Goal: Task Accomplishment & Management: Manage account settings

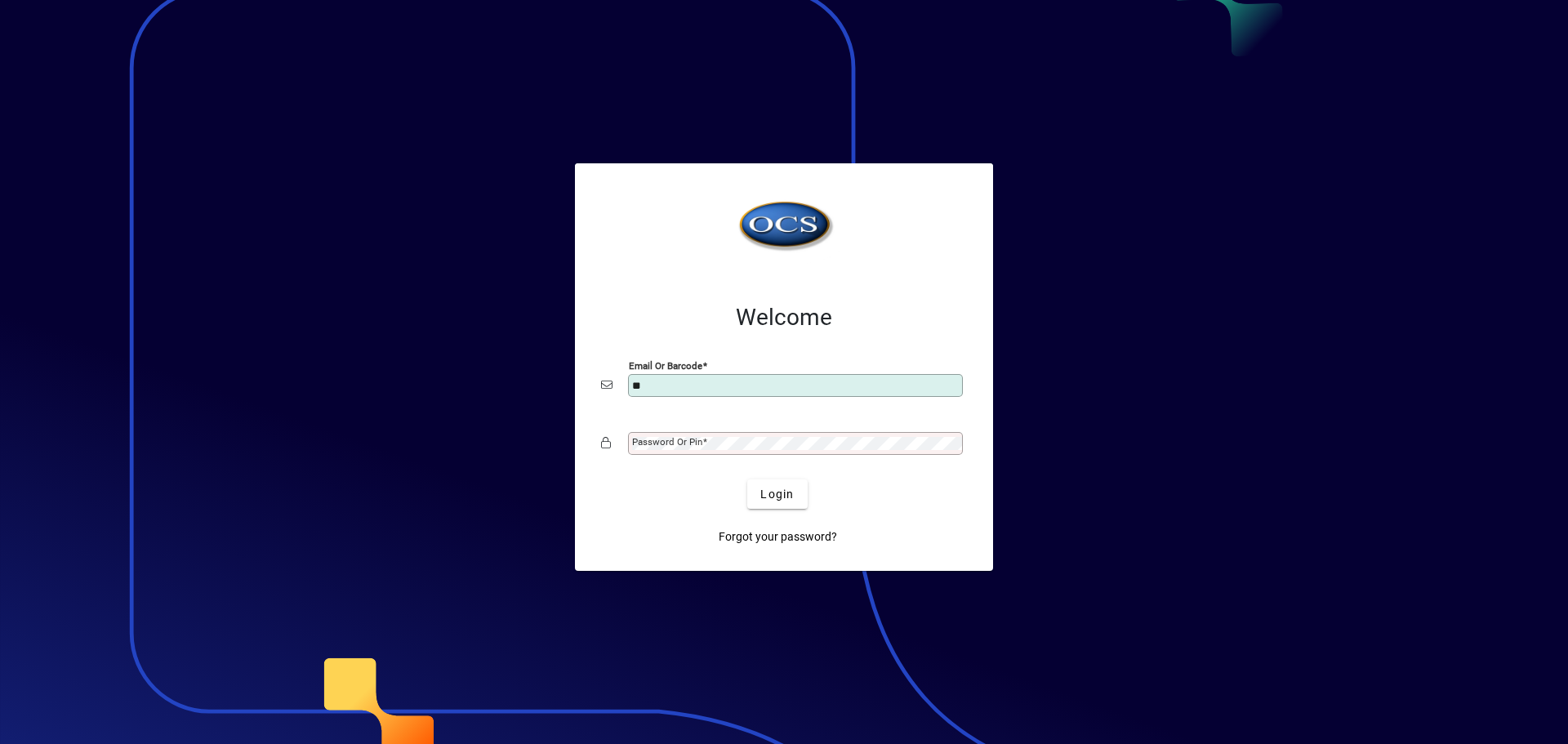
type input "**********"
click at [747, 479] on button "Login" at bounding box center [777, 494] width 59 height 30
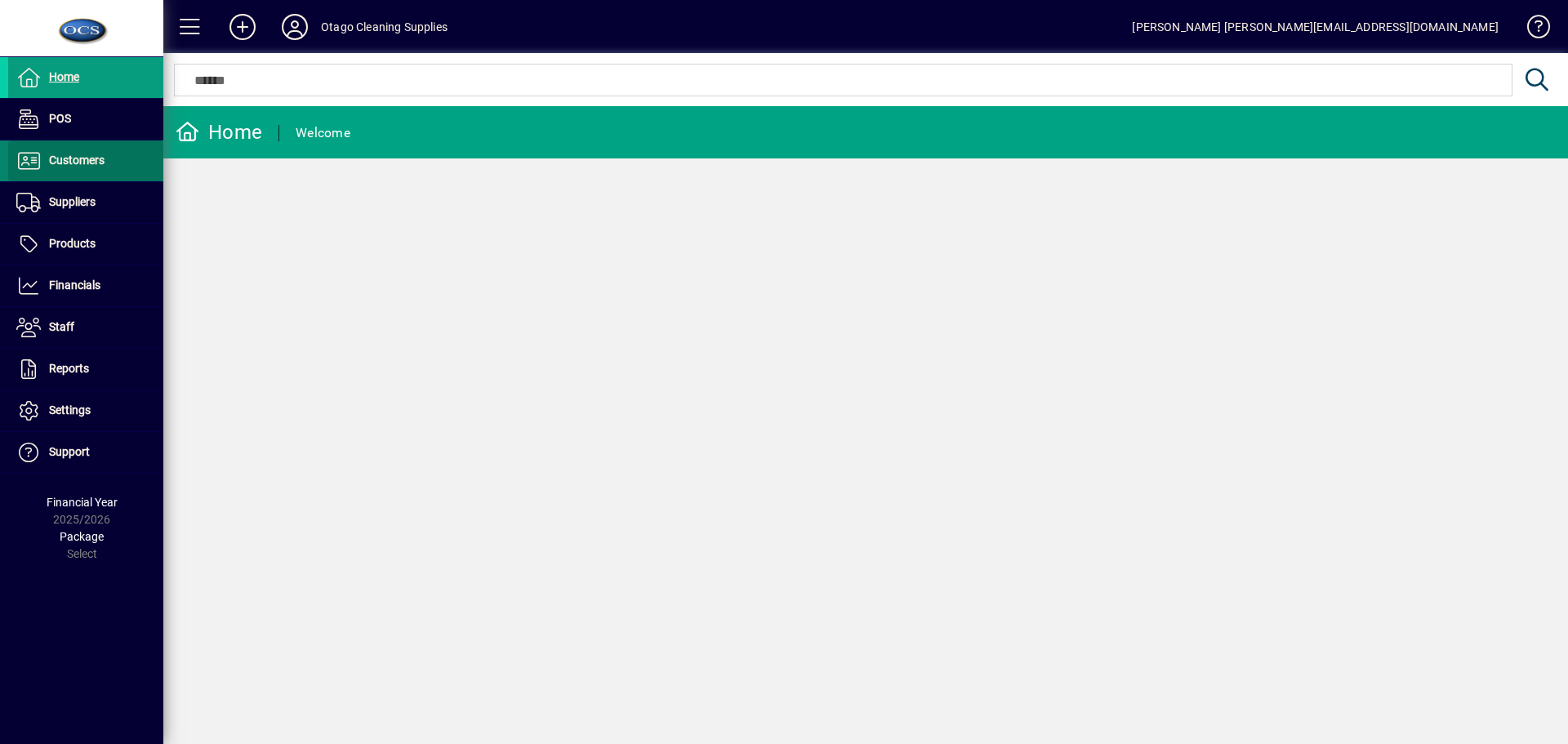
click at [82, 171] on span at bounding box center [86, 161] width 155 height 40
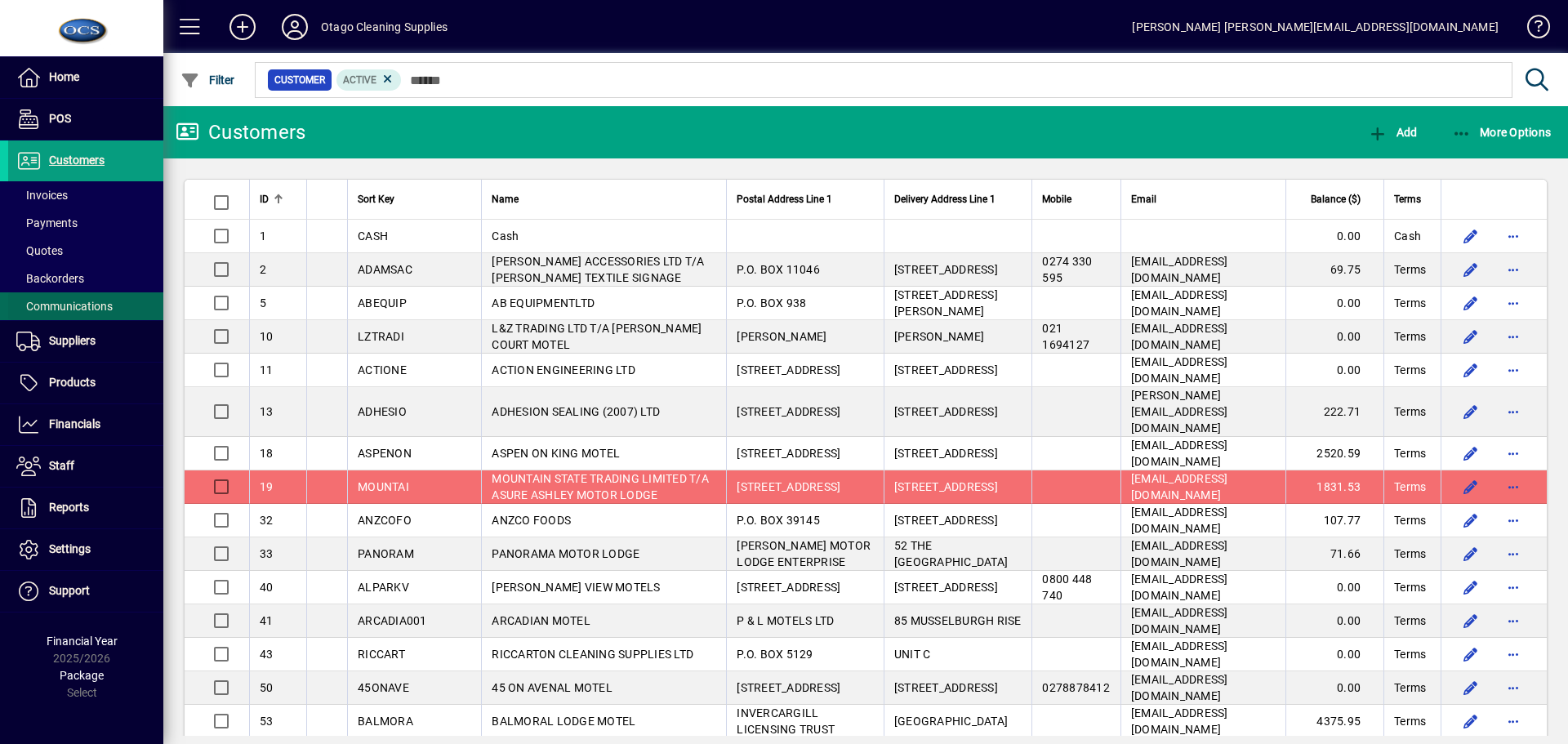
click at [93, 303] on span "Communications" at bounding box center [64, 306] width 96 height 13
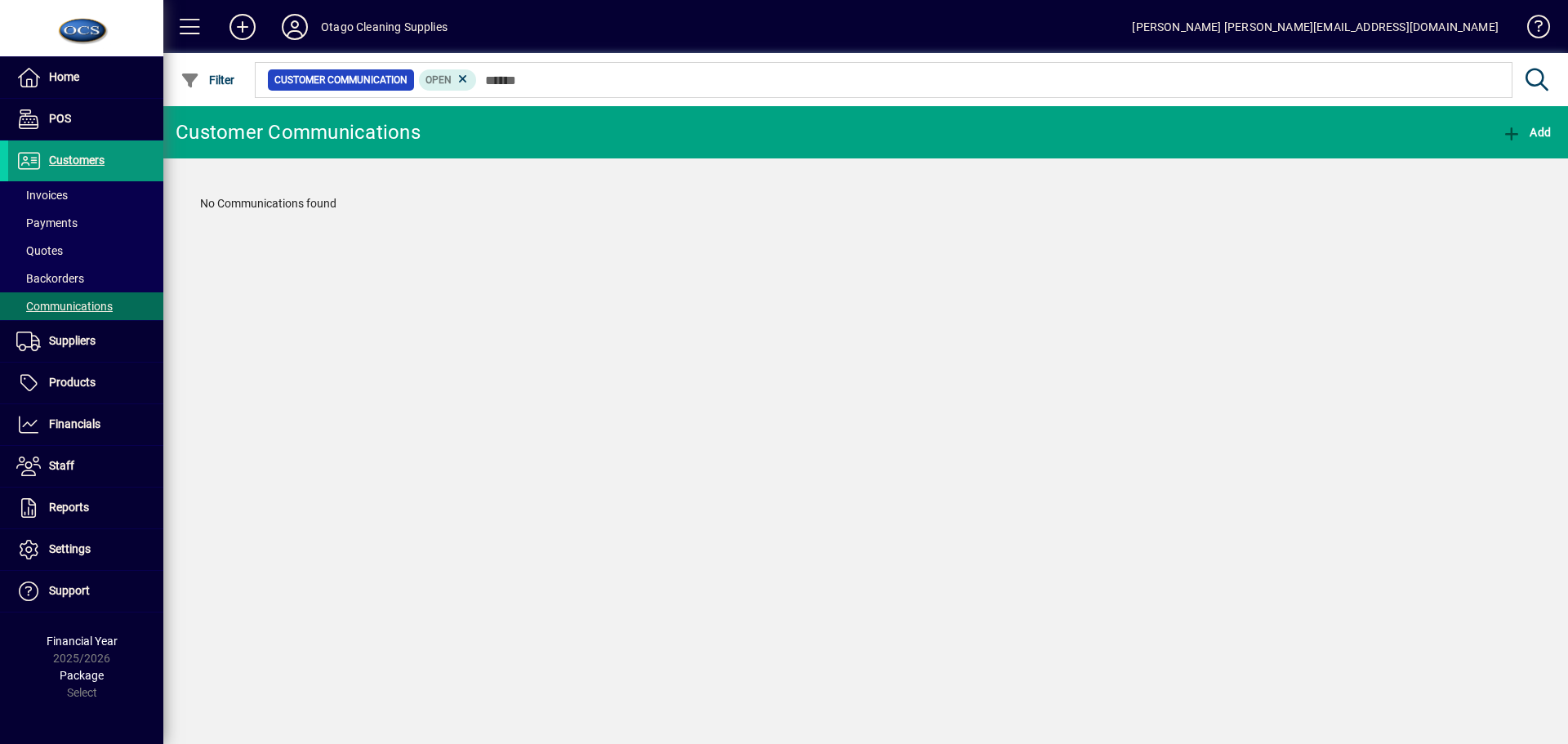
click at [86, 160] on span "Customers" at bounding box center [76, 160] width 55 height 13
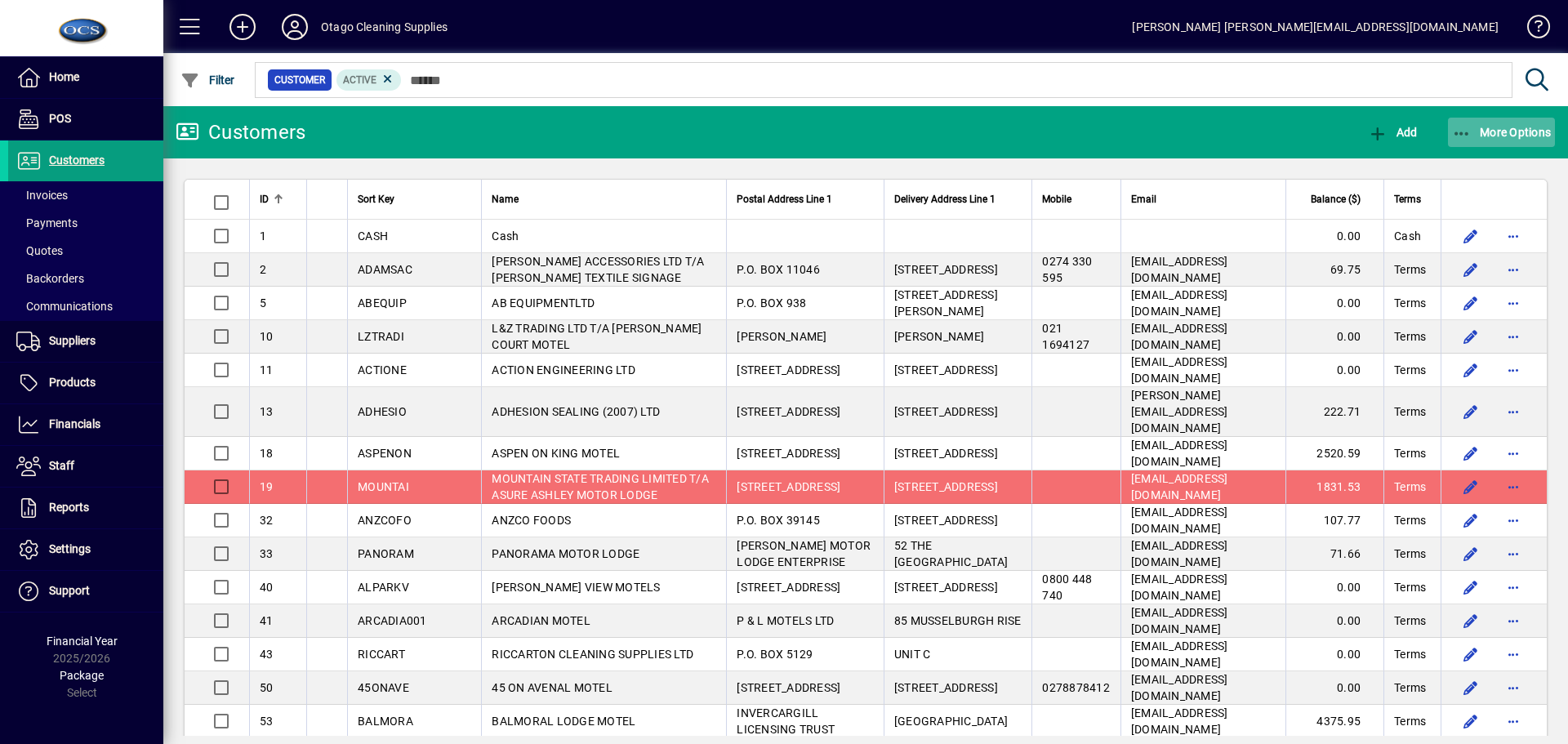
click at [1501, 134] on span "More Options" at bounding box center [1501, 133] width 100 height 13
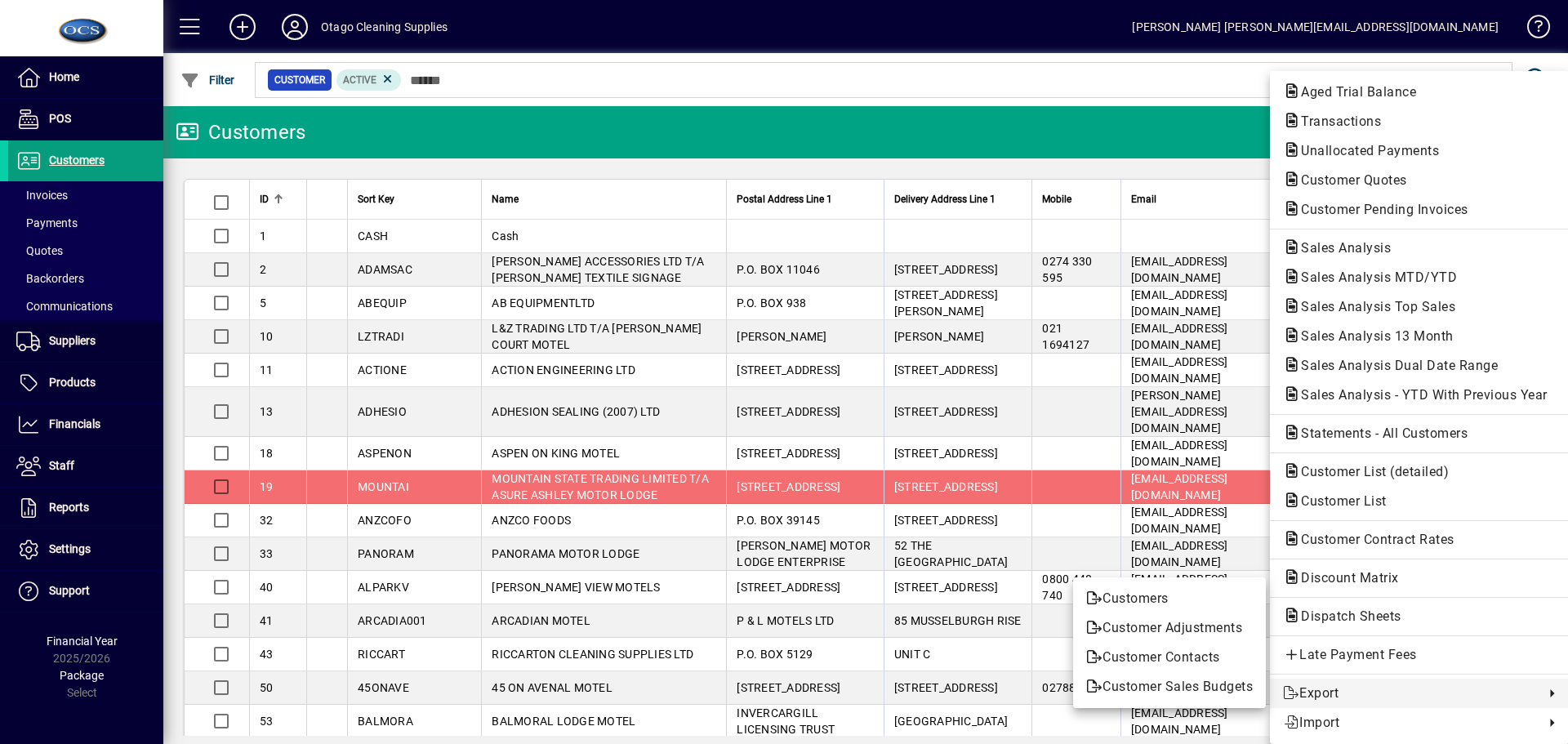
click at [885, 128] on div at bounding box center [784, 372] width 1568 height 744
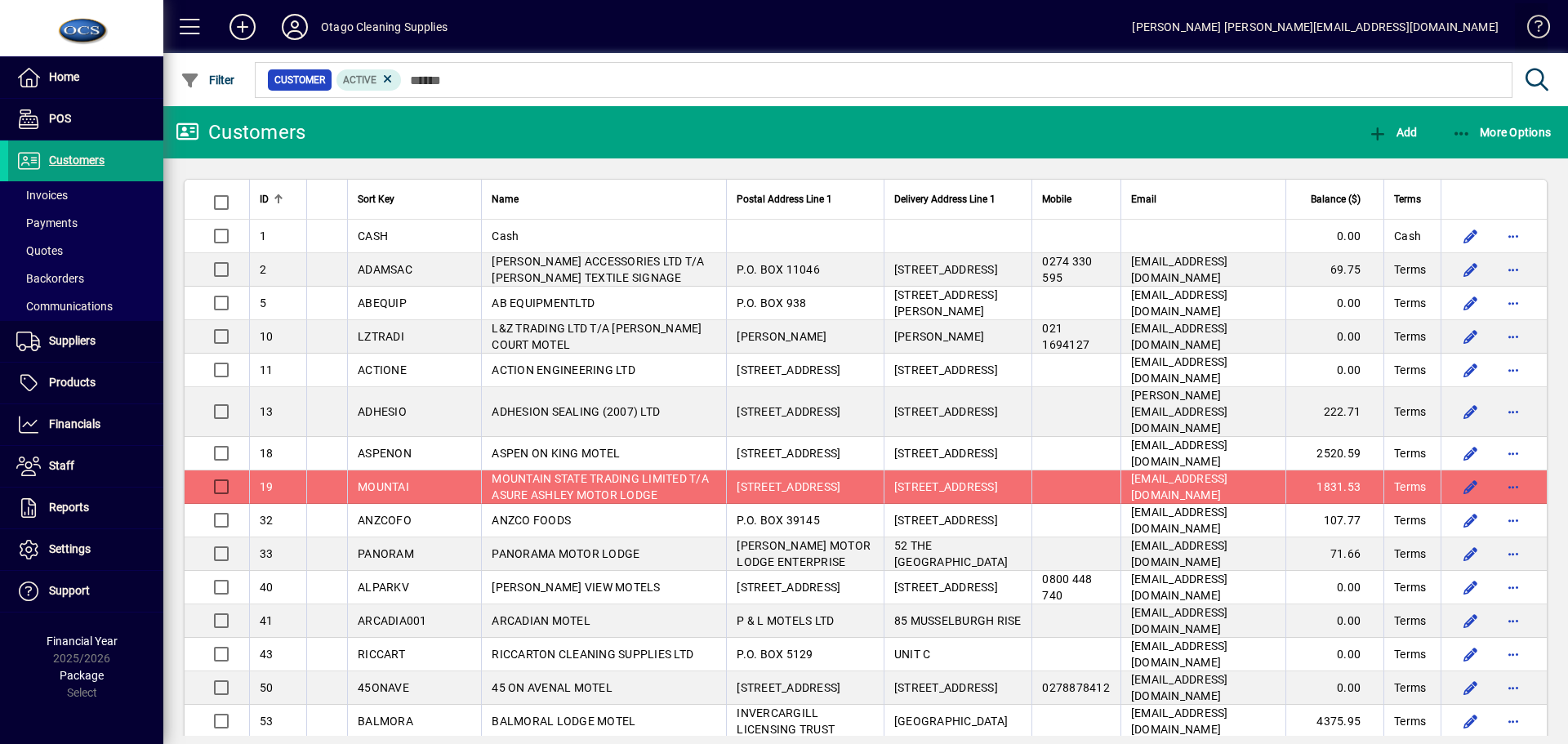
click at [1542, 25] on span at bounding box center [1531, 31] width 40 height 40
click at [1500, 127] on span "More Options" at bounding box center [1501, 133] width 100 height 13
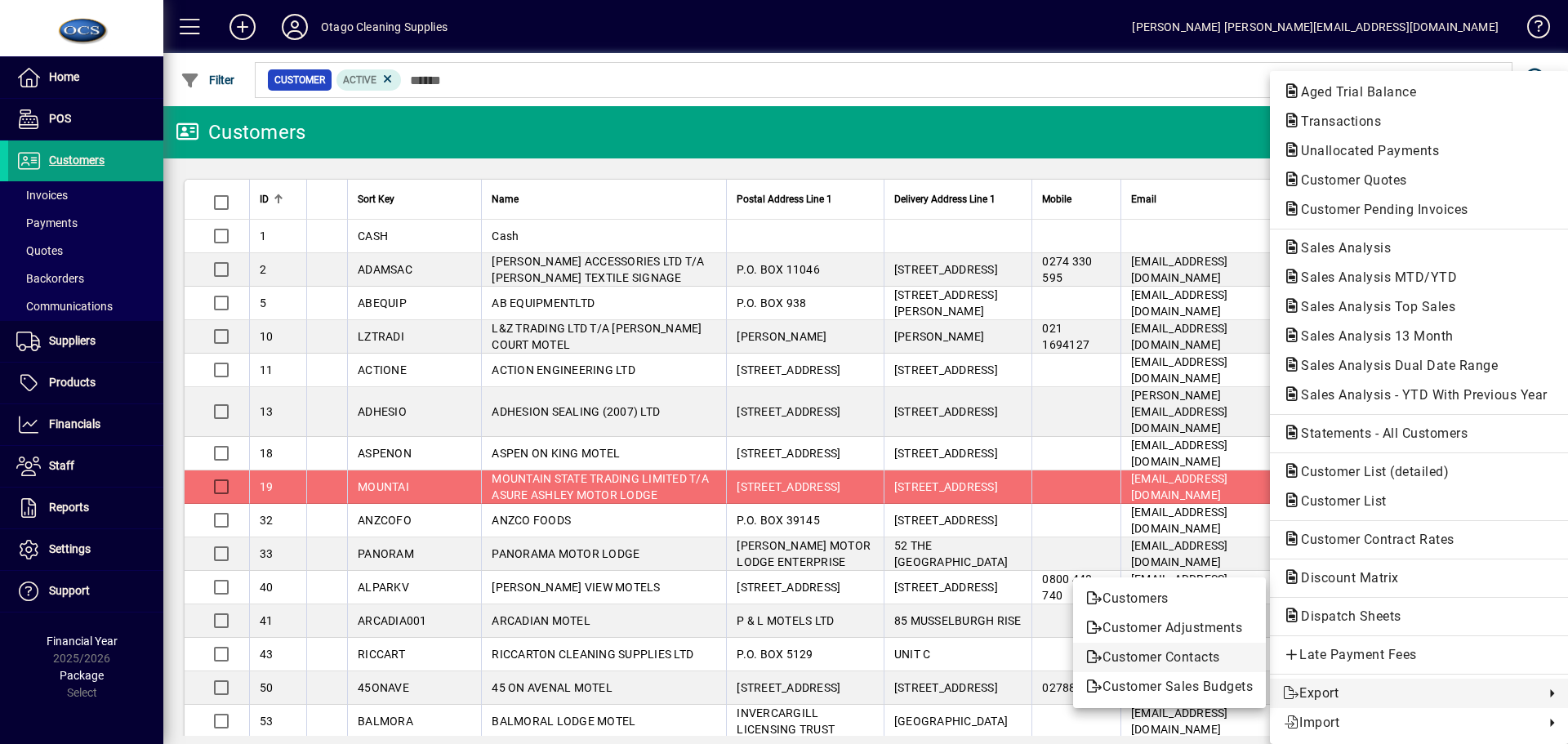
click at [1148, 657] on span "Customer Contacts" at bounding box center [1169, 657] width 167 height 20
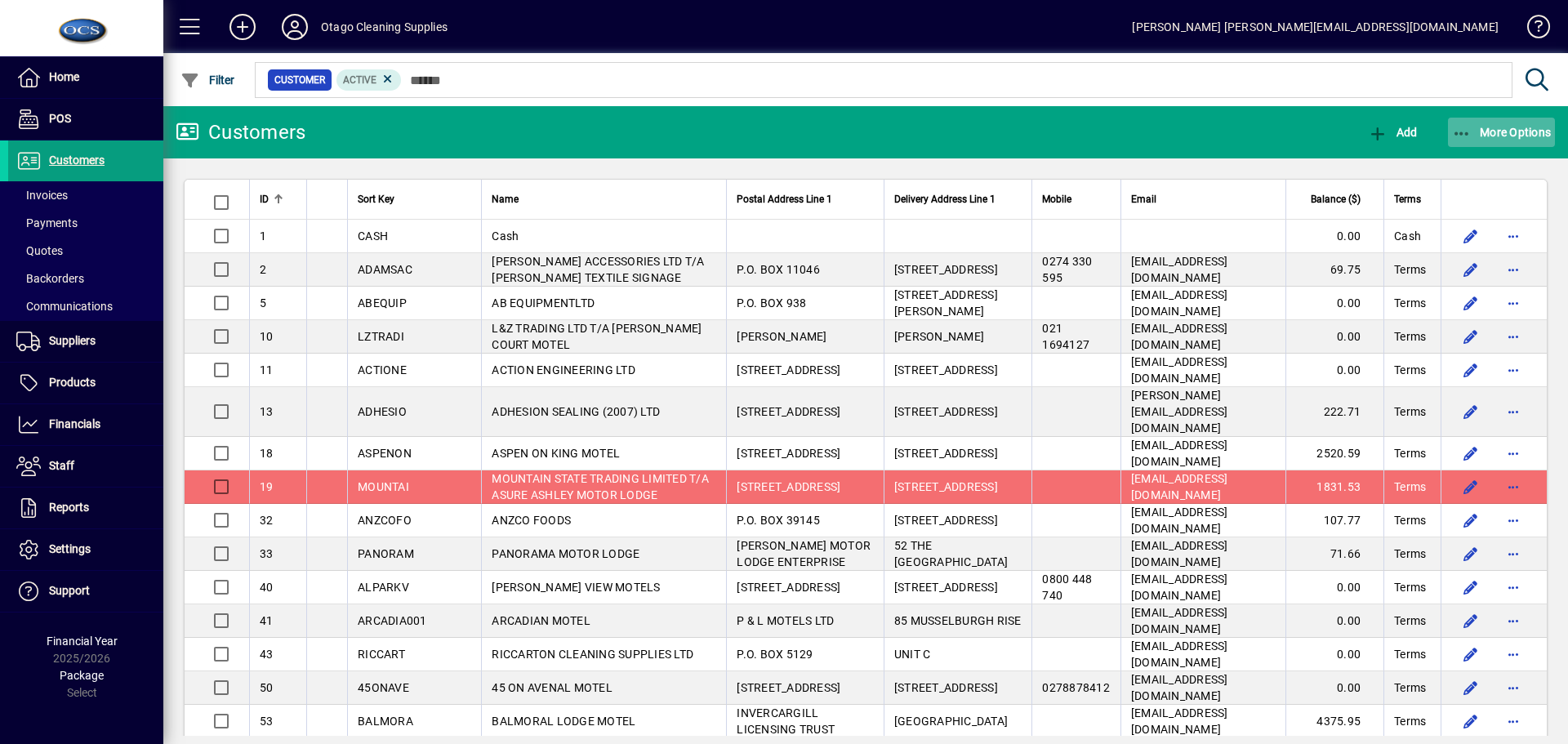
click at [1509, 136] on span "More Options" at bounding box center [1501, 133] width 100 height 13
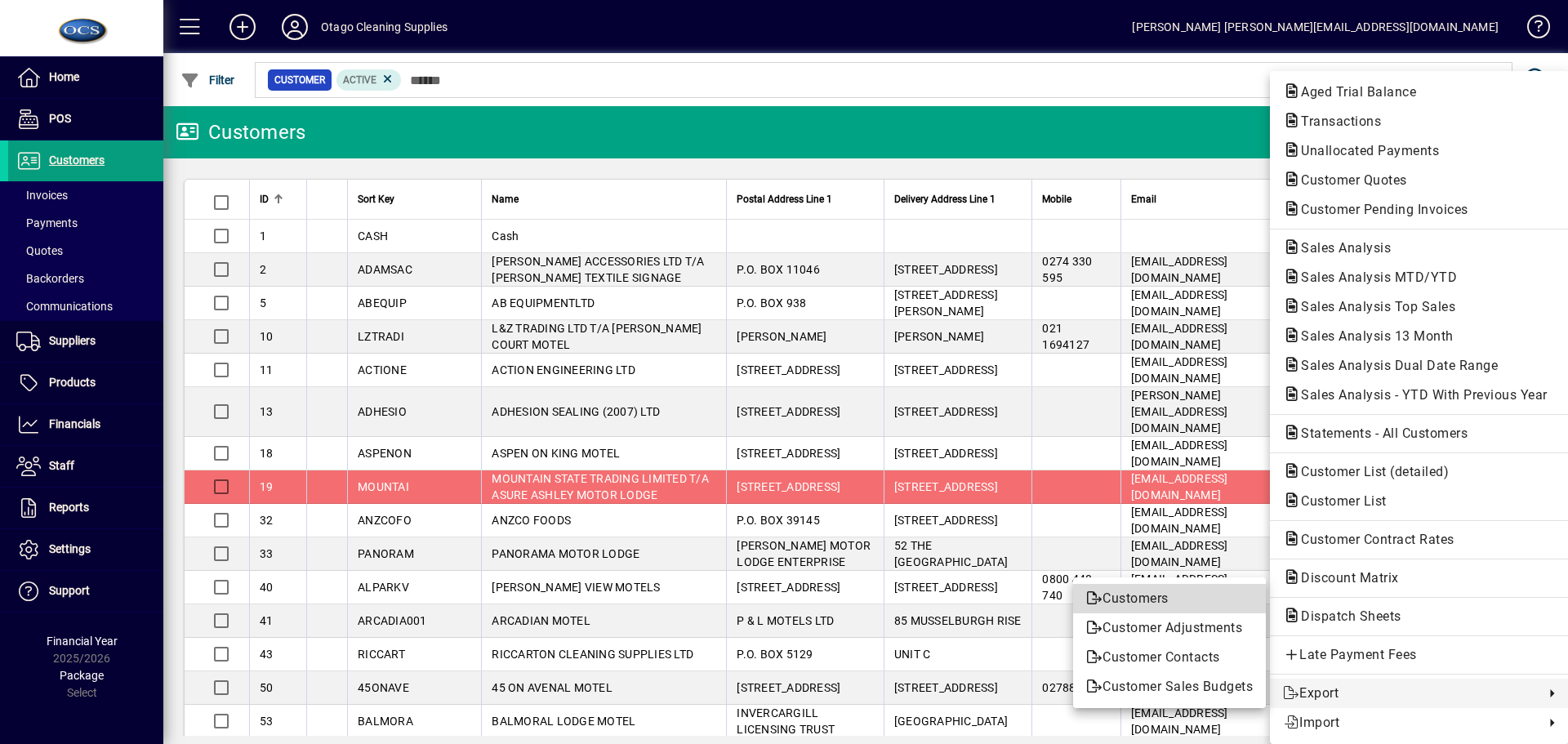
click at [1122, 600] on span "Customers" at bounding box center [1169, 599] width 167 height 20
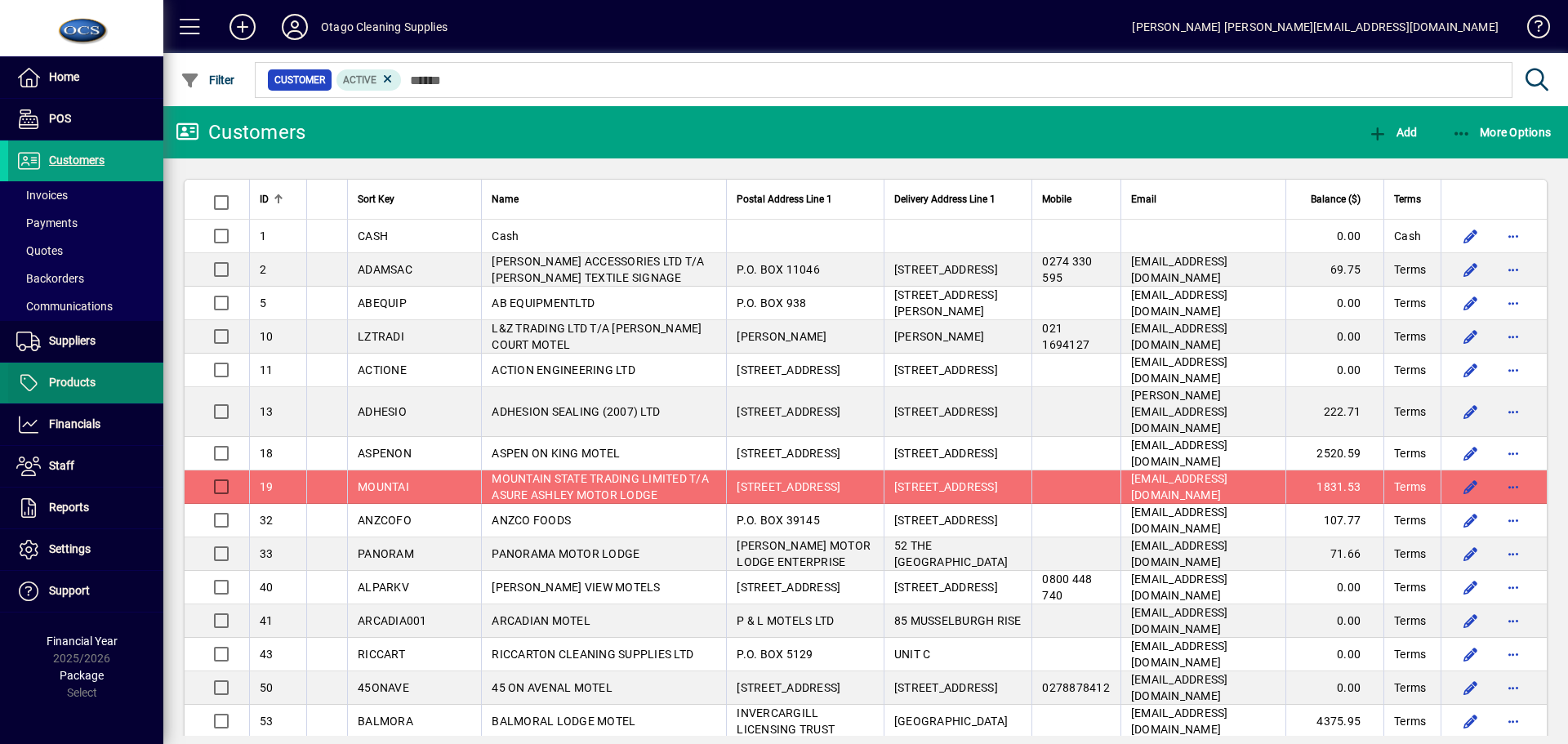
click at [81, 384] on span "Products" at bounding box center [72, 383] width 46 height 13
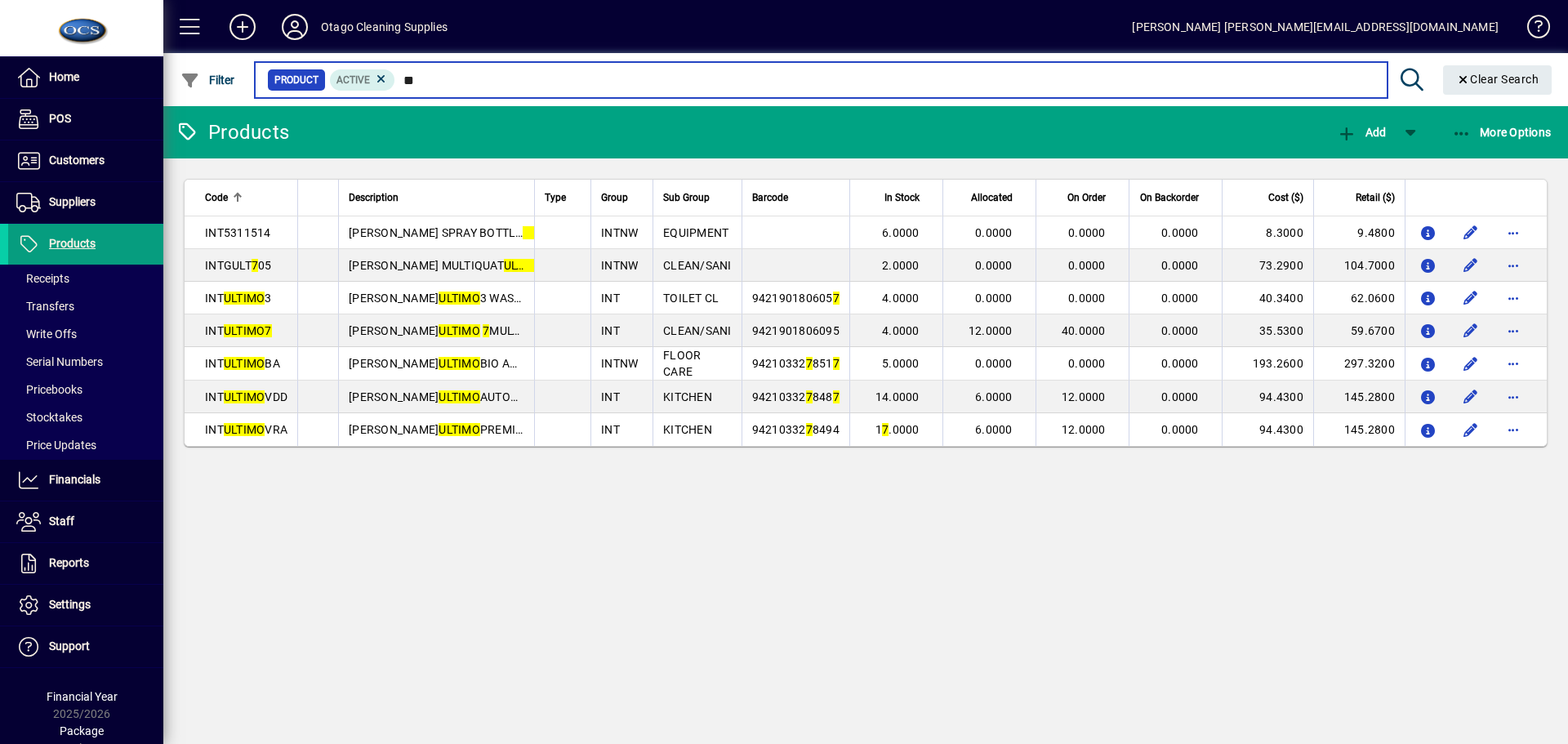
type input "*"
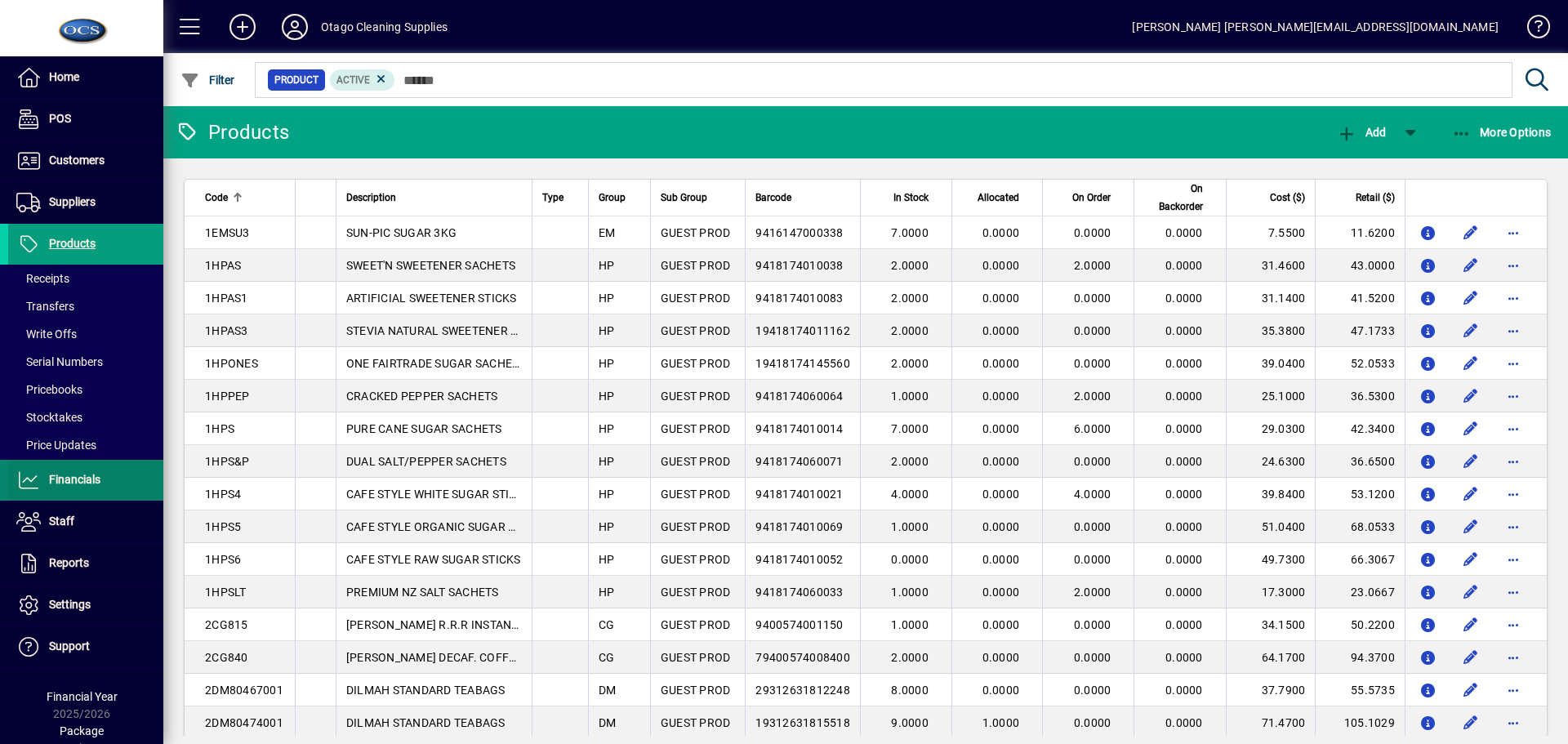
click at [81, 473] on span "Financials" at bounding box center [74, 479] width 51 height 13
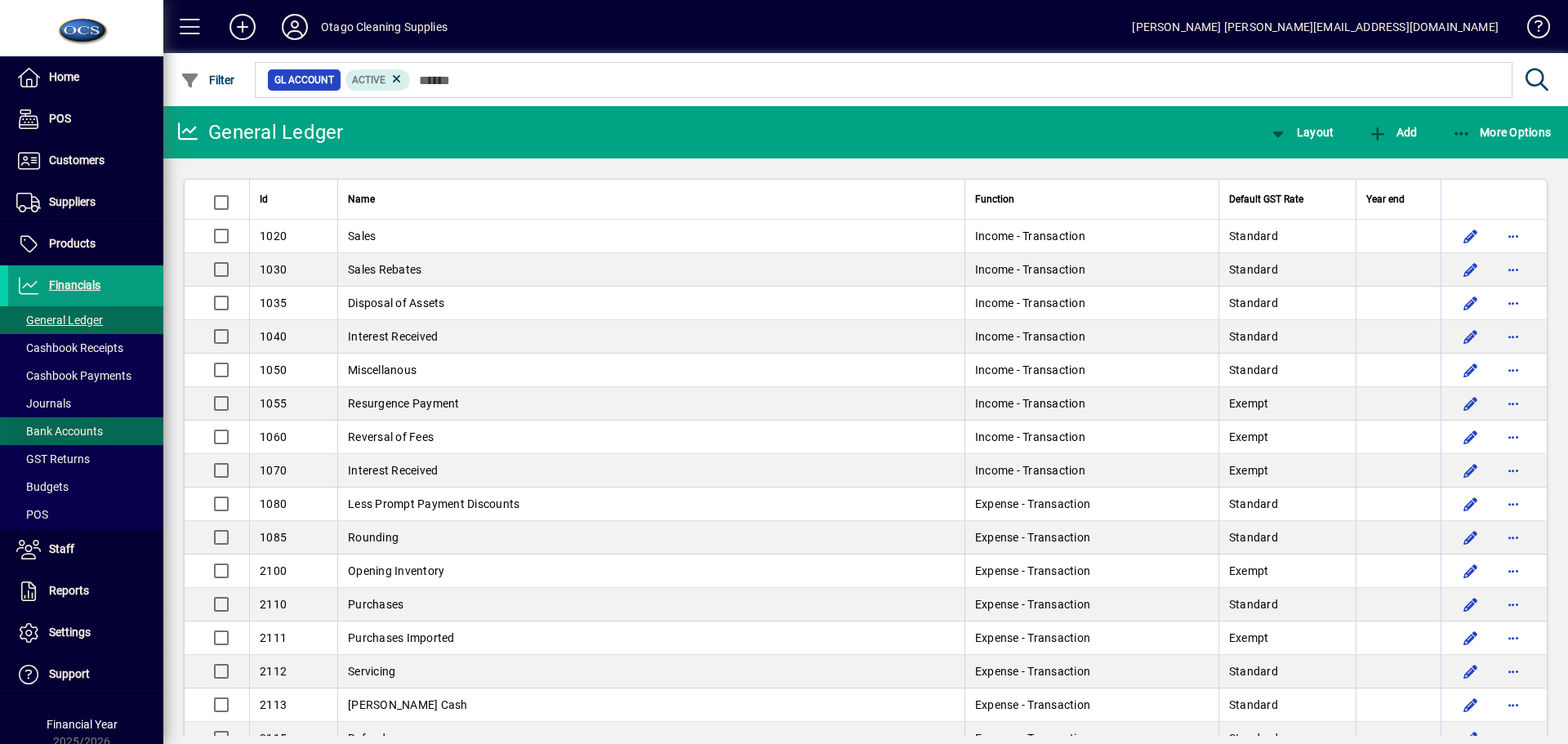
click at [75, 432] on span "Bank Accounts" at bounding box center [59, 431] width 87 height 13
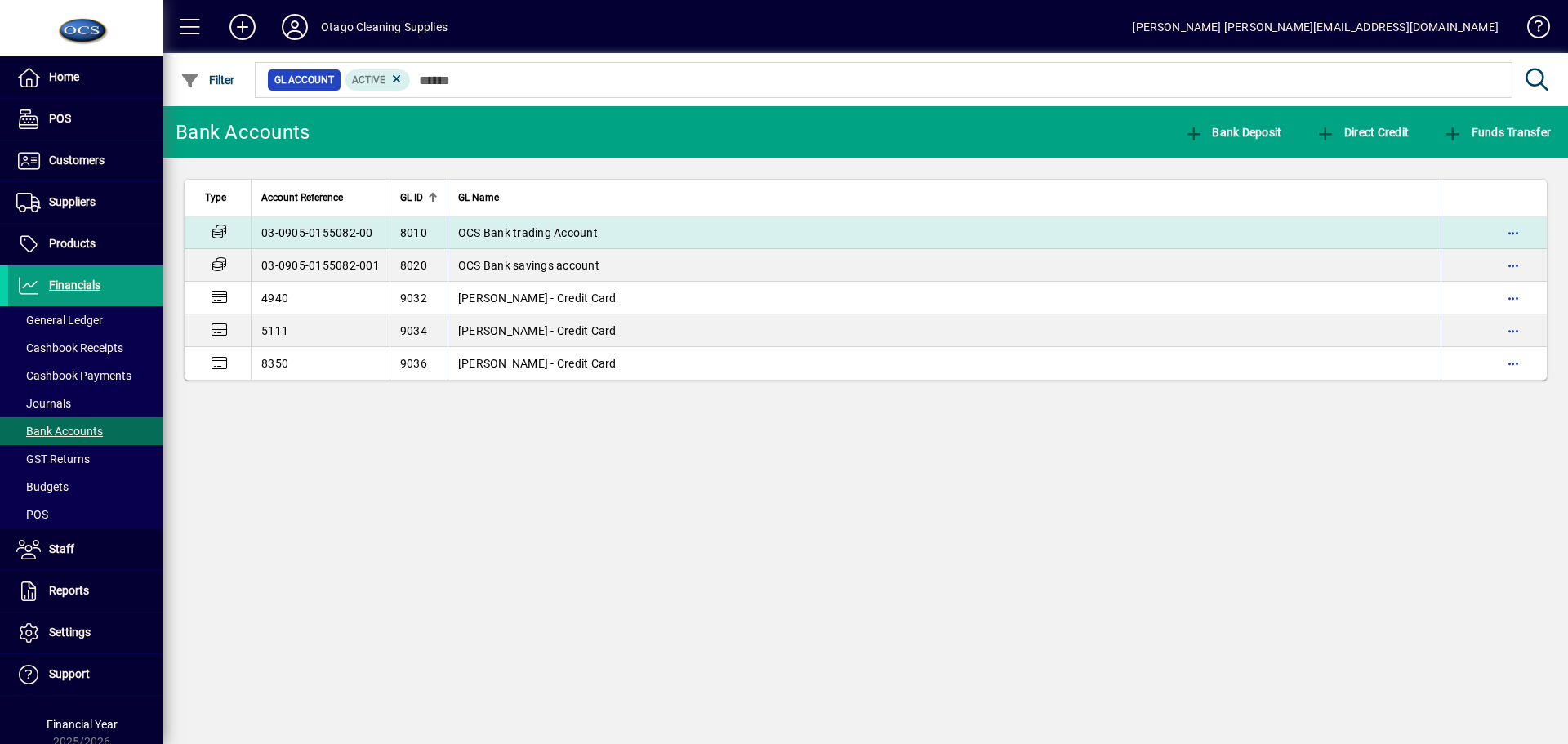
click at [485, 229] on span "OCS Bank trading Account" at bounding box center [528, 233] width 139 height 13
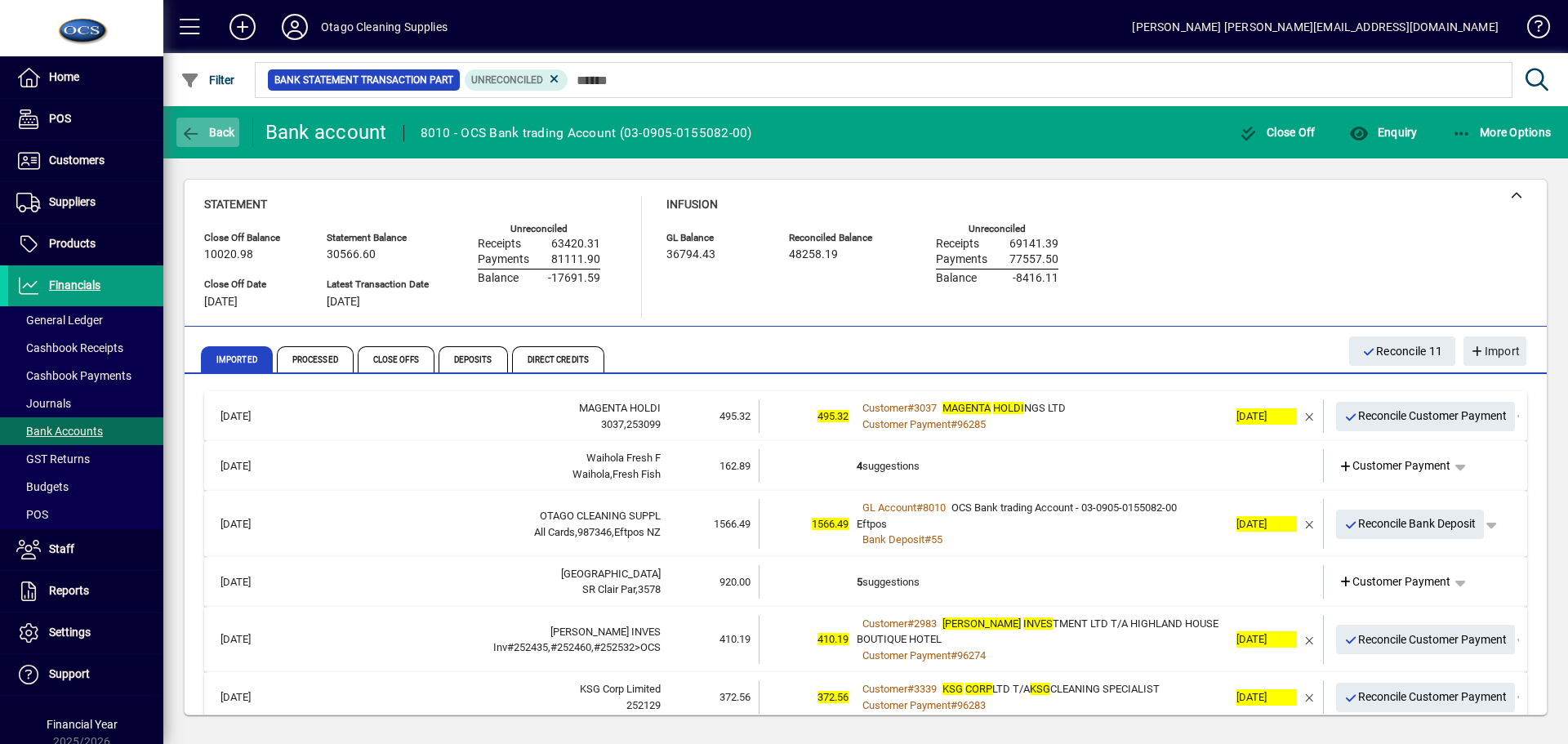
click at [213, 131] on span "Back" at bounding box center [208, 133] width 54 height 13
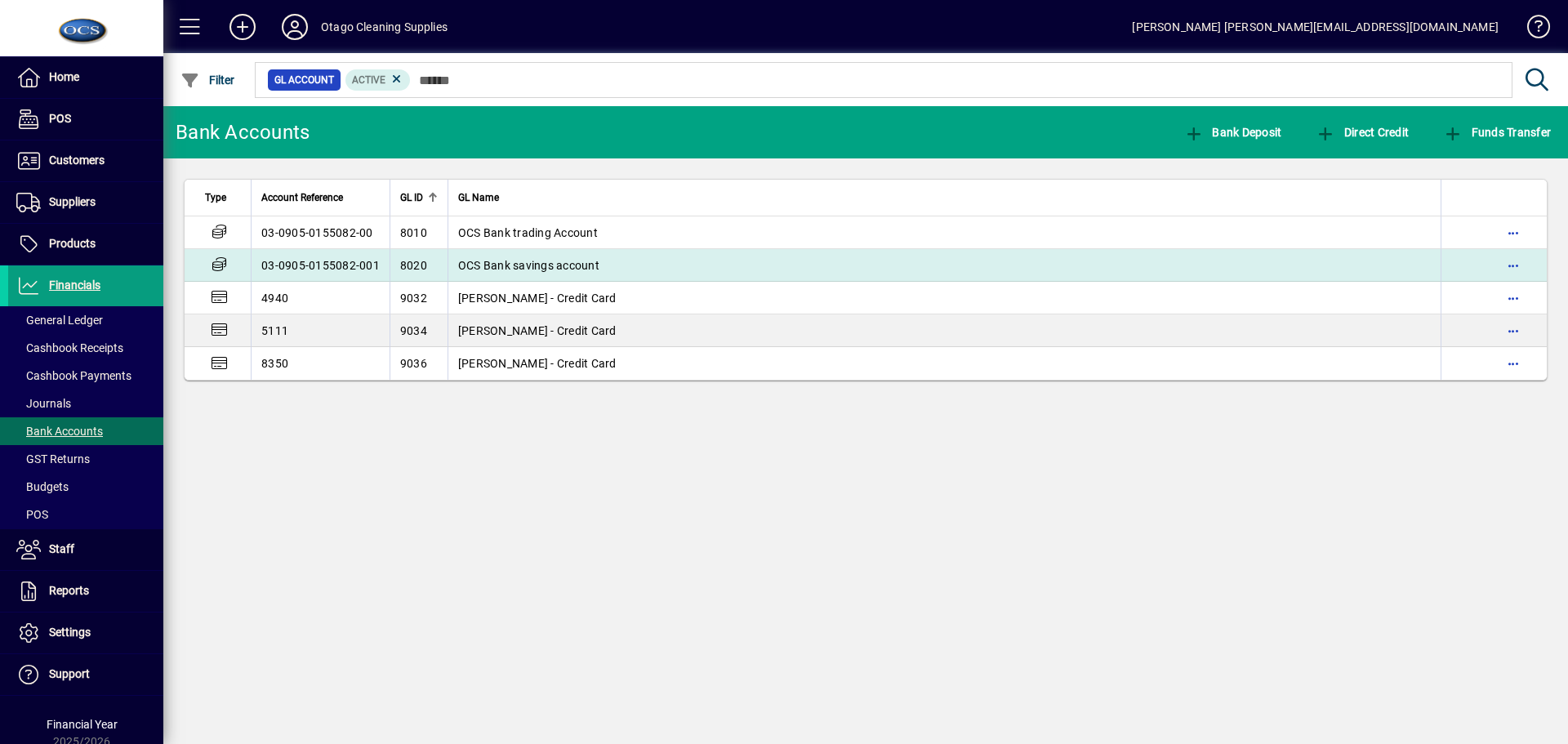
click at [491, 266] on span "OCS Bank savings account" at bounding box center [528, 266] width 141 height 13
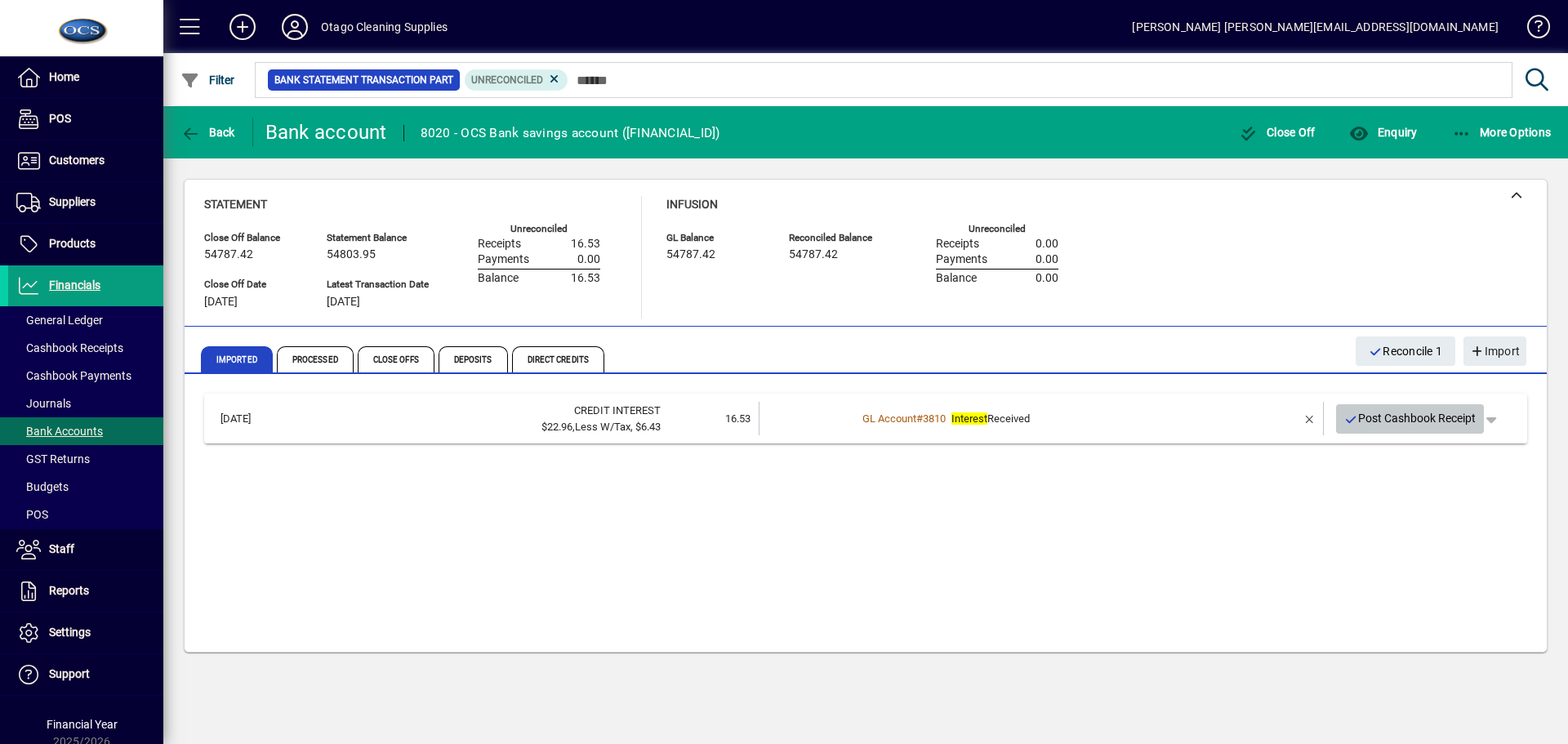
click at [1381, 419] on span "Post Cashbook Receipt" at bounding box center [1410, 418] width 132 height 27
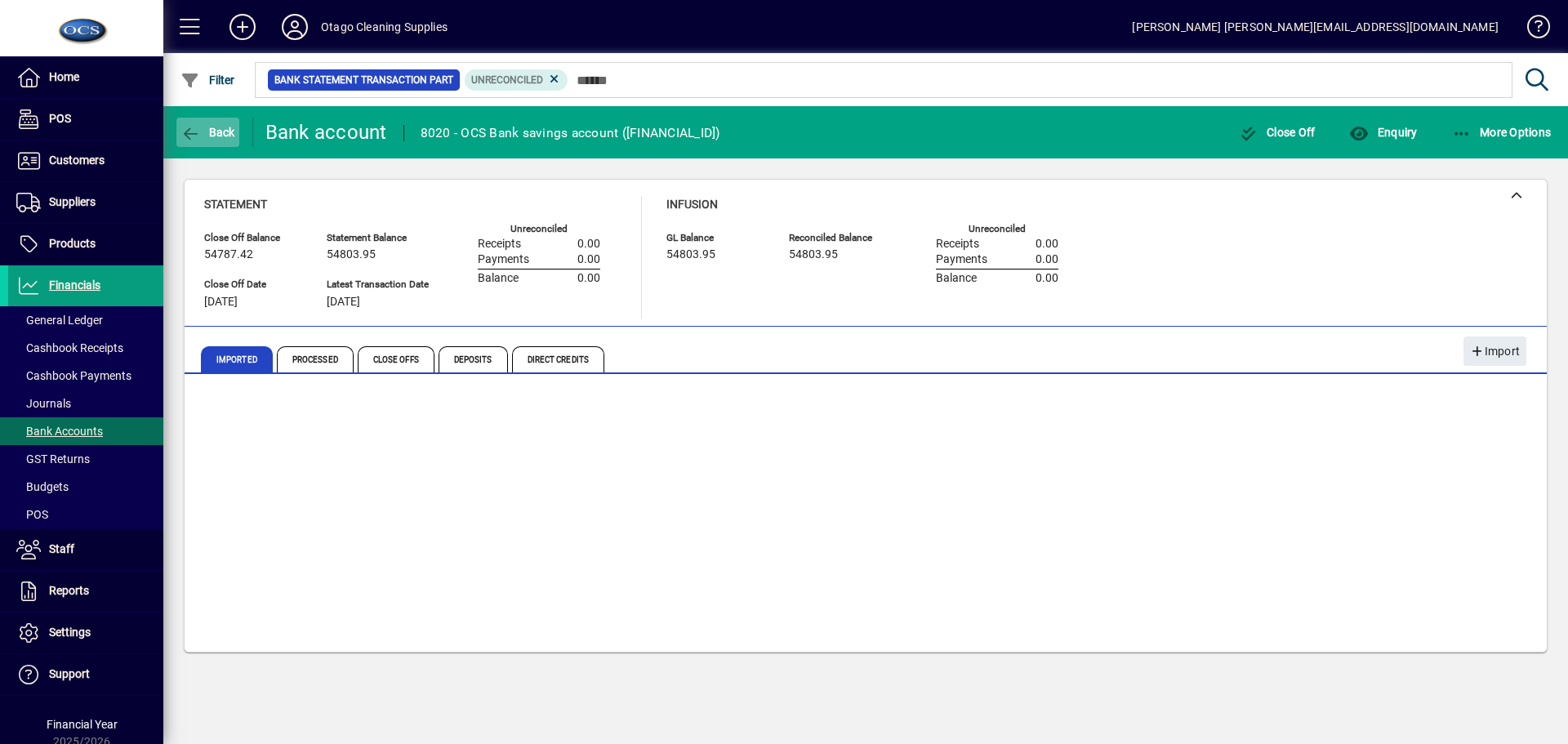
click at [201, 137] on span "Back" at bounding box center [208, 133] width 54 height 13
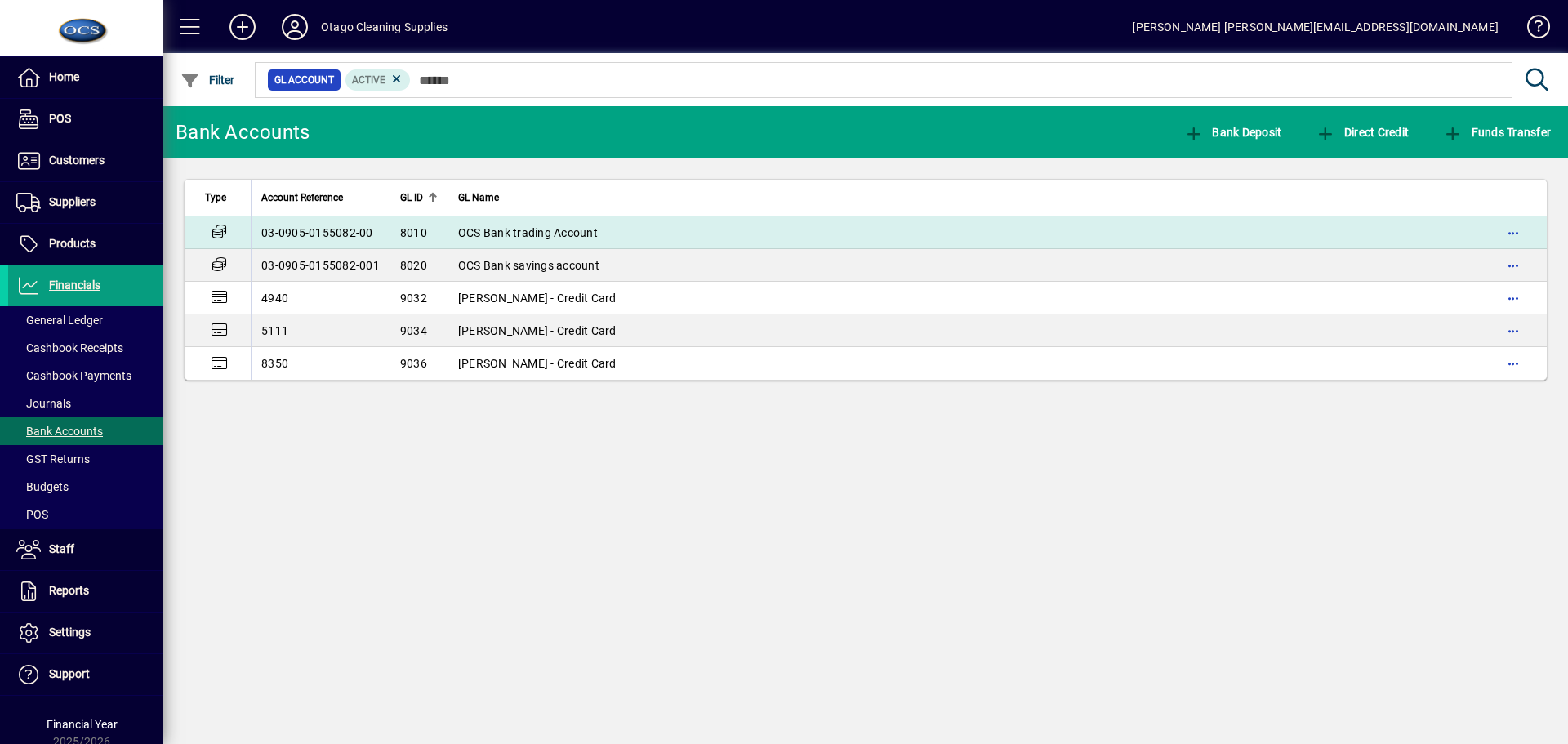
click at [473, 231] on span "OCS Bank trading Account" at bounding box center [528, 233] width 139 height 13
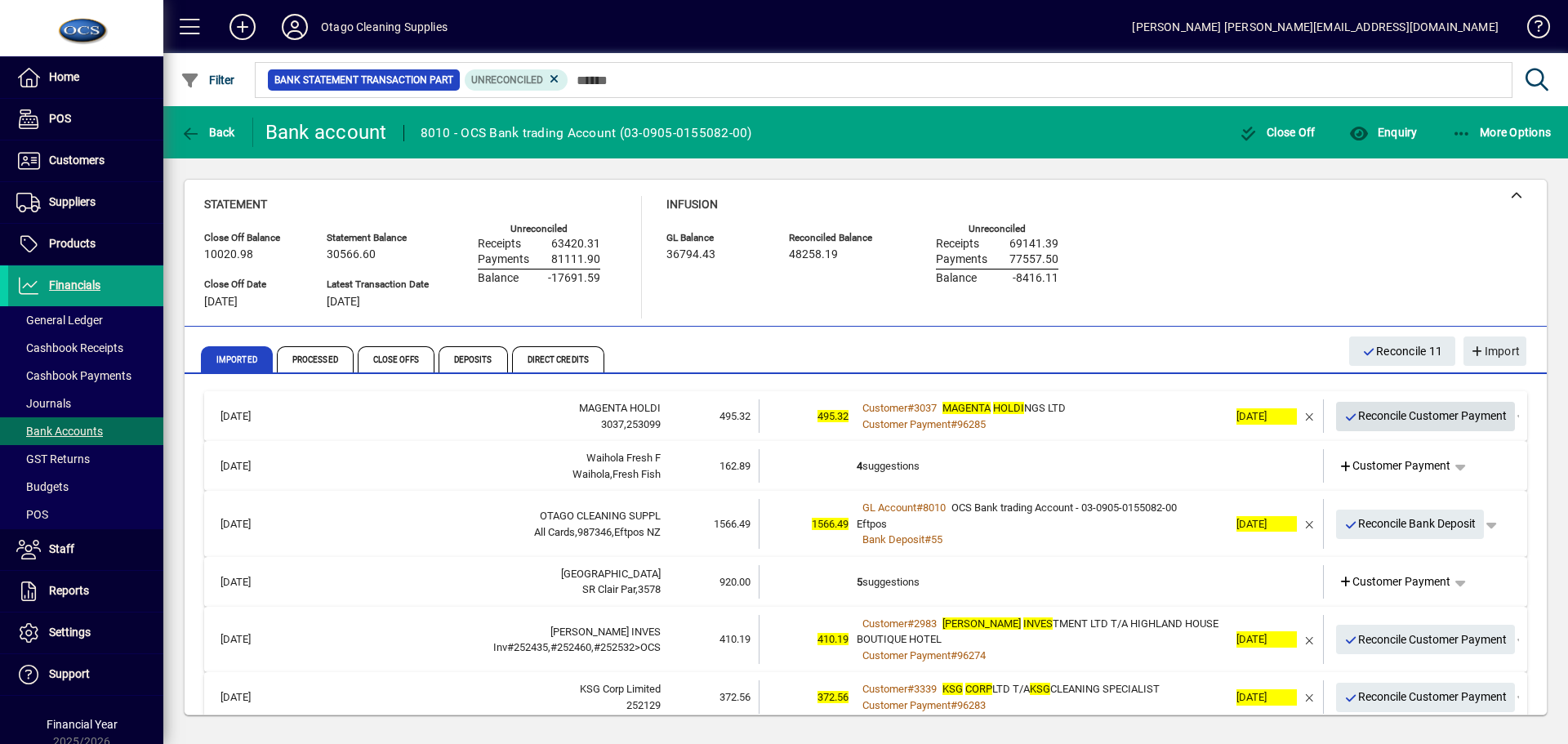
click at [1387, 417] on span "Reconcile Customer Payment" at bounding box center [1425, 416] width 163 height 27
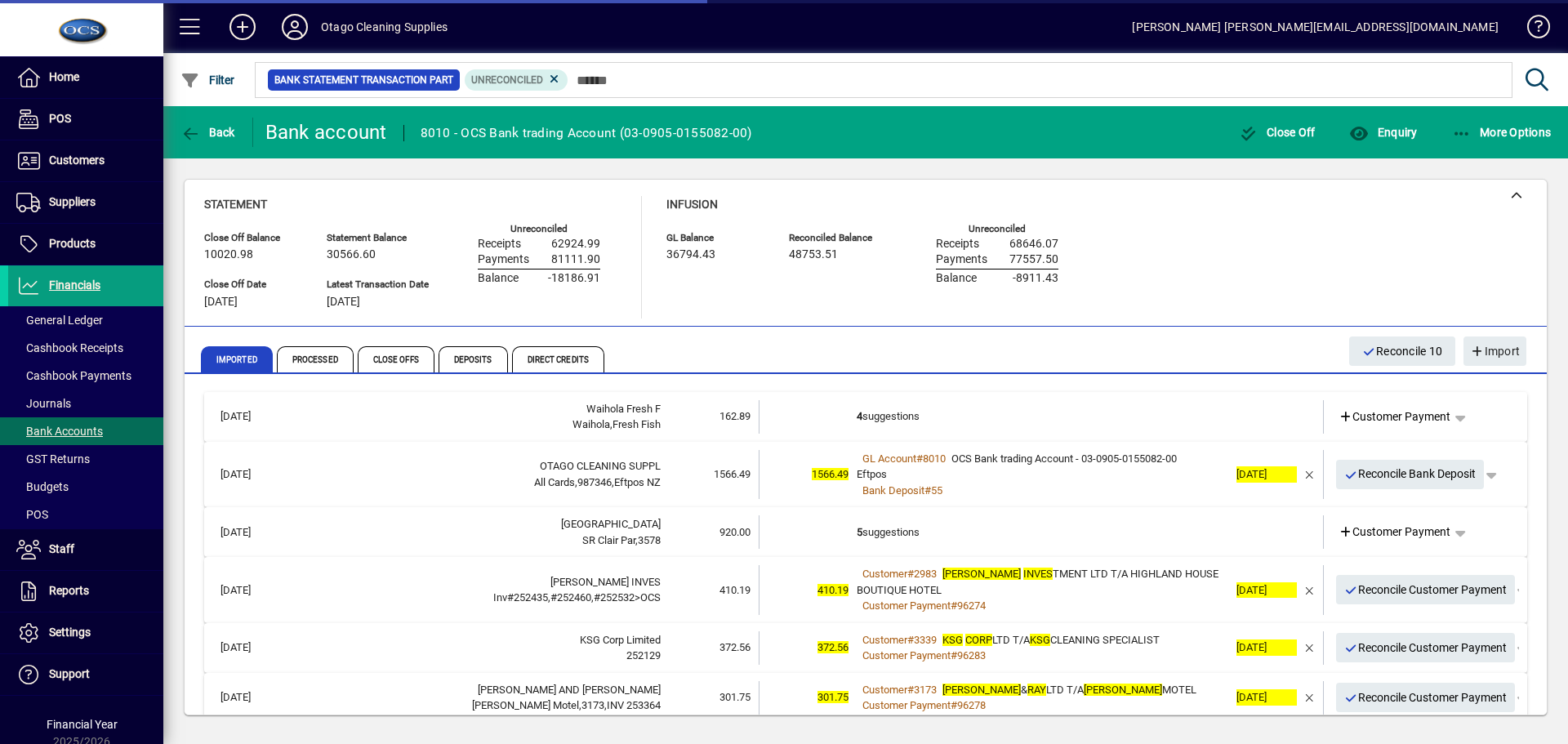
click at [1241, 417] on td at bounding box center [1262, 417] width 68 height 34
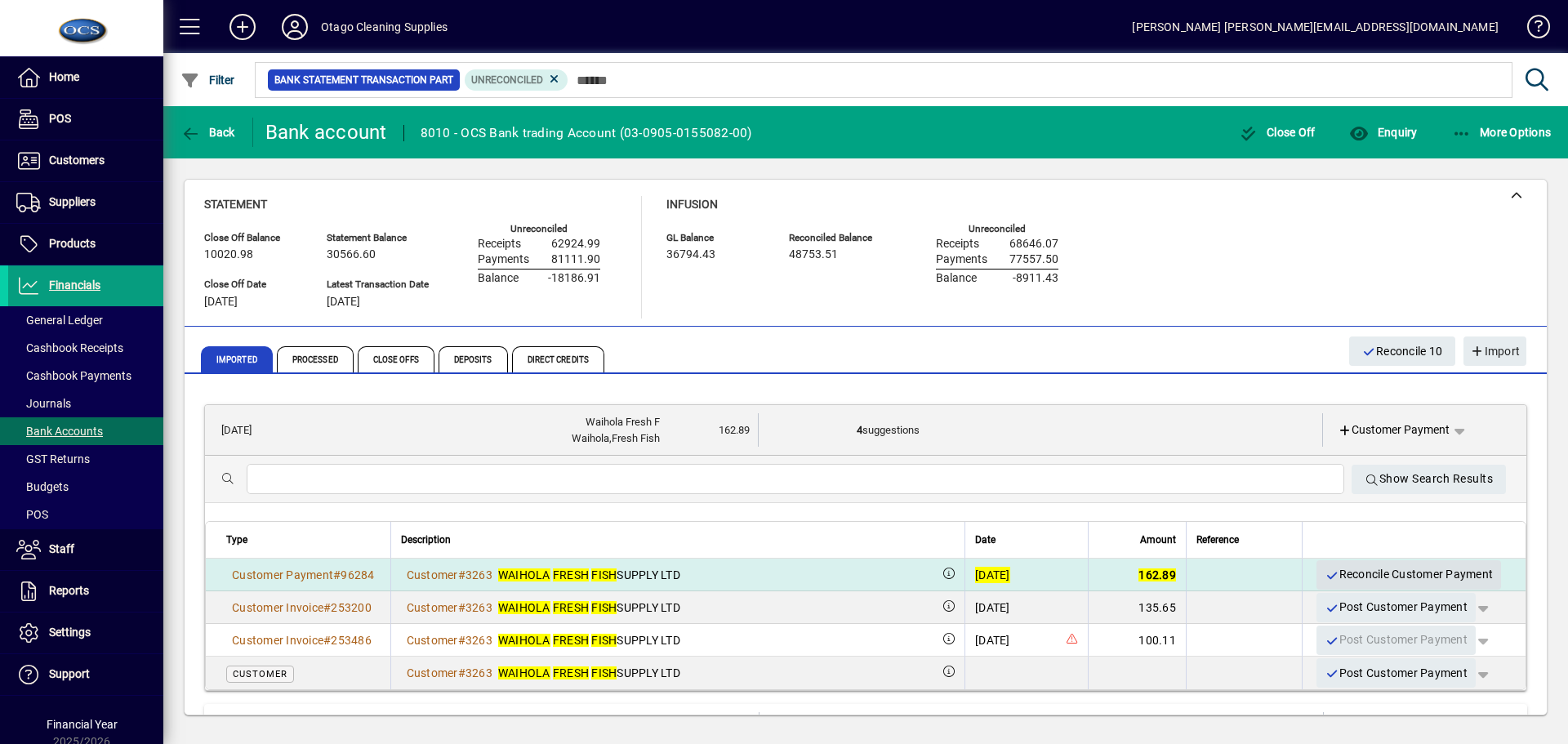
click at [1371, 572] on span "Reconcile Customer Payment" at bounding box center [1408, 574] width 168 height 27
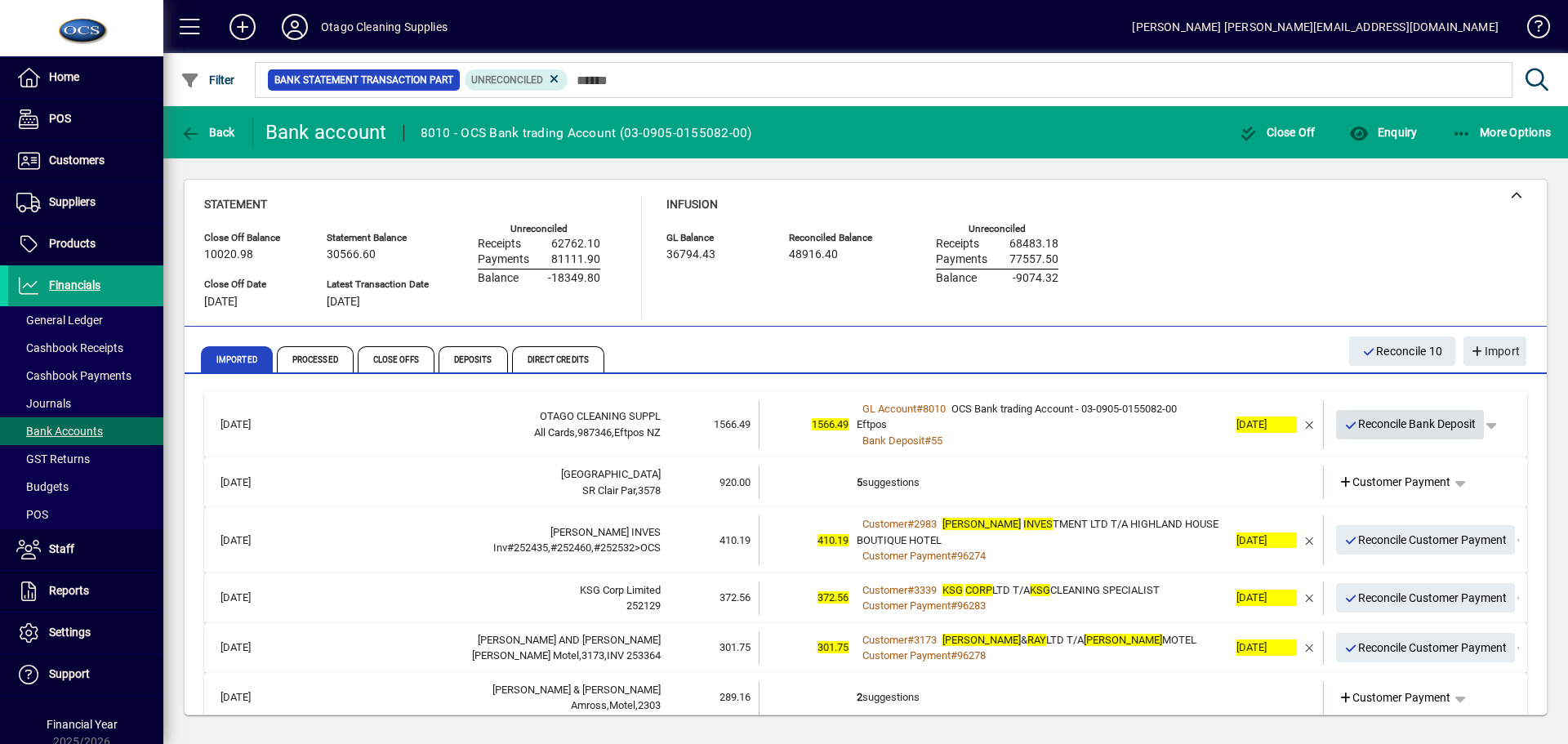
click at [1392, 421] on span "Reconcile Bank Deposit" at bounding box center [1410, 424] width 132 height 27
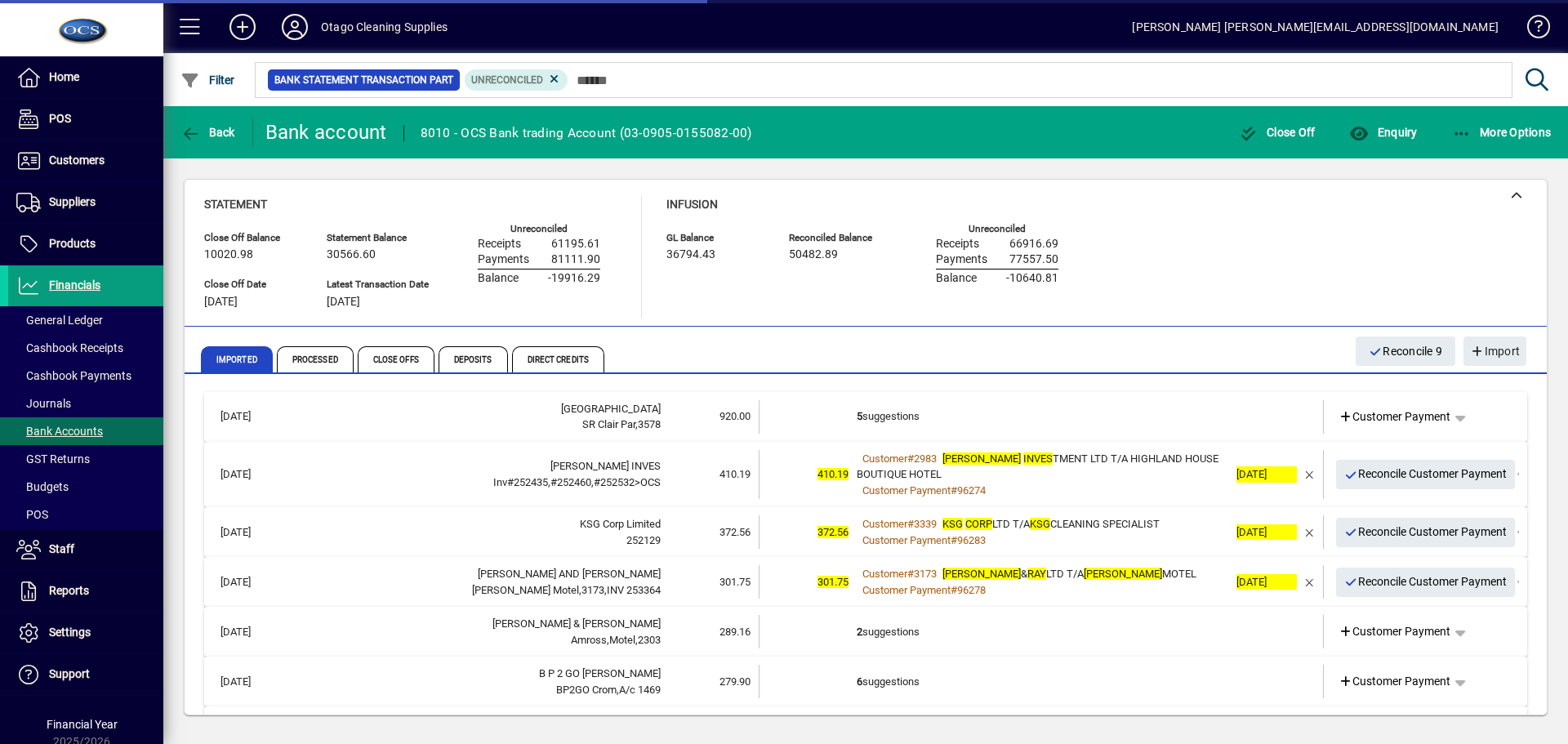
click at [1228, 411] on td at bounding box center [1262, 417] width 68 height 34
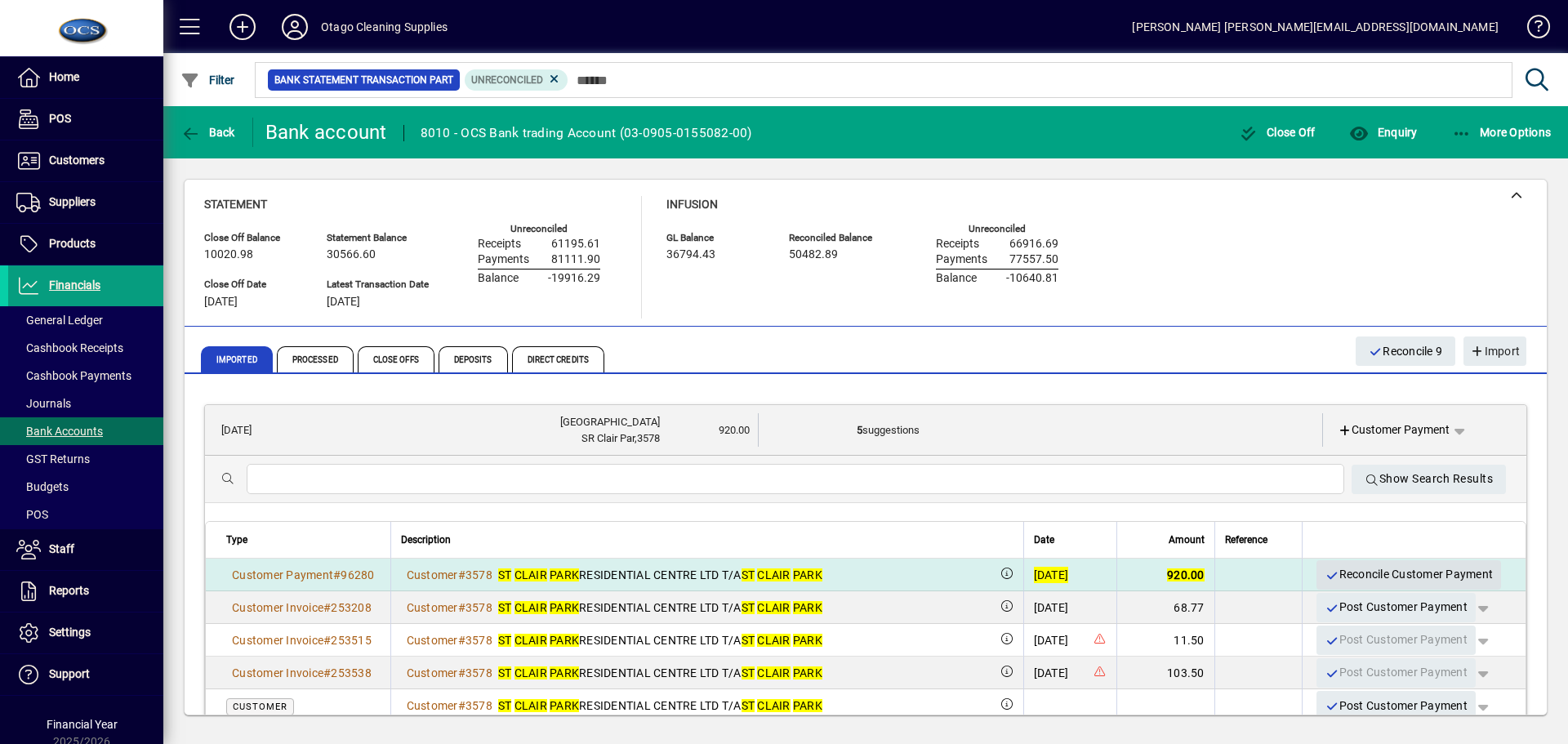
click at [1384, 571] on span "Reconcile Customer Payment" at bounding box center [1408, 574] width 168 height 27
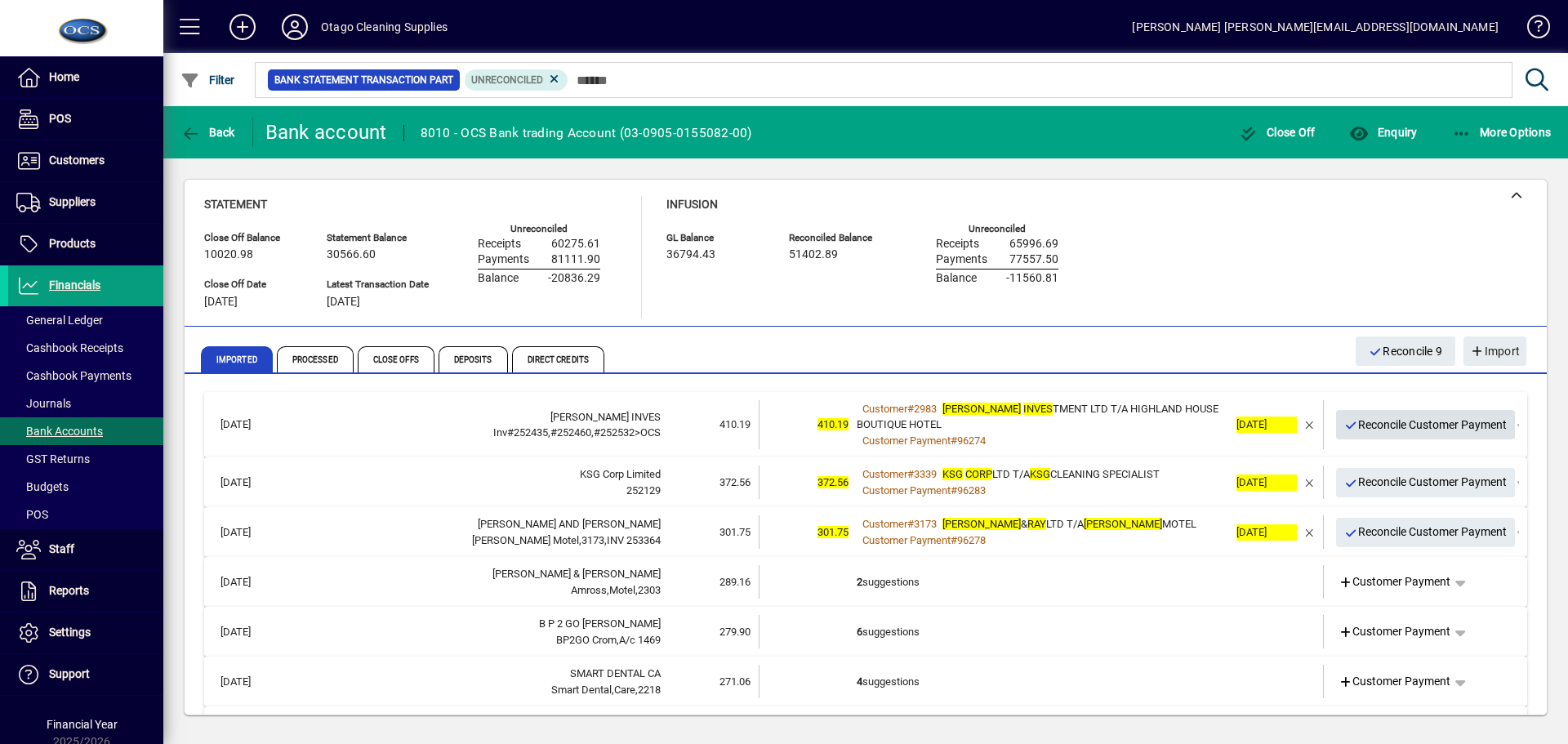
click at [1368, 426] on span "Reconcile Customer Payment" at bounding box center [1425, 425] width 163 height 27
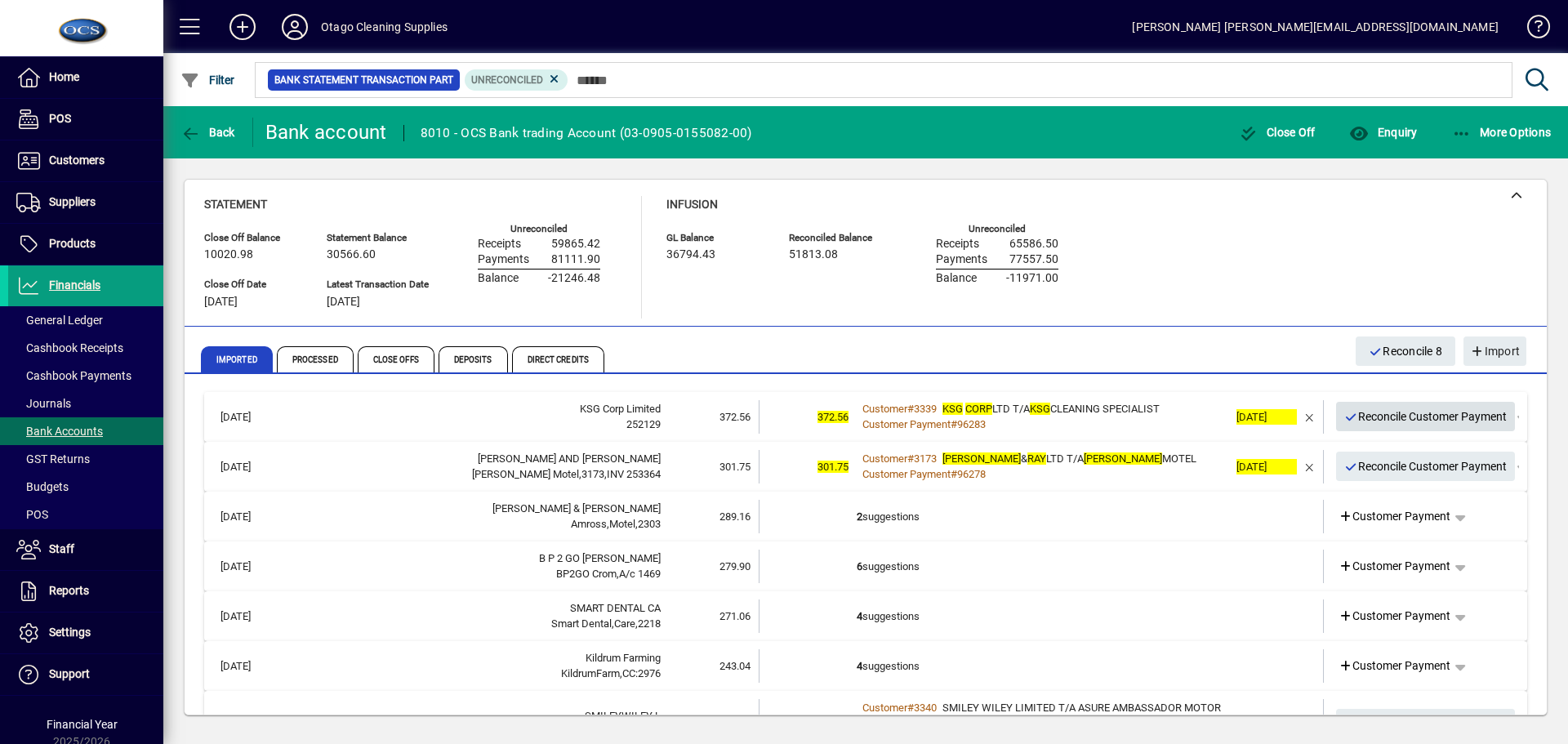
click at [1368, 426] on span "Reconcile Customer Payment" at bounding box center [1425, 417] width 163 height 27
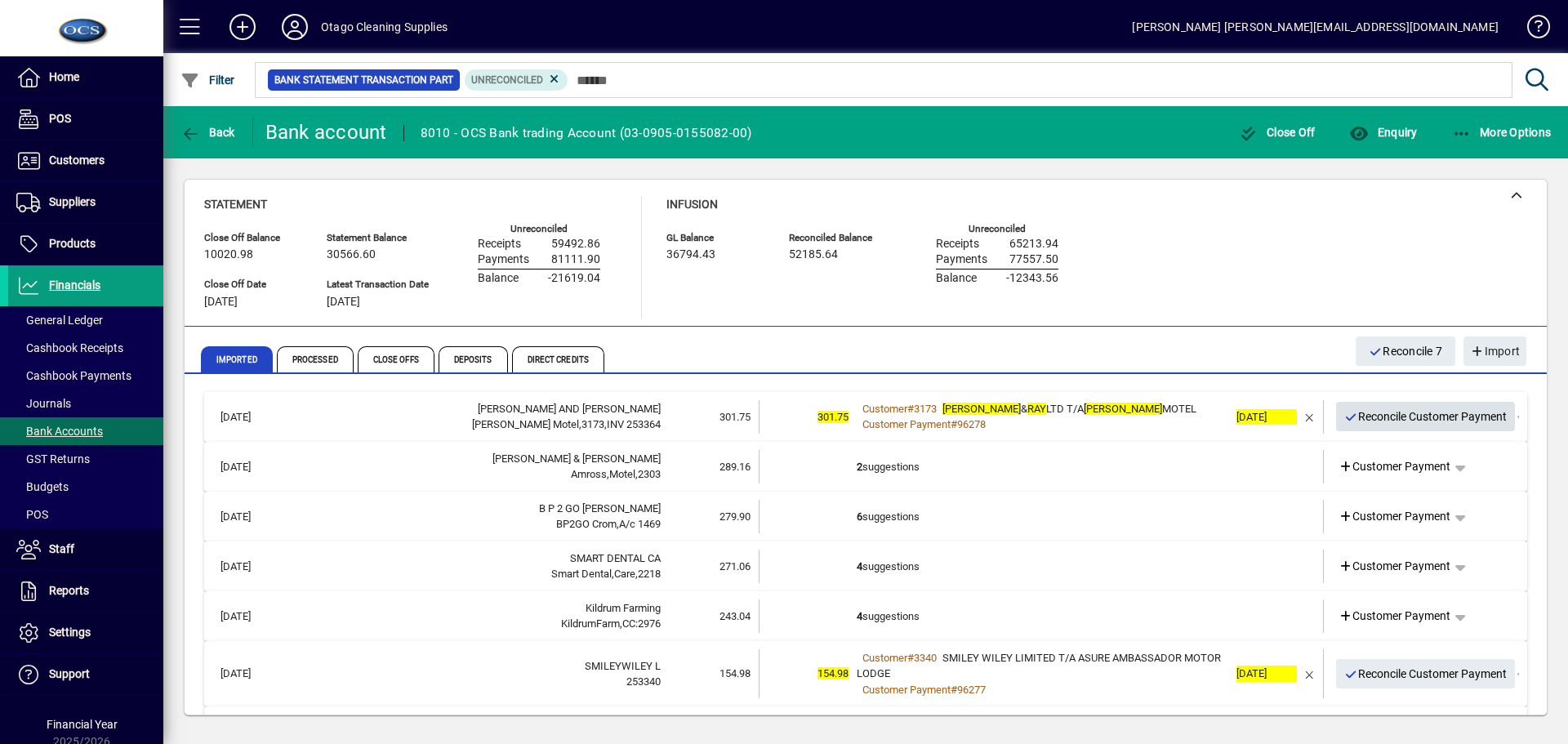
click at [1368, 421] on span "Reconcile Customer Payment" at bounding box center [1425, 417] width 163 height 27
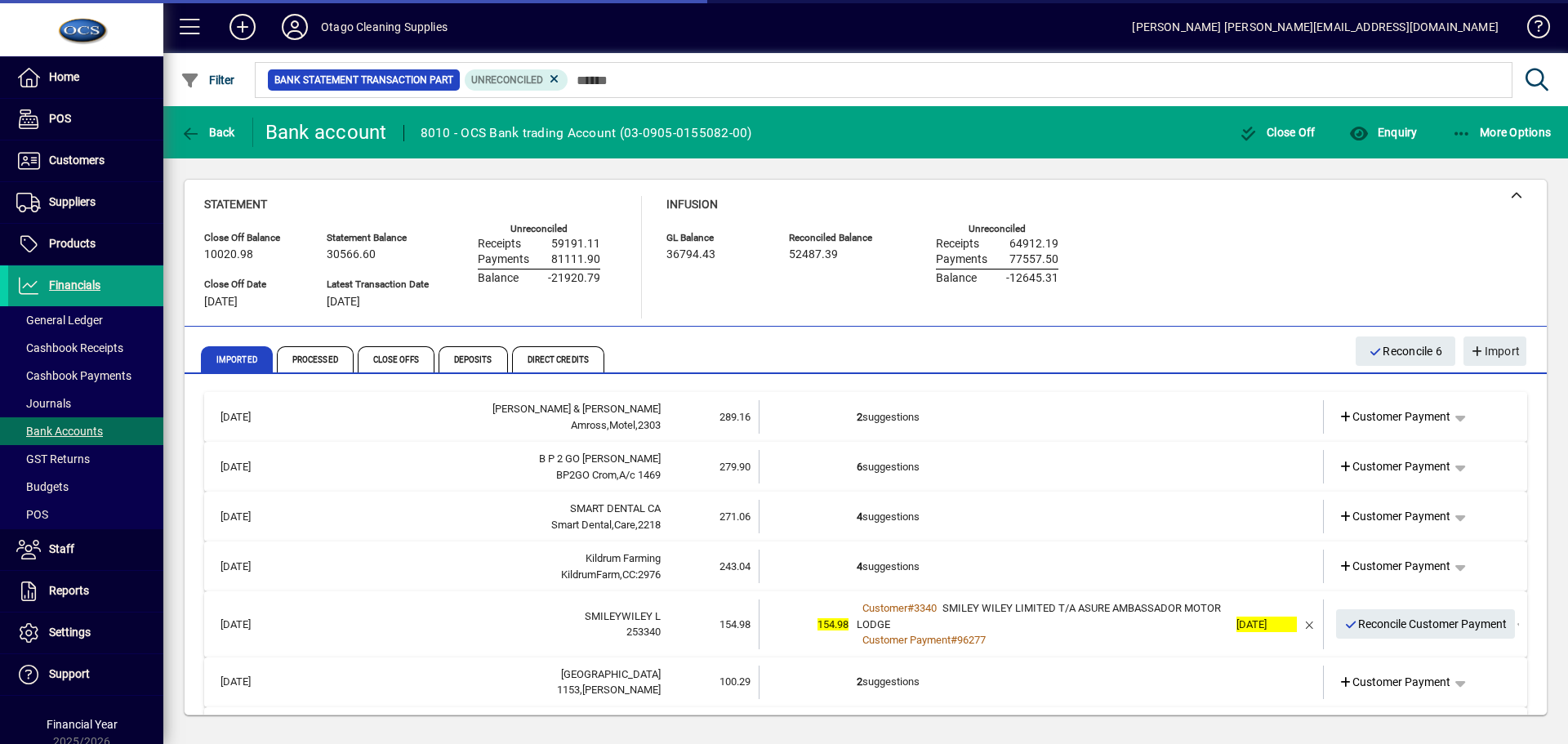
click at [1110, 413] on td "2 suggestions" at bounding box center [1042, 417] width 372 height 34
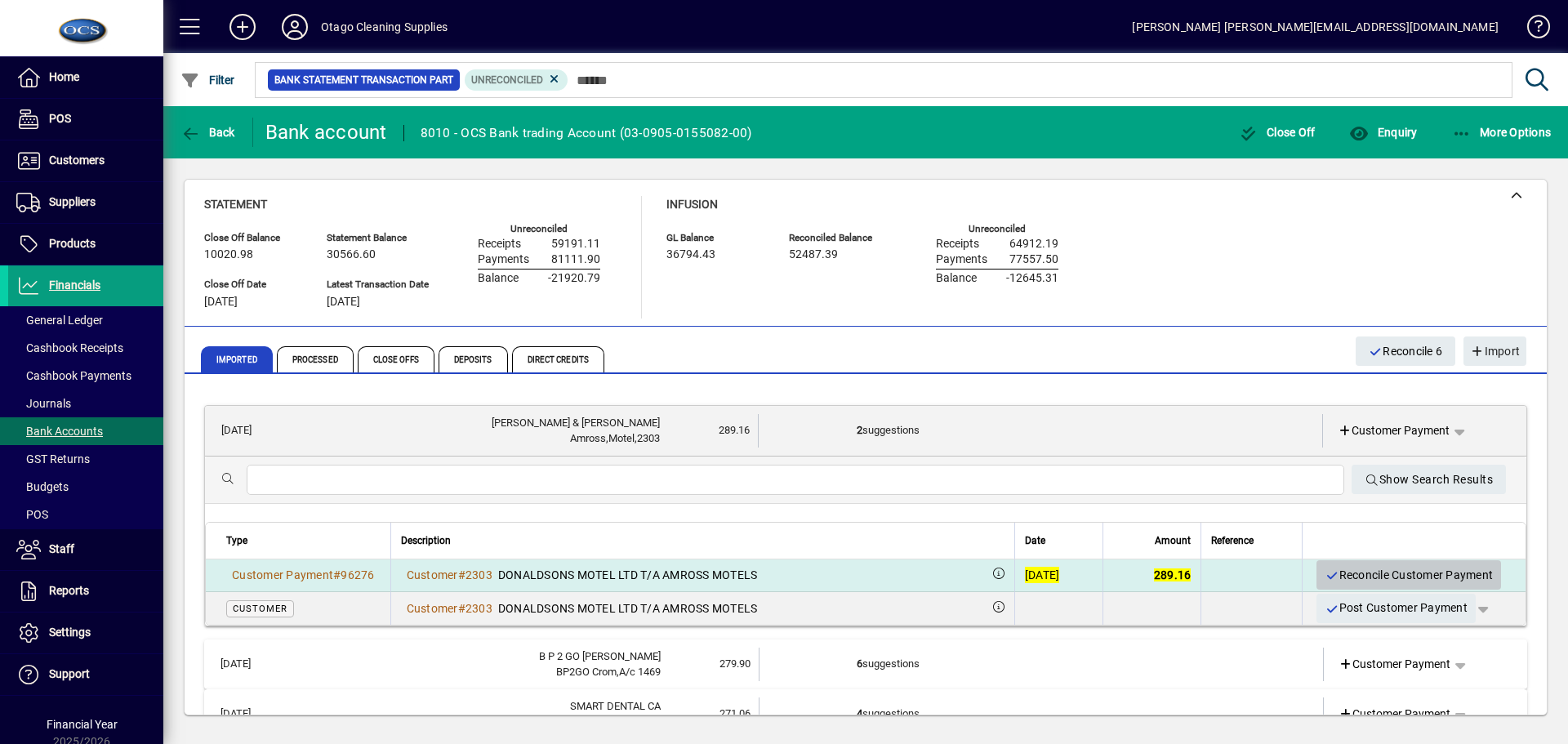
click at [1340, 576] on span "Reconcile Customer Payment" at bounding box center [1408, 575] width 168 height 27
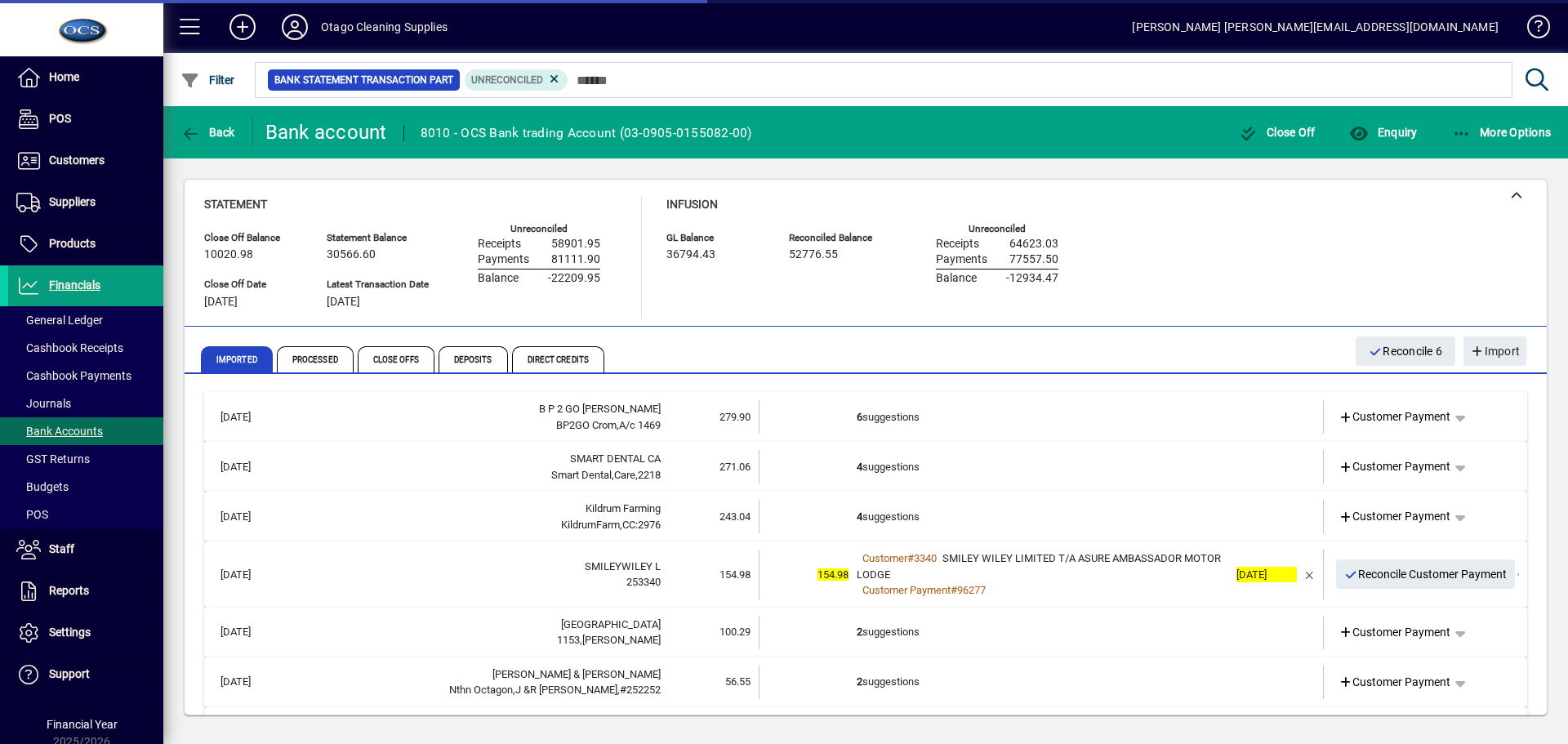
click at [1124, 418] on td "6 suggestions" at bounding box center [1042, 417] width 372 height 34
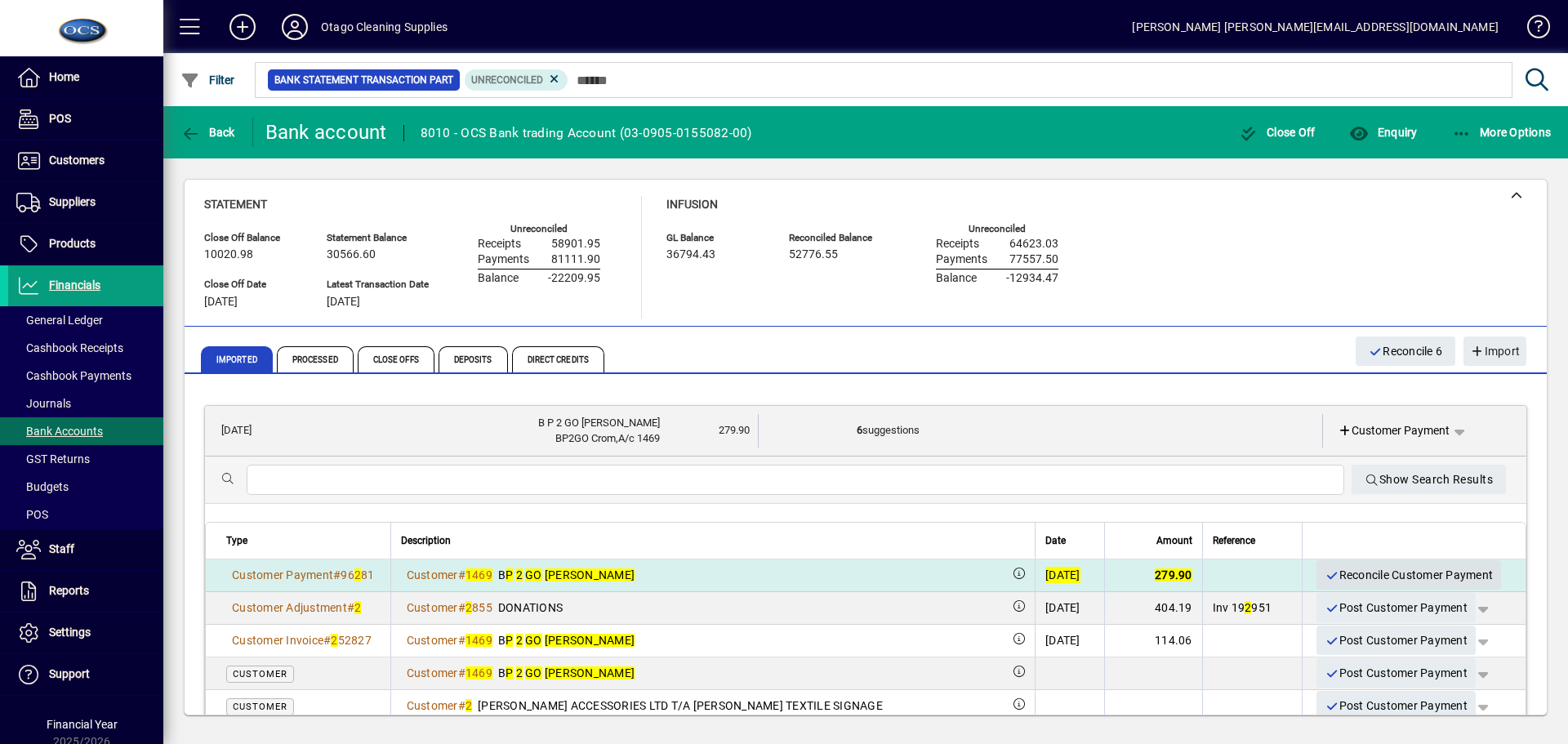
click at [1337, 572] on span "Reconcile Customer Payment" at bounding box center [1408, 575] width 168 height 27
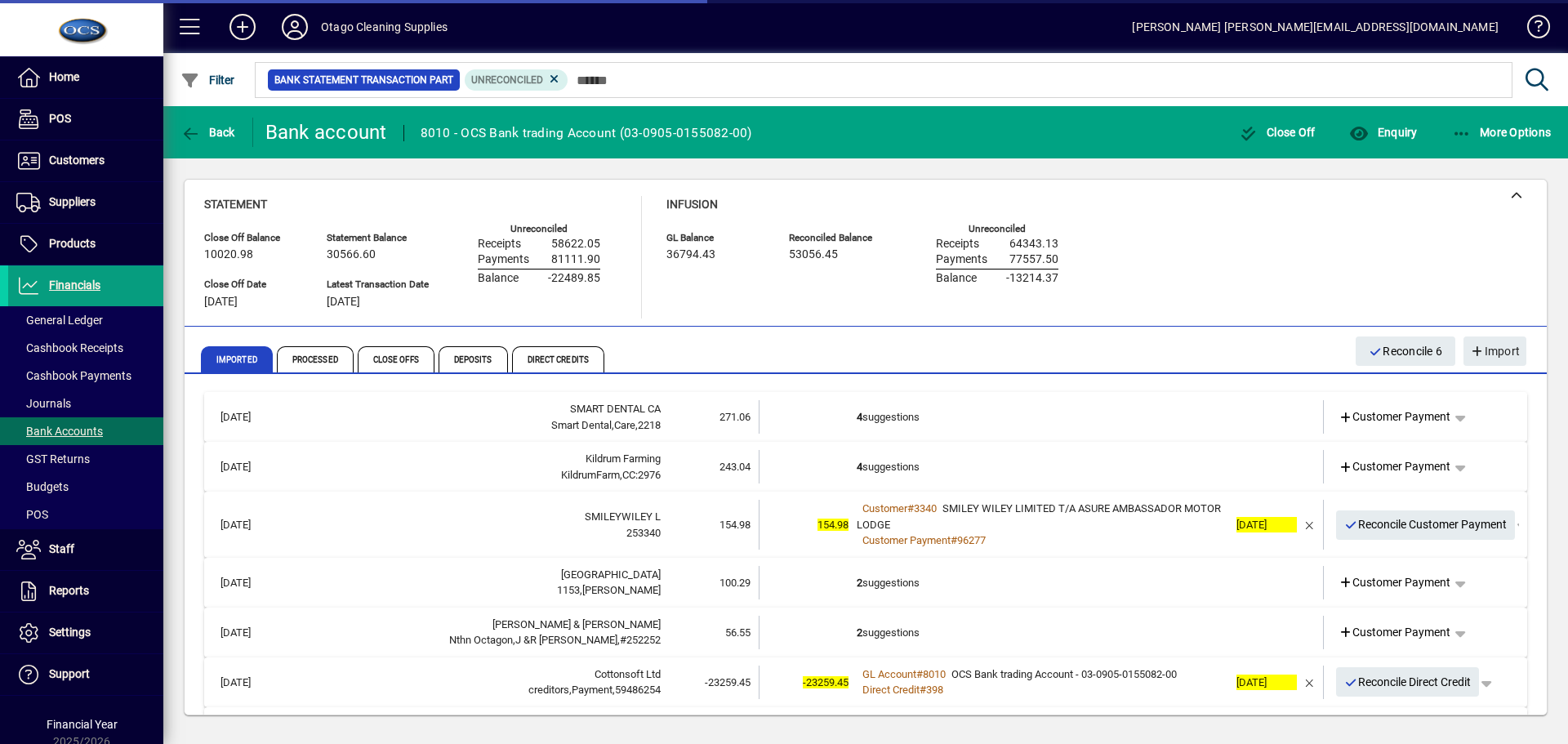
click at [1148, 422] on td "4 suggestions" at bounding box center [1042, 417] width 372 height 34
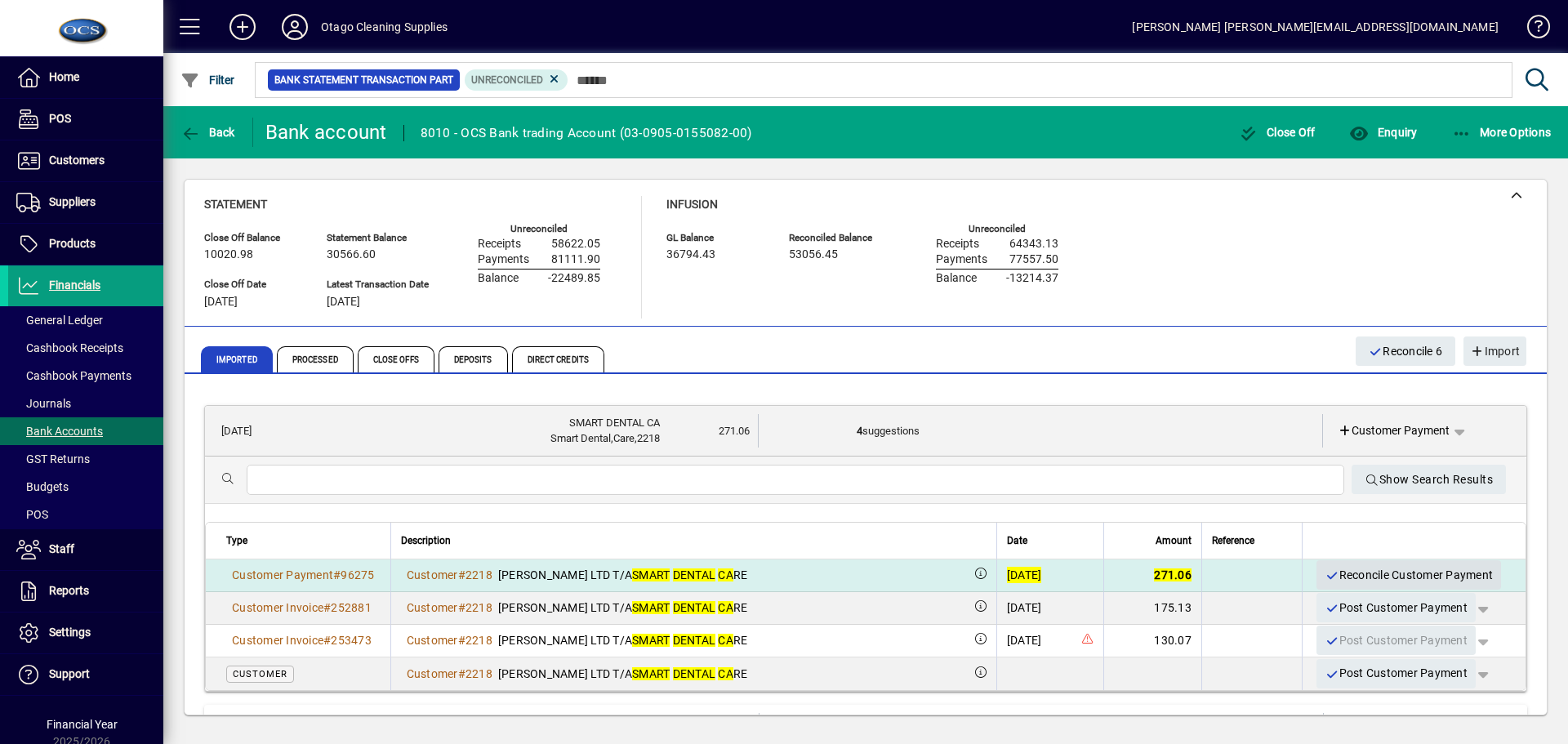
click at [1345, 572] on span "Reconcile Customer Payment" at bounding box center [1408, 575] width 168 height 27
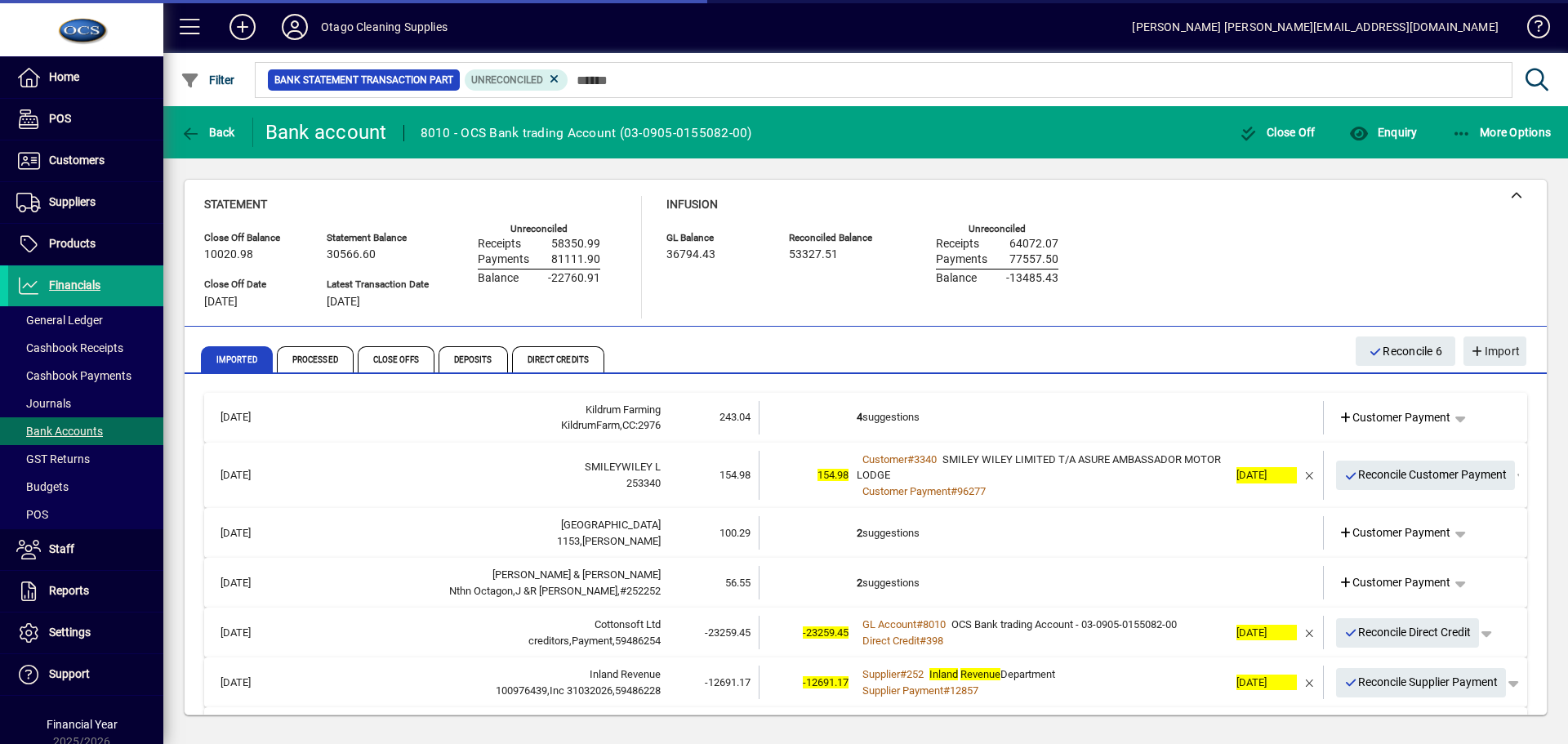
click at [1077, 421] on td "4 suggestions" at bounding box center [1042, 417] width 372 height 34
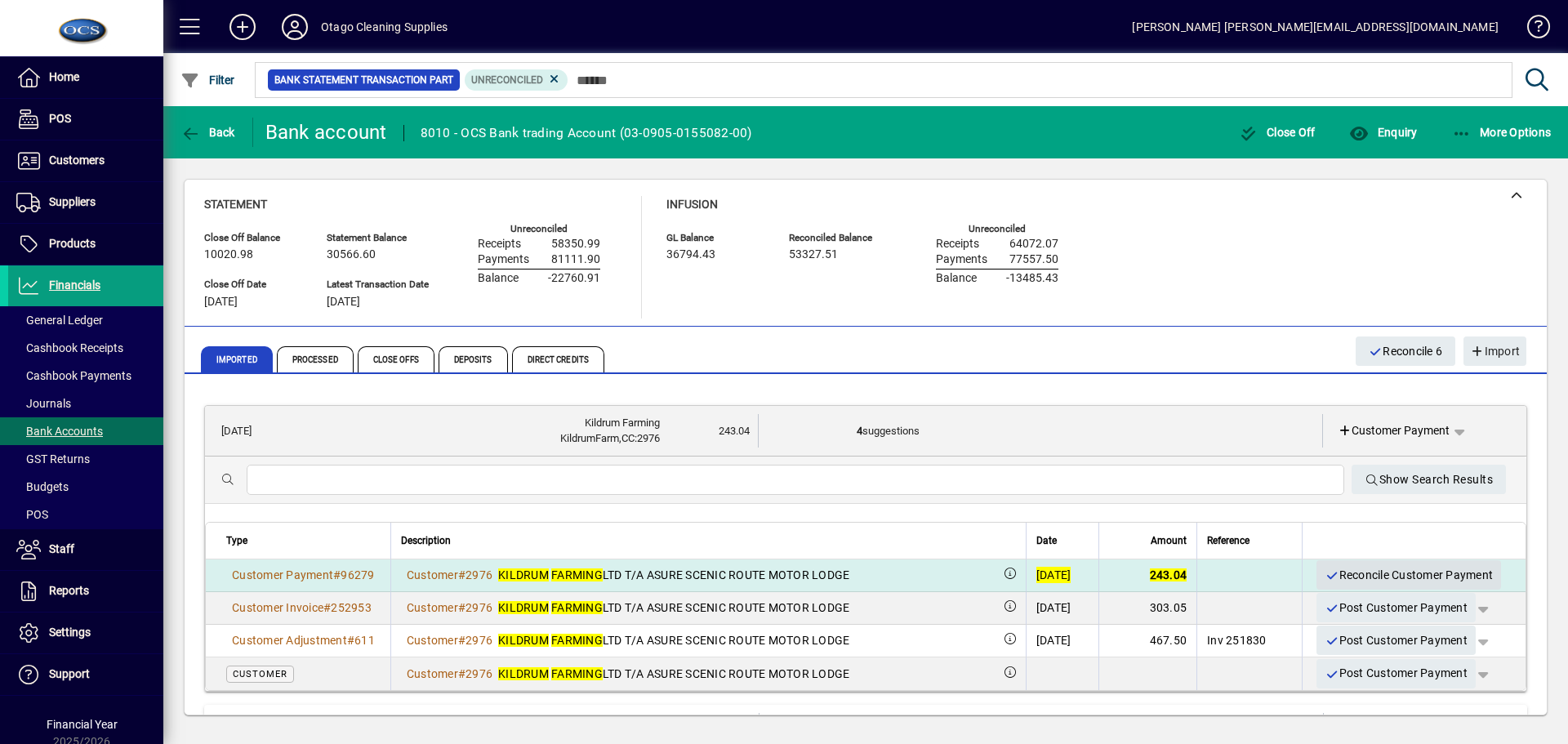
click at [1341, 573] on span "Reconcile Customer Payment" at bounding box center [1408, 575] width 168 height 27
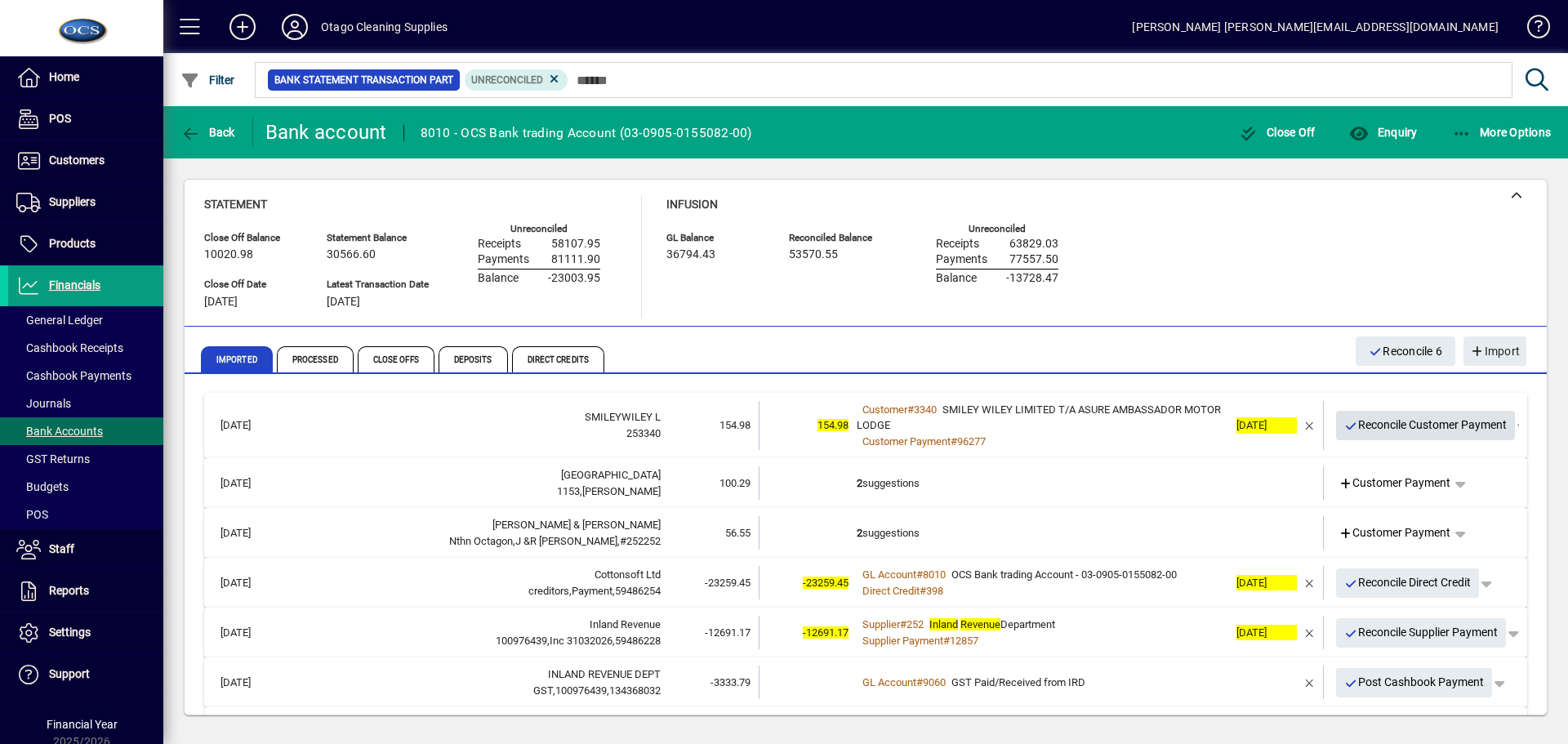
click at [1360, 434] on span "Reconcile Customer Payment" at bounding box center [1425, 425] width 163 height 27
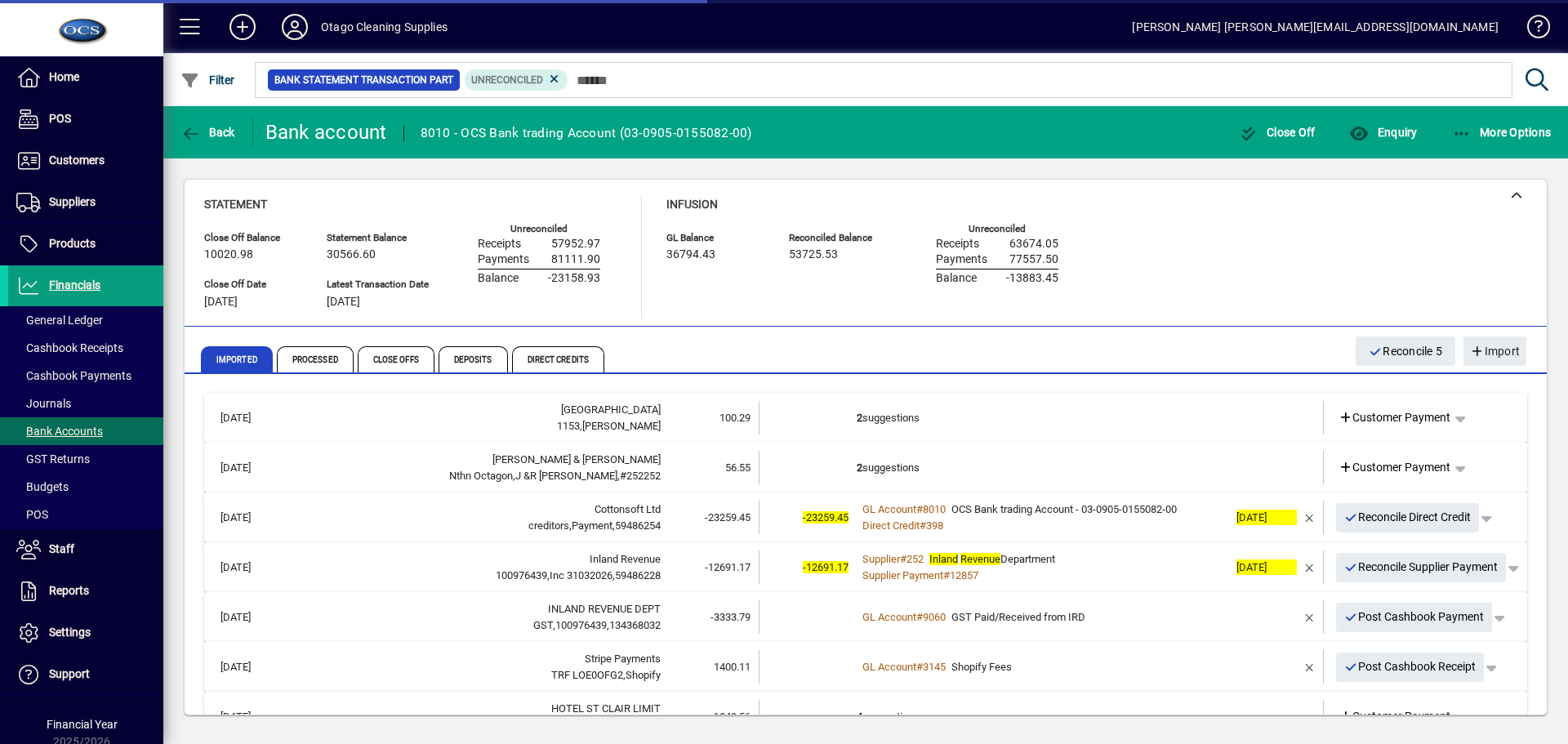
click at [1228, 426] on td at bounding box center [1262, 417] width 68 height 34
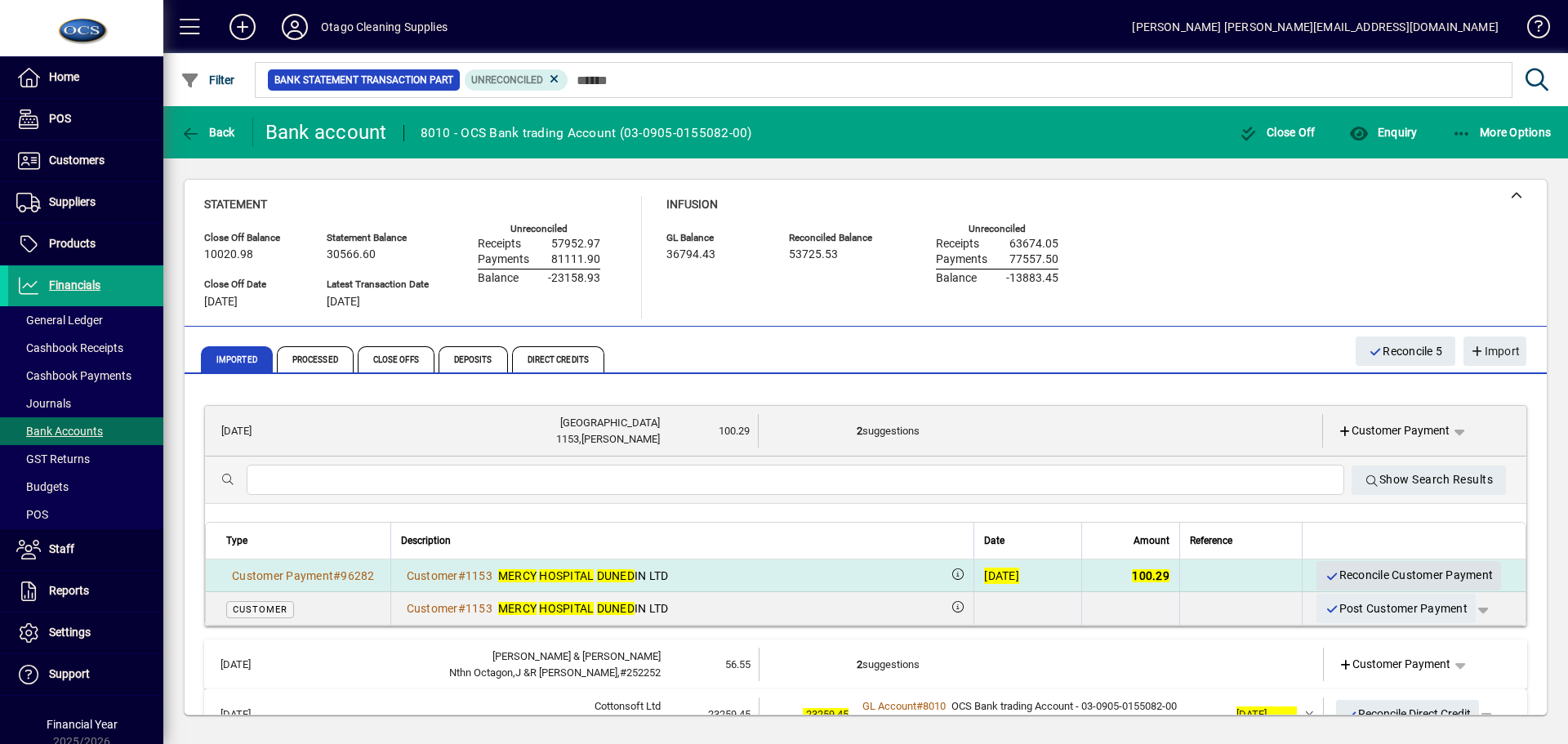
click at [1356, 574] on span "Reconcile Customer Payment" at bounding box center [1408, 575] width 168 height 27
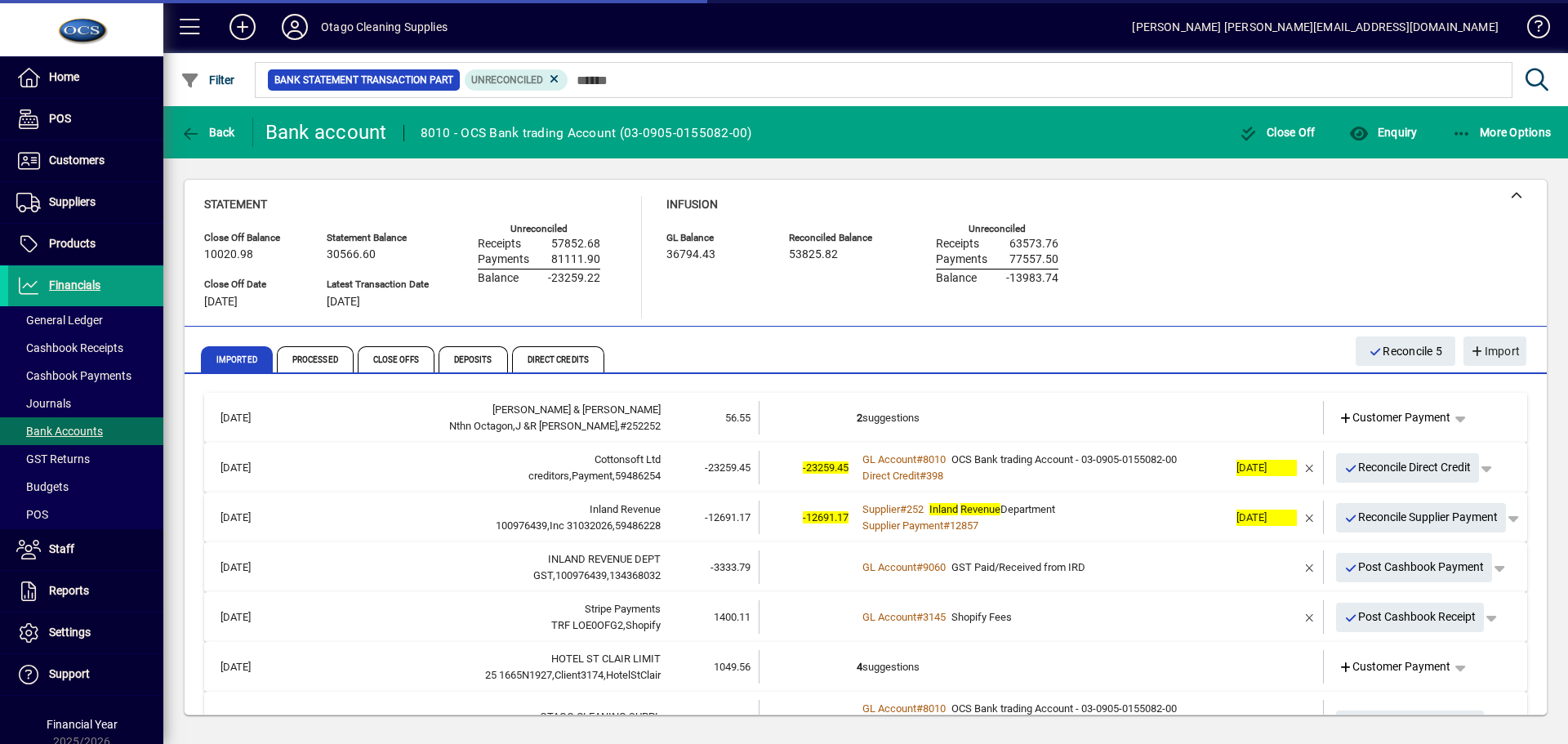
click at [1166, 419] on td "2 suggestions" at bounding box center [1042, 417] width 372 height 34
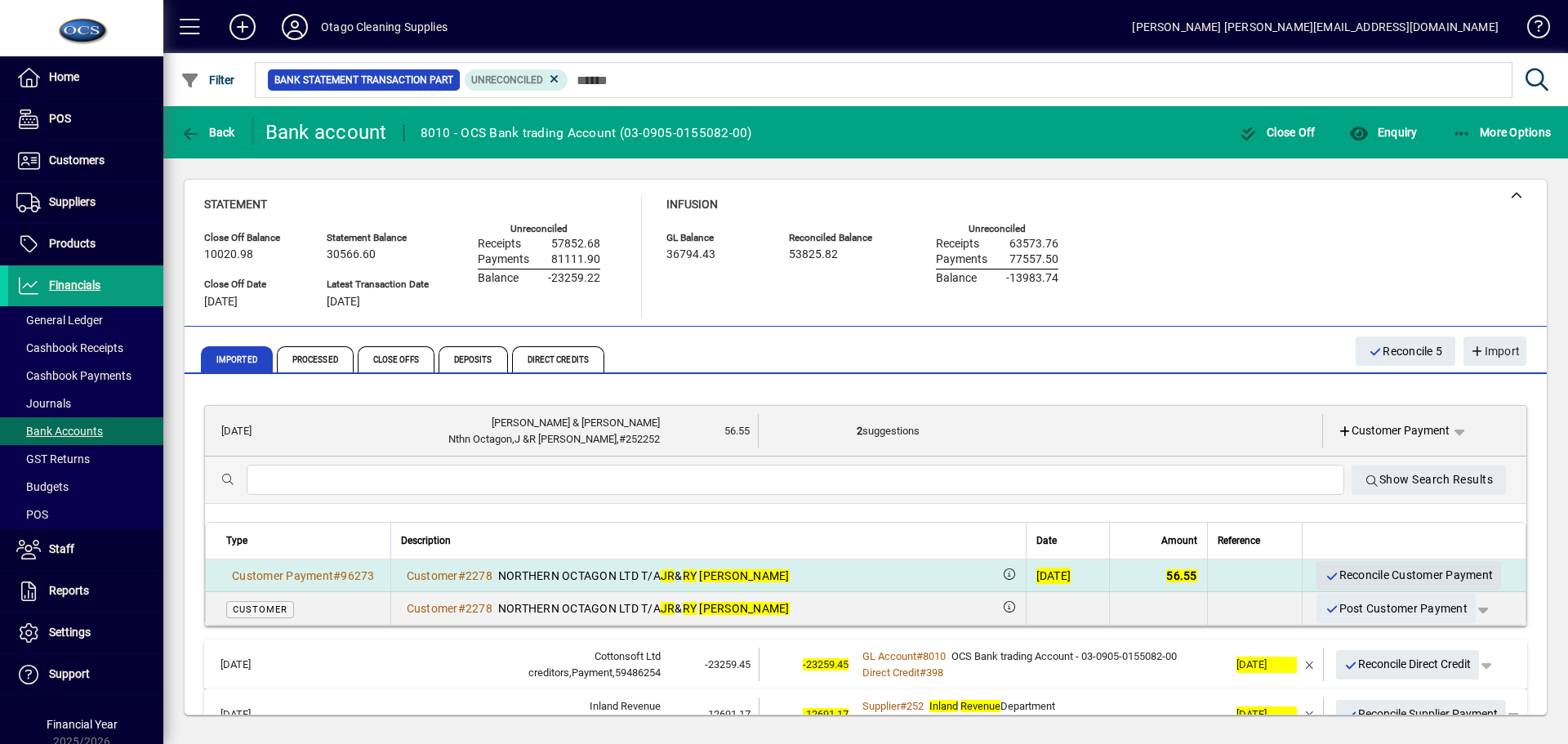
click at [1350, 568] on span "Reconcile Customer Payment" at bounding box center [1408, 575] width 168 height 27
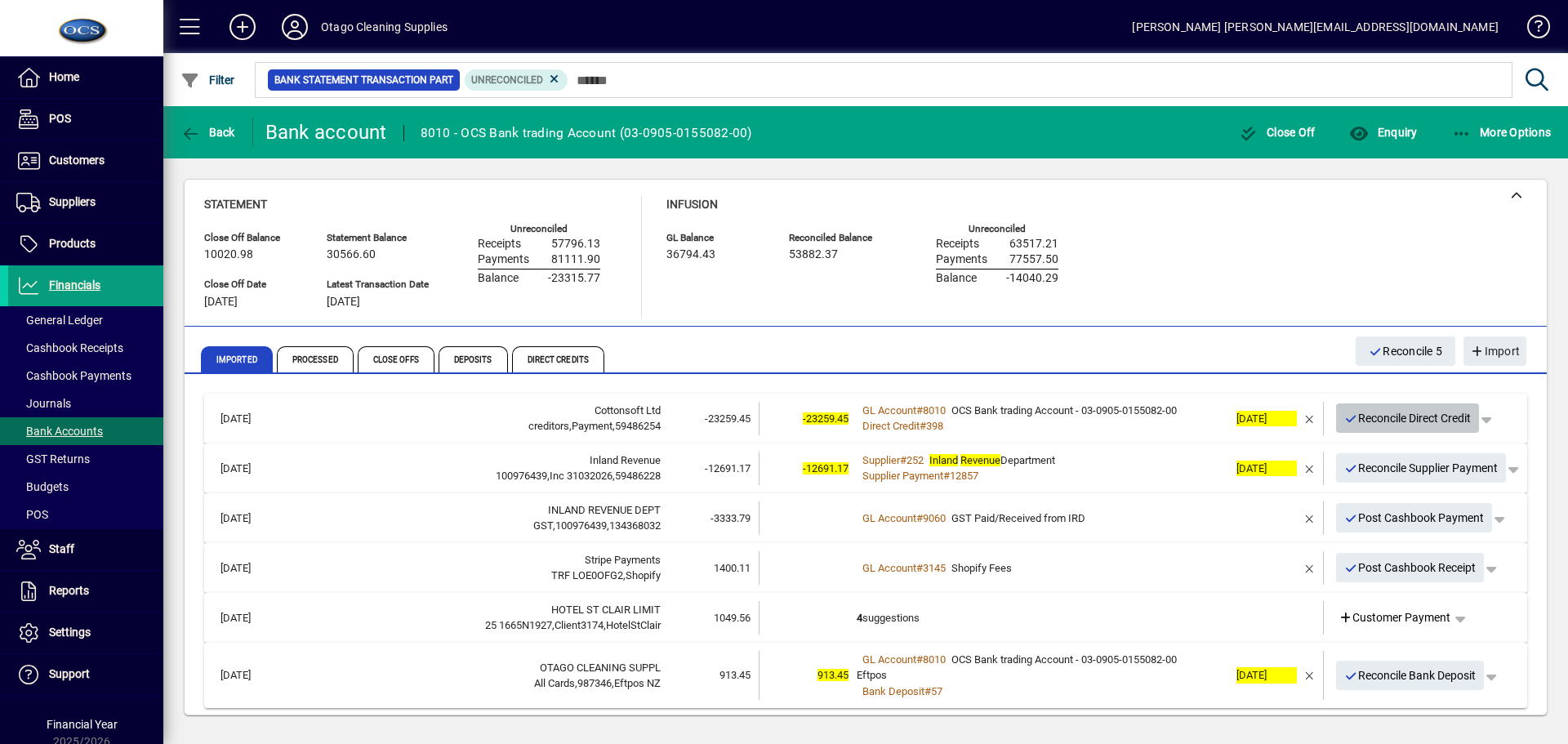
click at [1368, 418] on span "Reconcile Direct Credit" at bounding box center [1407, 418] width 128 height 27
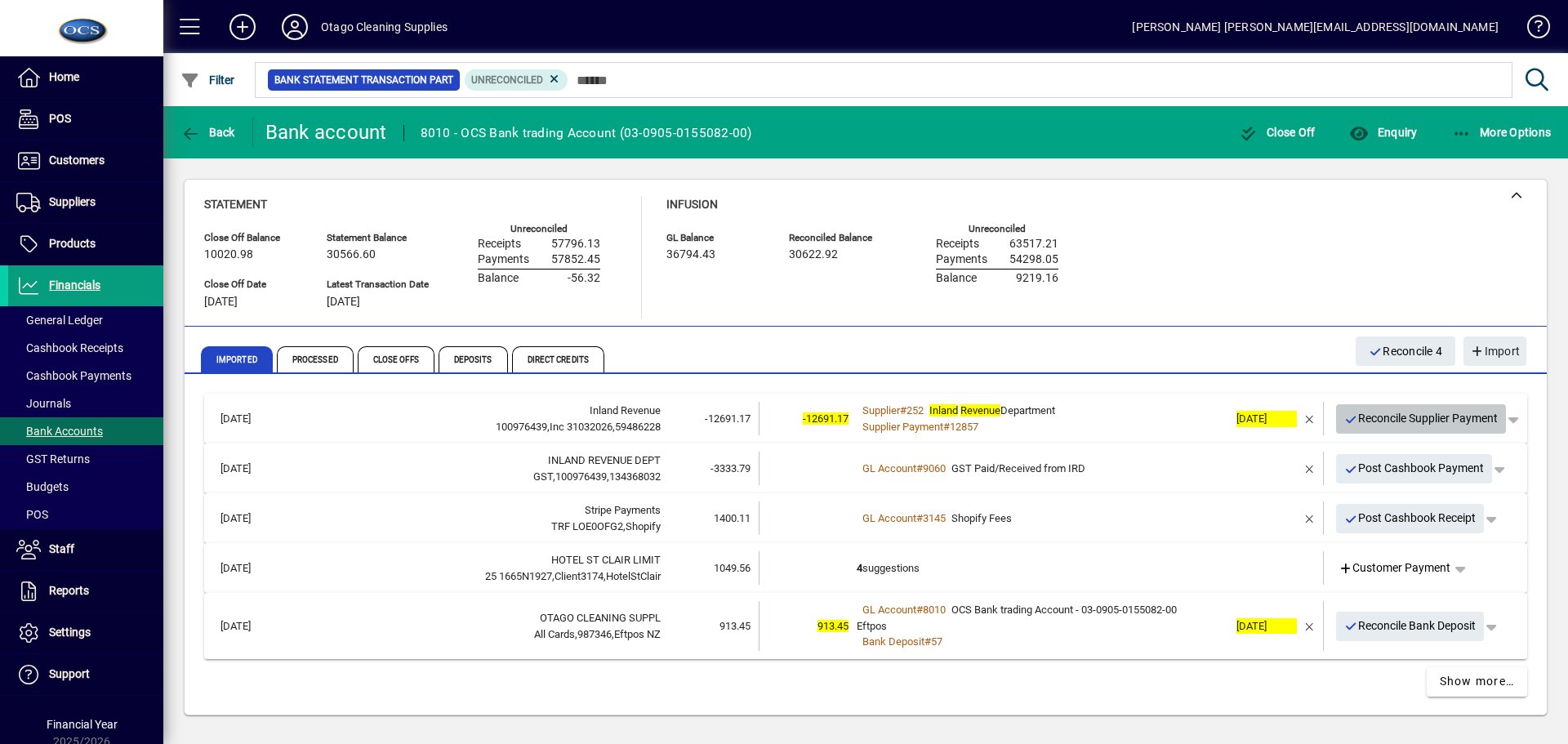
click at [1368, 418] on span "Reconcile Supplier Payment" at bounding box center [1420, 418] width 154 height 27
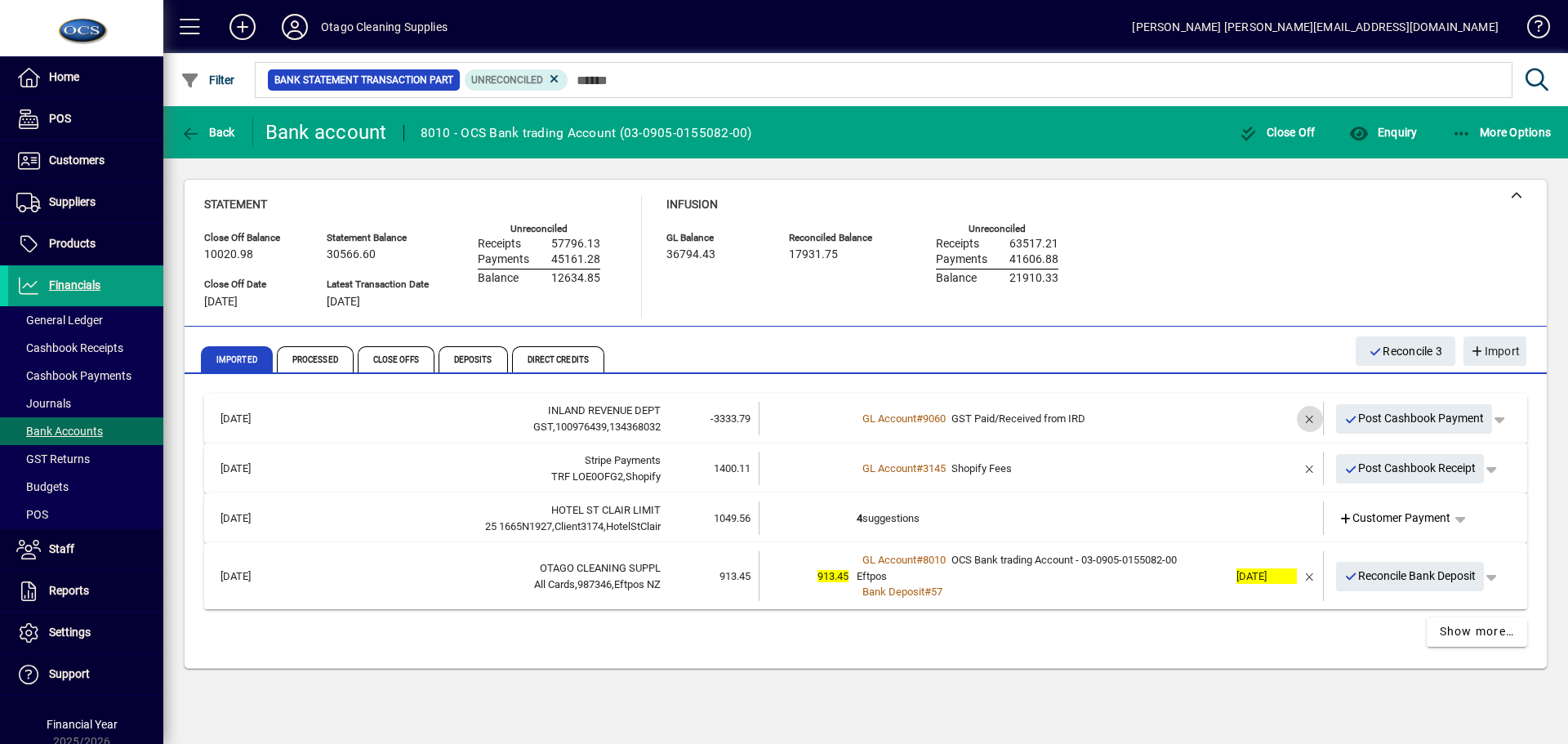
click at [1309, 420] on span "button" at bounding box center [1310, 419] width 40 height 40
click at [1212, 413] on td "1 suggestion" at bounding box center [1042, 418] width 372 height 34
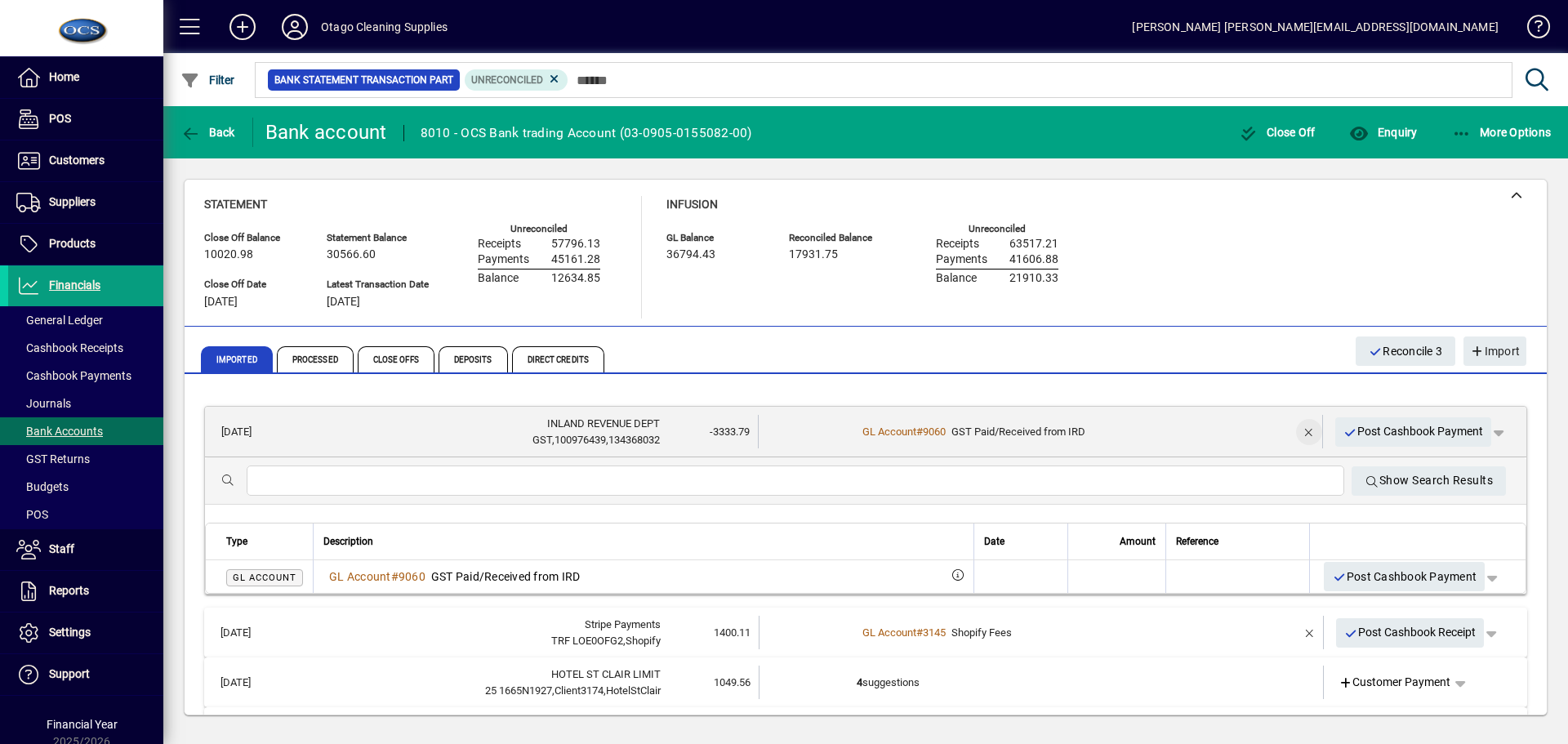
click at [1301, 432] on span "button" at bounding box center [1309, 432] width 40 height 40
click at [1243, 424] on td at bounding box center [1261, 431] width 68 height 34
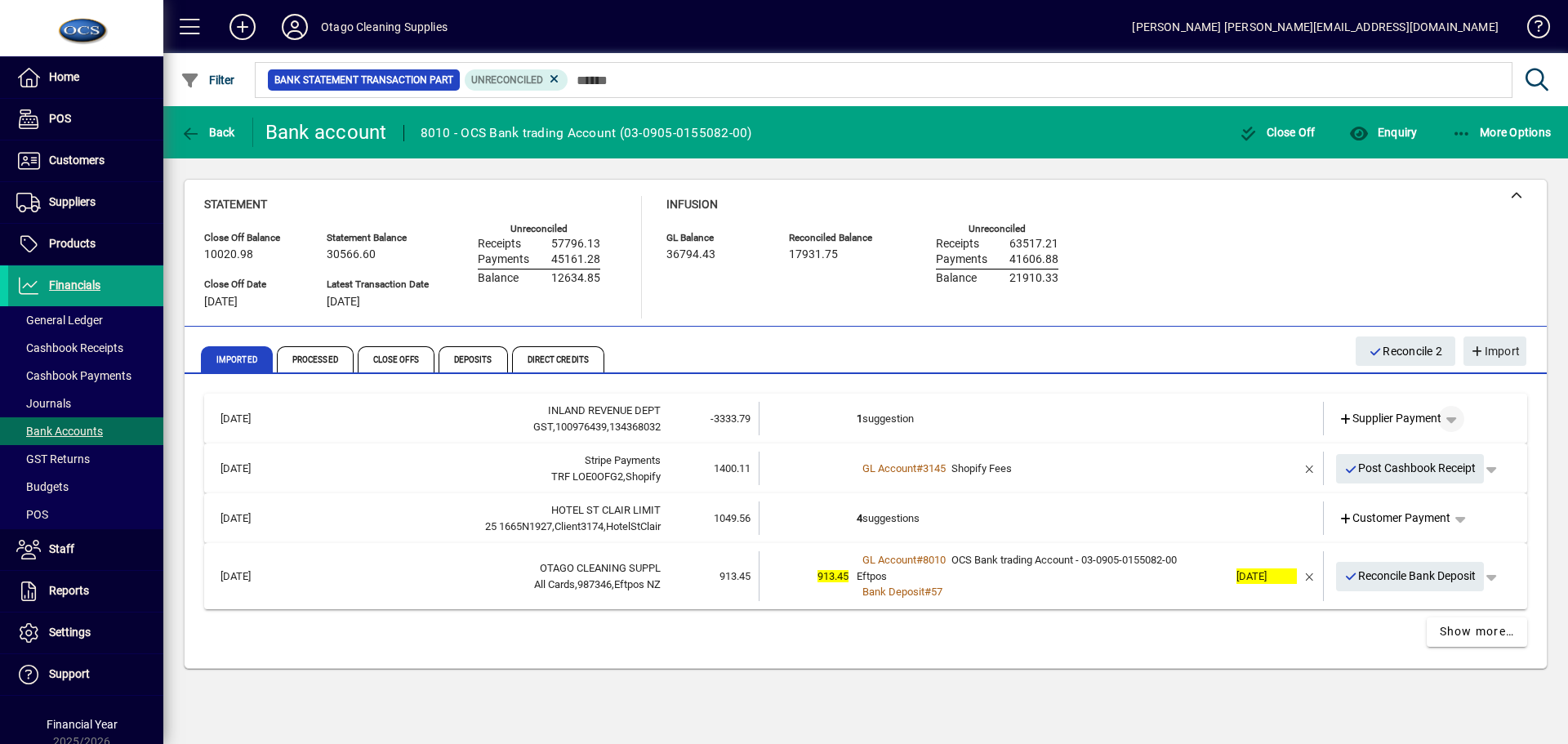
click at [1454, 417] on span "button" at bounding box center [1451, 419] width 40 height 40
click at [1438, 479] on span "Cashbook Payment" at bounding box center [1400, 483] width 121 height 20
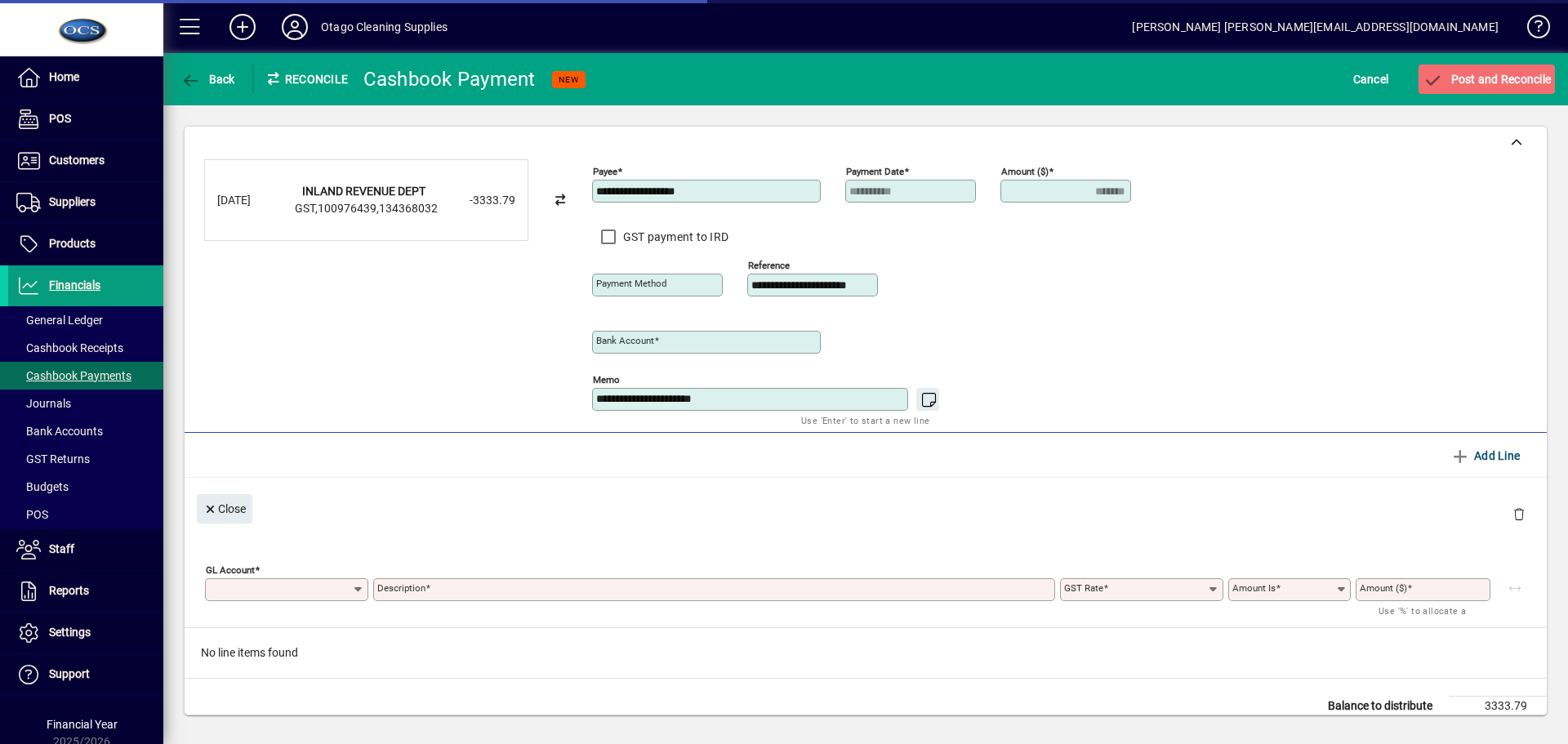
type input "**********"
type input "*******"
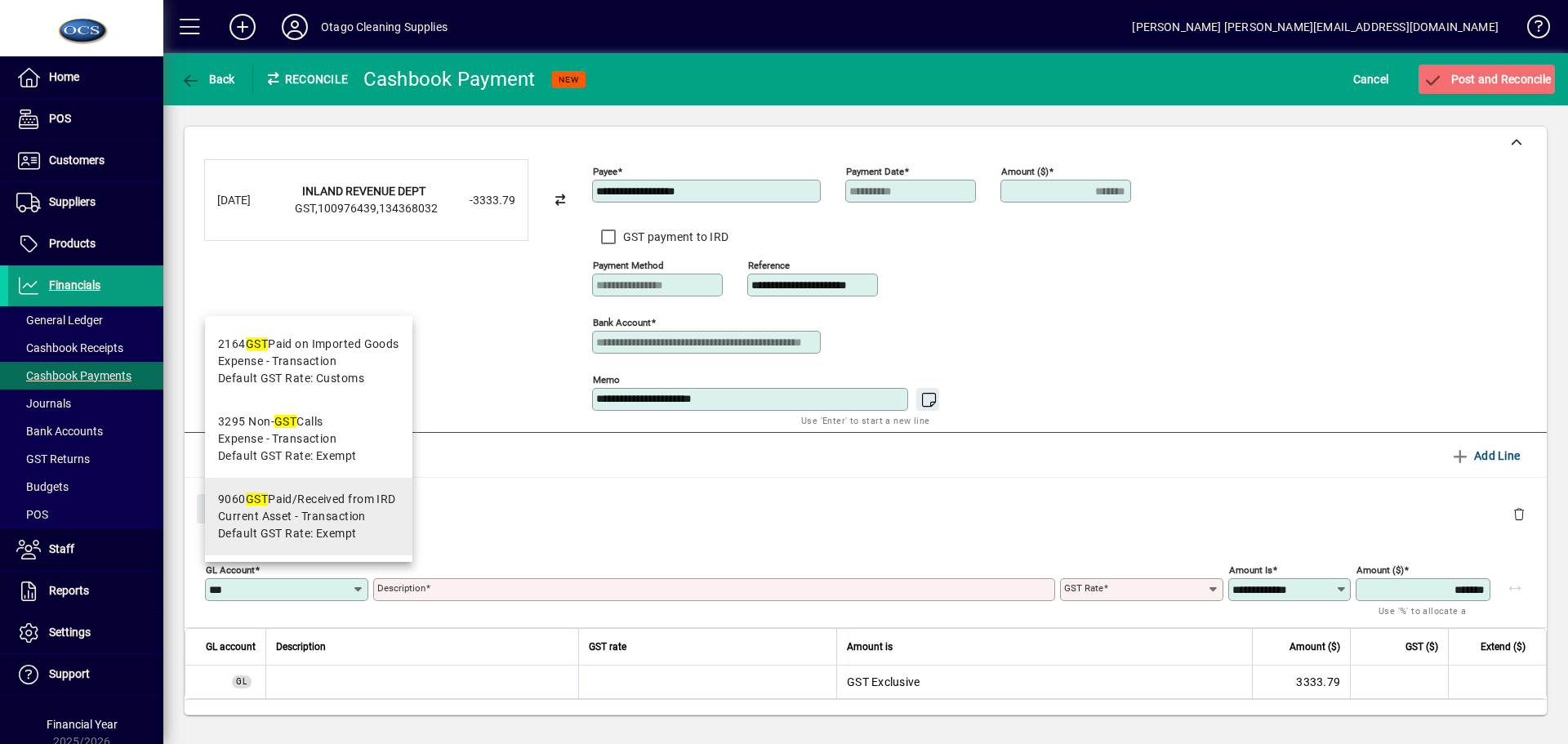
click at [301, 525] on span "Default GST Rate: Exempt" at bounding box center [287, 534] width 138 height 17
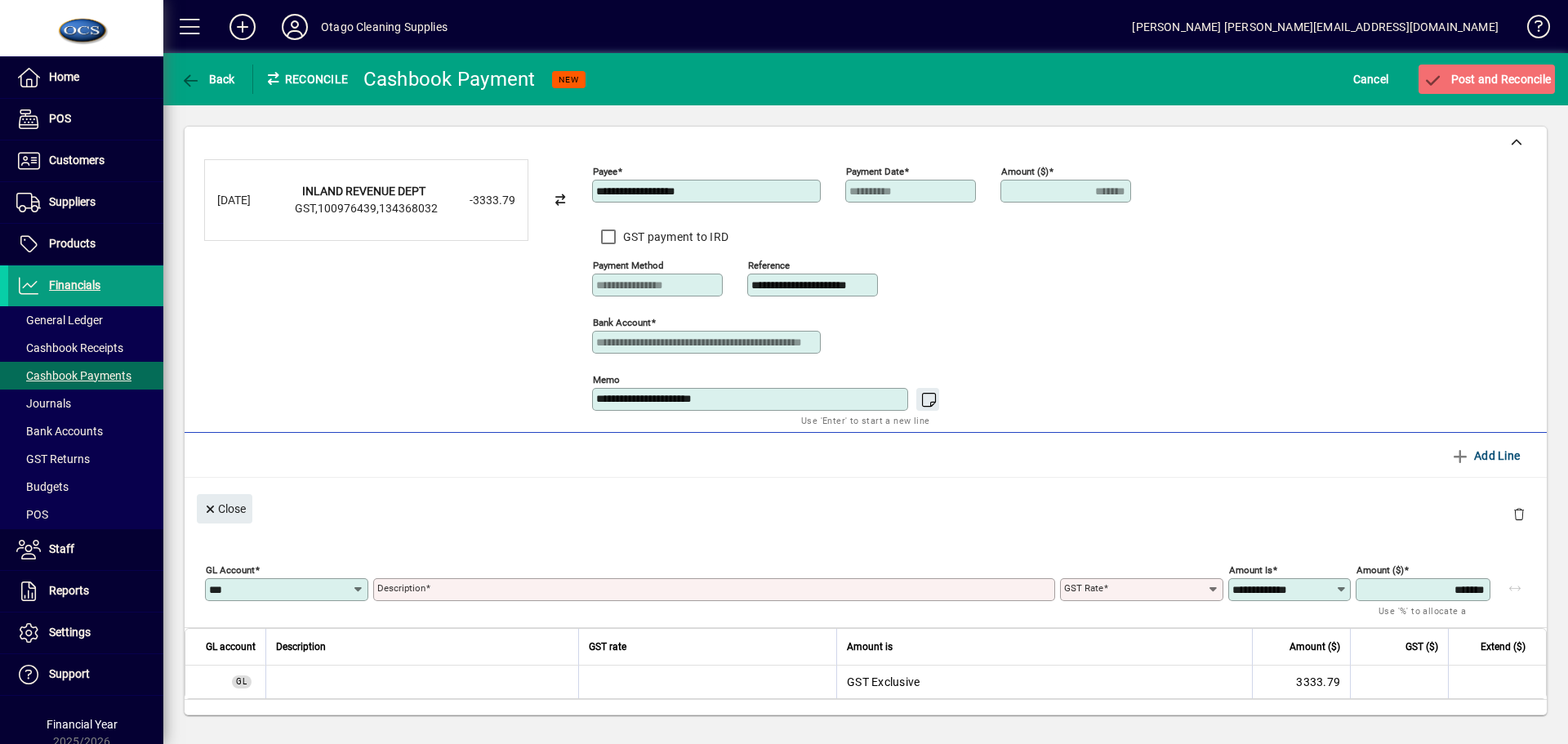
type input "****"
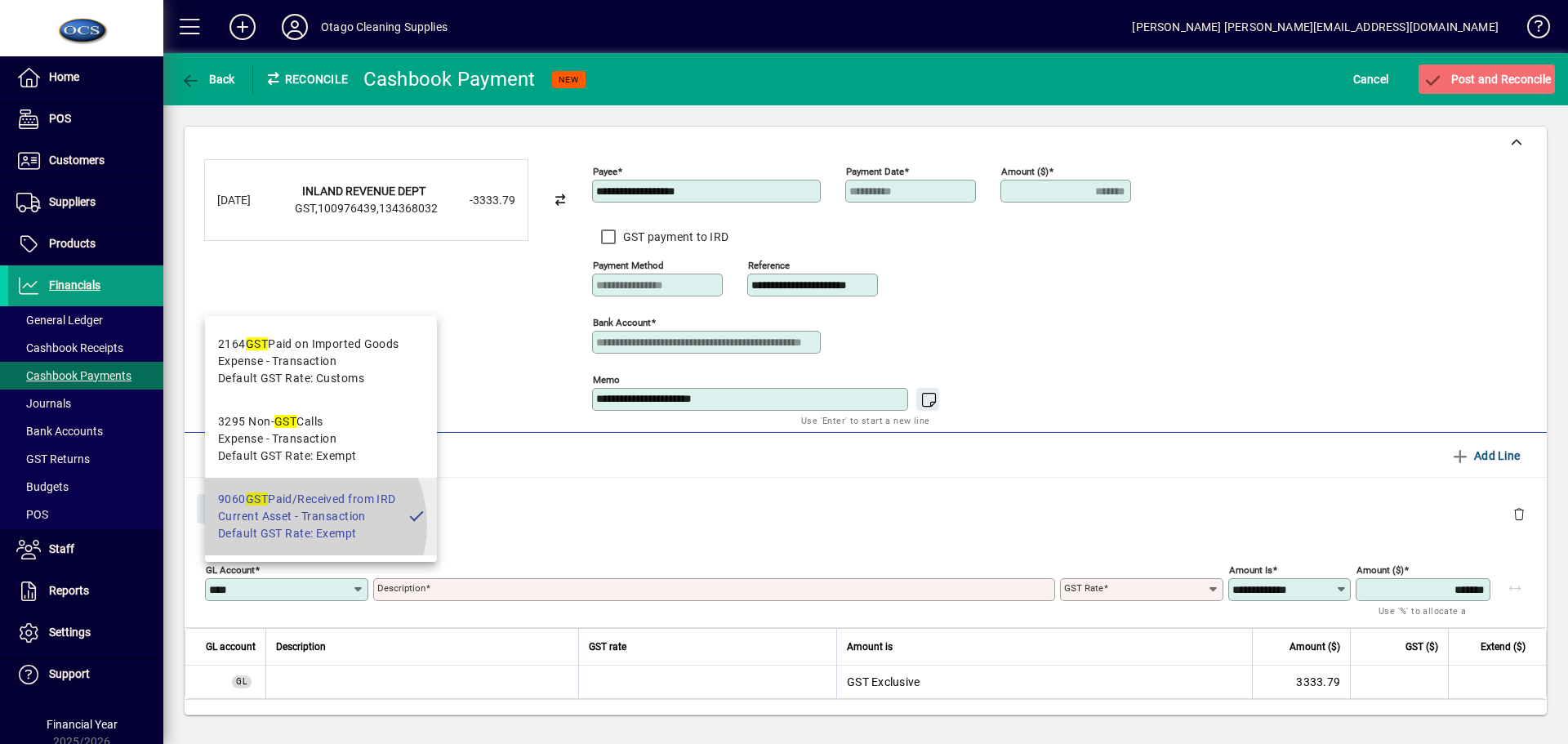
type input "**********"
type input "******"
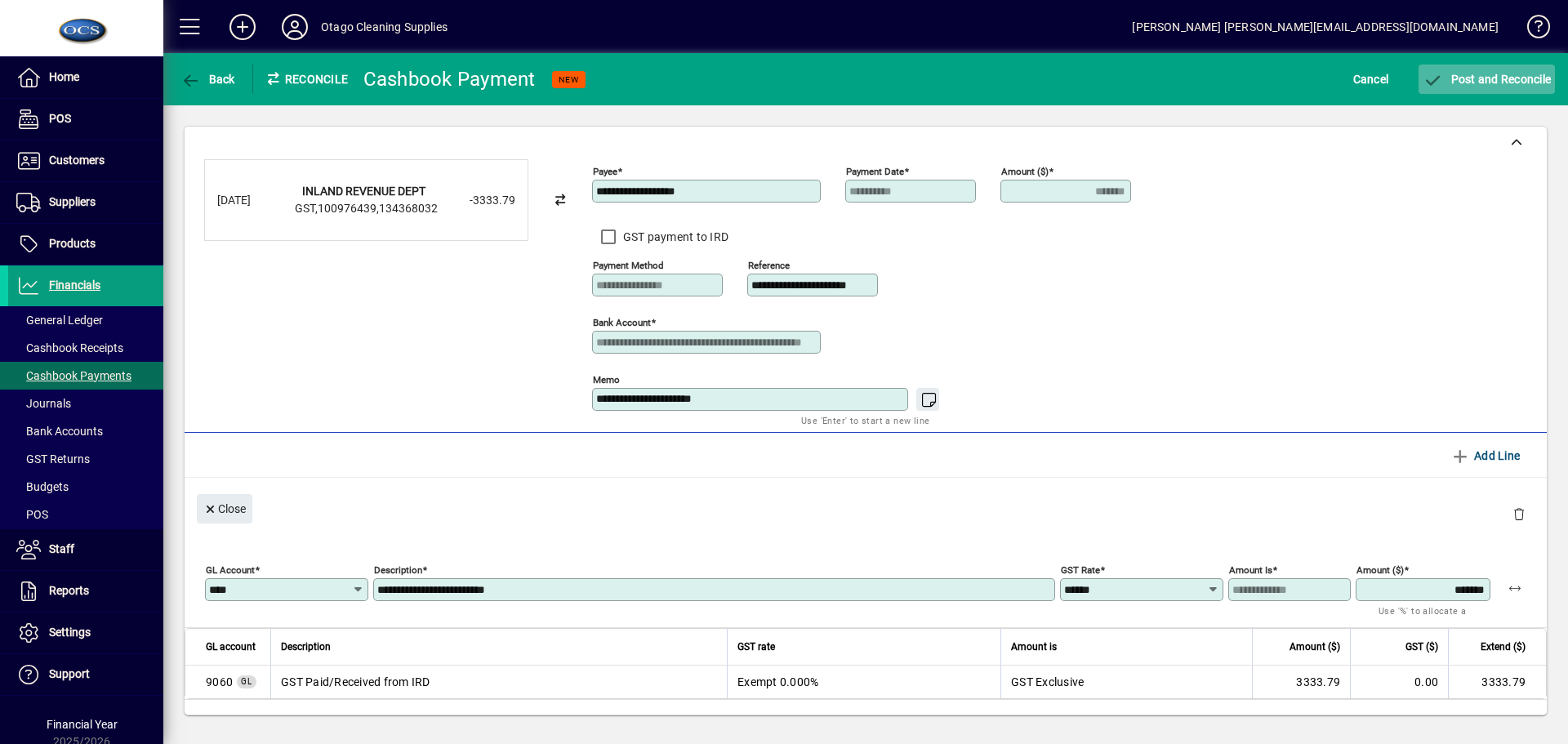
click at [1472, 75] on span "Post and Reconcile" at bounding box center [1486, 79] width 128 height 13
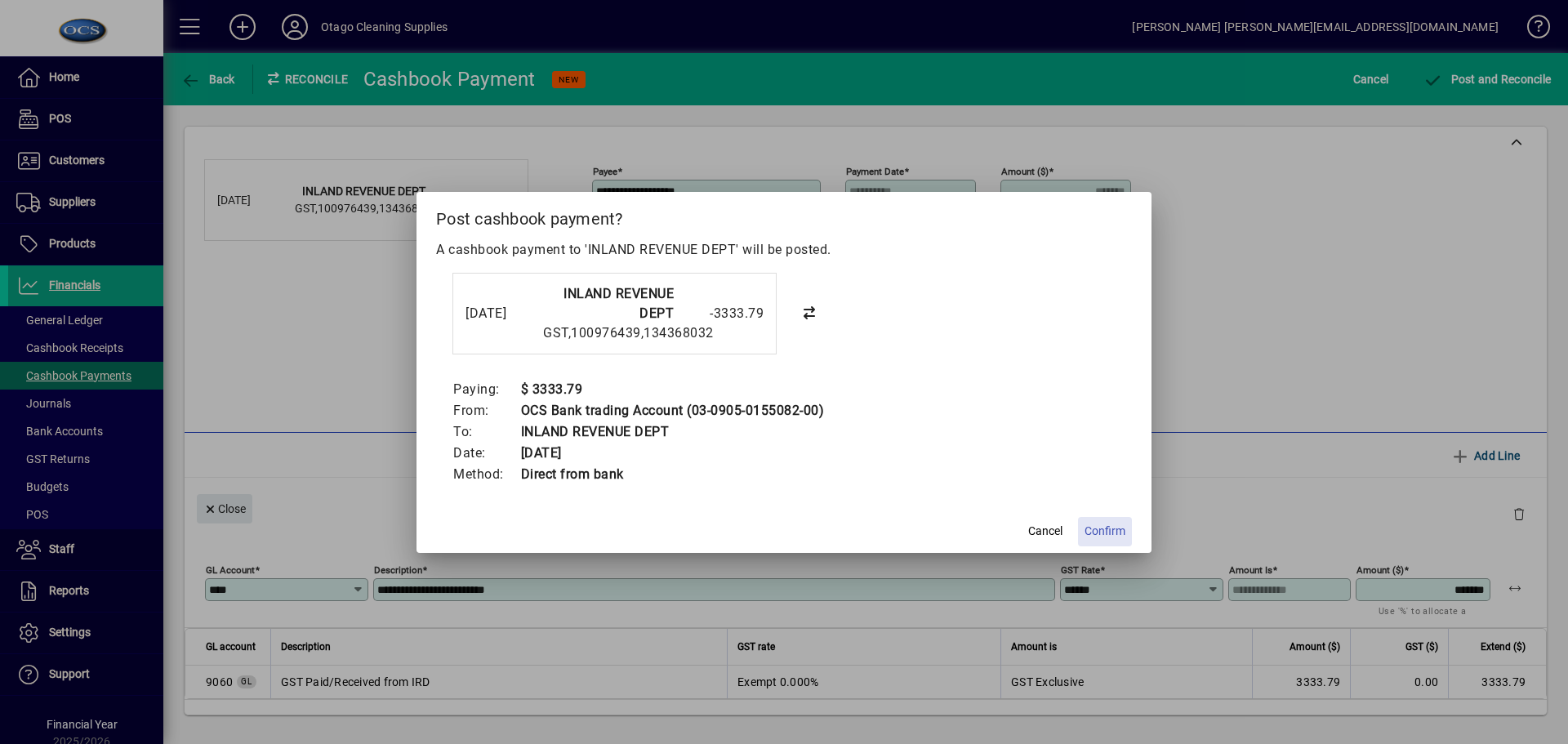
click at [1115, 530] on span "Confirm" at bounding box center [1105, 531] width 41 height 17
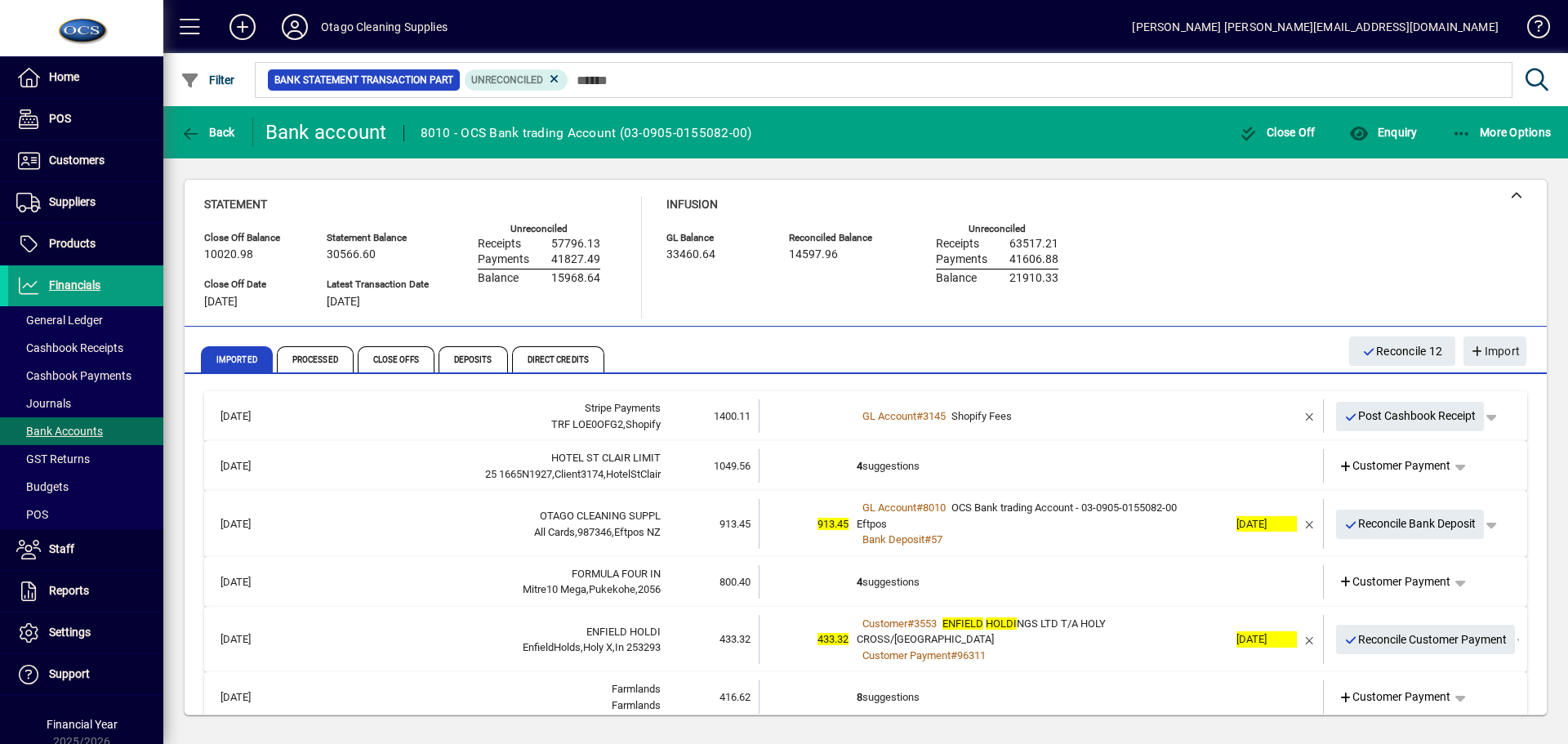
click at [974, 474] on td "4 suggestions" at bounding box center [1042, 466] width 372 height 34
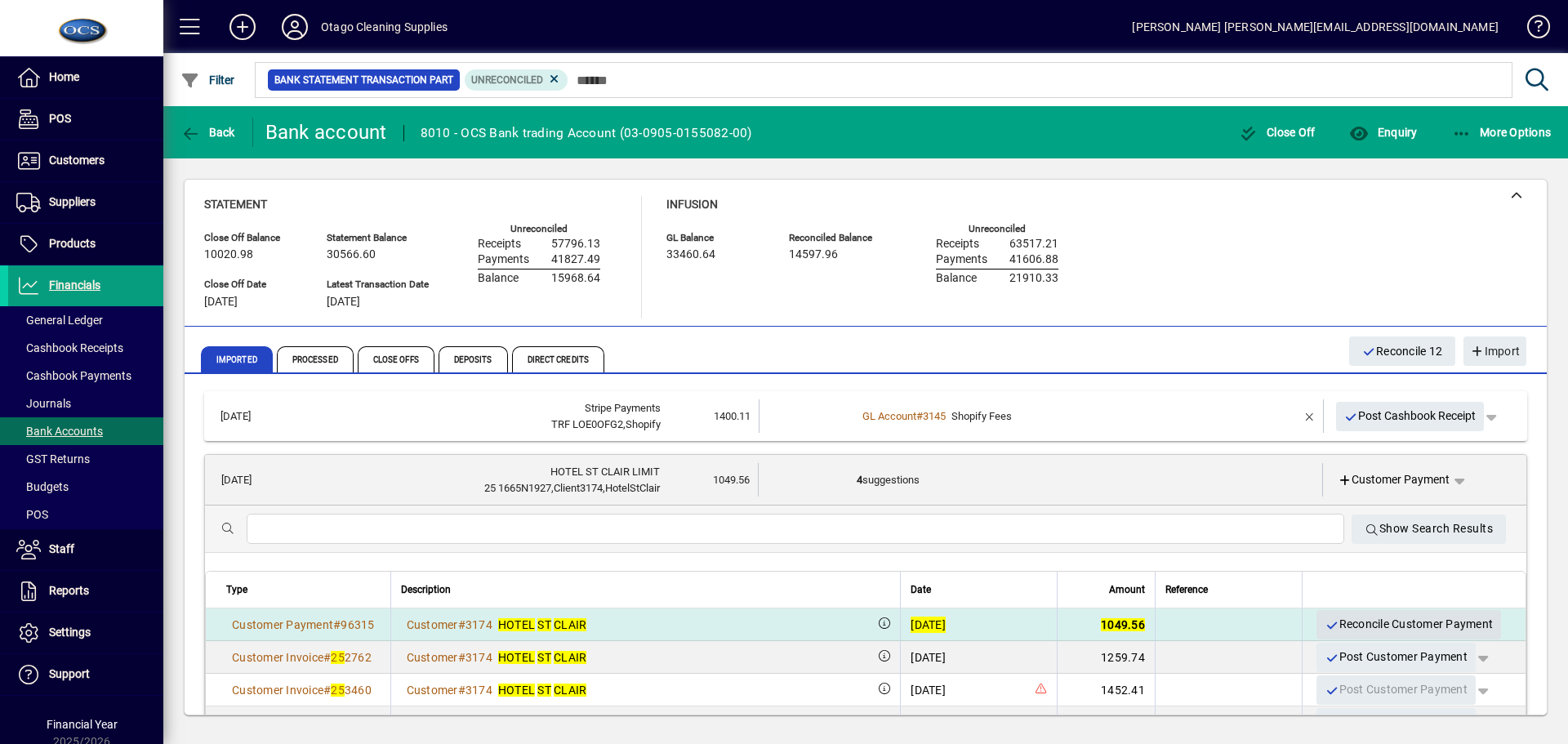
click at [1367, 625] on span "Reconcile Customer Payment" at bounding box center [1408, 624] width 168 height 27
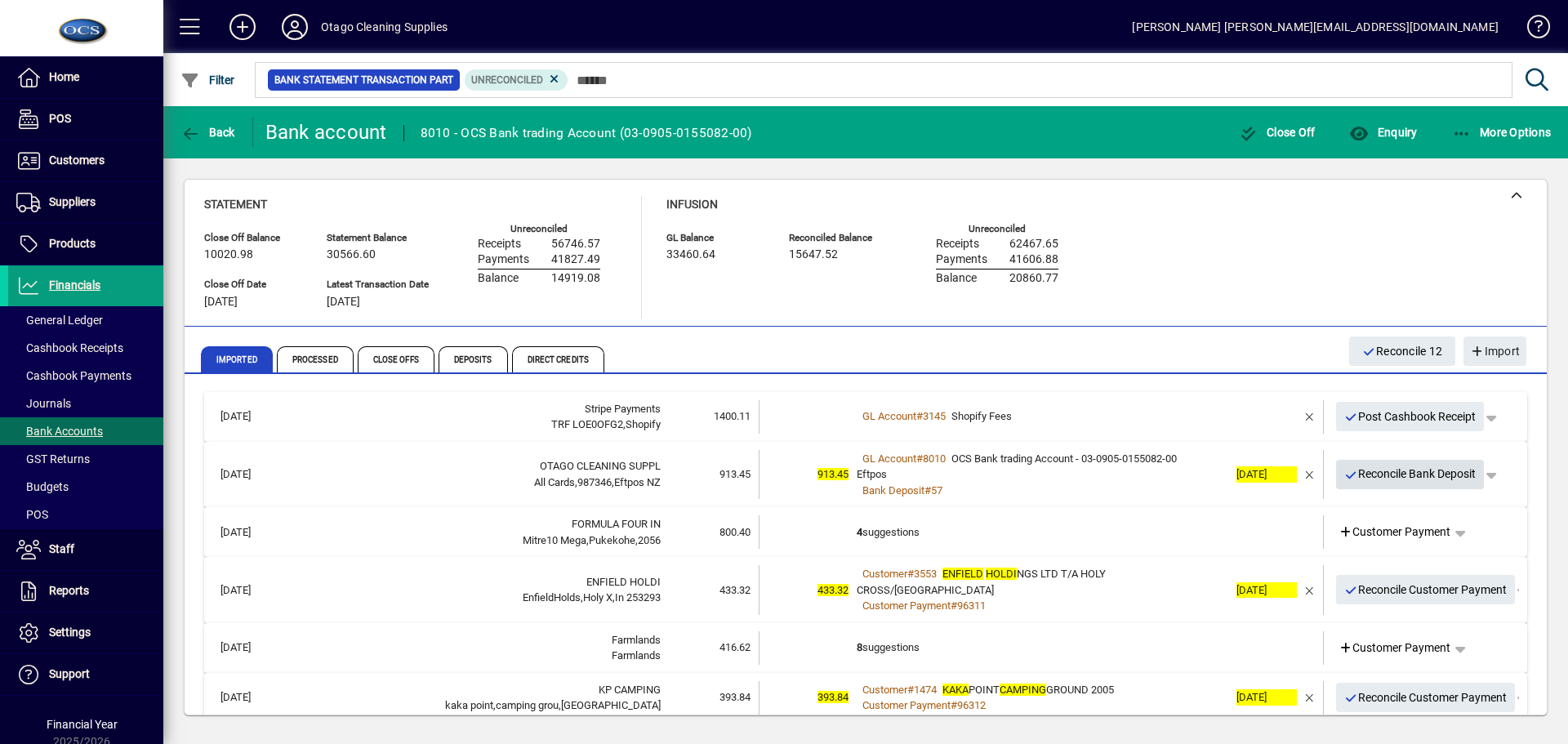
click at [1389, 478] on span "Reconcile Bank Deposit" at bounding box center [1410, 474] width 132 height 27
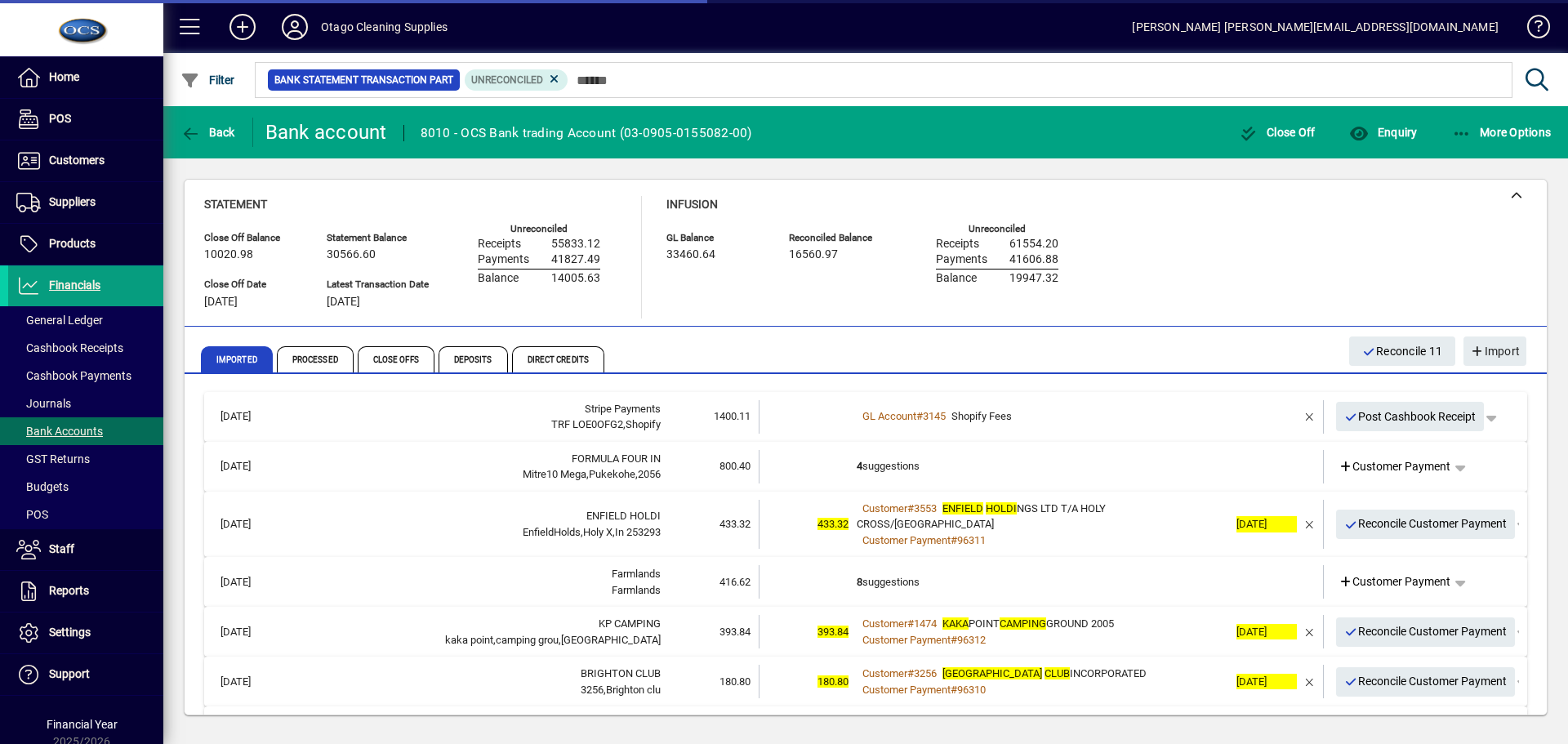
click at [1108, 469] on td "4 suggestions" at bounding box center [1042, 467] width 372 height 34
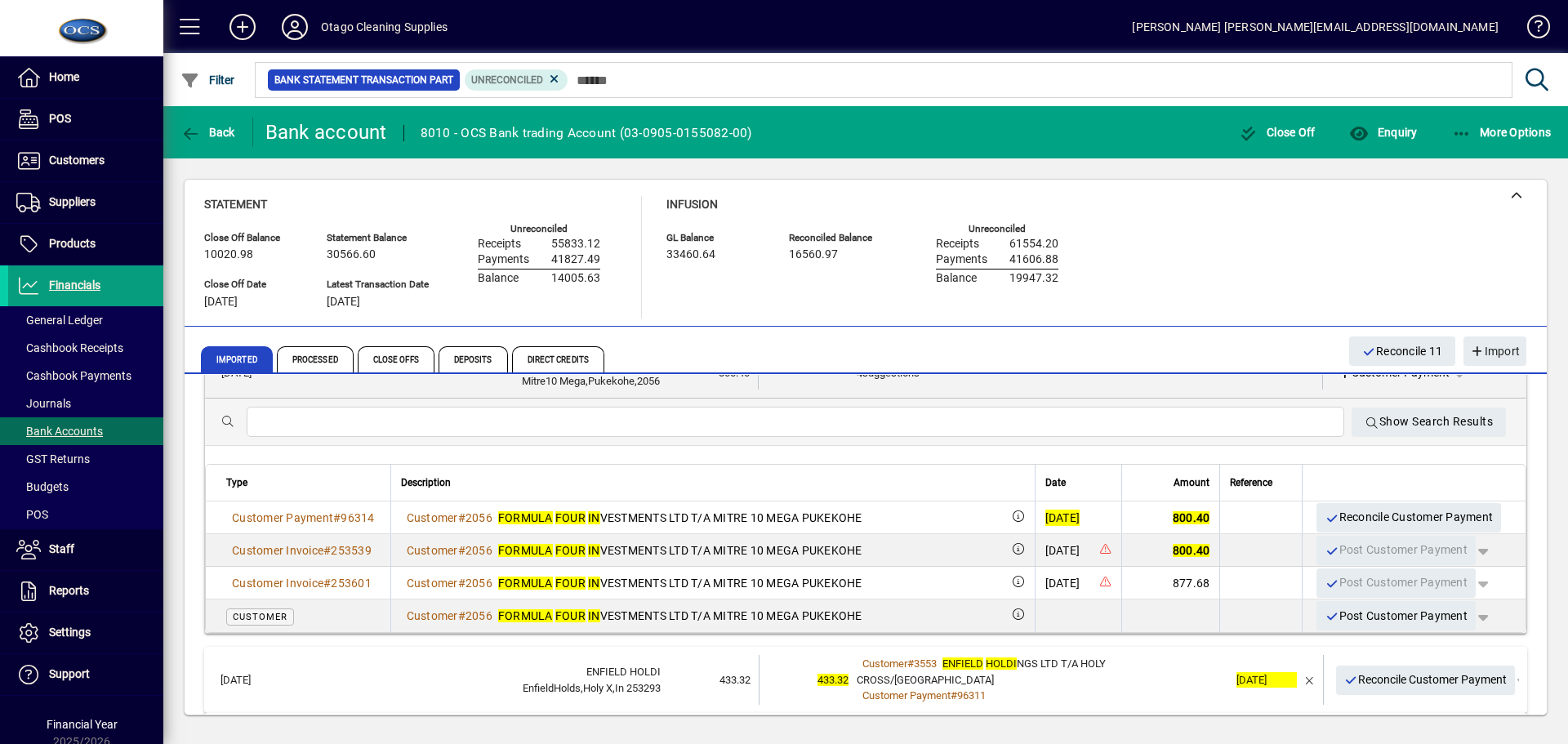
scroll to position [82, 0]
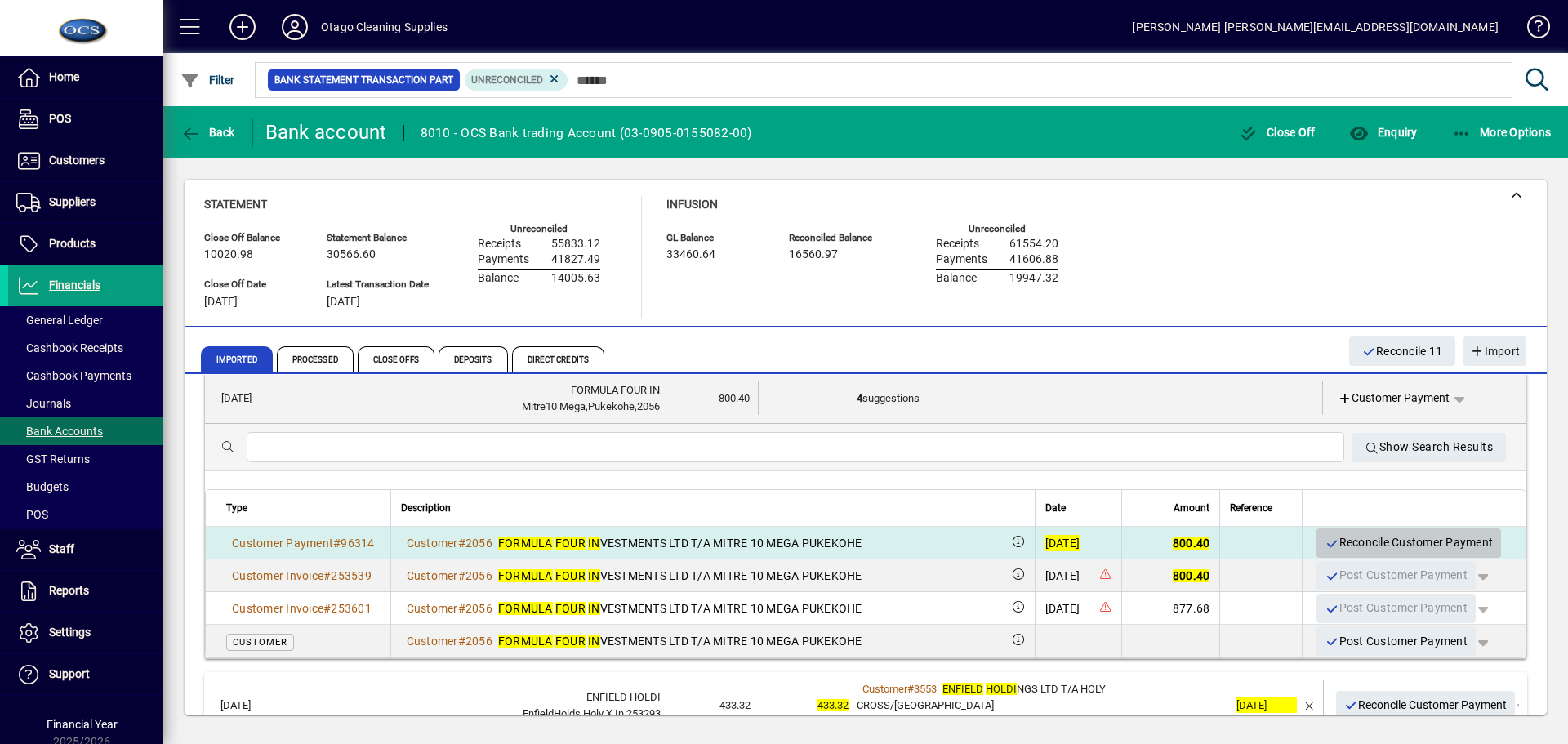
click at [1342, 536] on span "Reconcile Customer Payment" at bounding box center [1408, 543] width 168 height 27
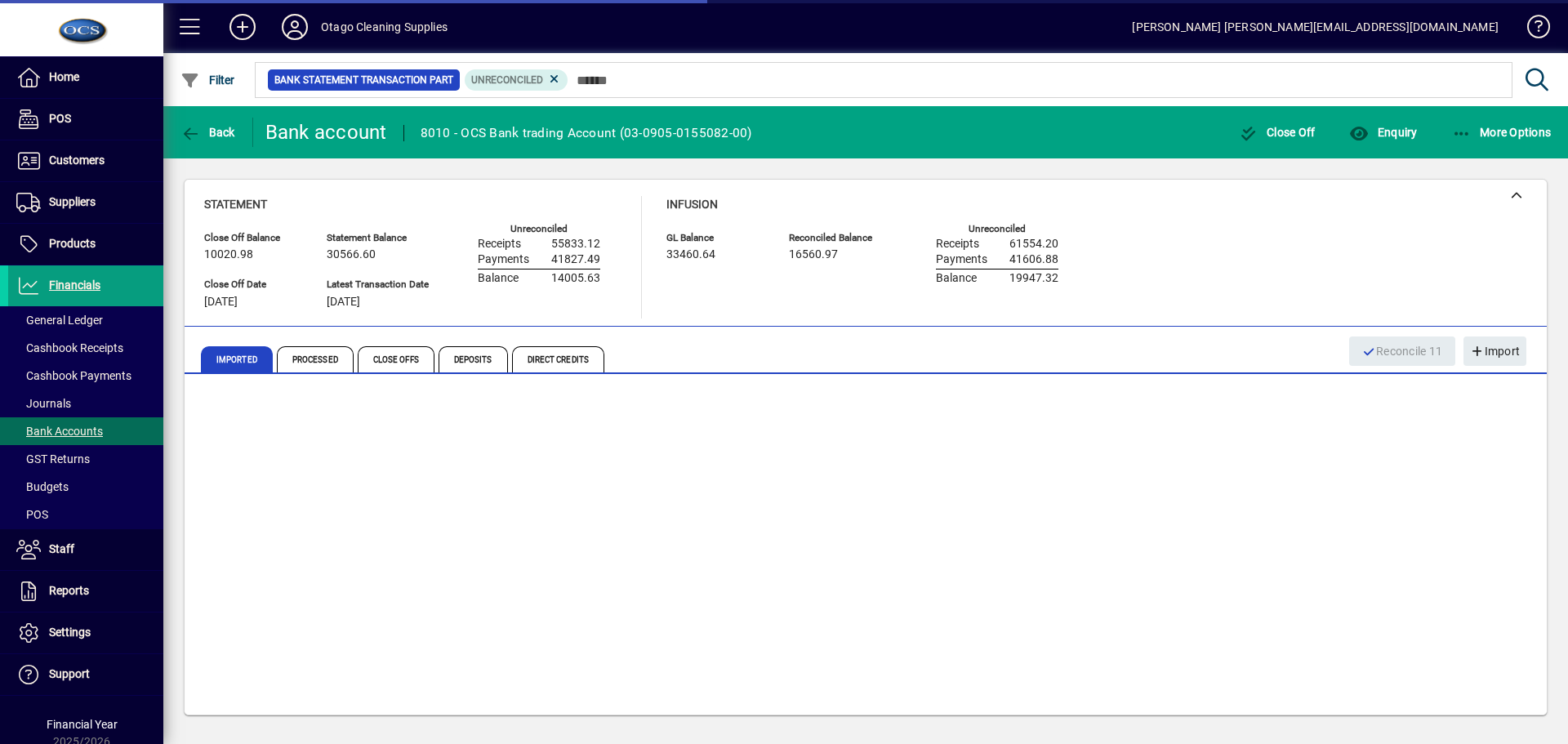
scroll to position [0, 0]
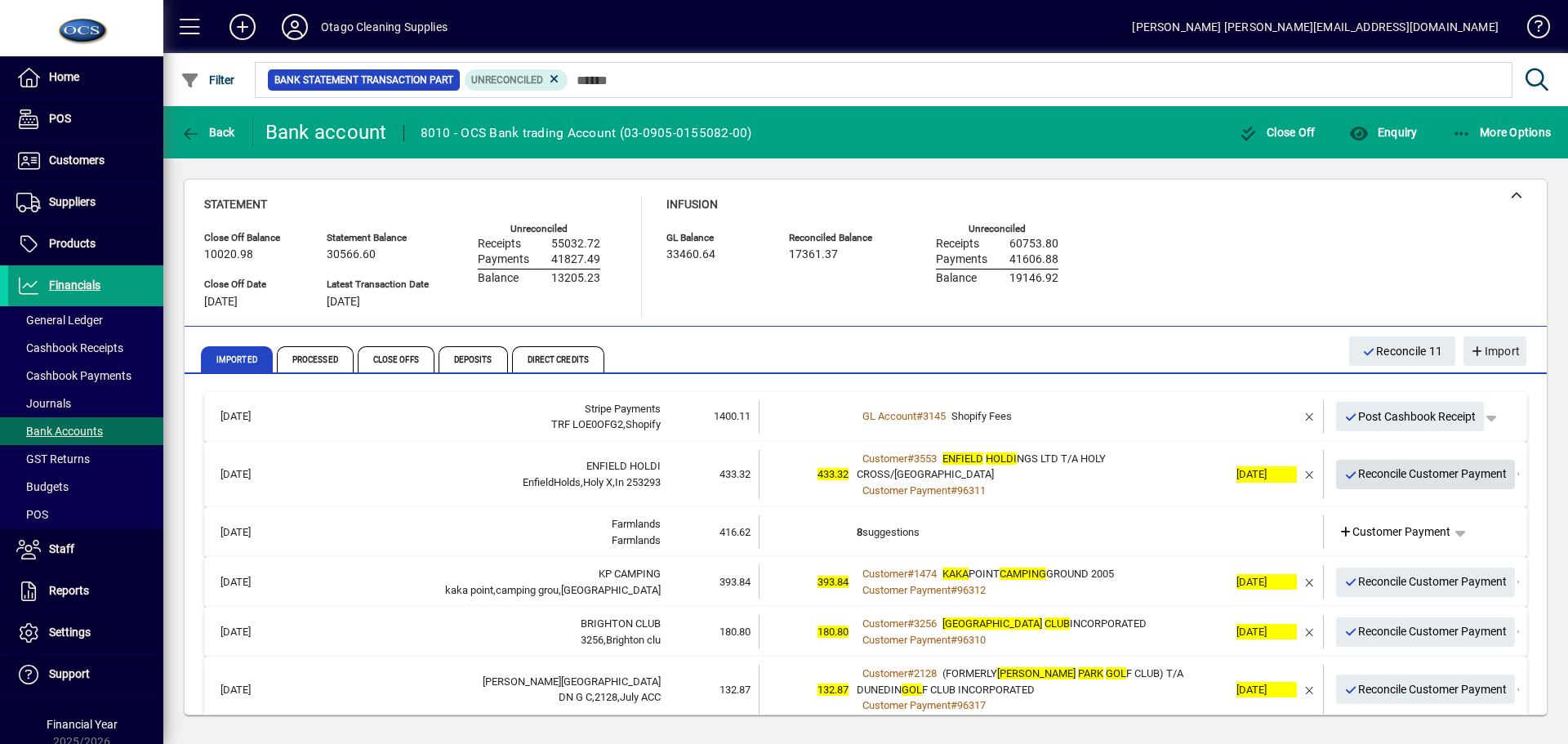
click at [1355, 473] on span "Reconcile Customer Payment" at bounding box center [1425, 474] width 163 height 27
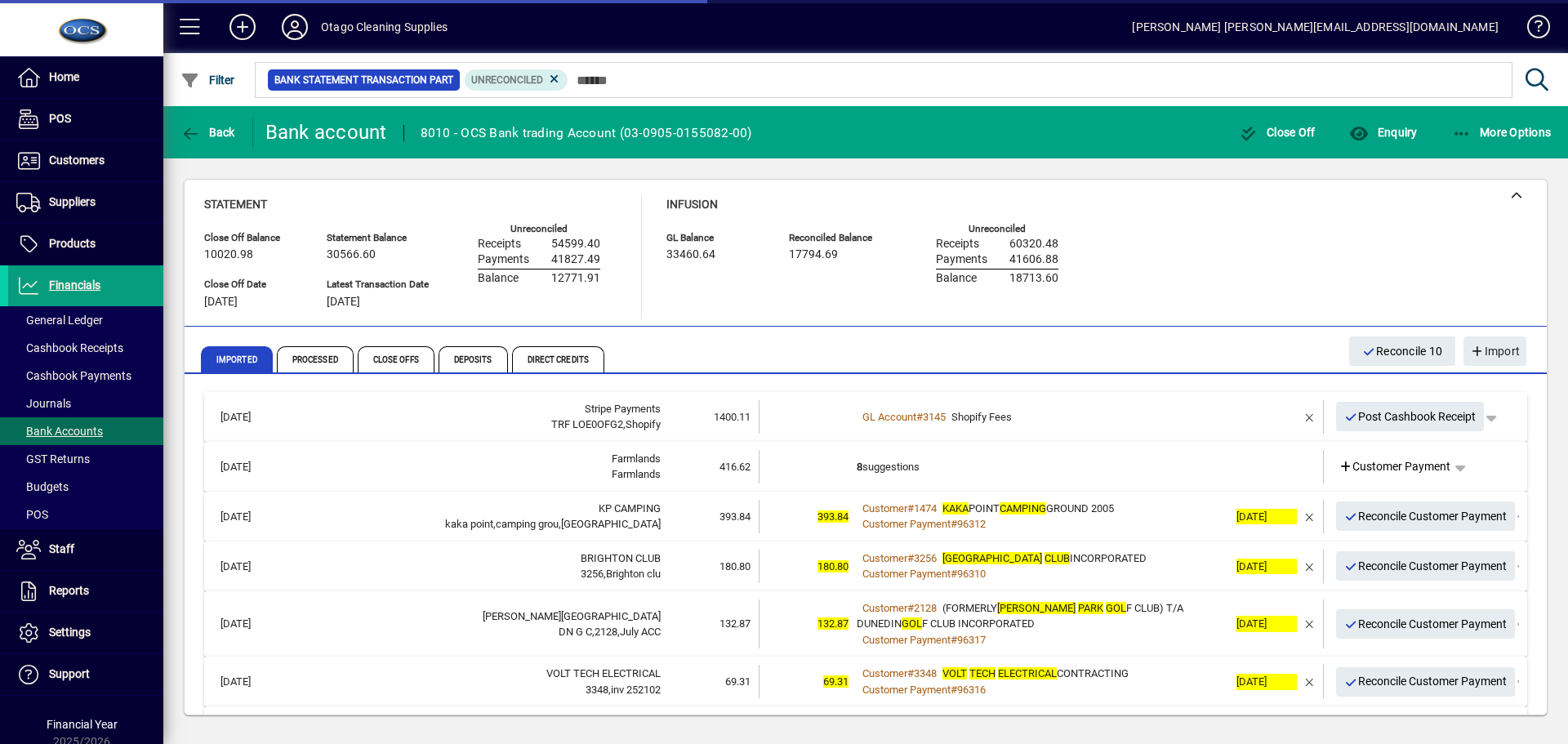
click at [1089, 467] on td "8 suggestions" at bounding box center [1042, 467] width 372 height 34
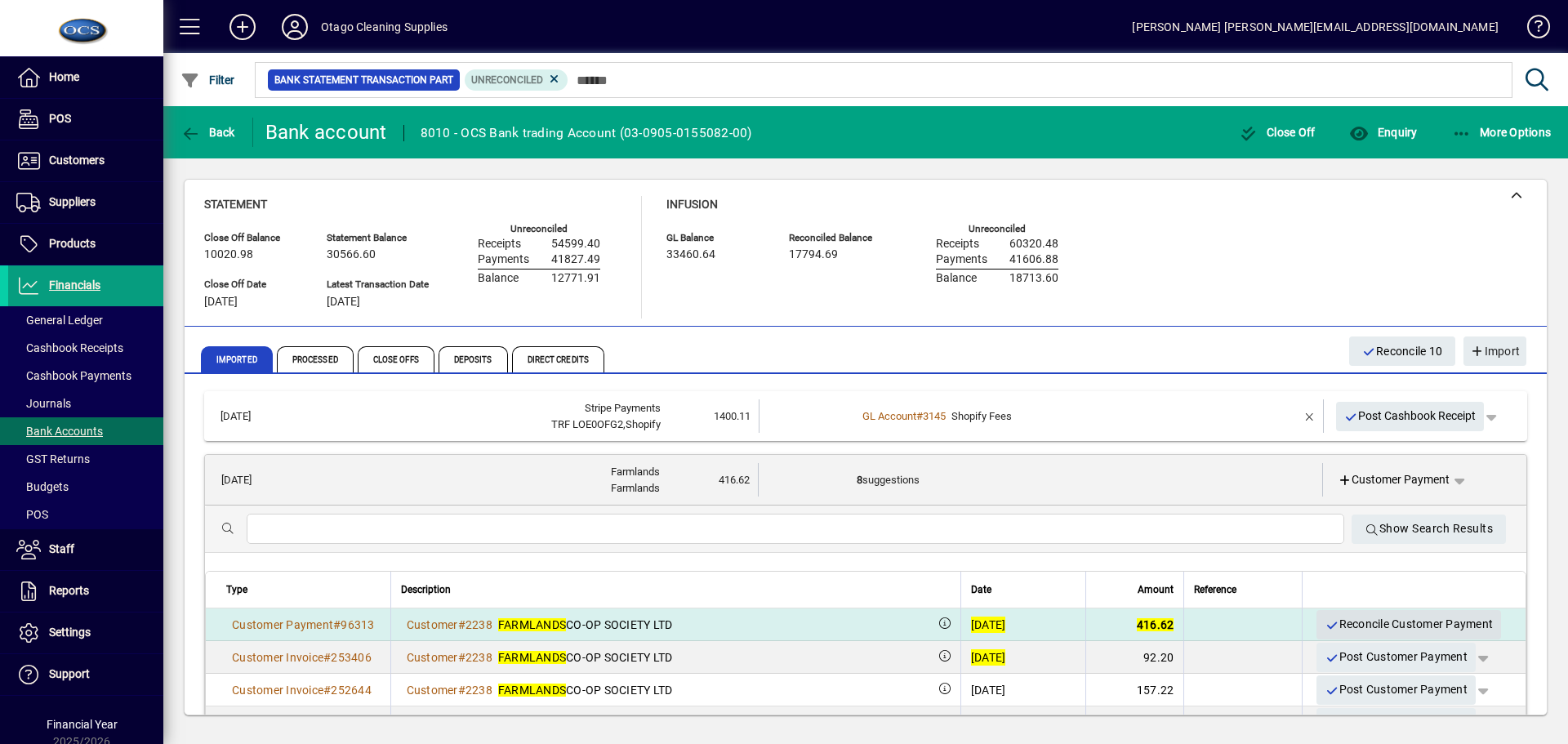
click at [1357, 620] on span "Reconcile Customer Payment" at bounding box center [1408, 624] width 168 height 27
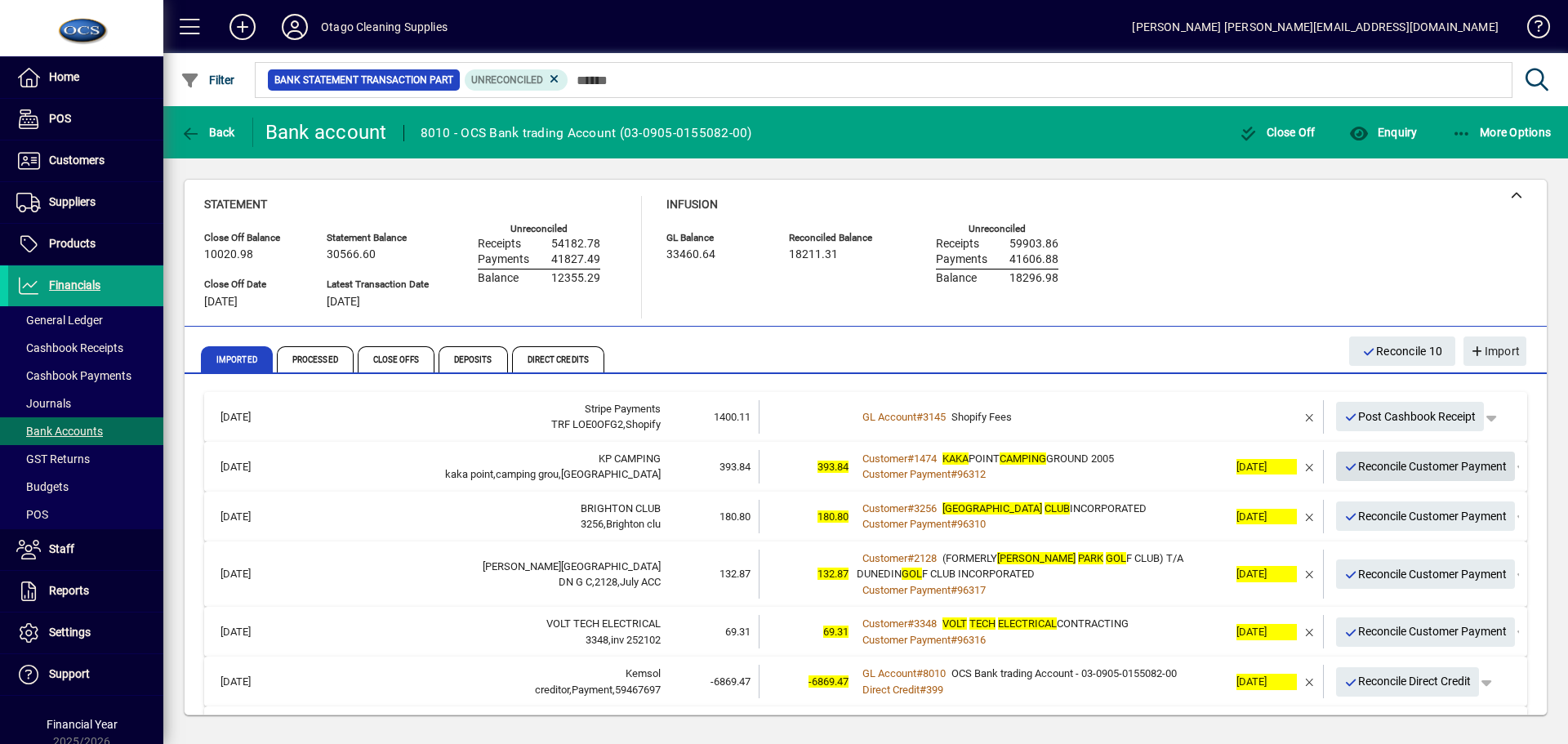
click at [1362, 465] on span "Reconcile Customer Payment" at bounding box center [1425, 467] width 163 height 27
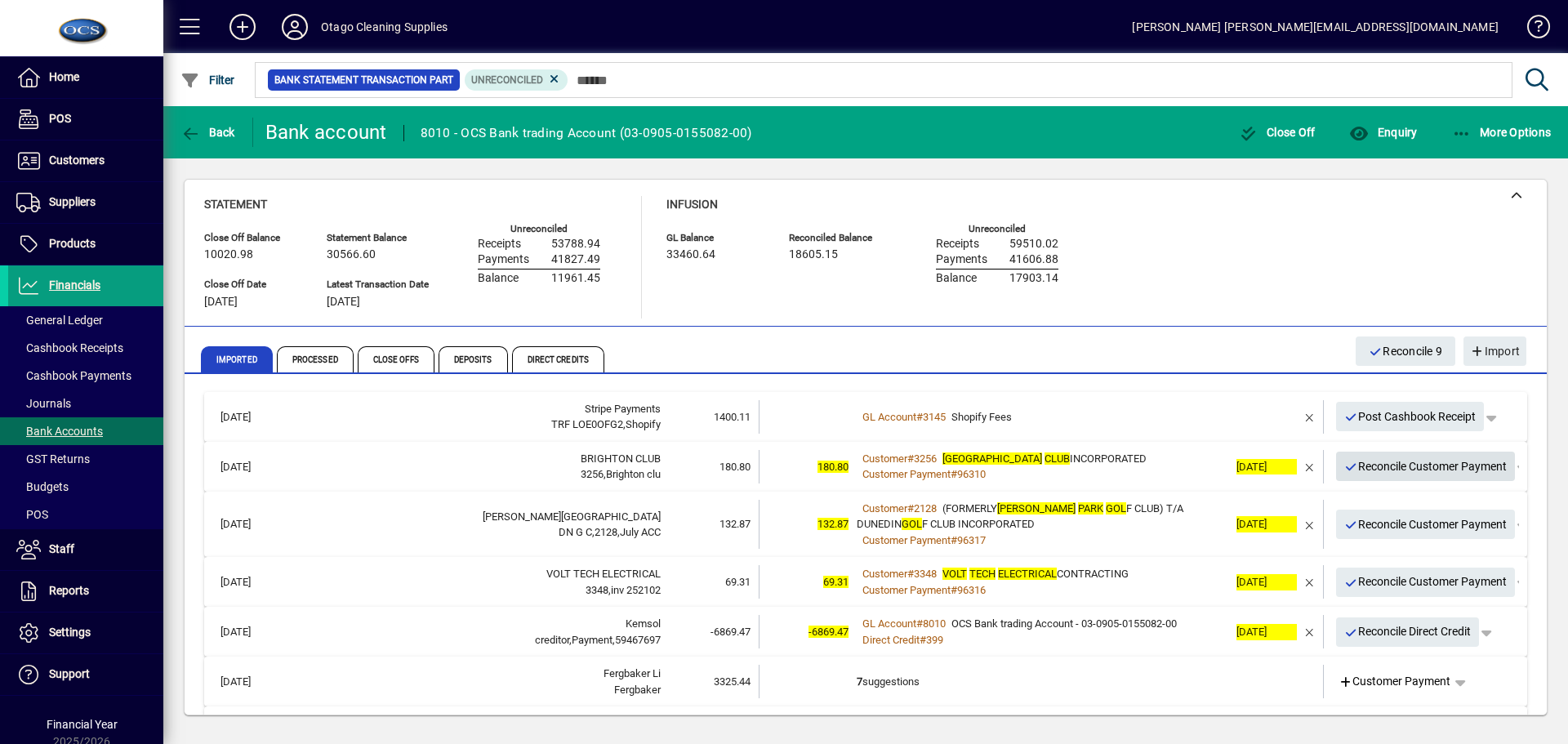
click at [1362, 465] on span "Reconcile Customer Payment" at bounding box center [1425, 467] width 163 height 27
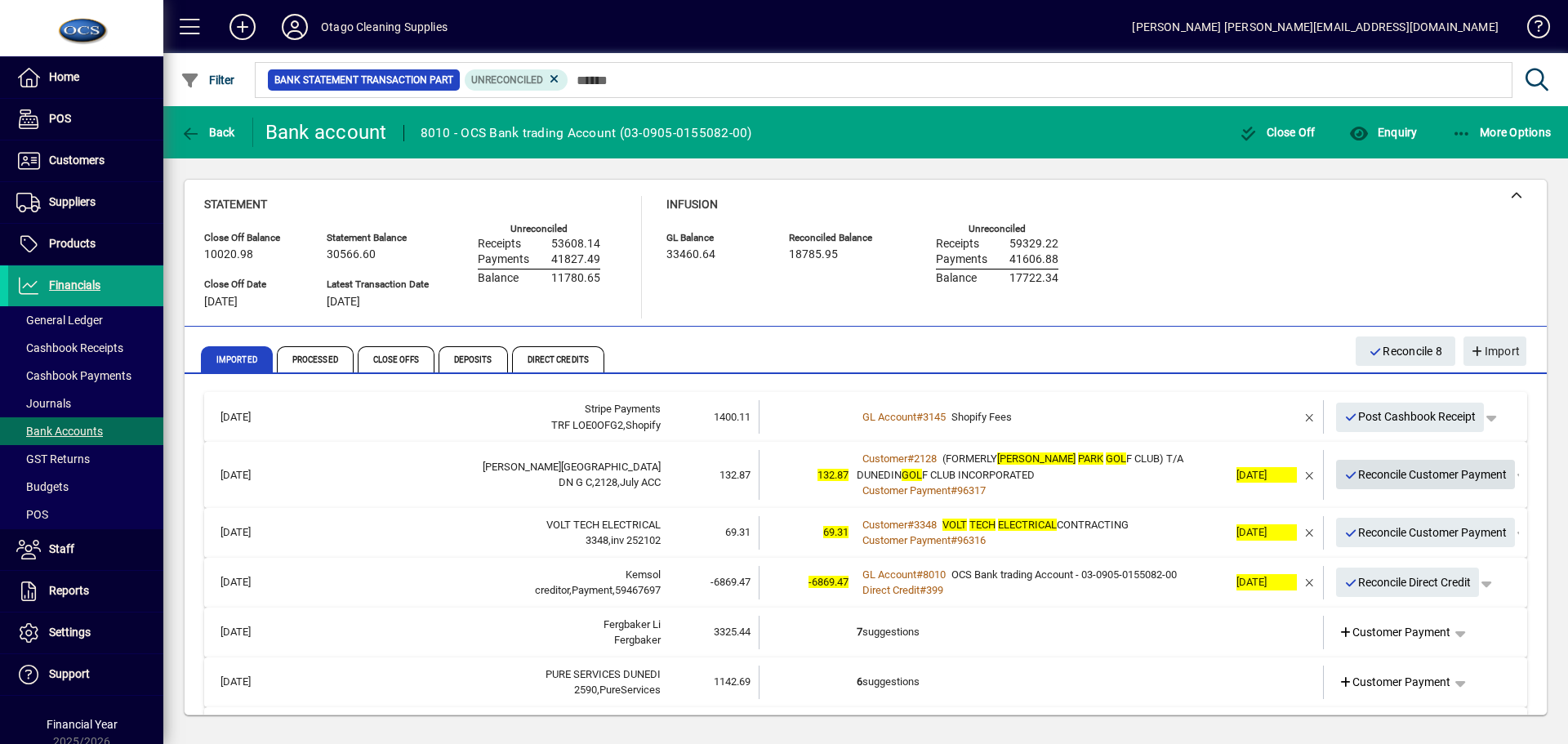
click at [1362, 473] on span "Reconcile Customer Payment" at bounding box center [1425, 475] width 163 height 27
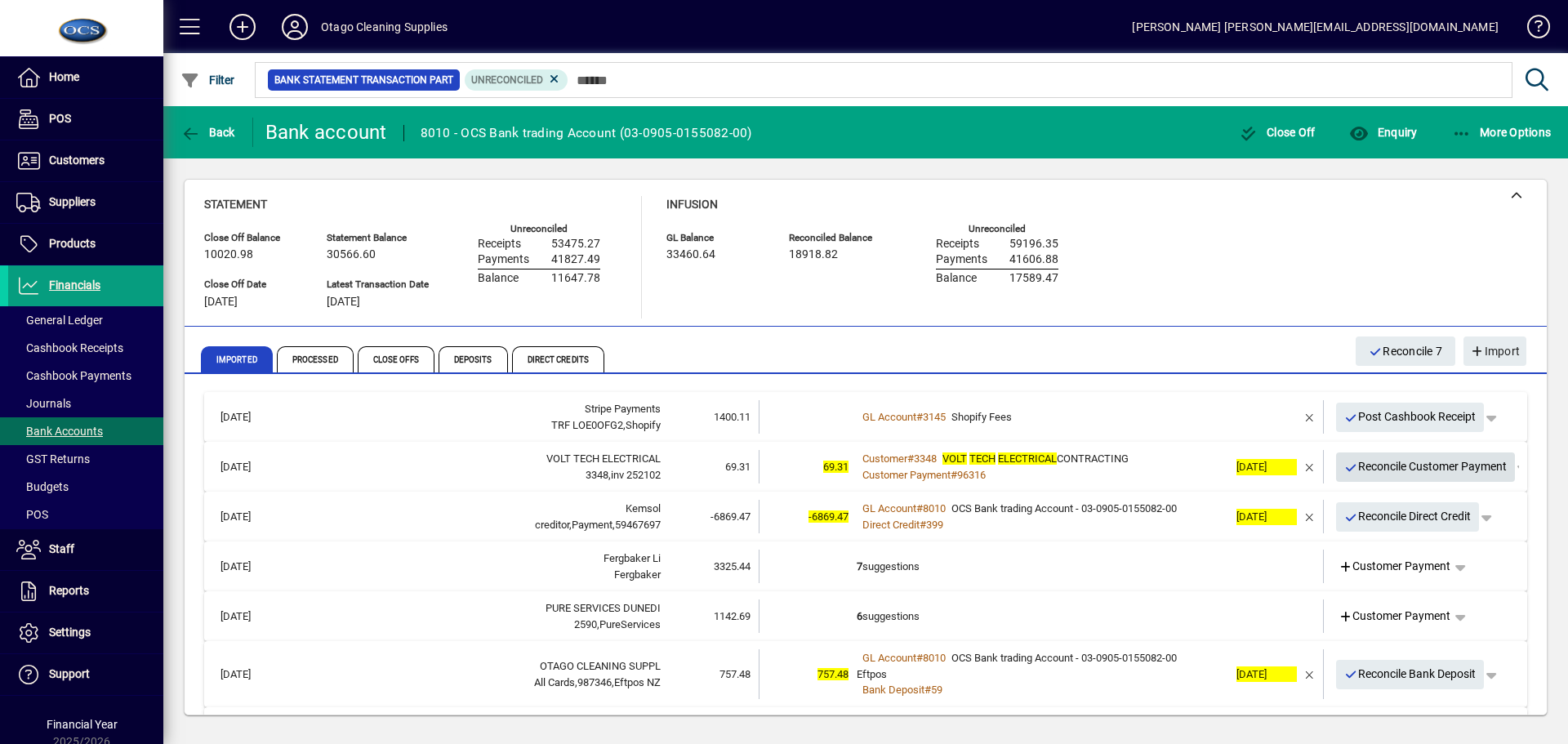
click at [1362, 472] on span "Reconcile Customer Payment" at bounding box center [1425, 467] width 163 height 27
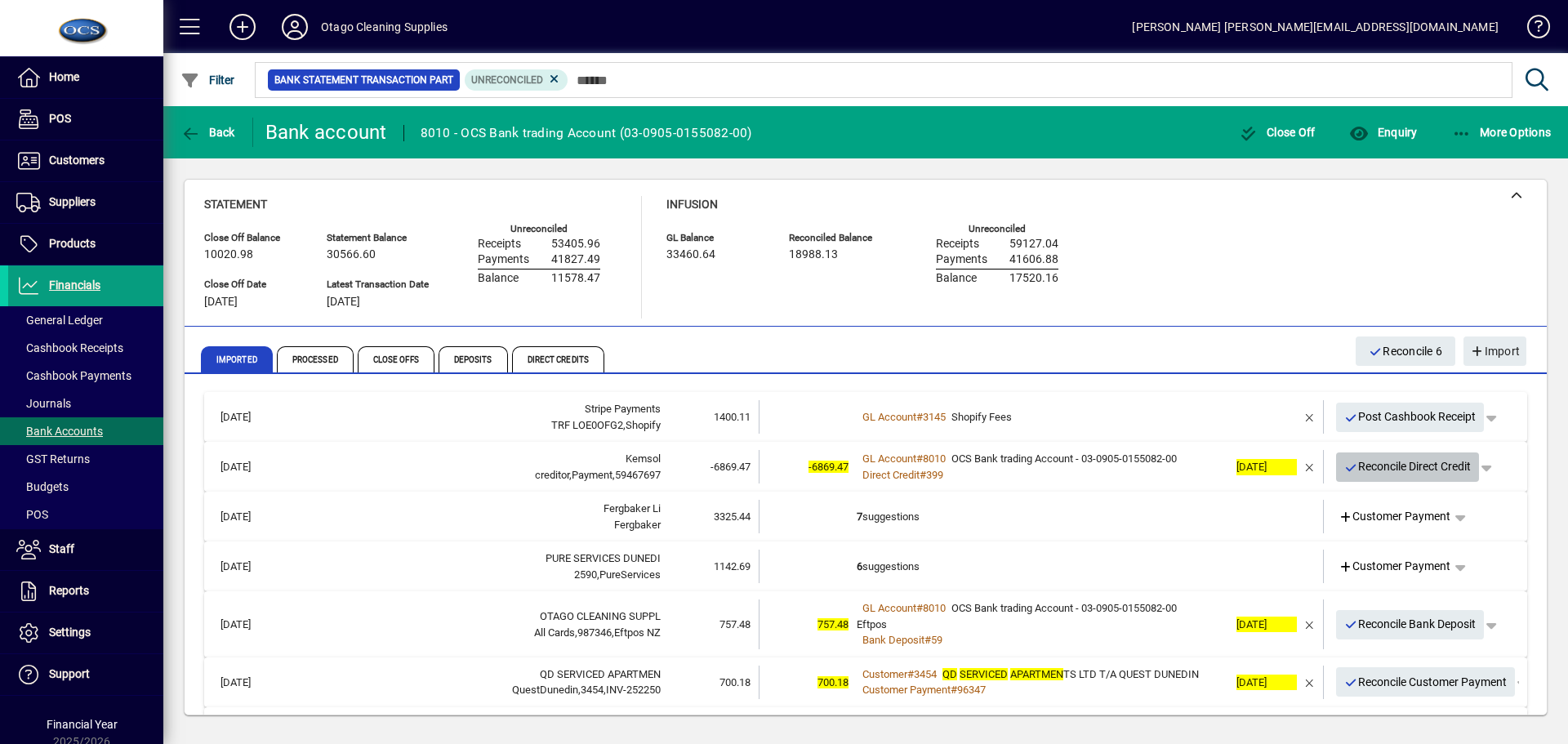
click at [1364, 469] on span "Reconcile Direct Credit" at bounding box center [1407, 467] width 128 height 27
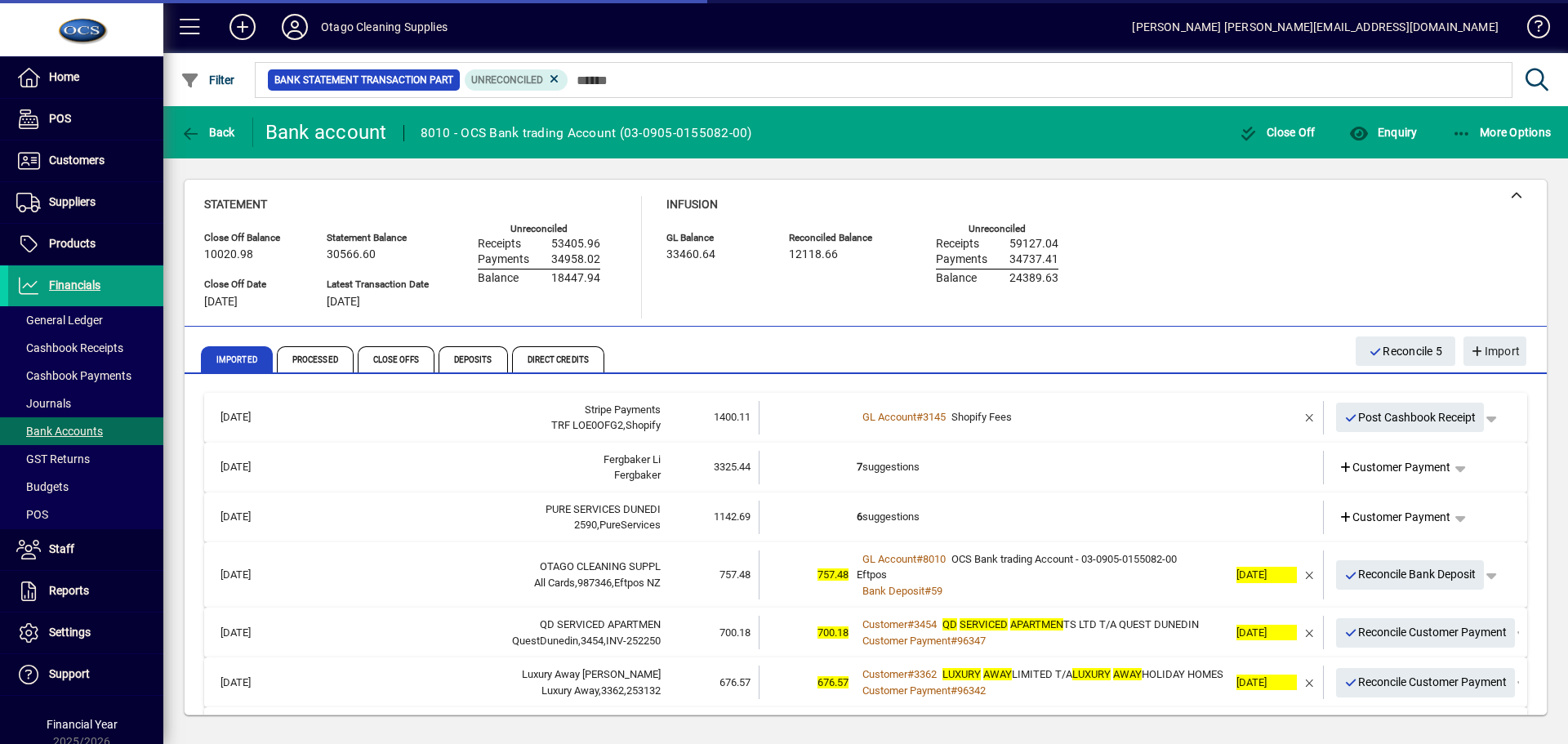
click at [1115, 471] on td "7 suggestions" at bounding box center [1042, 468] width 372 height 34
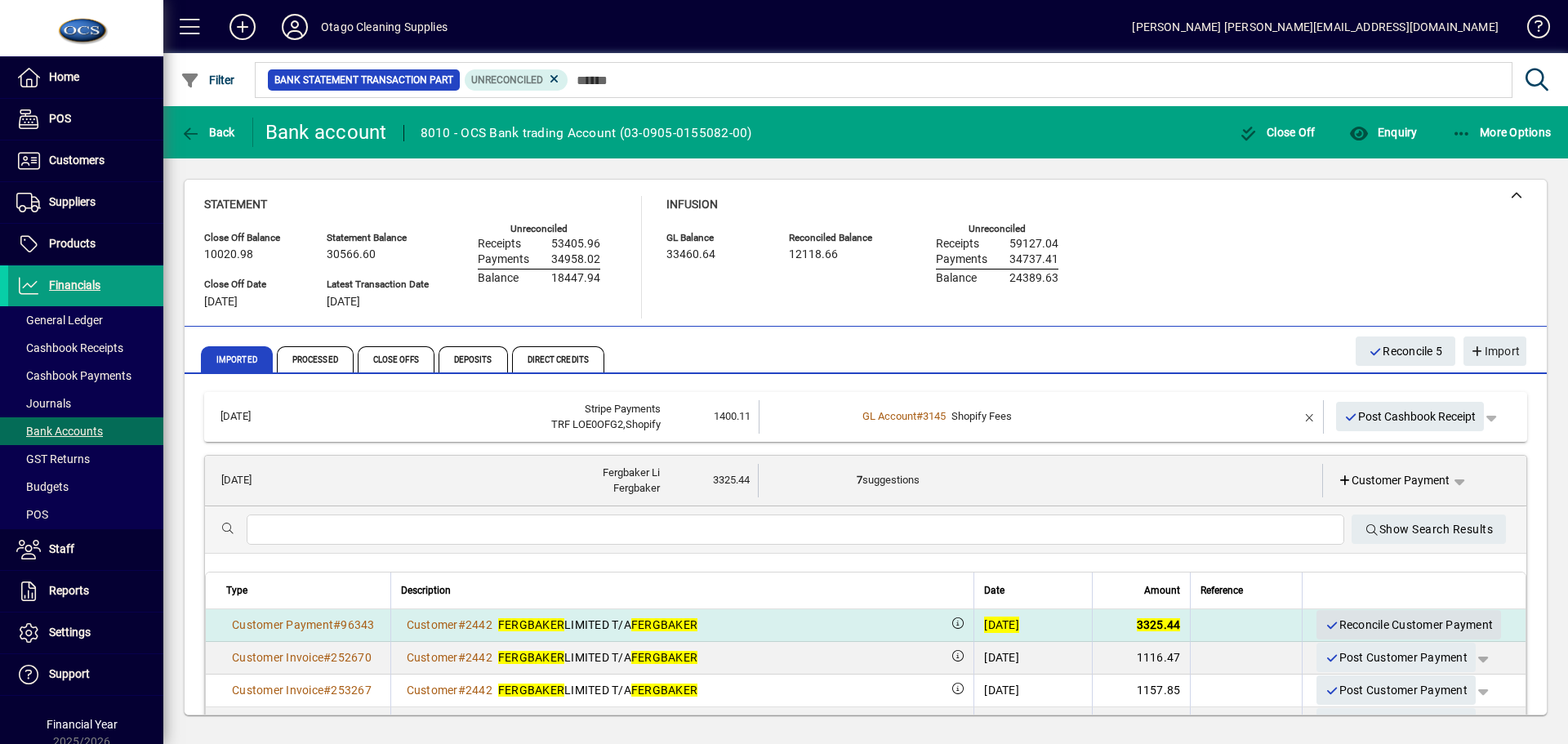
click at [1358, 620] on span "Reconcile Customer Payment" at bounding box center [1408, 625] width 168 height 27
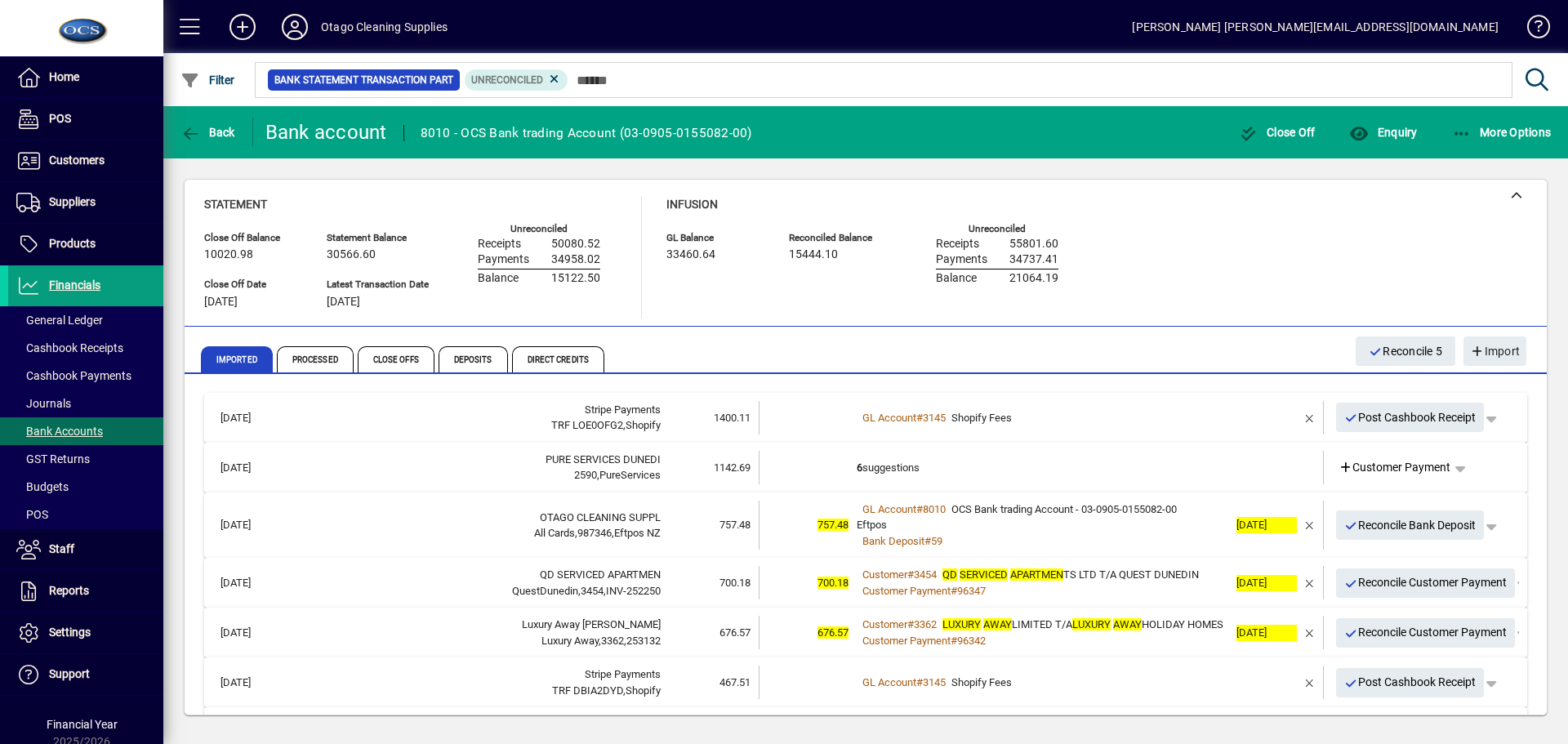
click at [1116, 471] on td "6 suggestions" at bounding box center [1042, 468] width 372 height 34
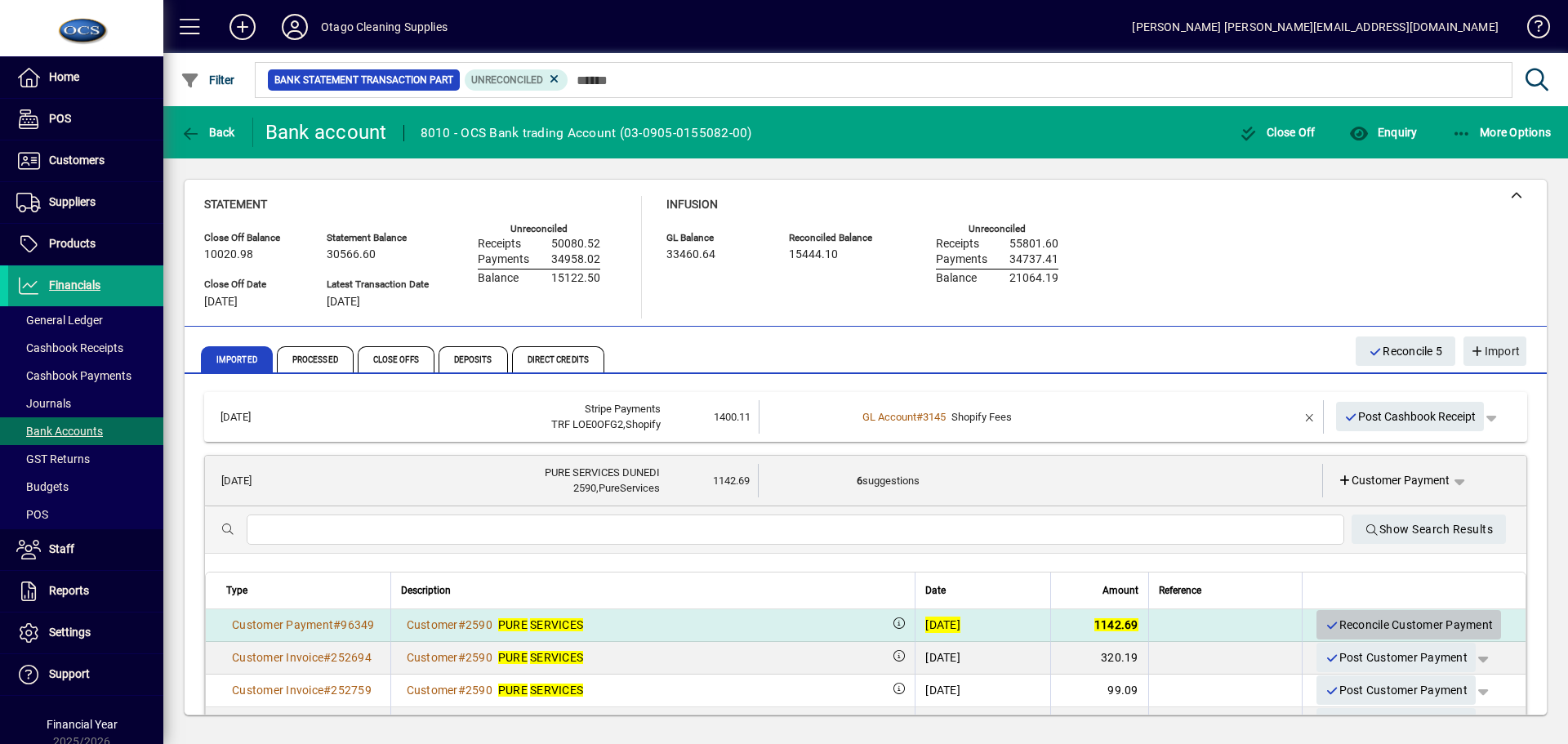
click at [1345, 620] on span "Reconcile Customer Payment" at bounding box center [1408, 625] width 168 height 27
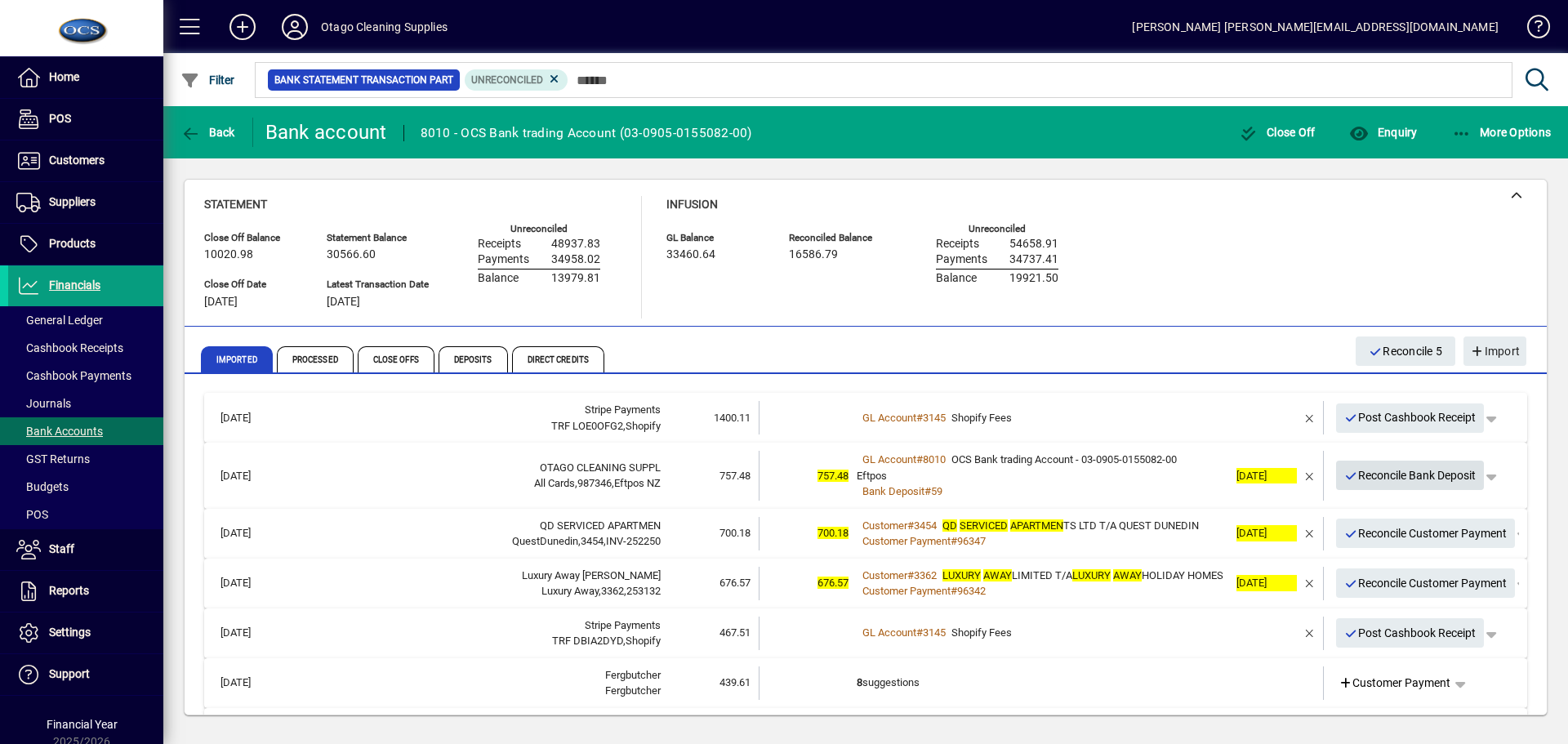
click at [1378, 474] on span "Reconcile Bank Deposit" at bounding box center [1410, 476] width 132 height 27
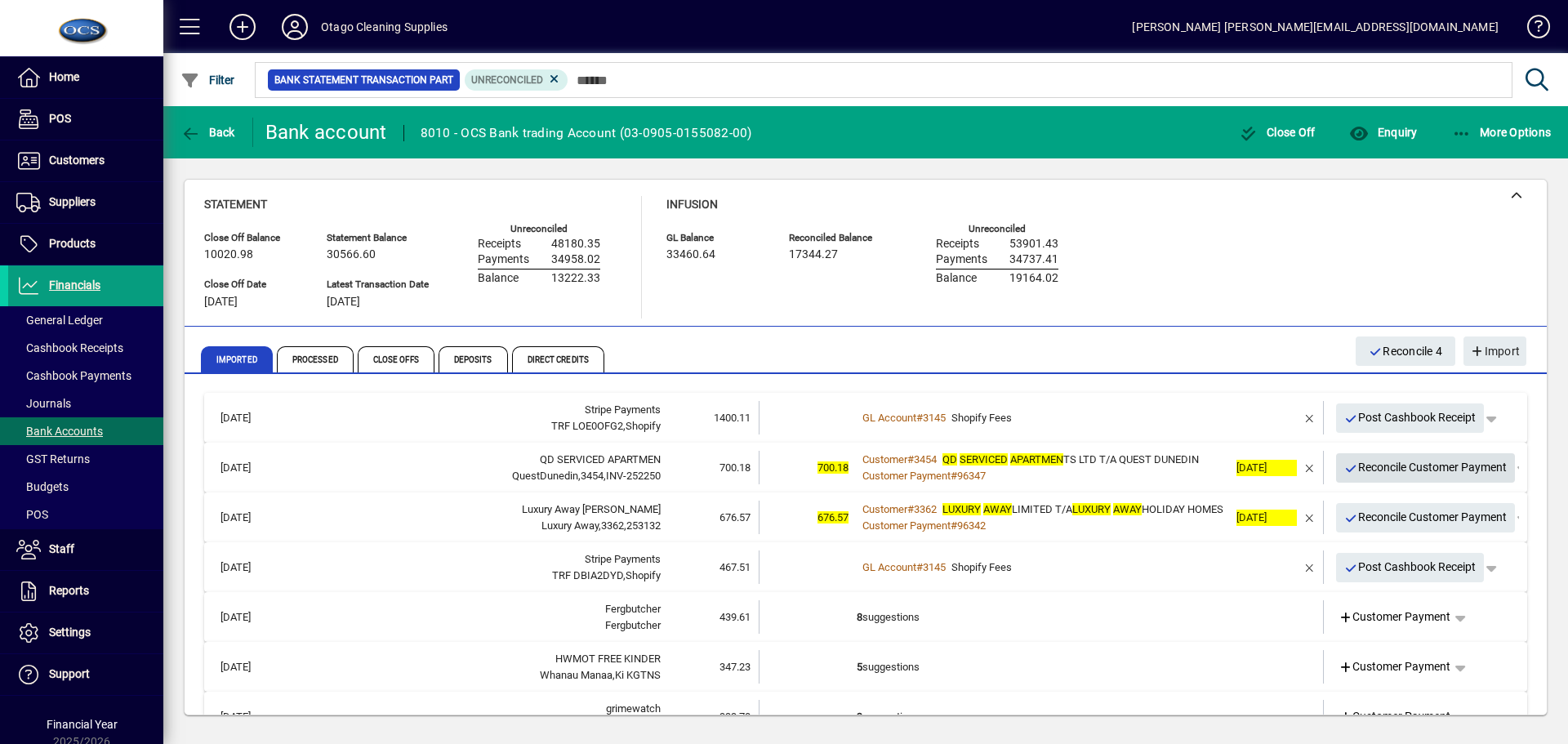
click at [1375, 470] on span "Reconcile Customer Payment" at bounding box center [1425, 468] width 163 height 27
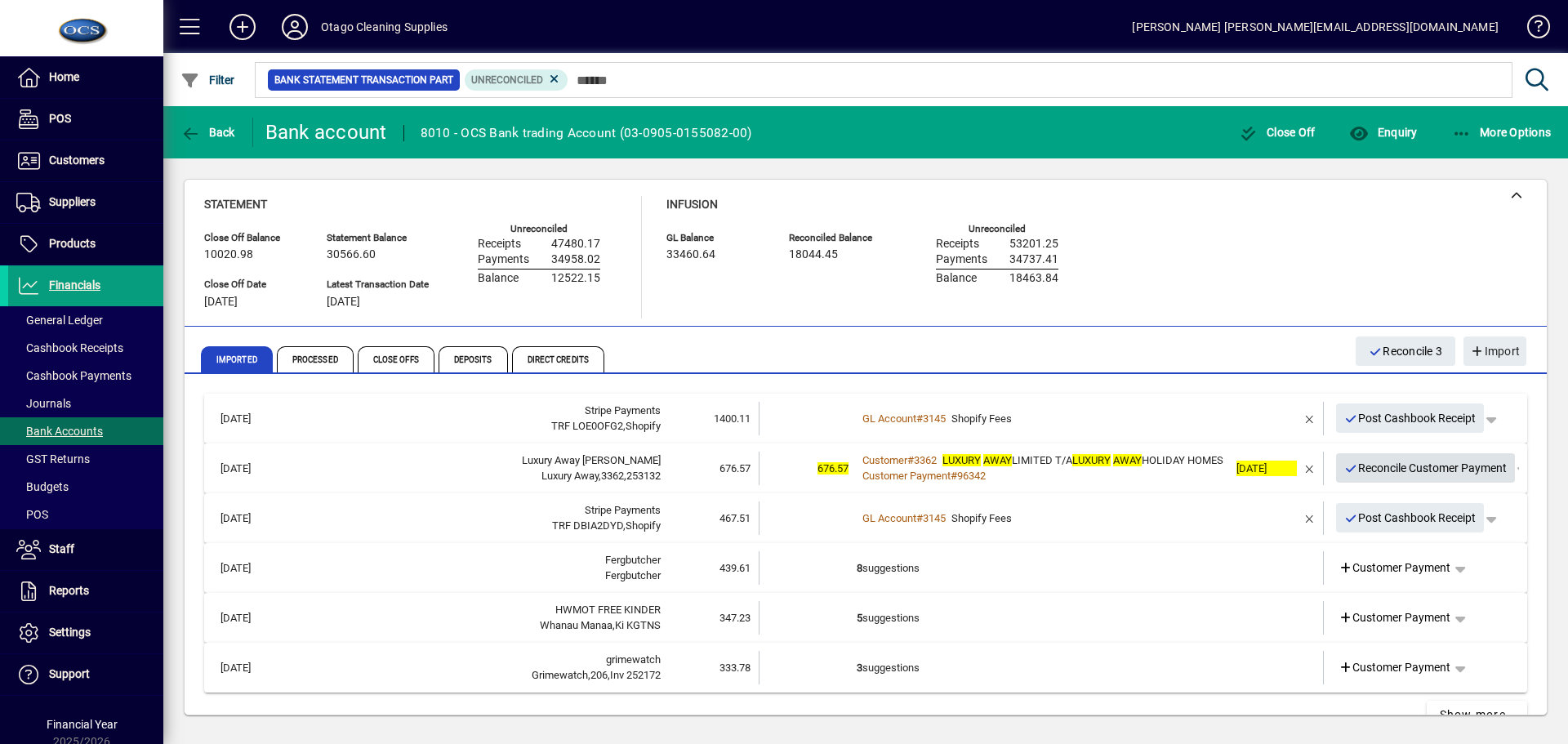
click at [1373, 470] on span "Reconcile Customer Payment" at bounding box center [1425, 469] width 163 height 27
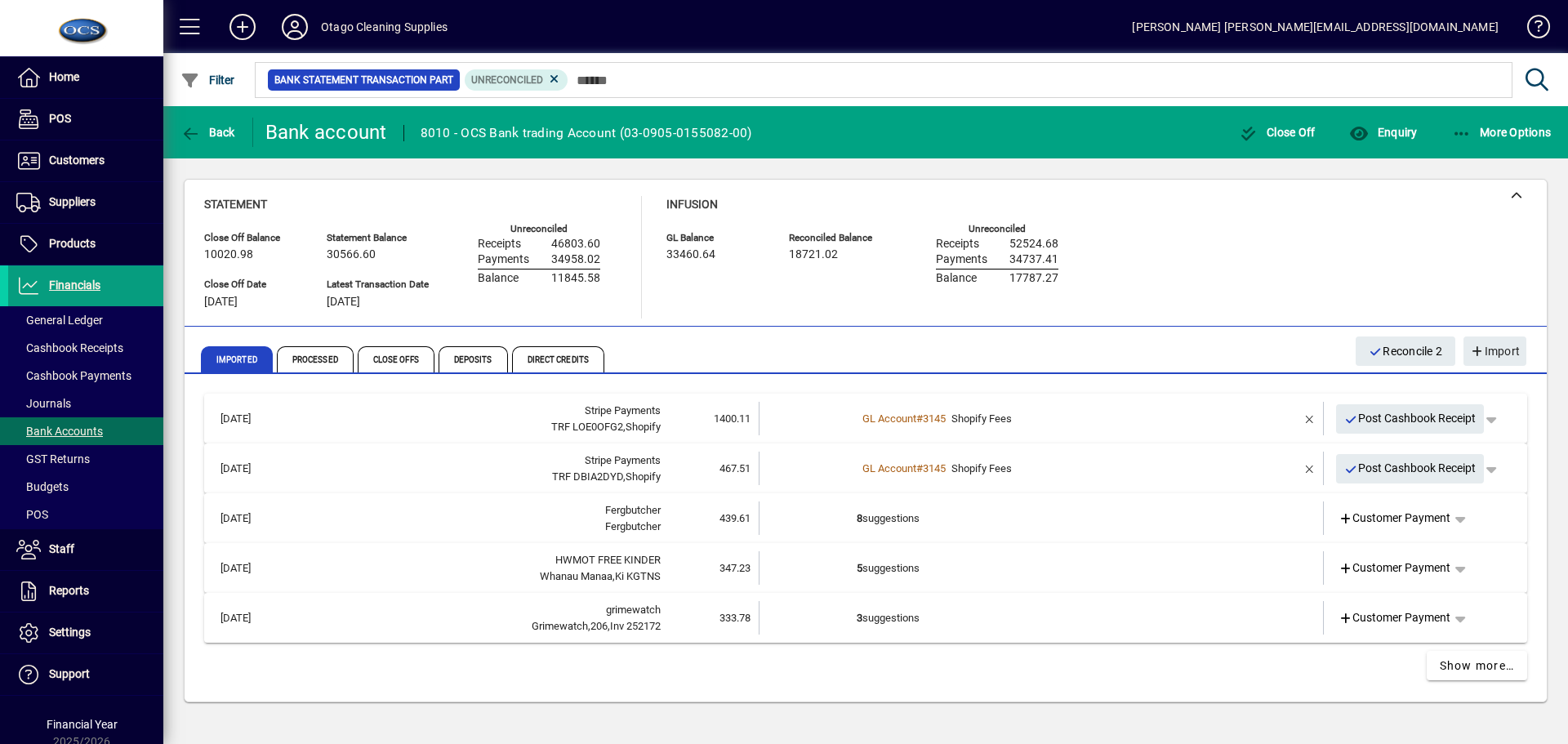
click at [1182, 517] on td "8 suggestions" at bounding box center [1042, 518] width 372 height 34
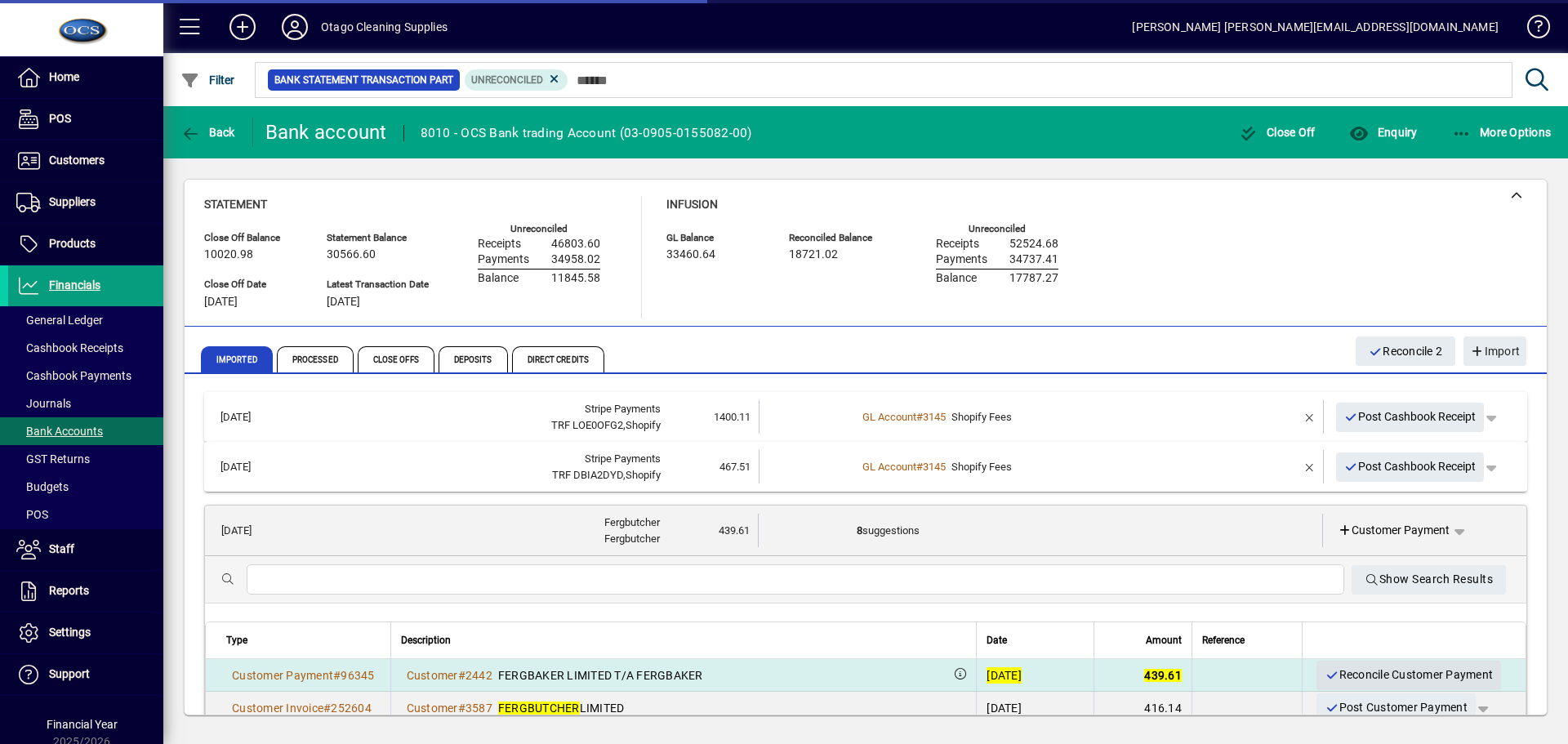
click at [1354, 672] on span "Reconcile Customer Payment" at bounding box center [1408, 675] width 168 height 27
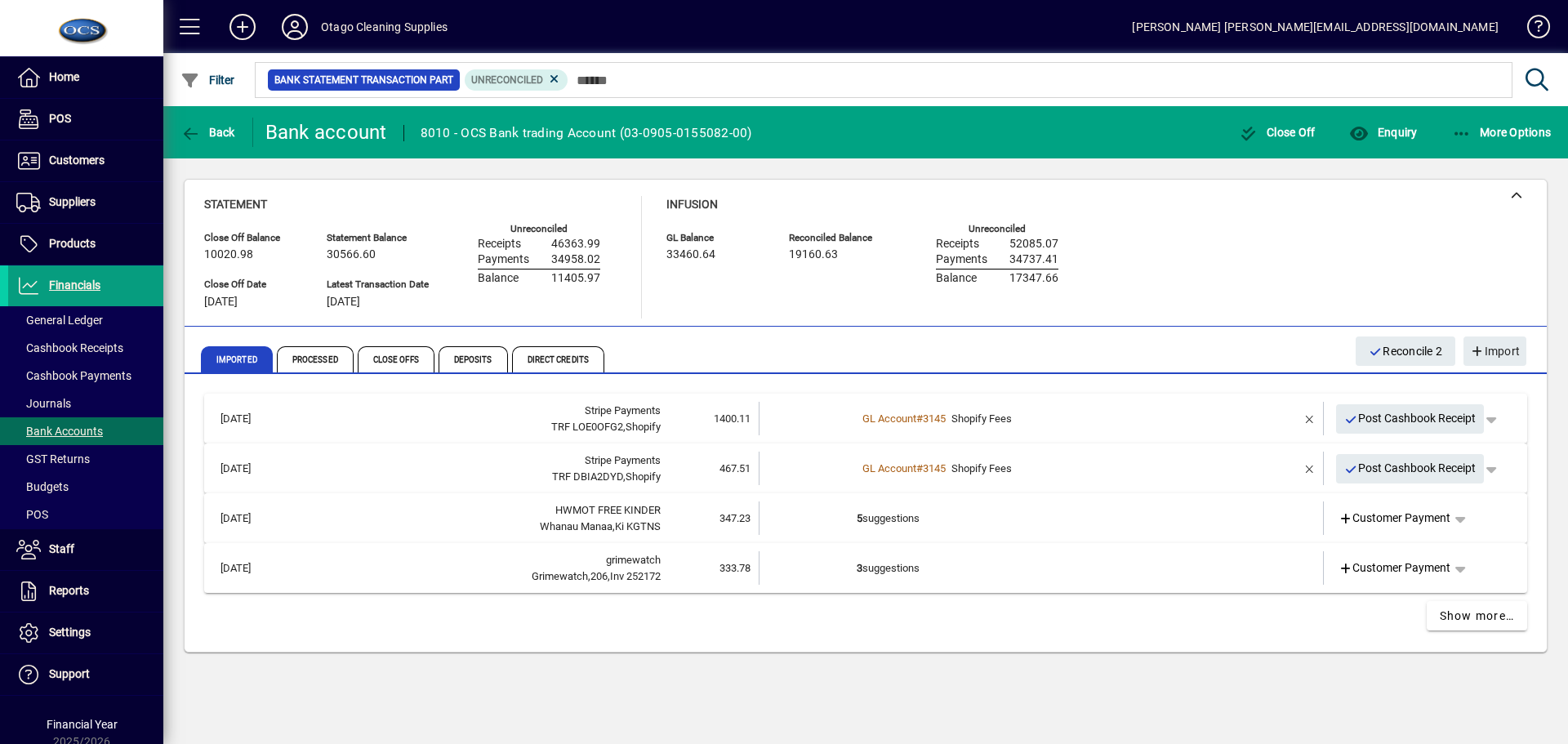
click at [1178, 528] on td "5 suggestions" at bounding box center [1042, 518] width 372 height 34
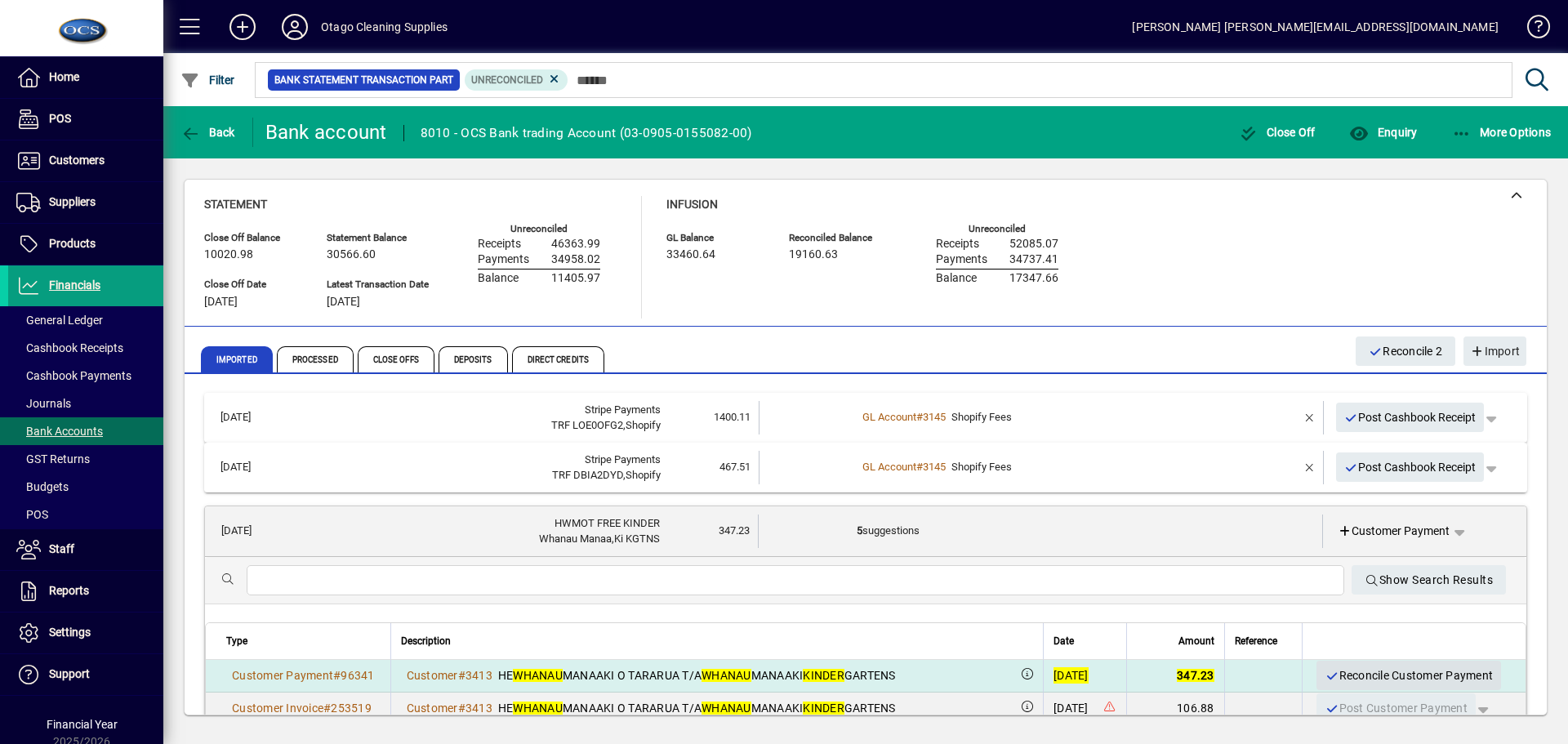
click at [1343, 670] on span "Reconcile Customer Payment" at bounding box center [1408, 676] width 168 height 27
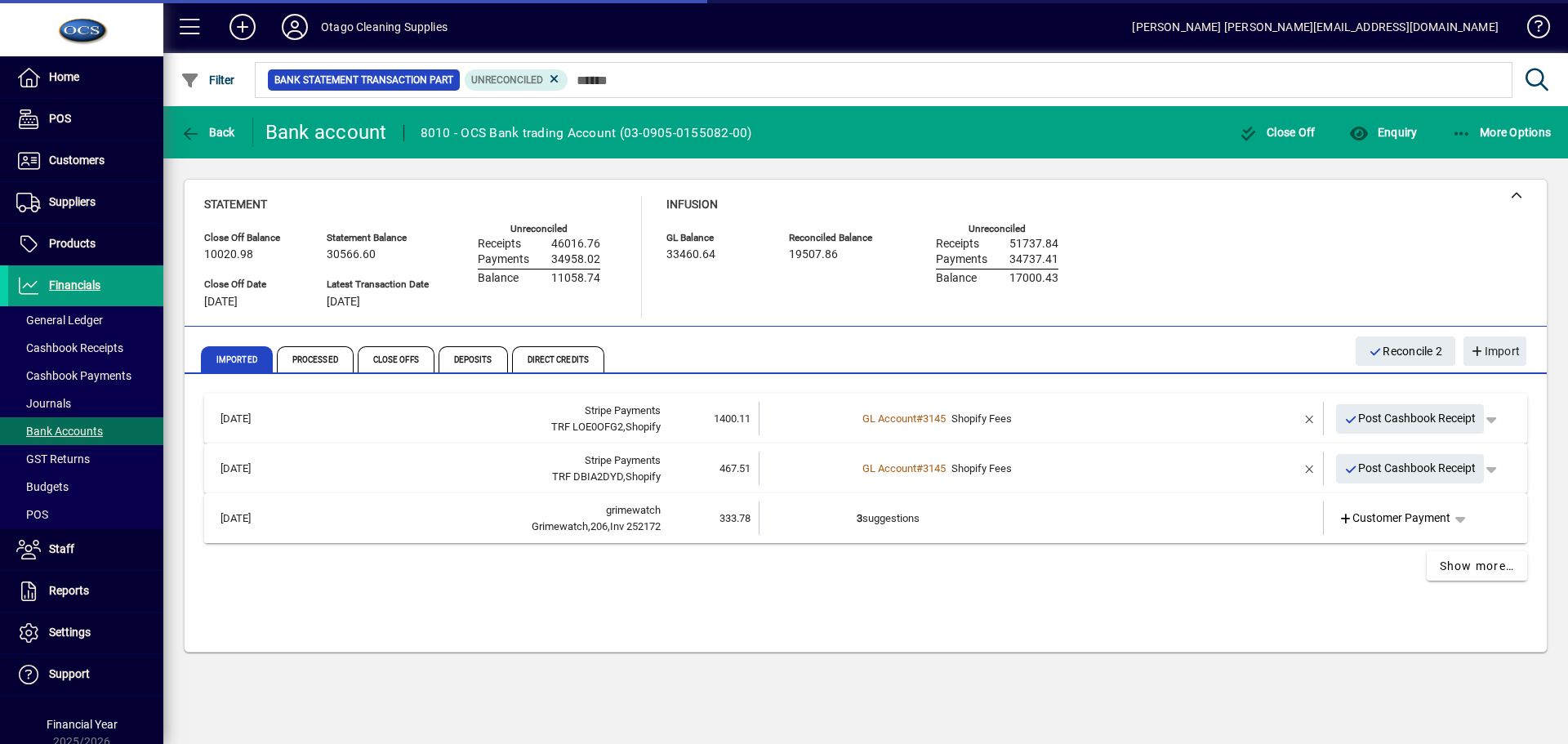
click at [1094, 529] on td "3 suggestions" at bounding box center [1042, 518] width 372 height 34
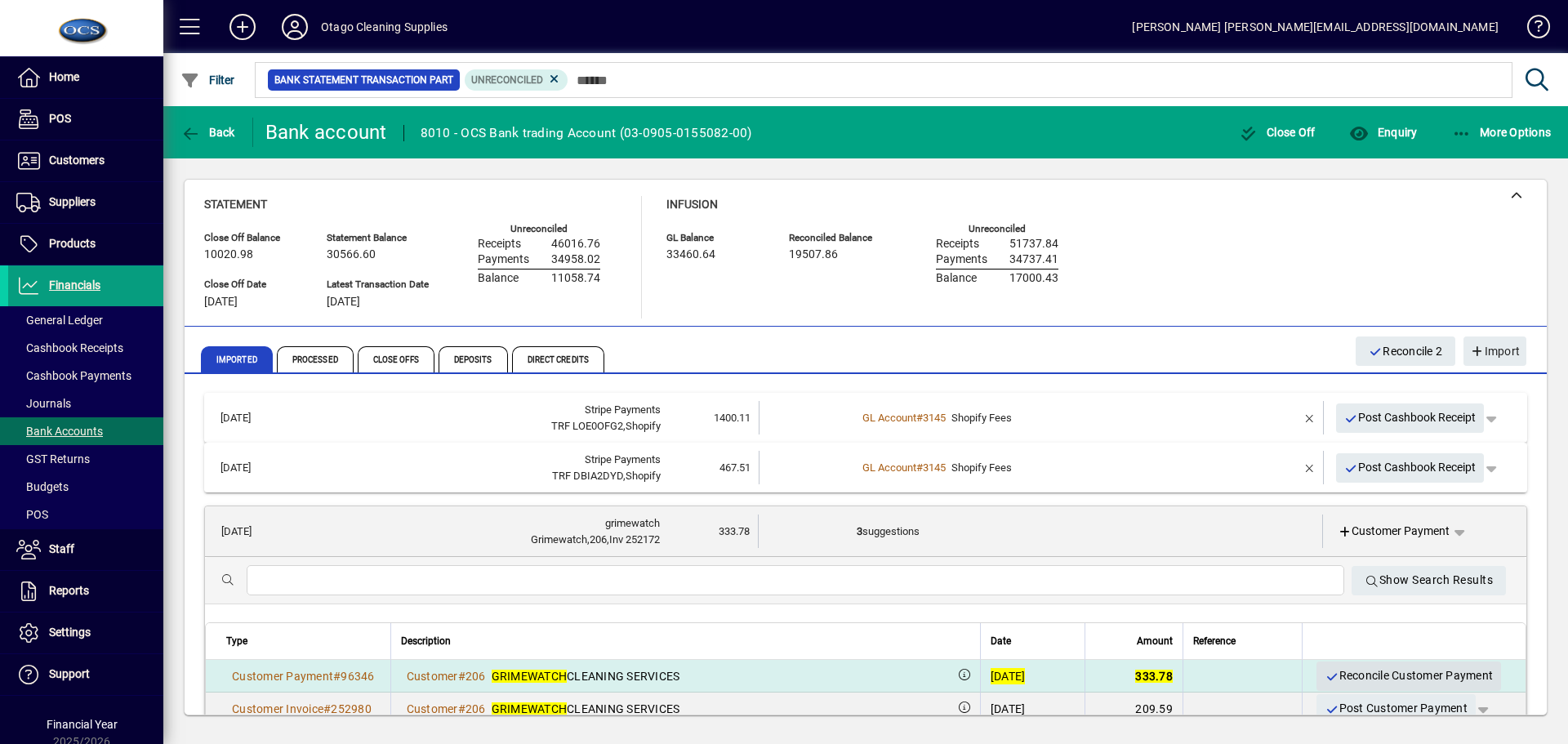
click at [1346, 673] on span "Reconcile Customer Payment" at bounding box center [1408, 676] width 168 height 27
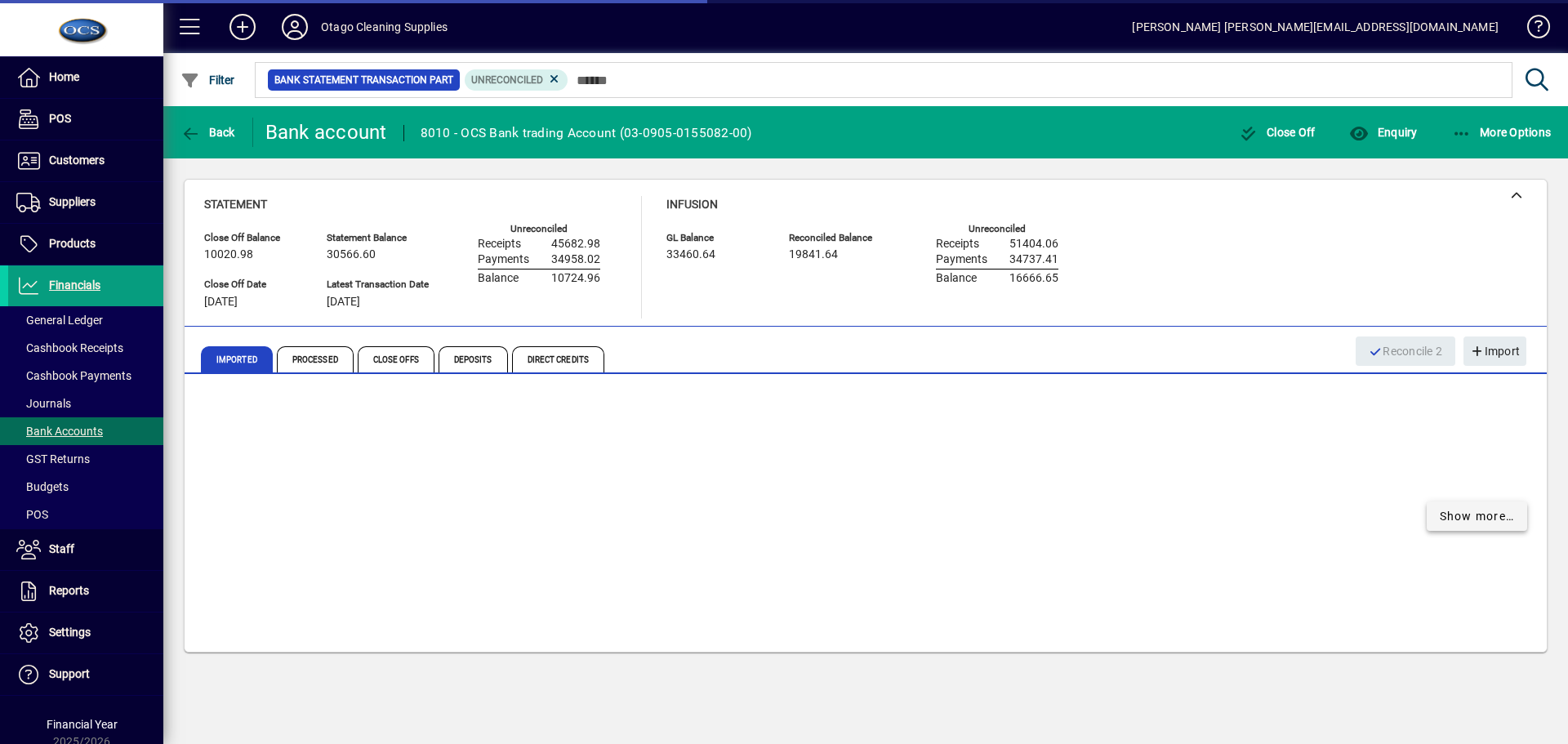
click at [1453, 519] on span "Show more…" at bounding box center [1476, 516] width 75 height 17
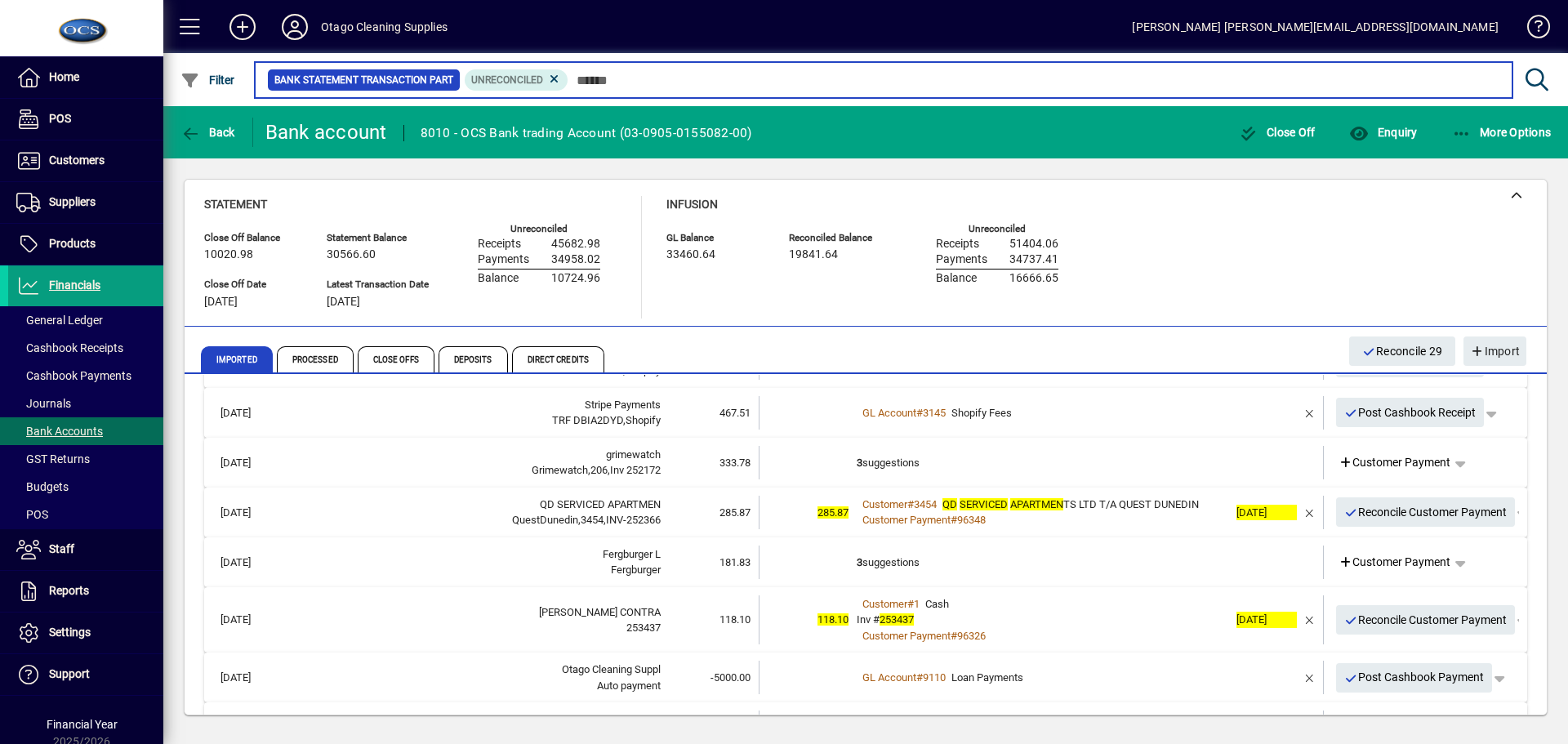
scroll to position [82, 0]
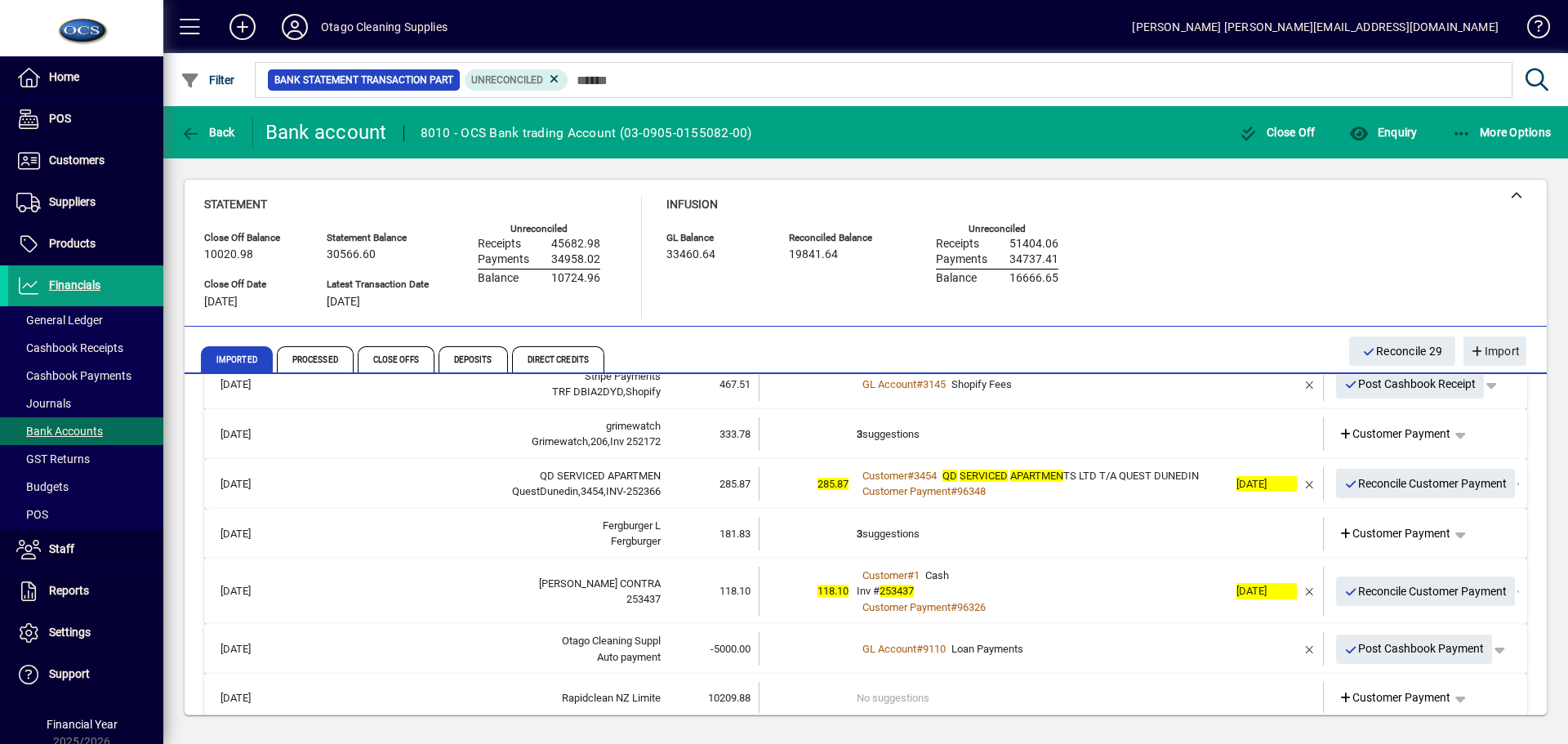
click at [1111, 447] on td "3 suggestions" at bounding box center [1042, 434] width 372 height 34
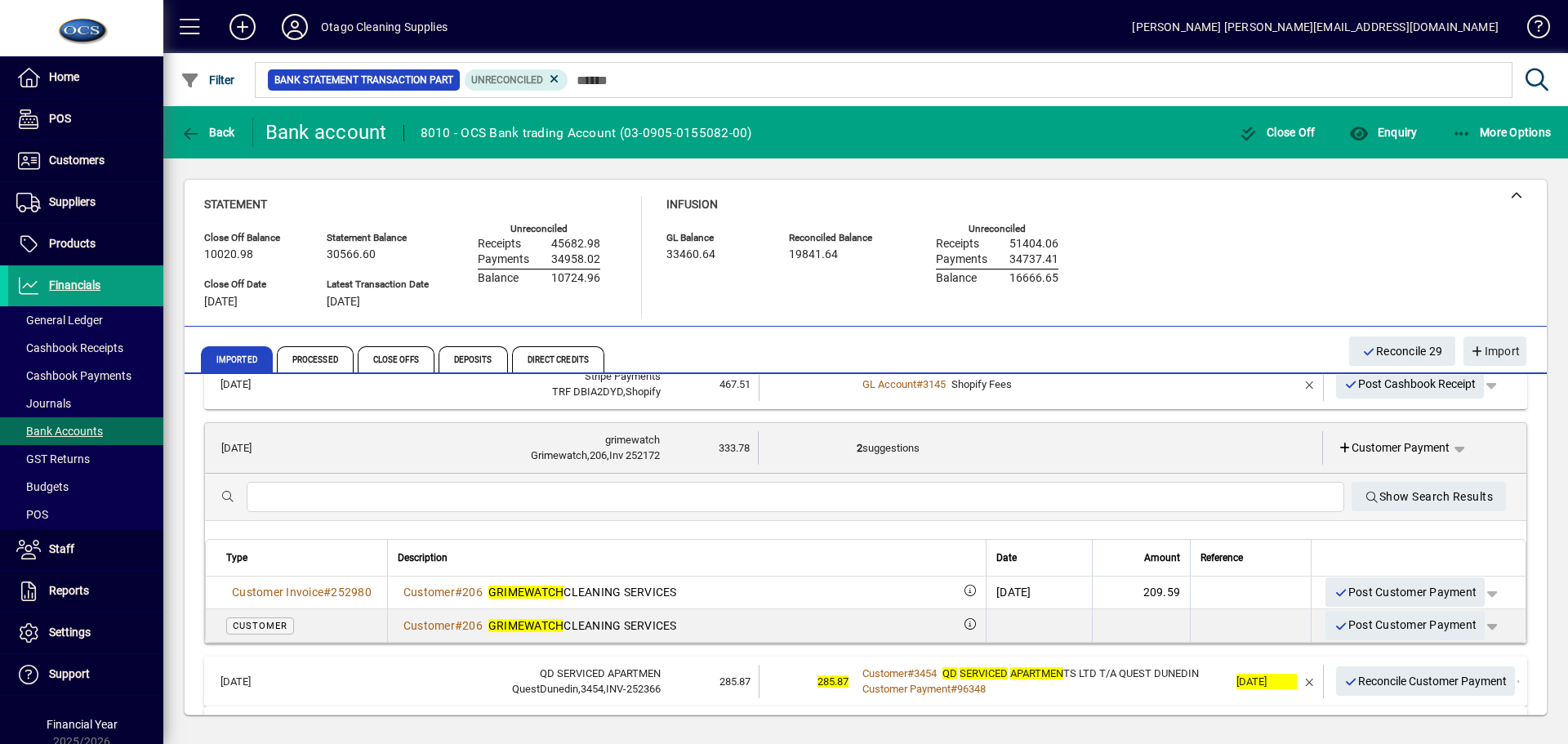
click at [1030, 445] on td "2 suggestions" at bounding box center [1042, 448] width 371 height 34
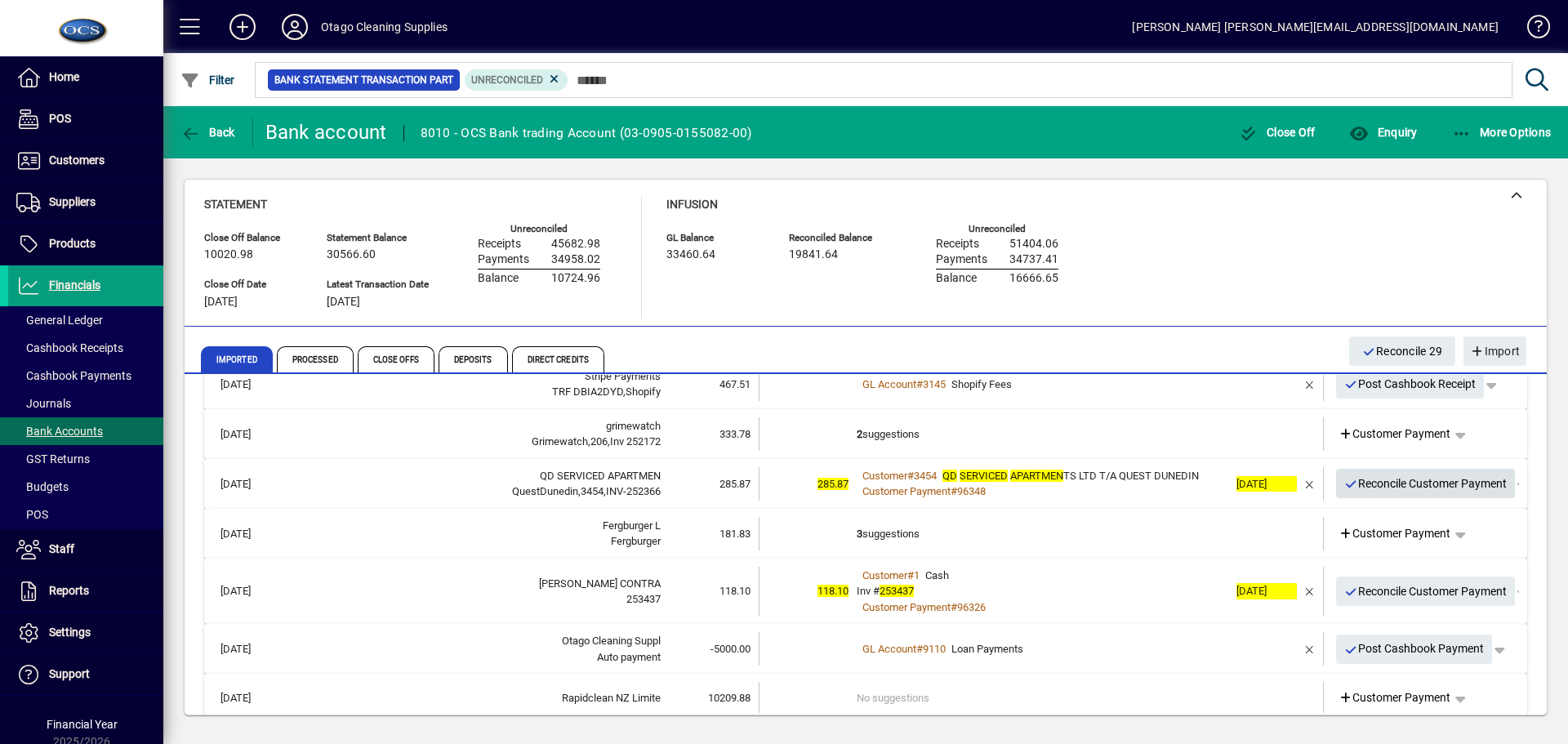
click at [1381, 479] on span "Reconcile Customer Payment" at bounding box center [1425, 483] width 163 height 27
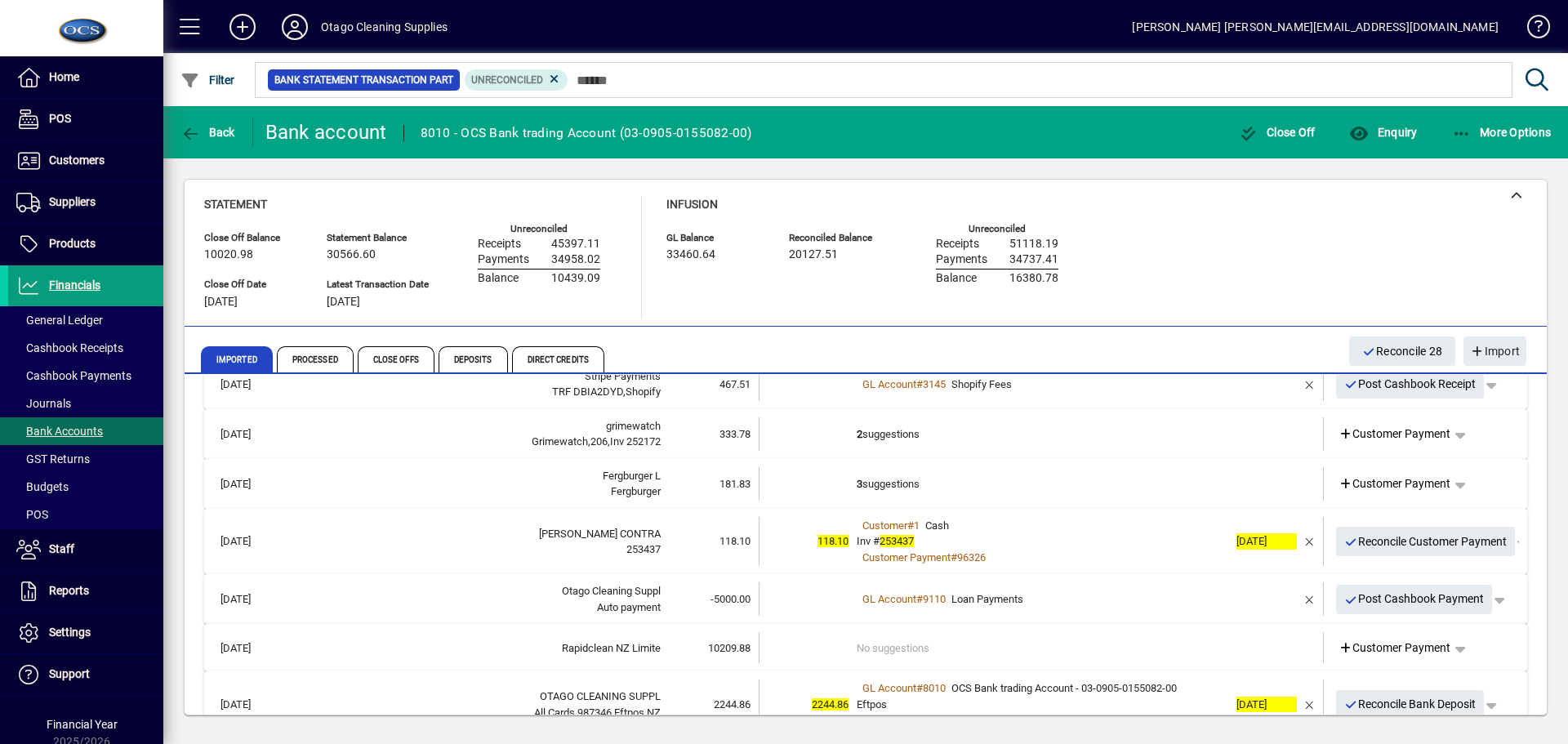
click at [1135, 482] on td "3 suggestions" at bounding box center [1042, 484] width 372 height 34
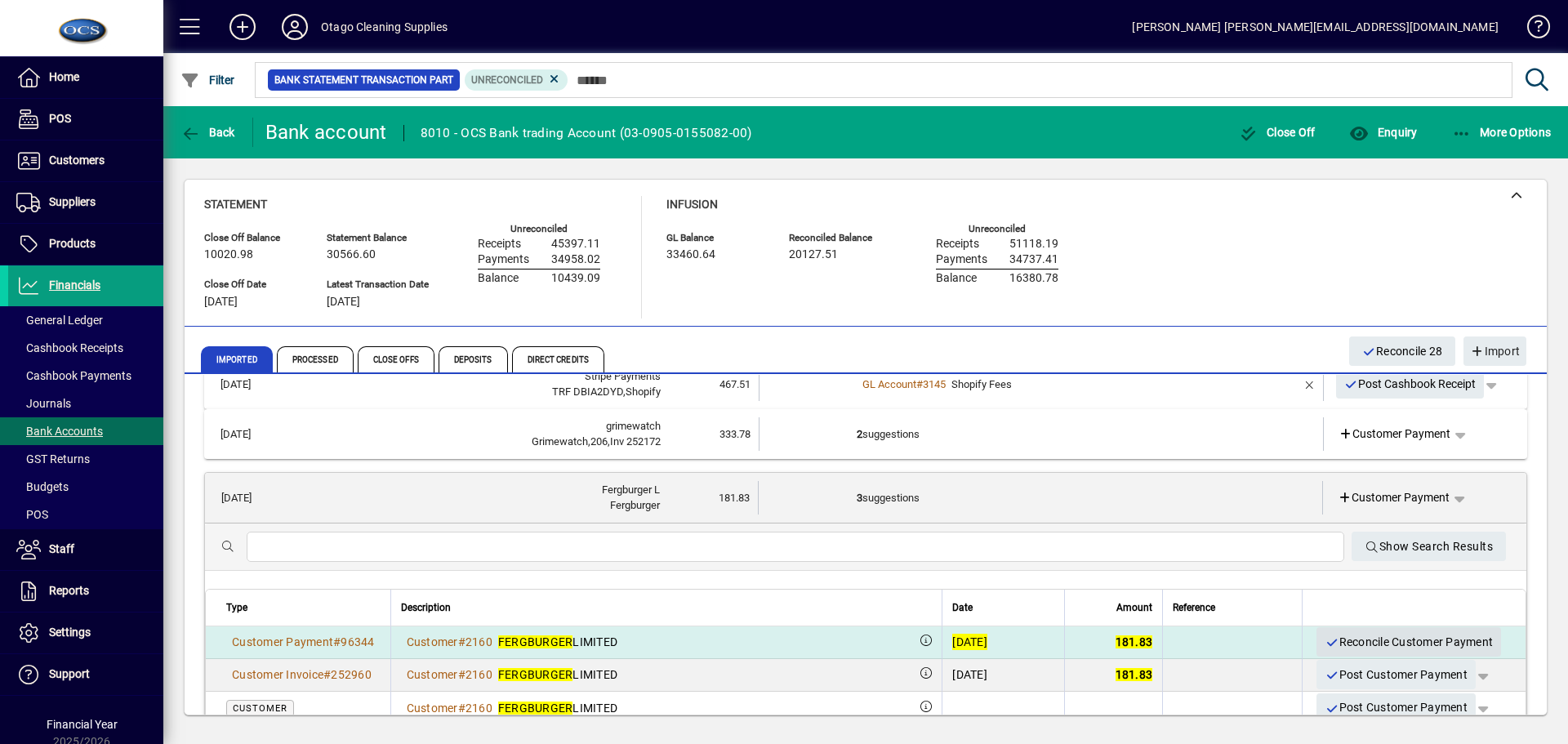
click at [1349, 641] on span "Reconcile Customer Payment" at bounding box center [1408, 643] width 168 height 27
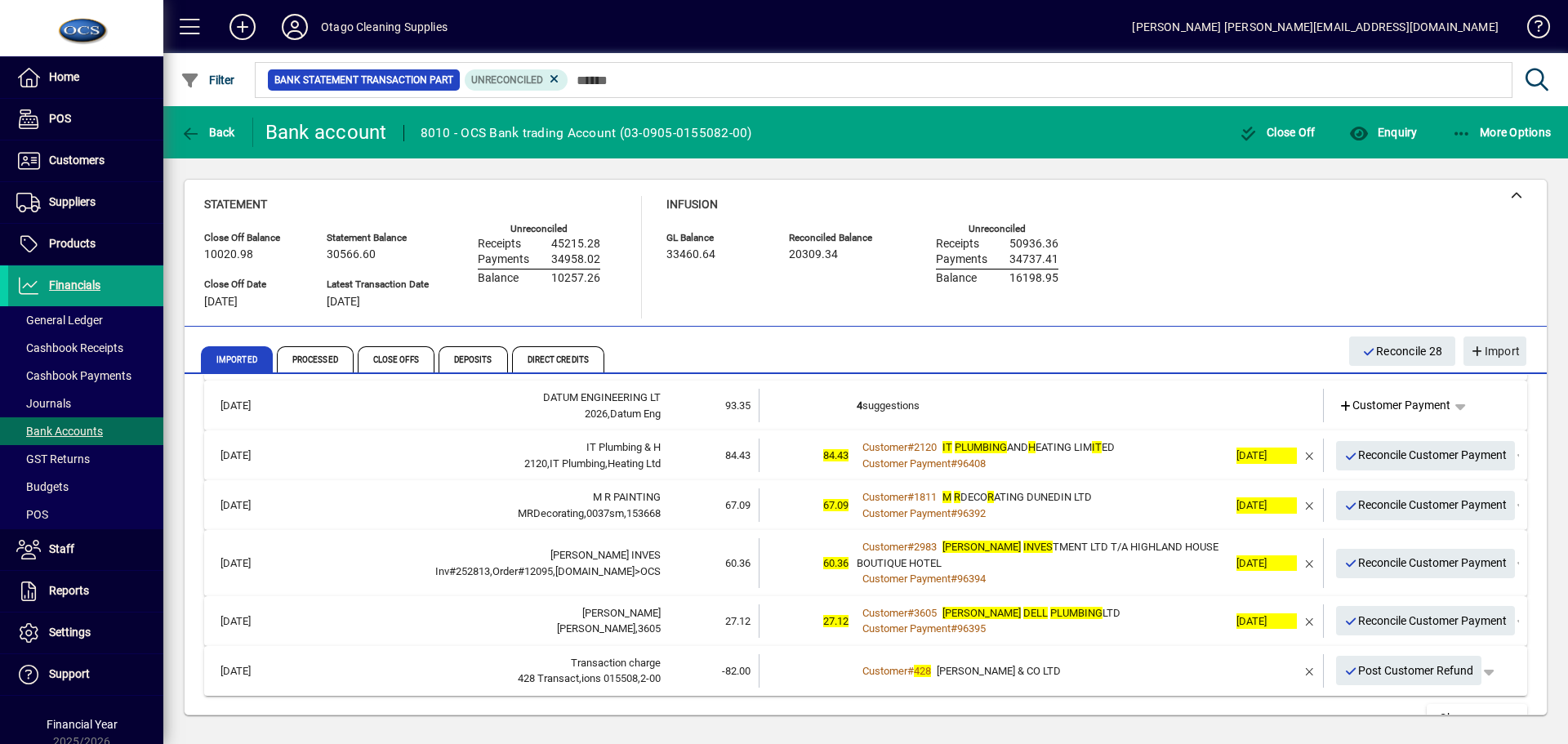
scroll to position [1706, 0]
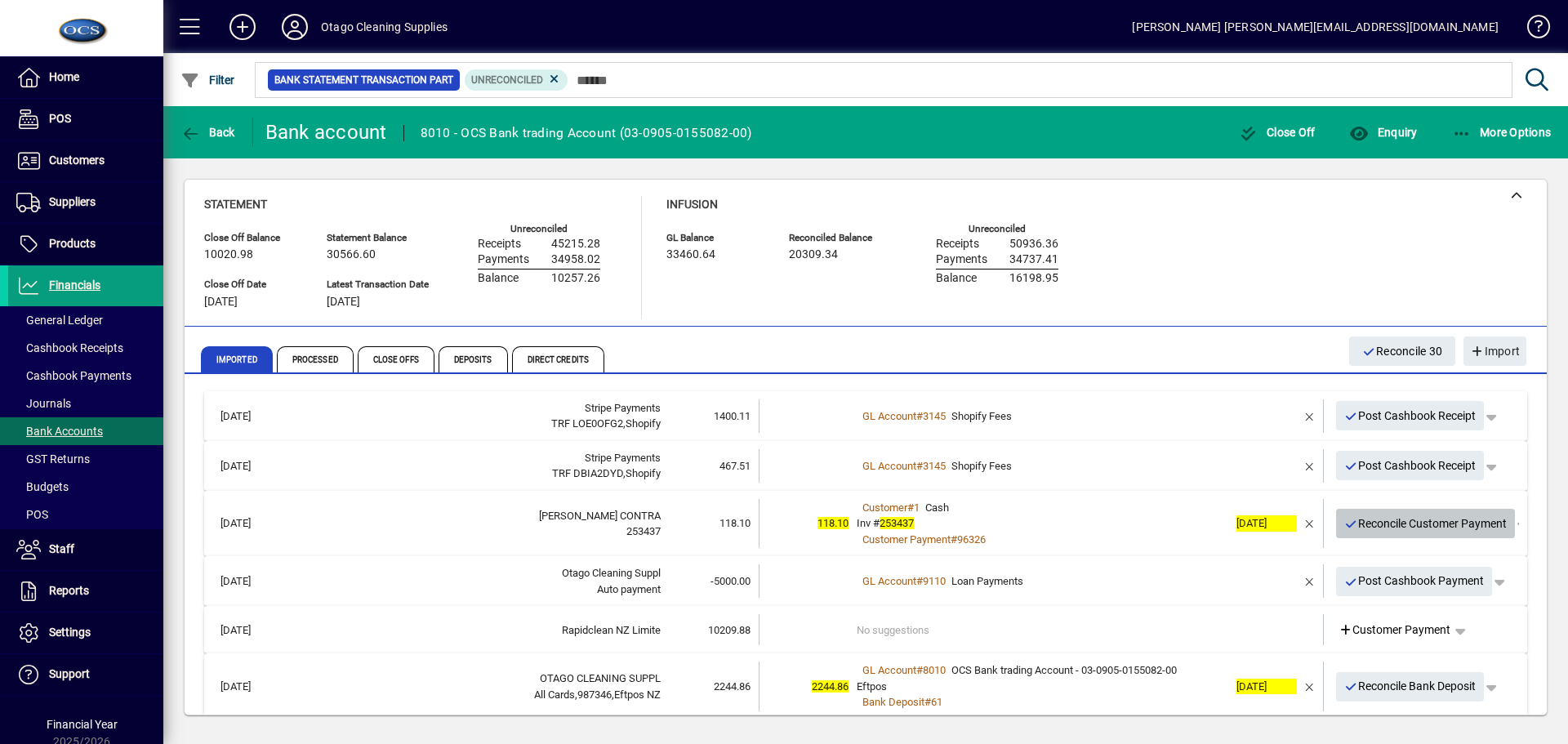
click at [1358, 523] on span "Reconcile Customer Payment" at bounding box center [1425, 524] width 163 height 27
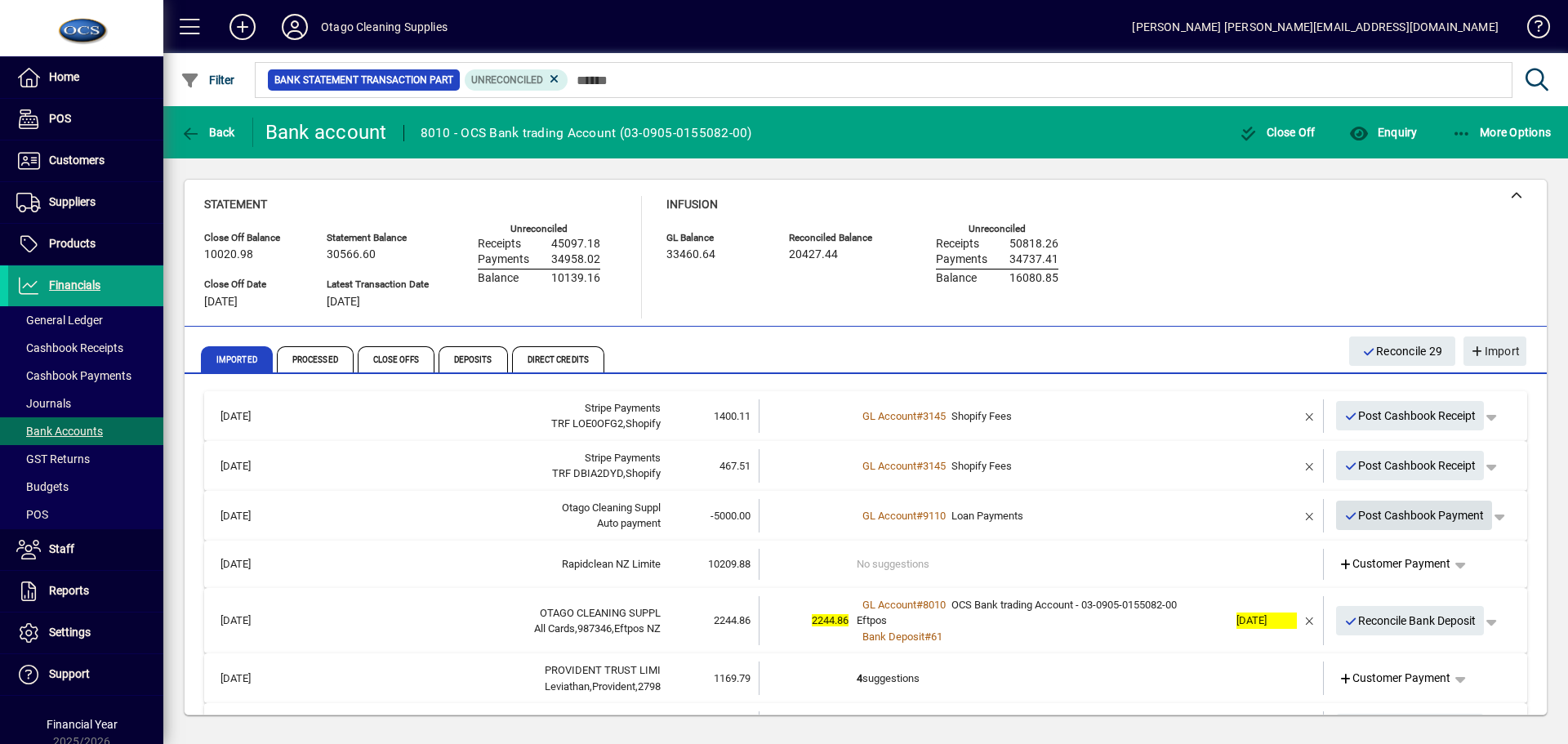
click at [1373, 511] on span "Post Cashbook Payment" at bounding box center [1414, 516] width 140 height 27
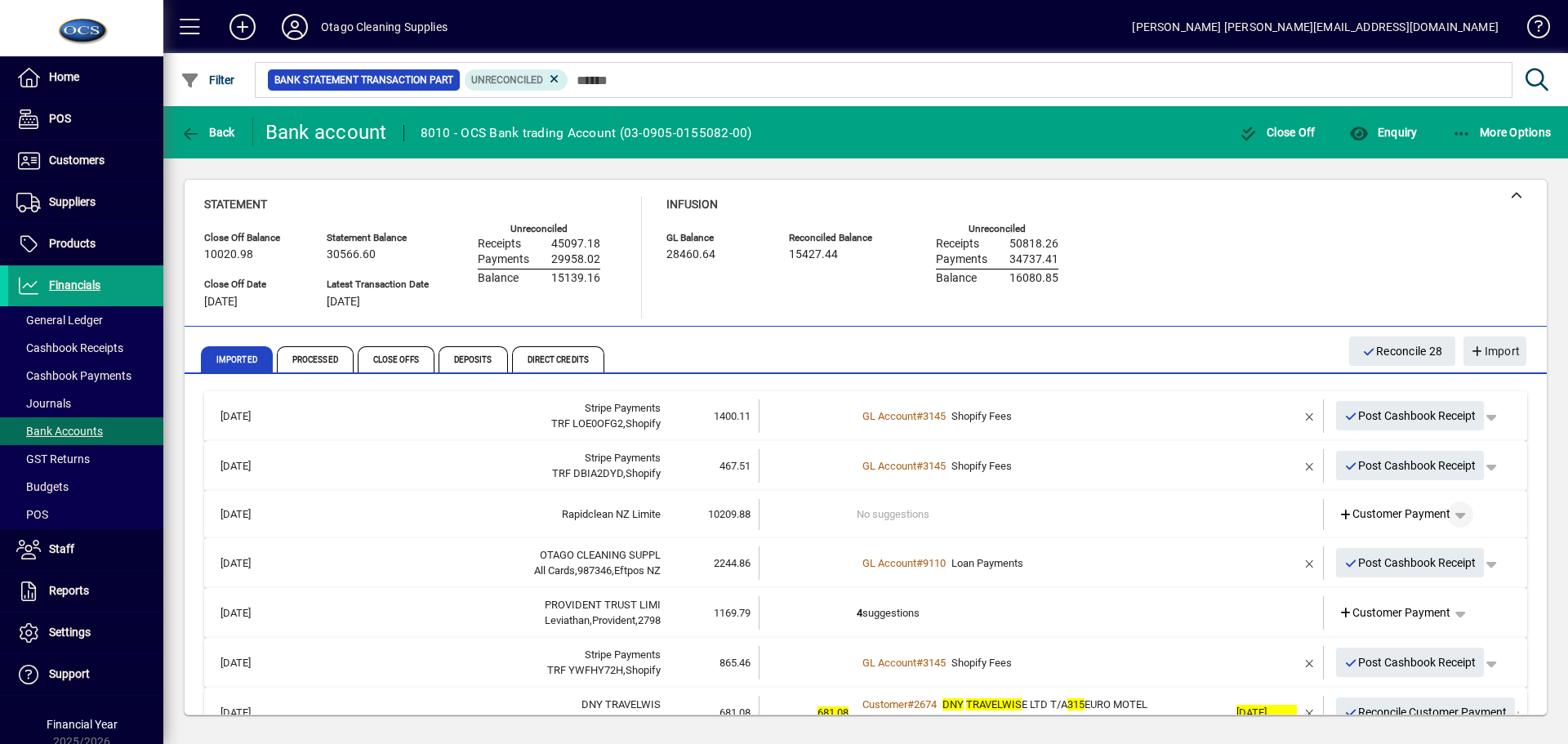
click at [1448, 513] on span "button" at bounding box center [1460, 515] width 40 height 40
click at [1385, 550] on span "Supplier Refund" at bounding box center [1394, 549] width 101 height 20
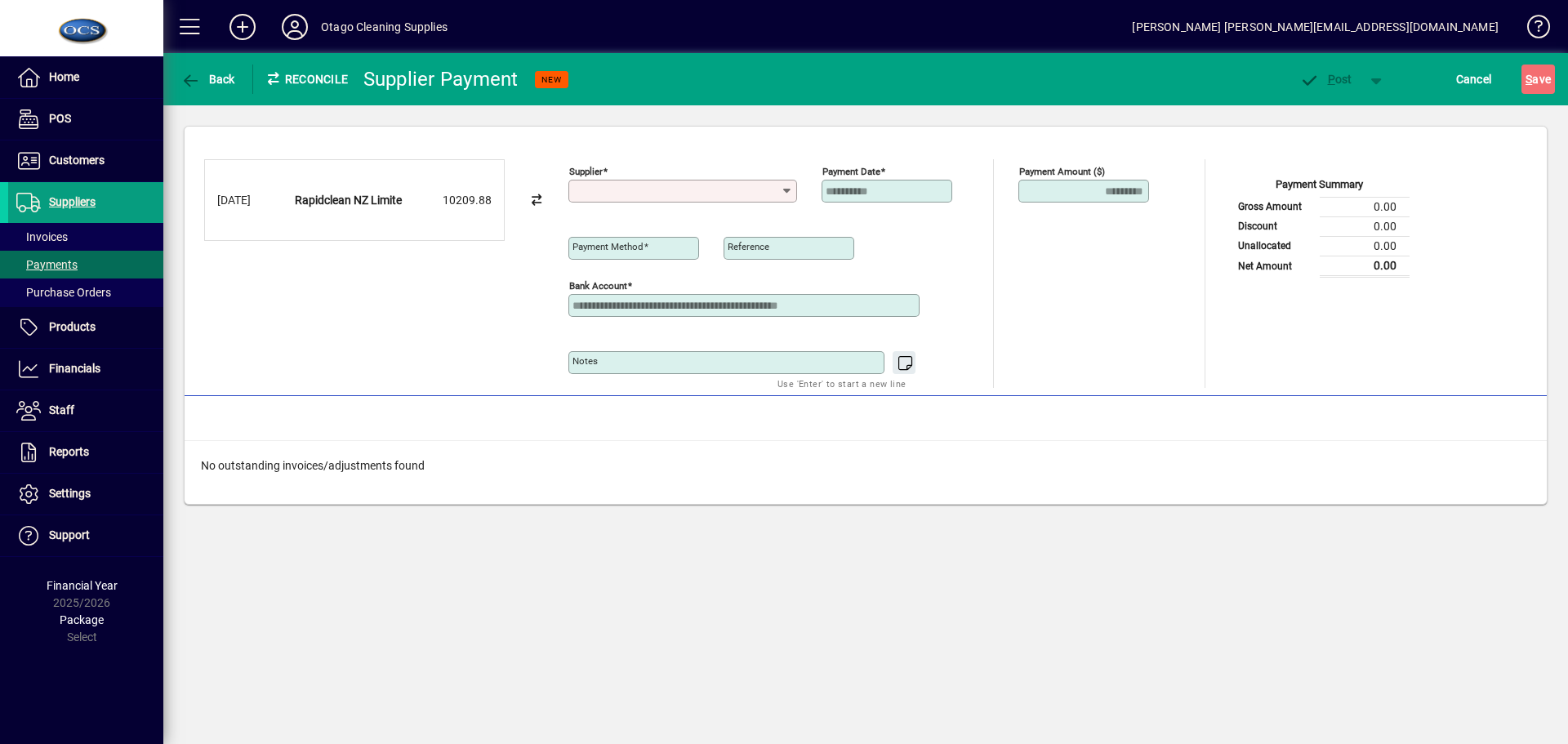
click at [789, 192] on icon at bounding box center [786, 191] width 13 height 13
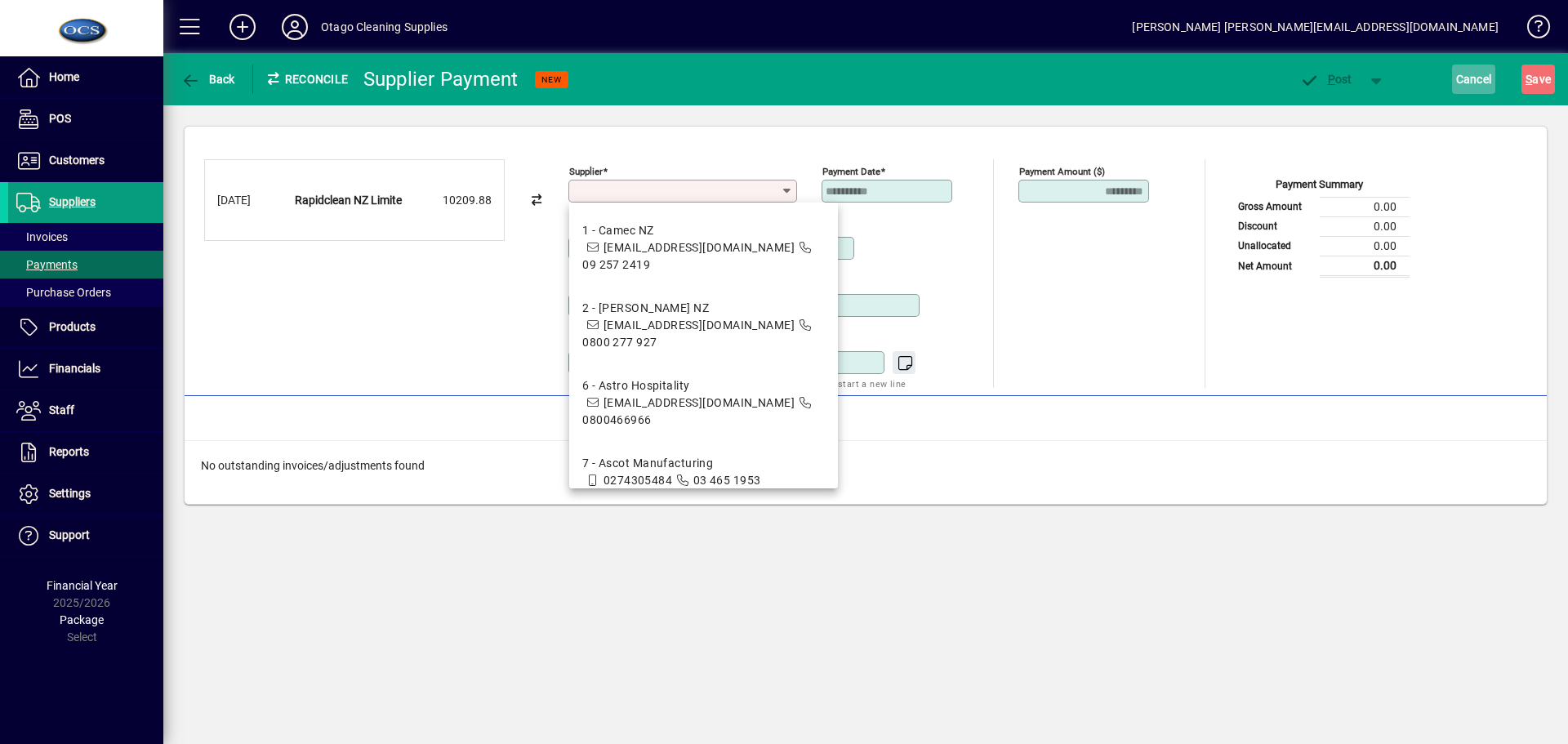
click at [1471, 73] on span "Cancel" at bounding box center [1474, 79] width 36 height 26
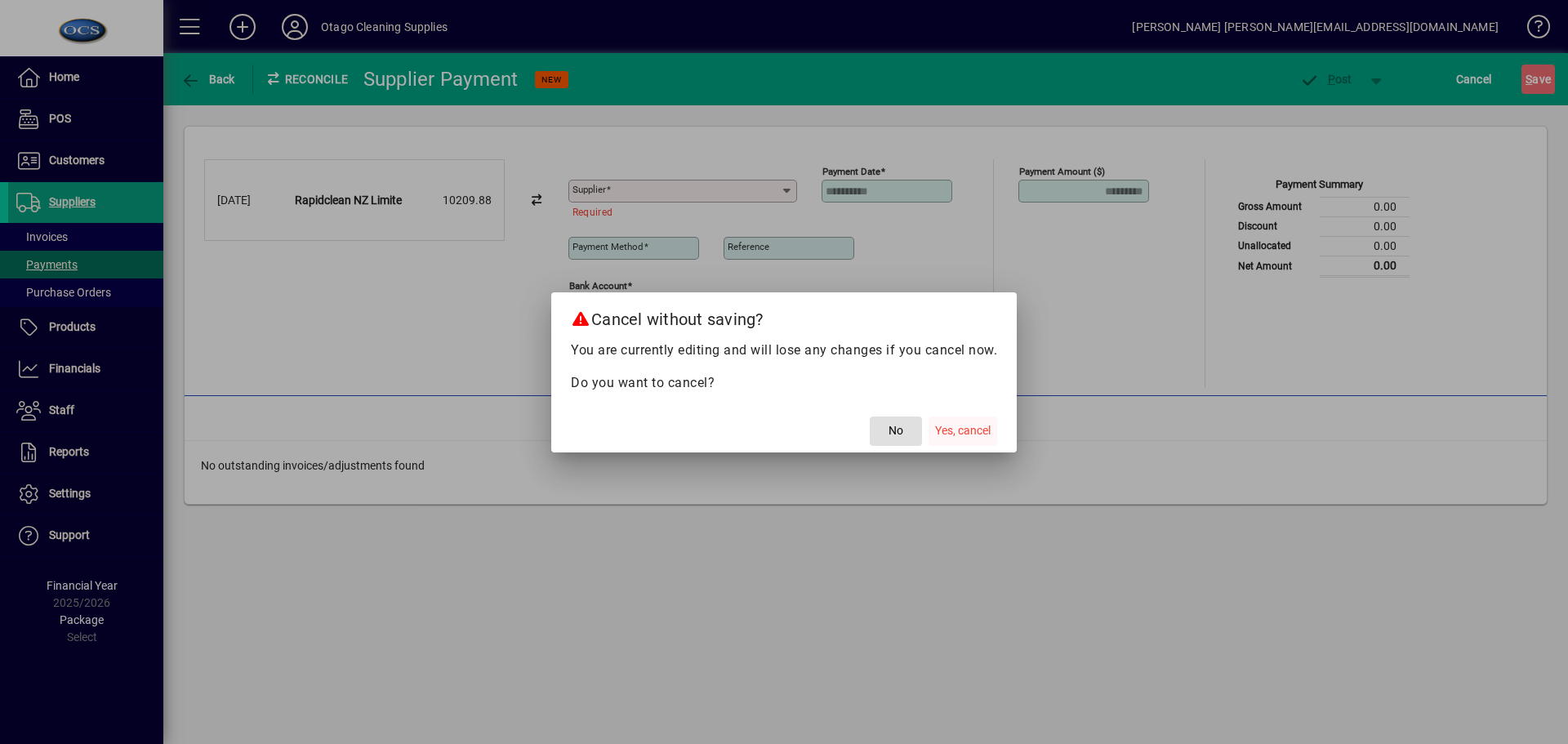
click at [972, 426] on span "Yes, cancel" at bounding box center [962, 431] width 55 height 17
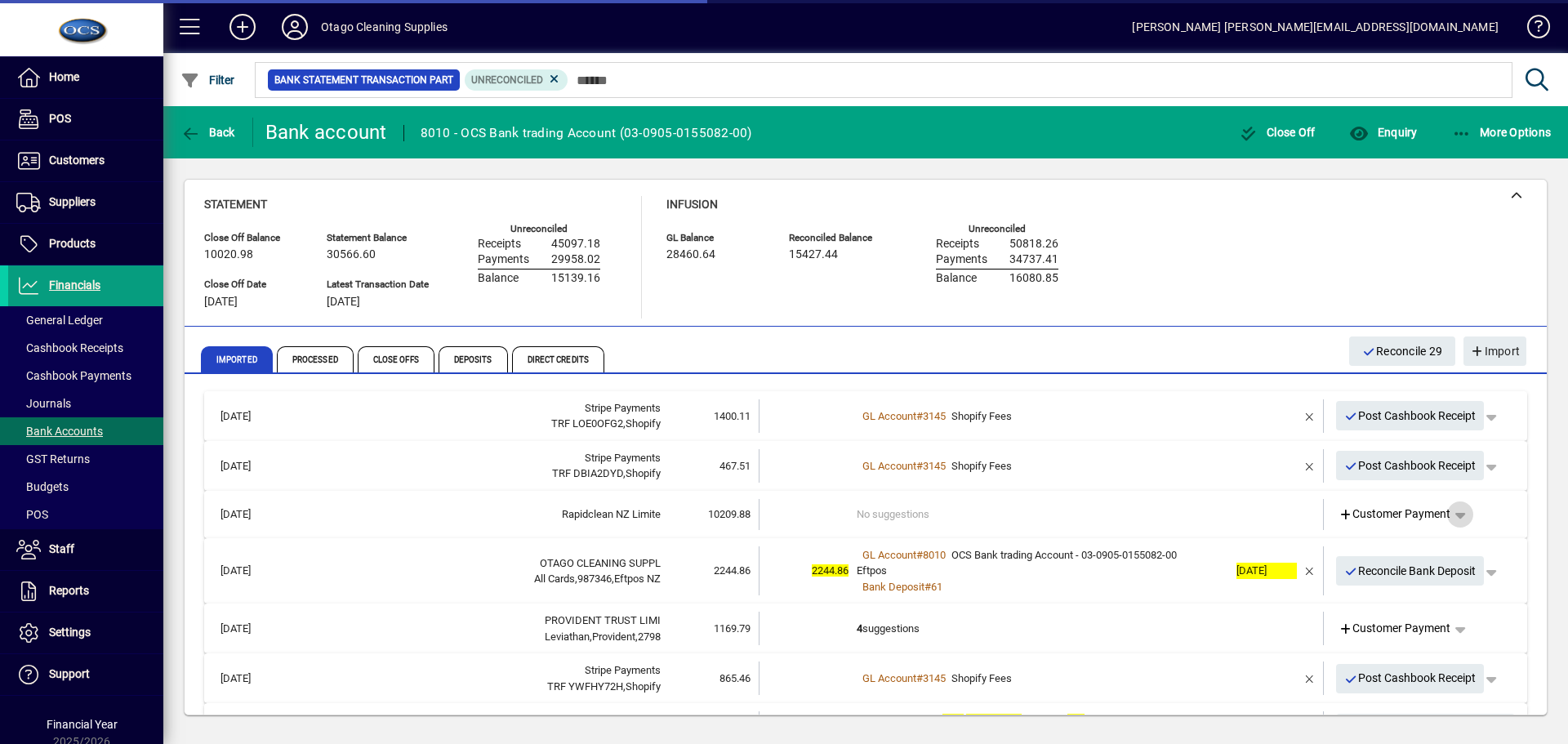
click at [1453, 508] on span "button" at bounding box center [1460, 515] width 40 height 40
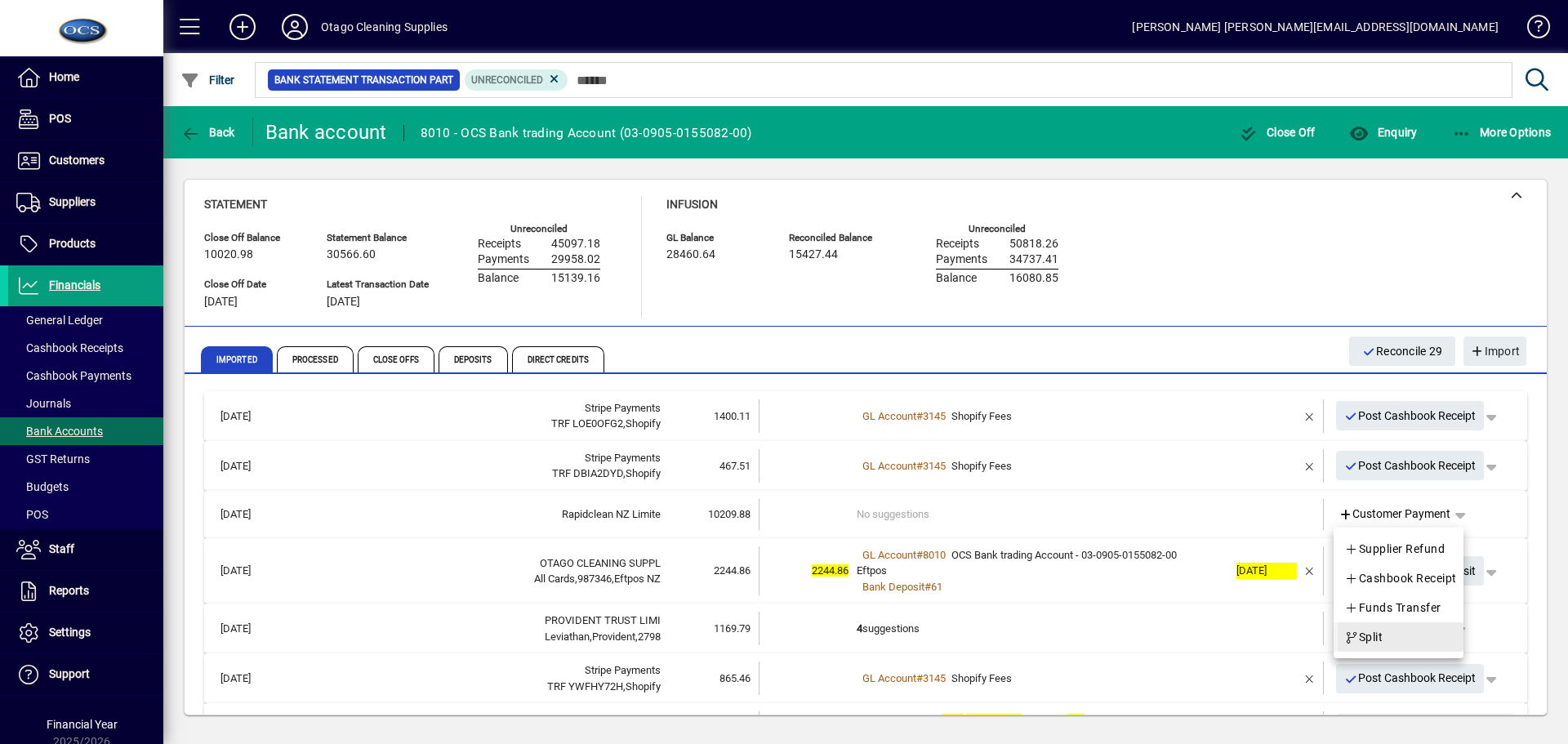
click at [1378, 634] on span "Split" at bounding box center [1363, 638] width 39 height 20
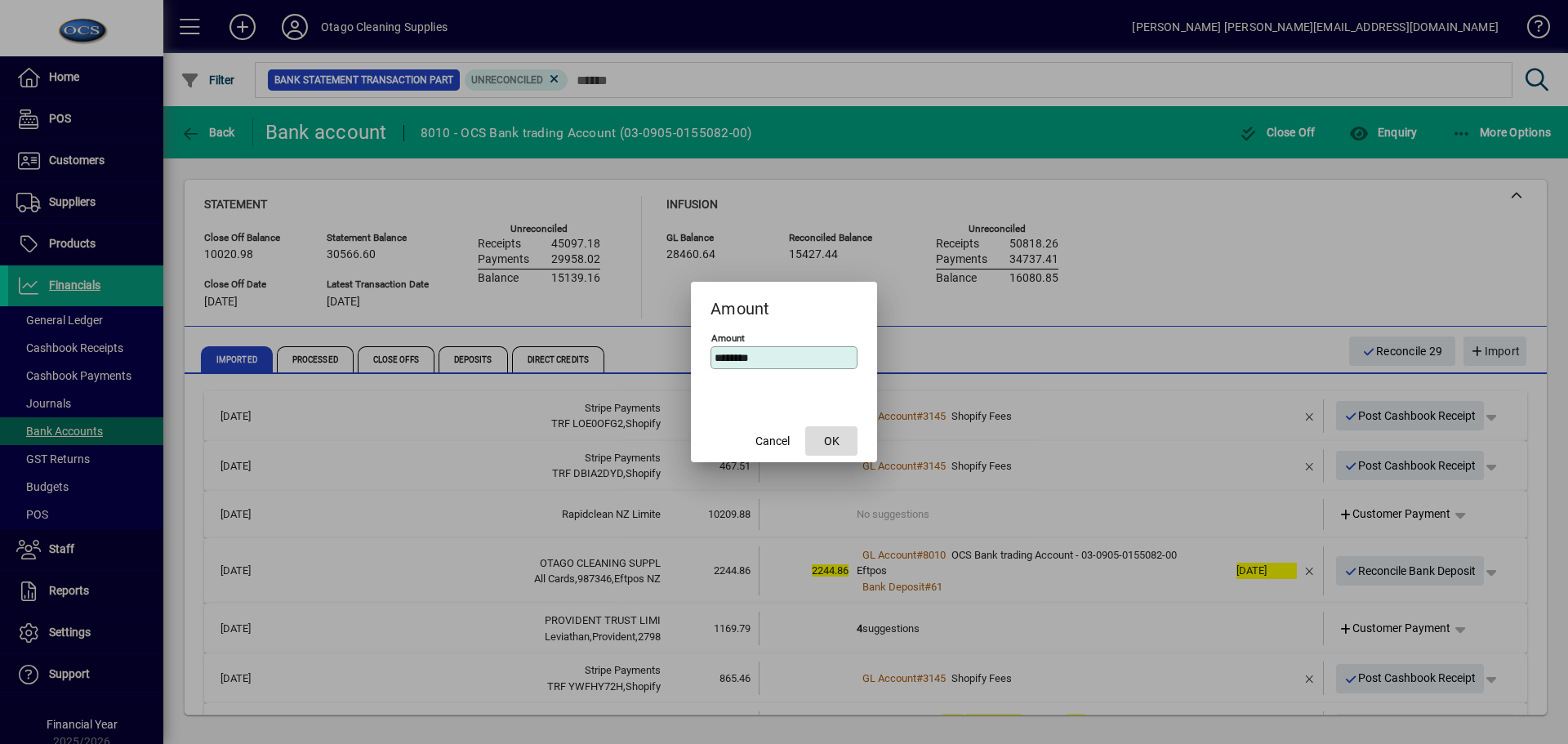
click at [831, 438] on span "OK" at bounding box center [831, 441] width 16 height 17
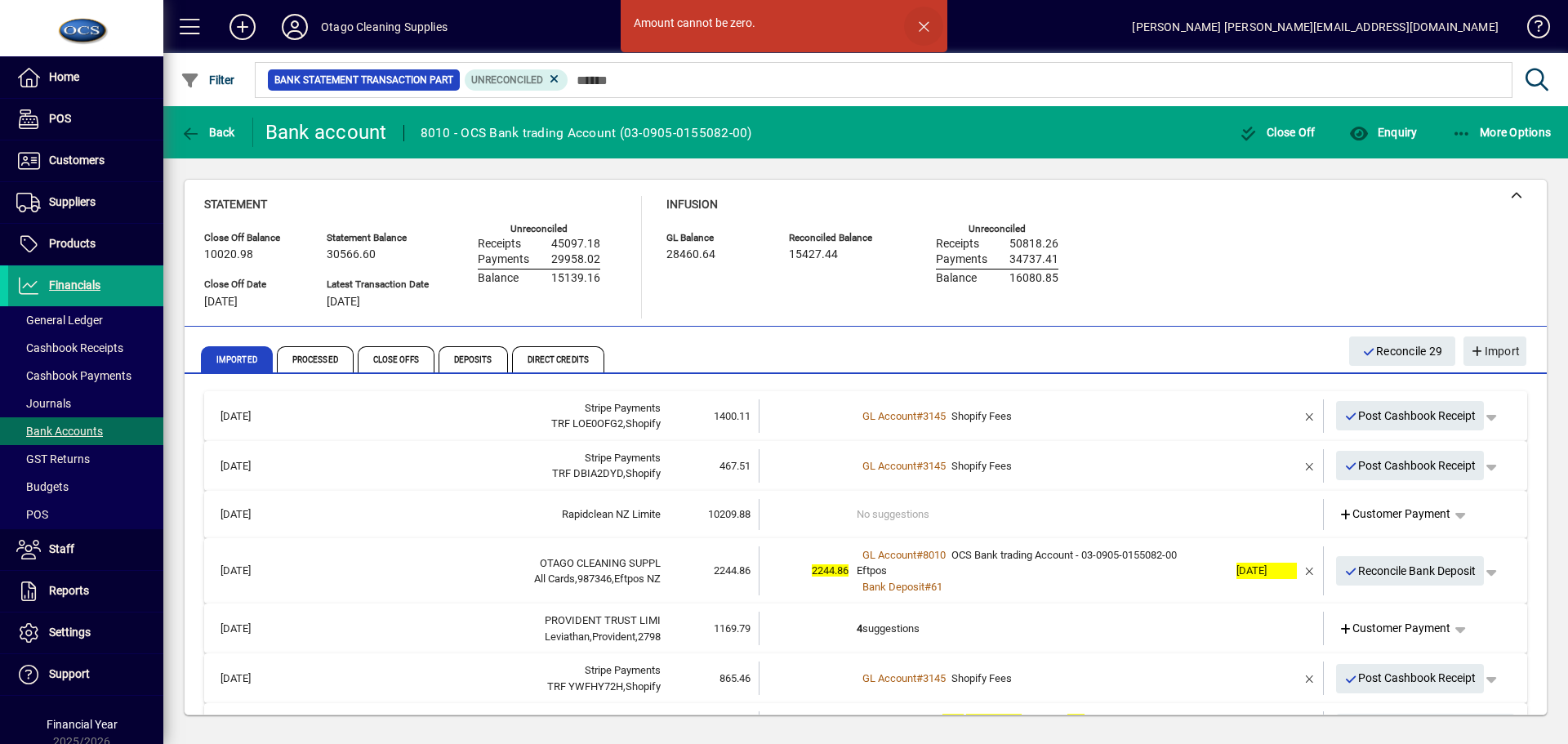
click at [932, 24] on span "button" at bounding box center [923, 26] width 40 height 40
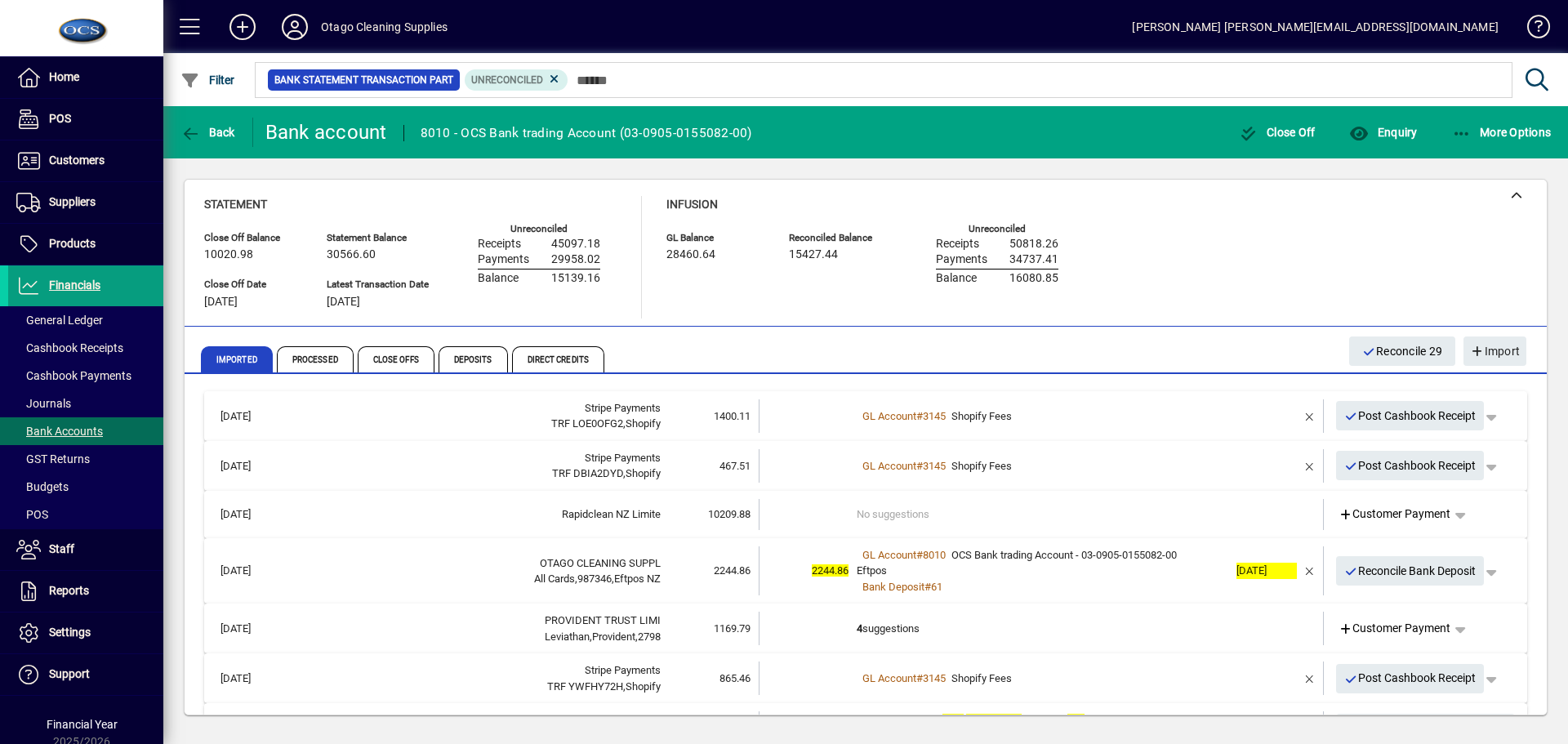
click at [1051, 515] on td "No suggestions" at bounding box center [1042, 515] width 372 height 31
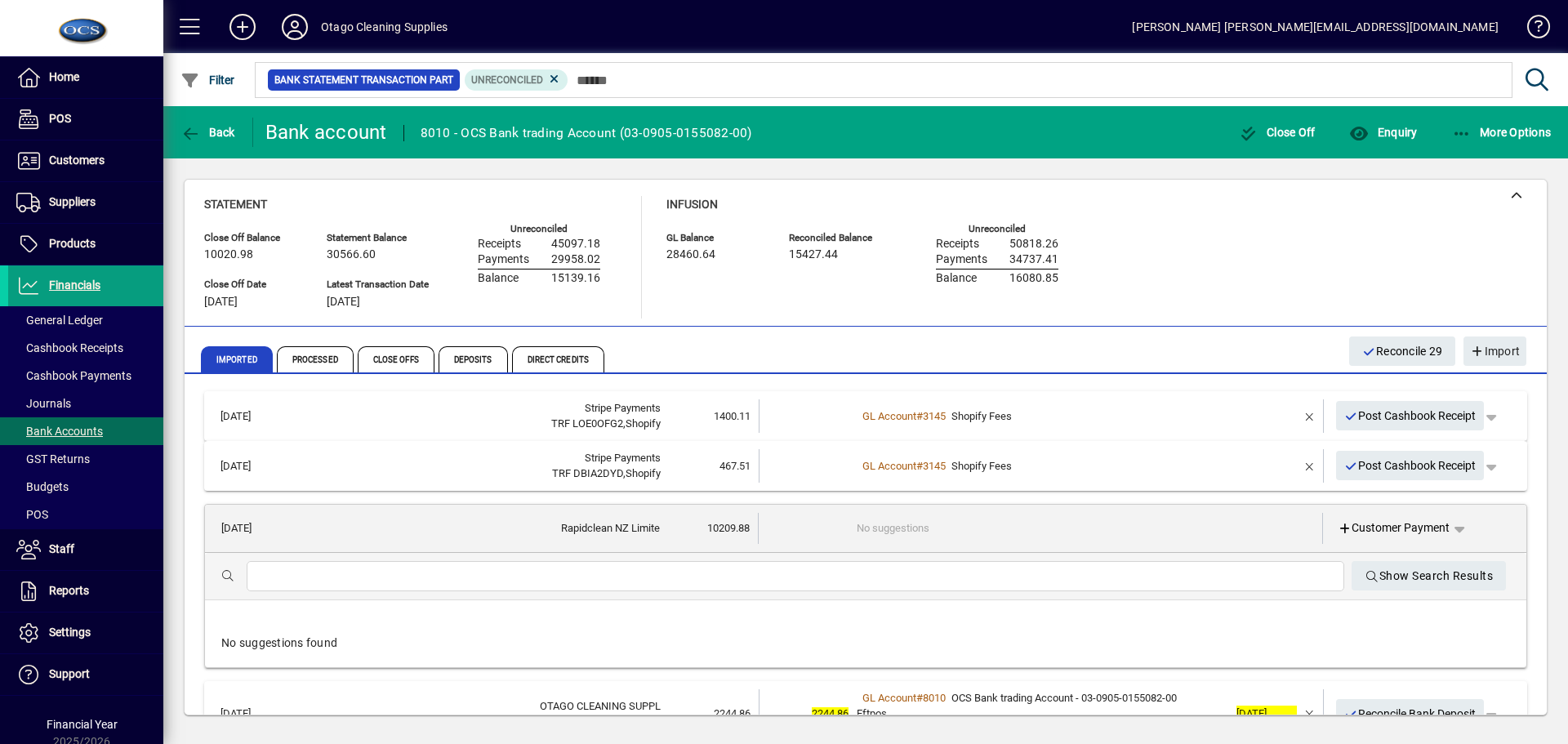
click at [833, 579] on input "text" at bounding box center [795, 577] width 1071 height 20
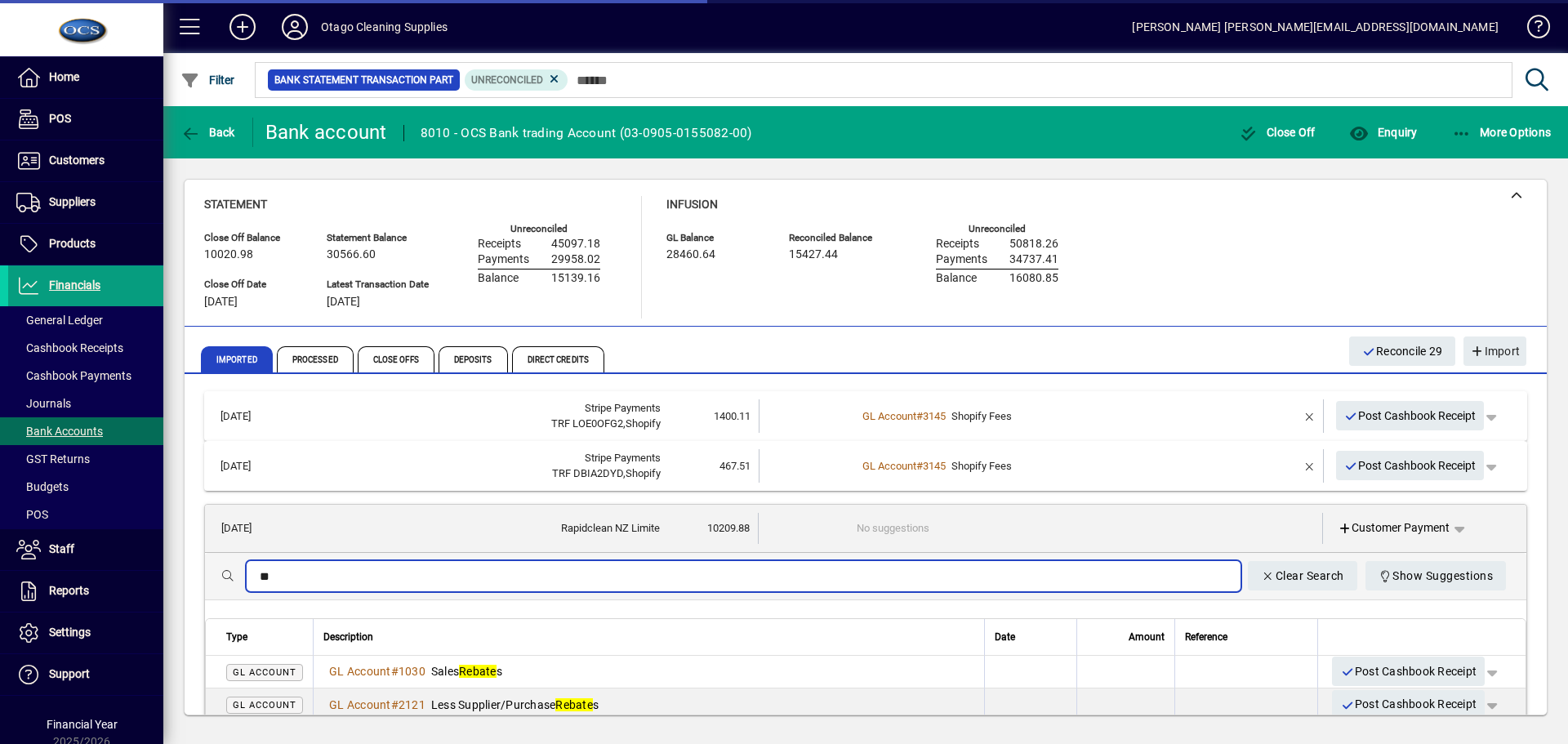
type input "*"
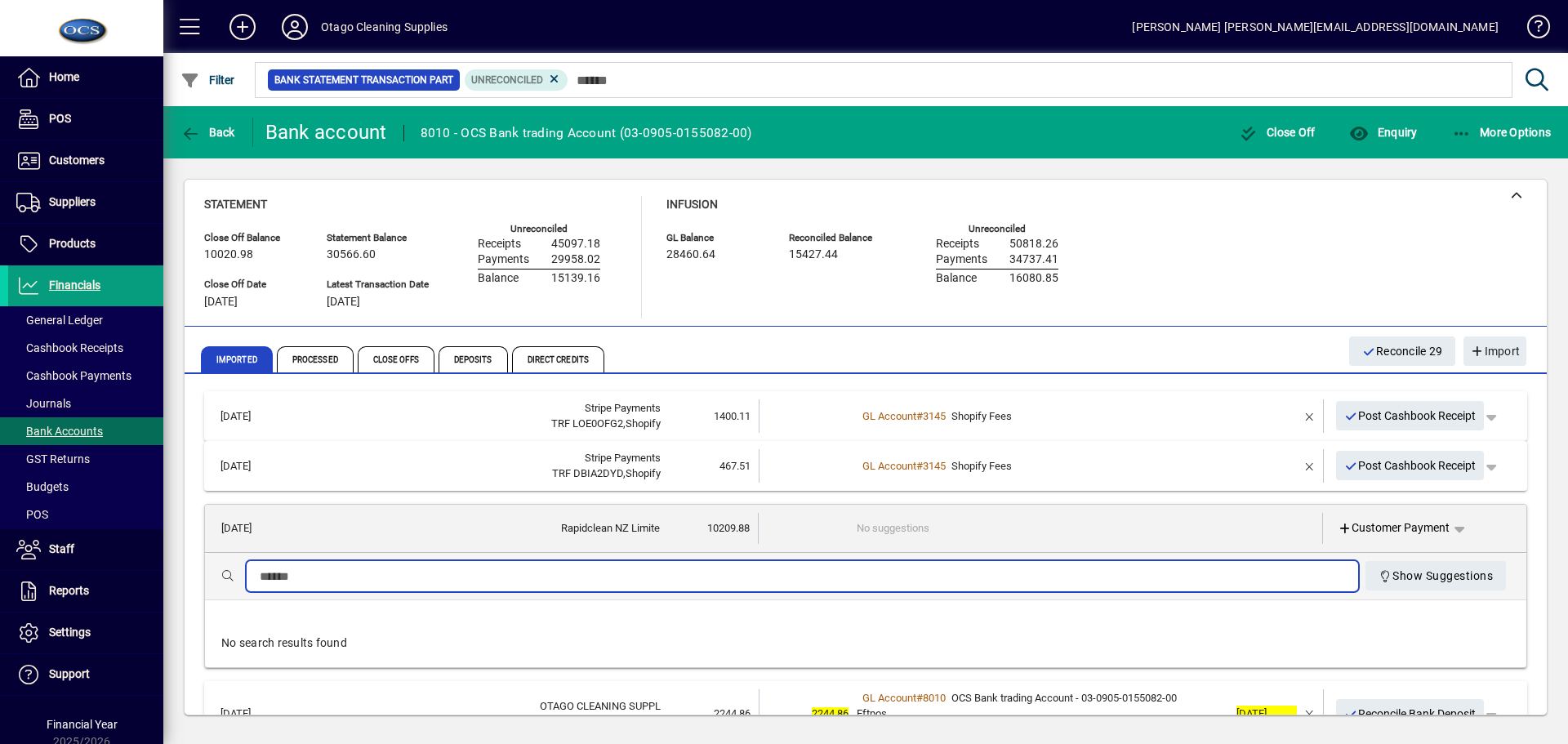
click at [988, 532] on td "No suggestions" at bounding box center [1042, 529] width 371 height 31
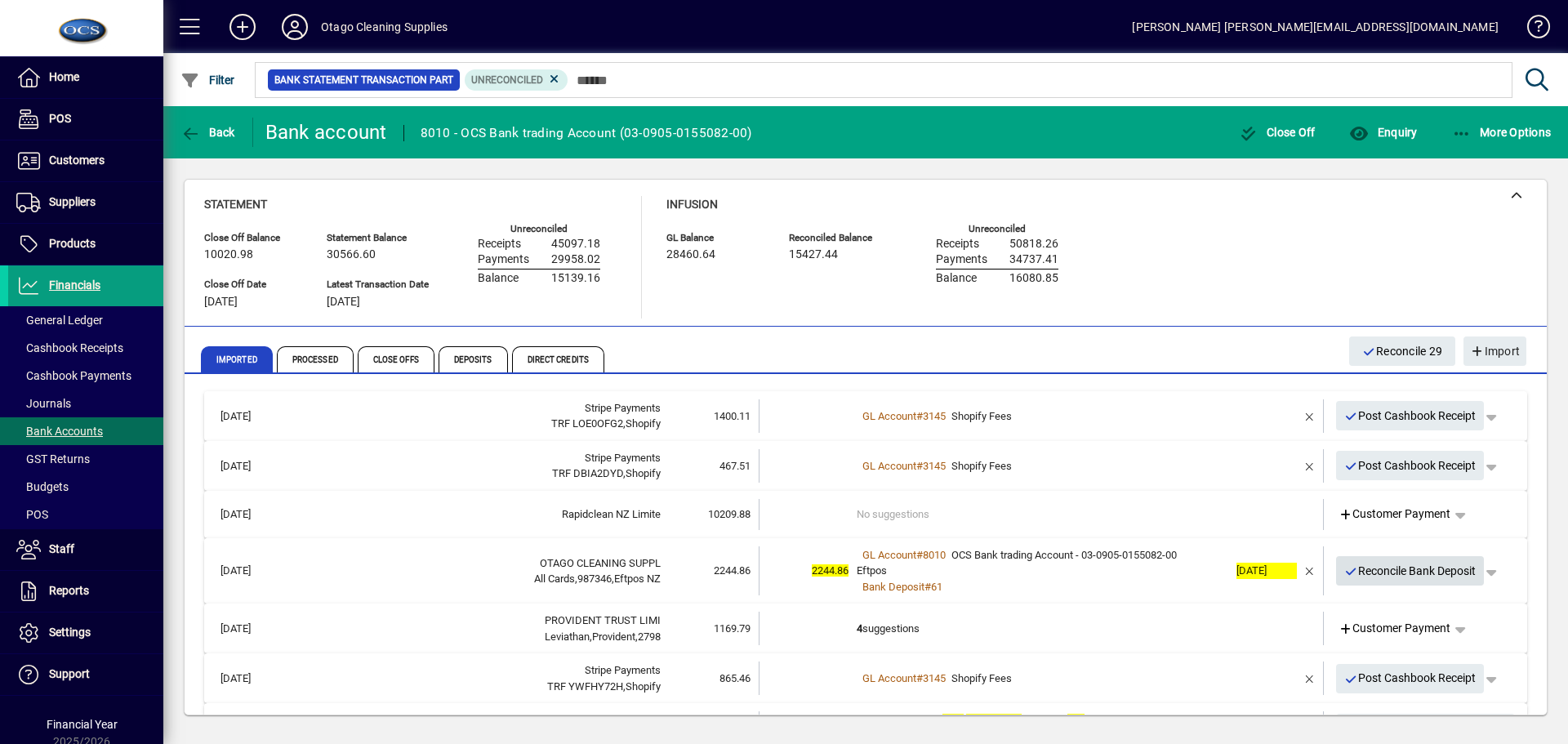
click at [1356, 569] on span "Reconcile Bank Deposit" at bounding box center [1410, 571] width 132 height 27
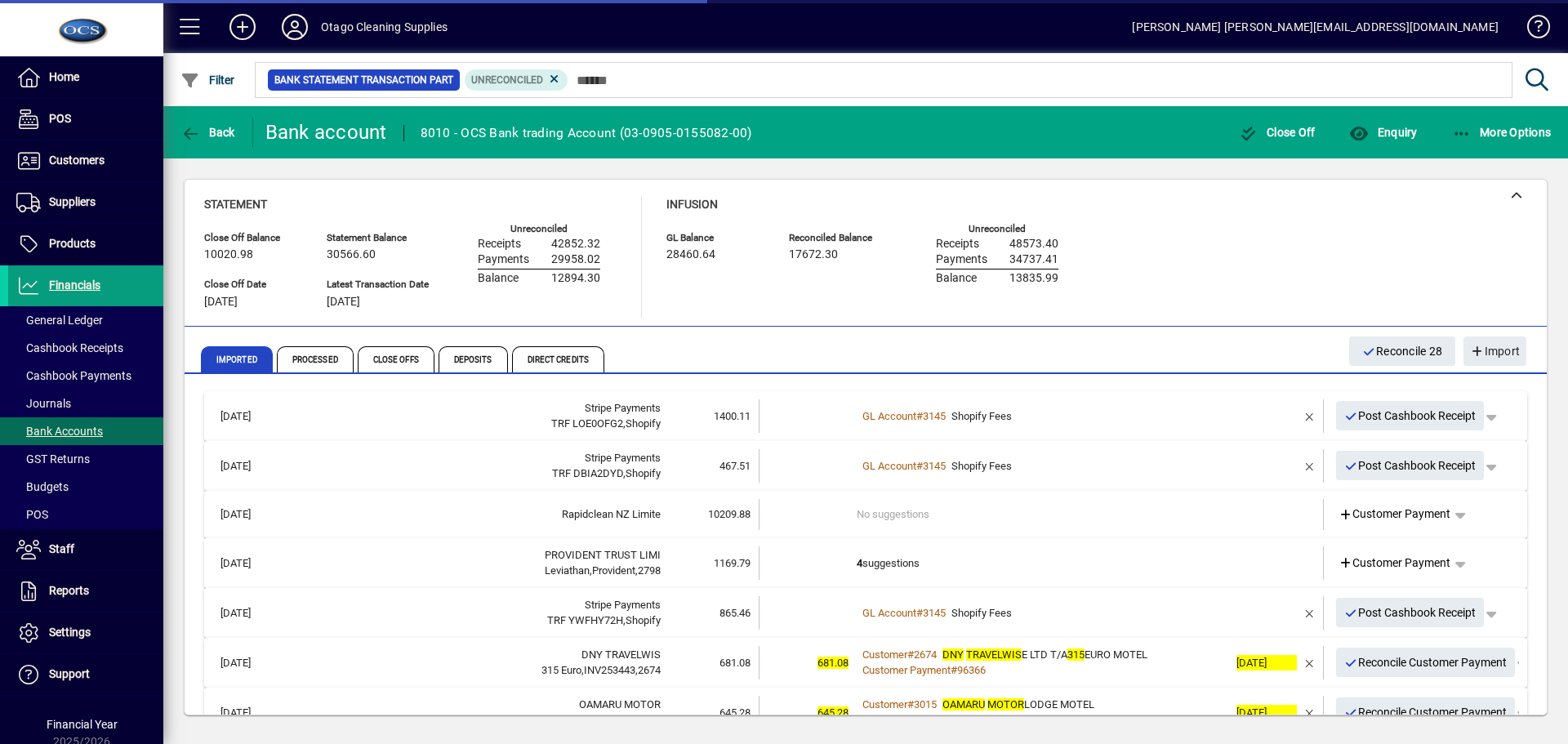
click at [1099, 573] on td "4 suggestions" at bounding box center [1042, 563] width 372 height 34
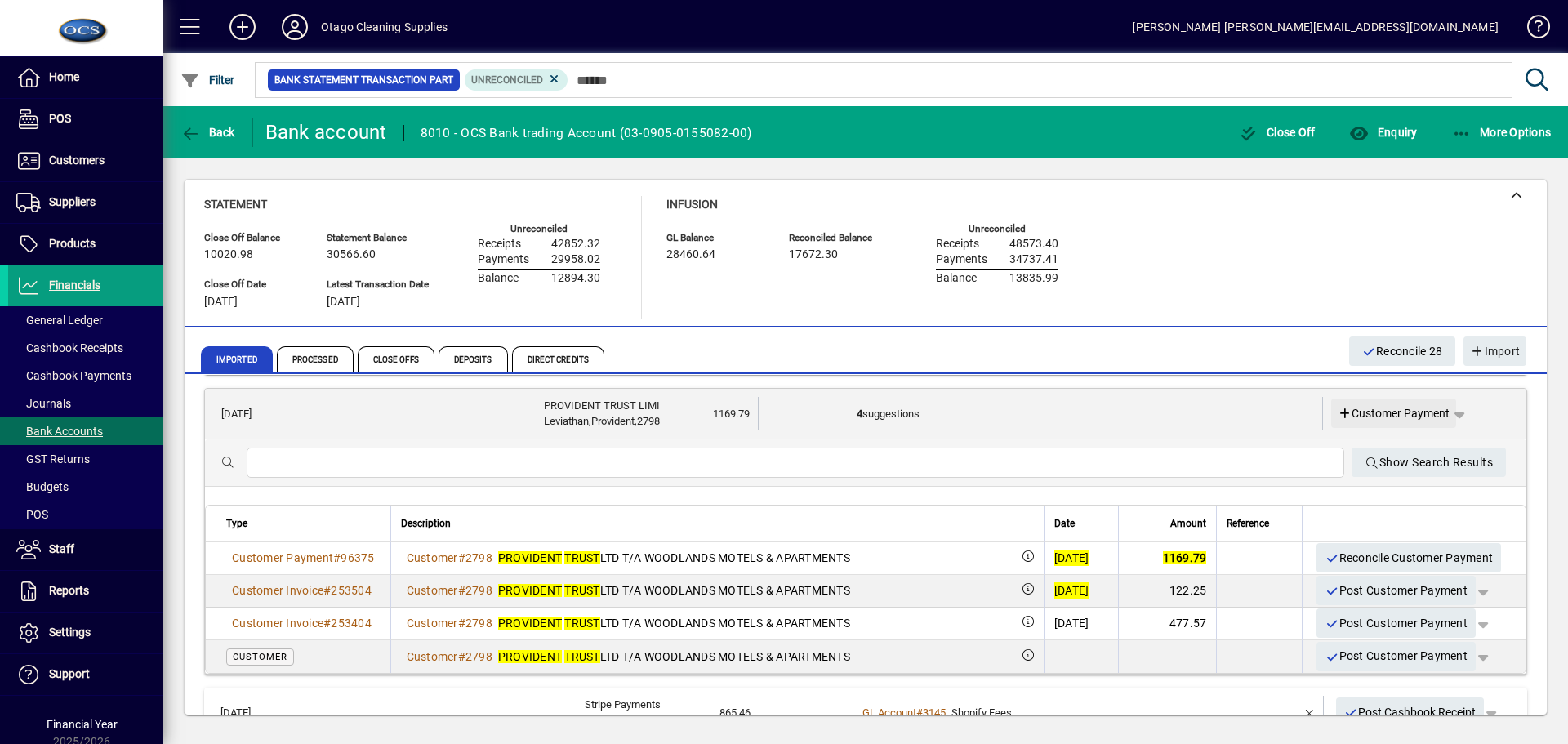
scroll to position [82, 0]
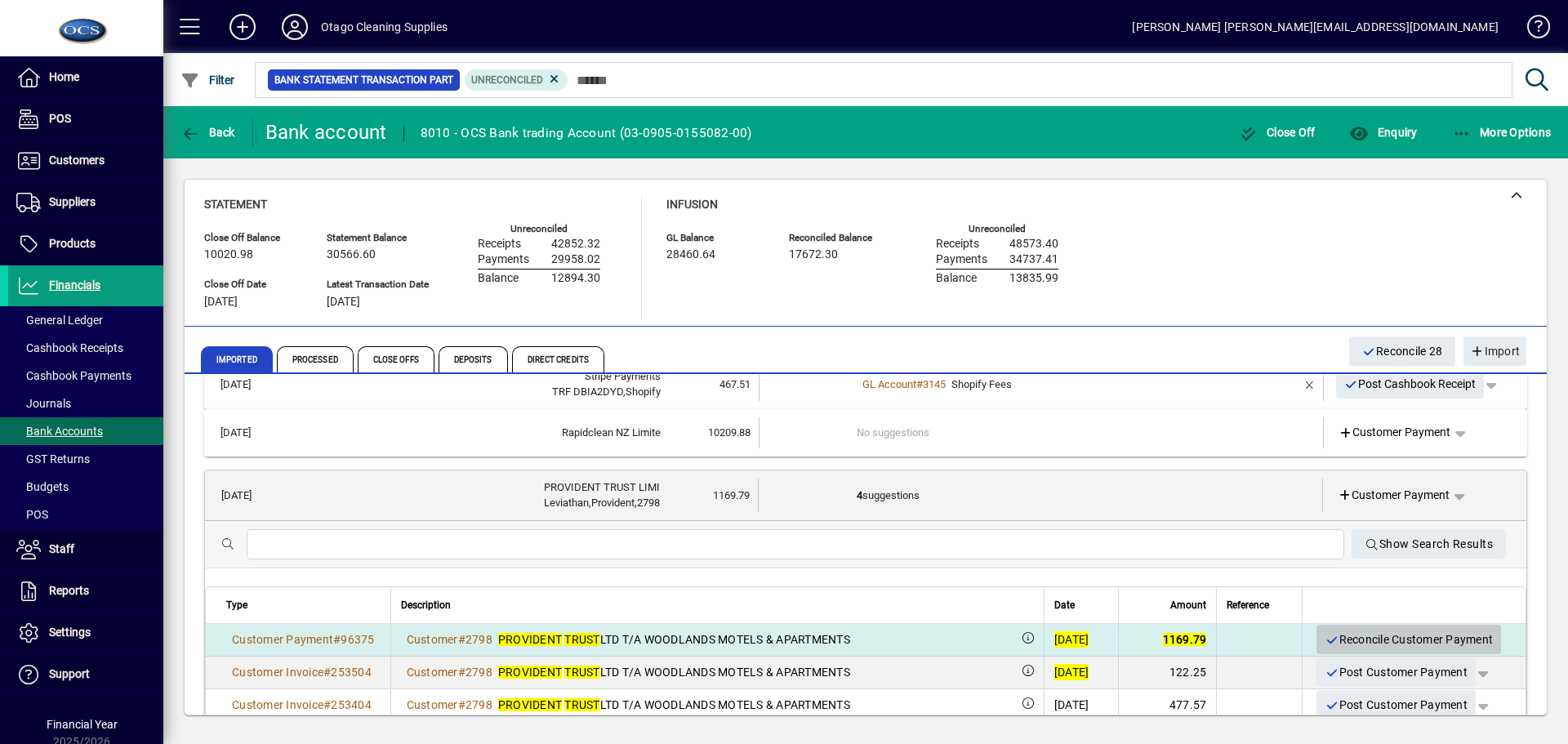
click at [1405, 635] on span "Reconcile Customer Payment" at bounding box center [1408, 640] width 168 height 27
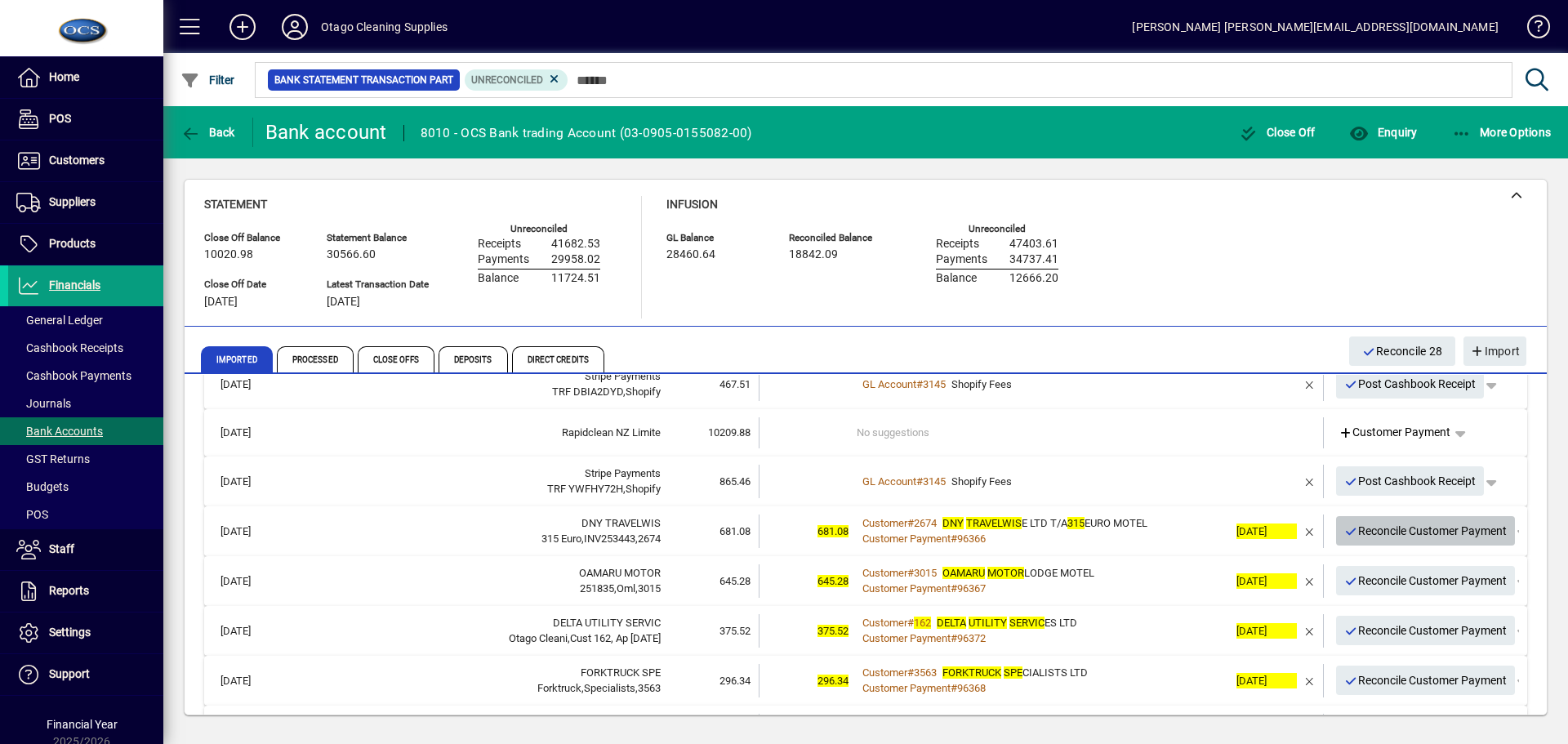
click at [1365, 531] on span "Reconcile Customer Payment" at bounding box center [1425, 531] width 163 height 27
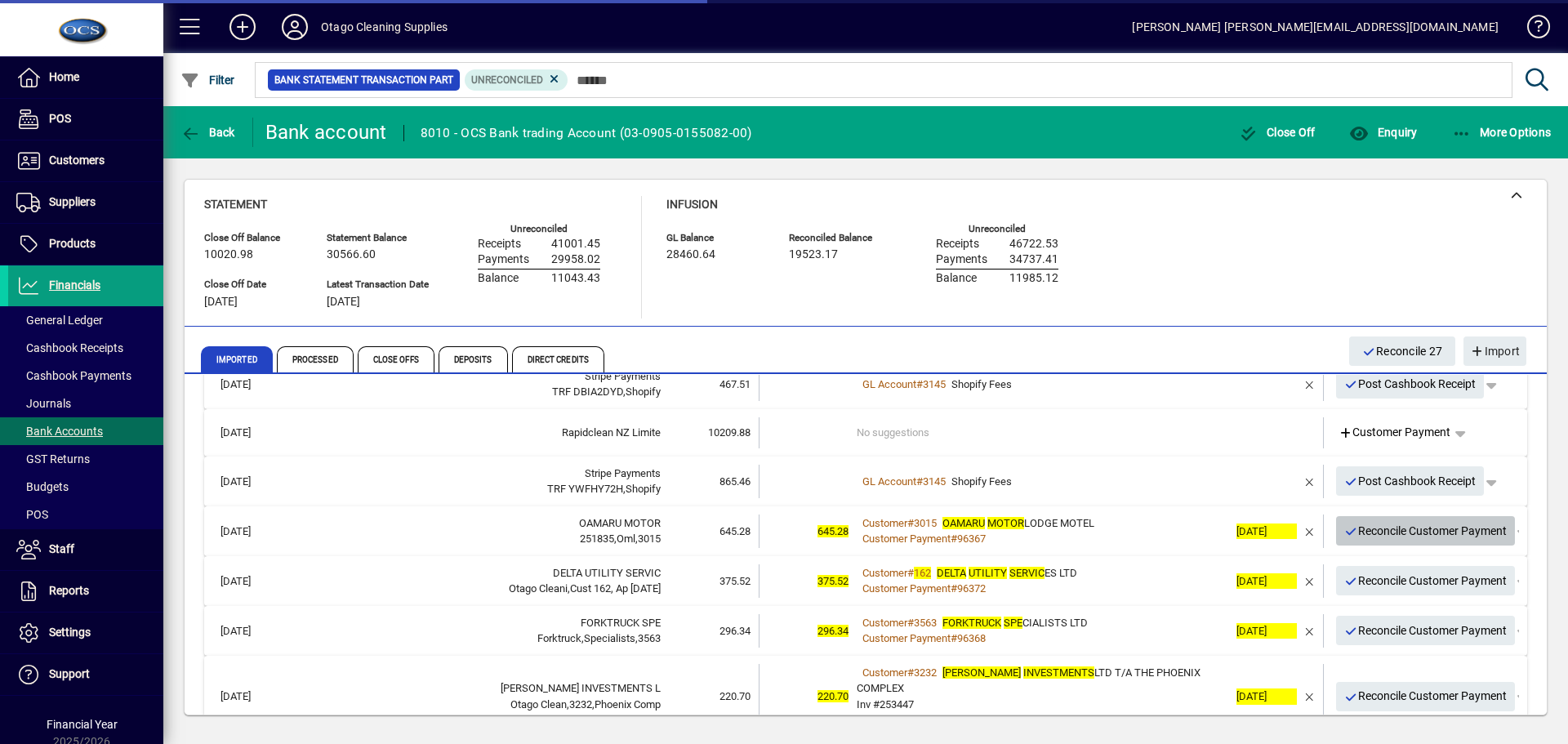
click at [1365, 531] on span "Reconcile Customer Payment" at bounding box center [1425, 531] width 163 height 27
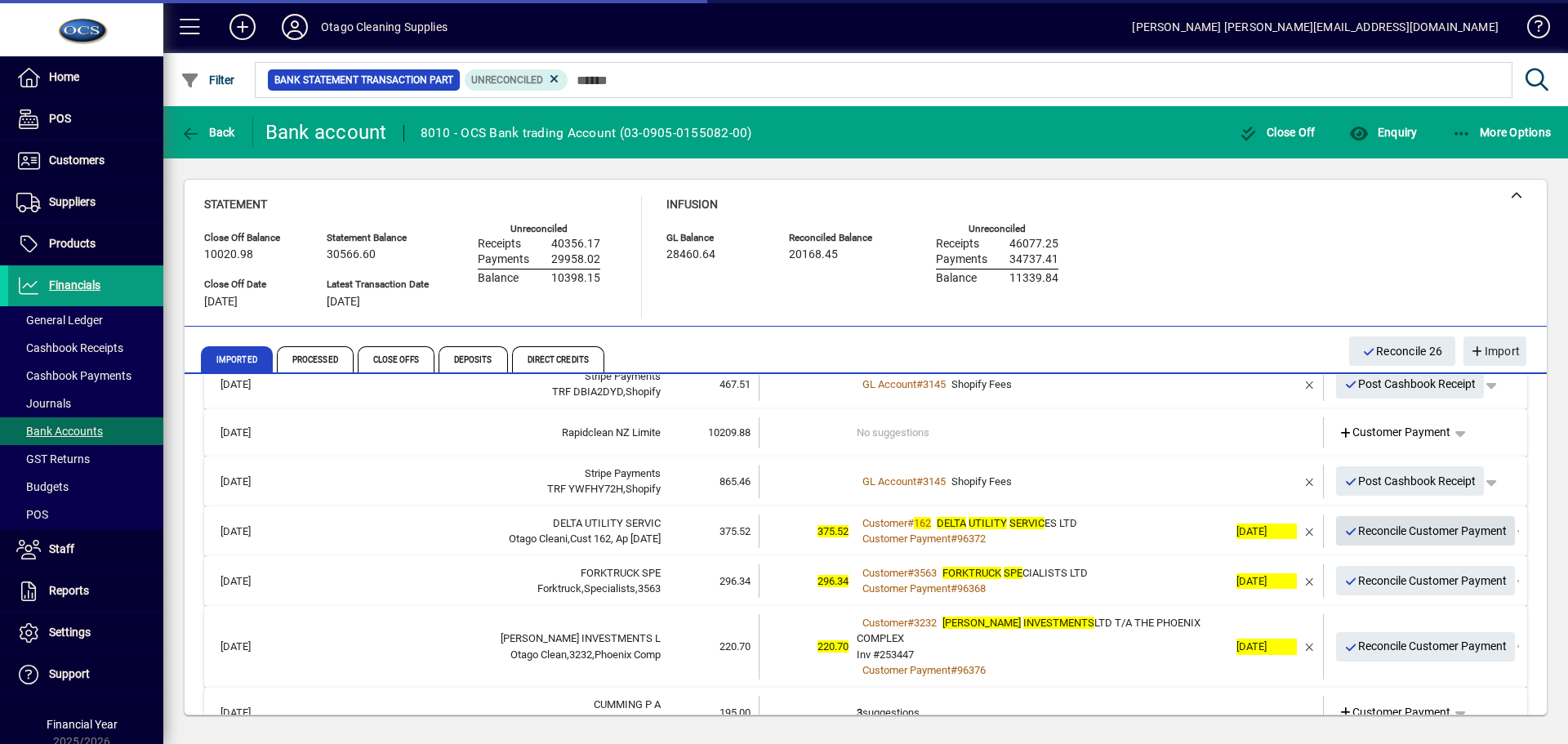
click at [1365, 532] on span "Reconcile Customer Payment" at bounding box center [1425, 531] width 163 height 27
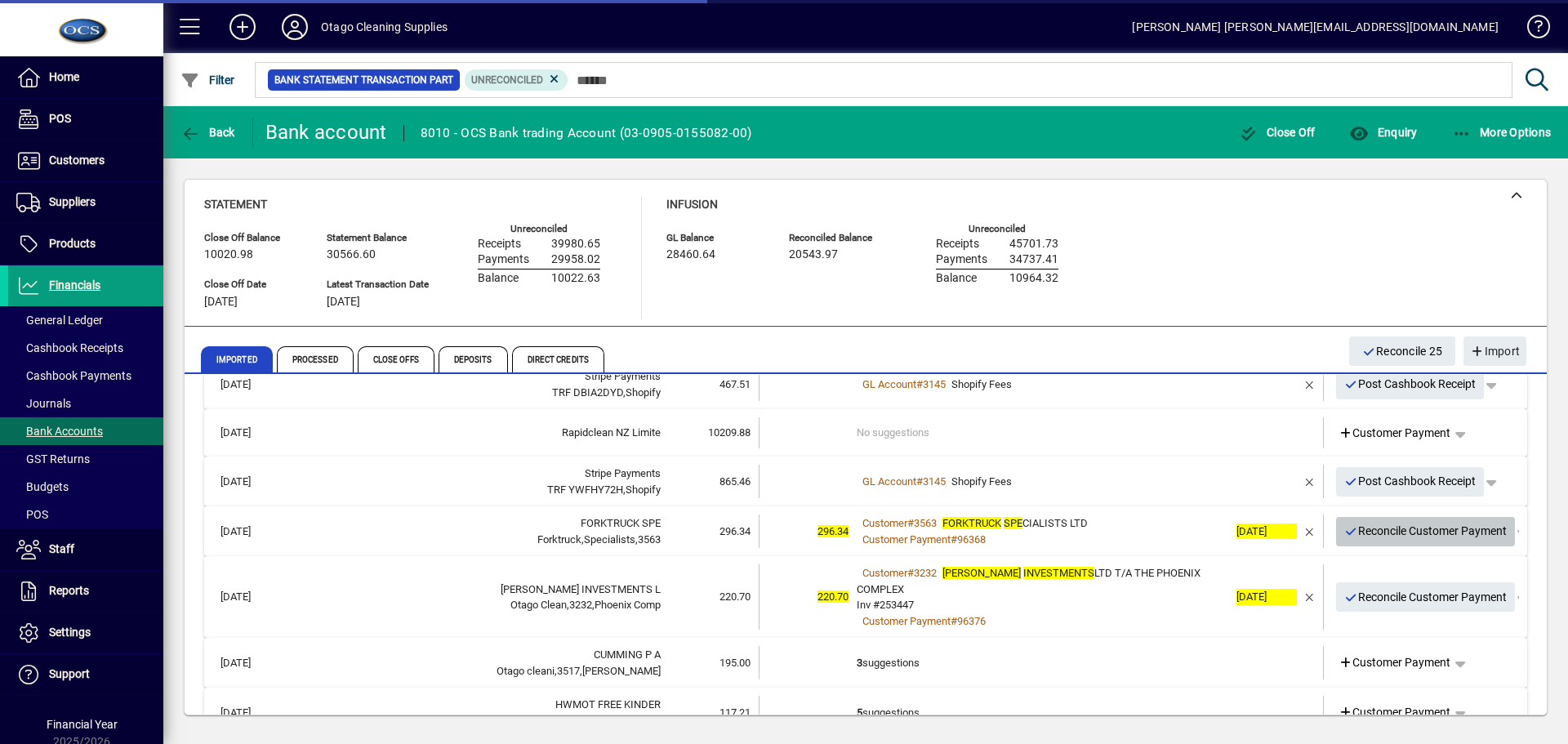
click at [1365, 532] on span "Reconcile Customer Payment" at bounding box center [1425, 531] width 163 height 27
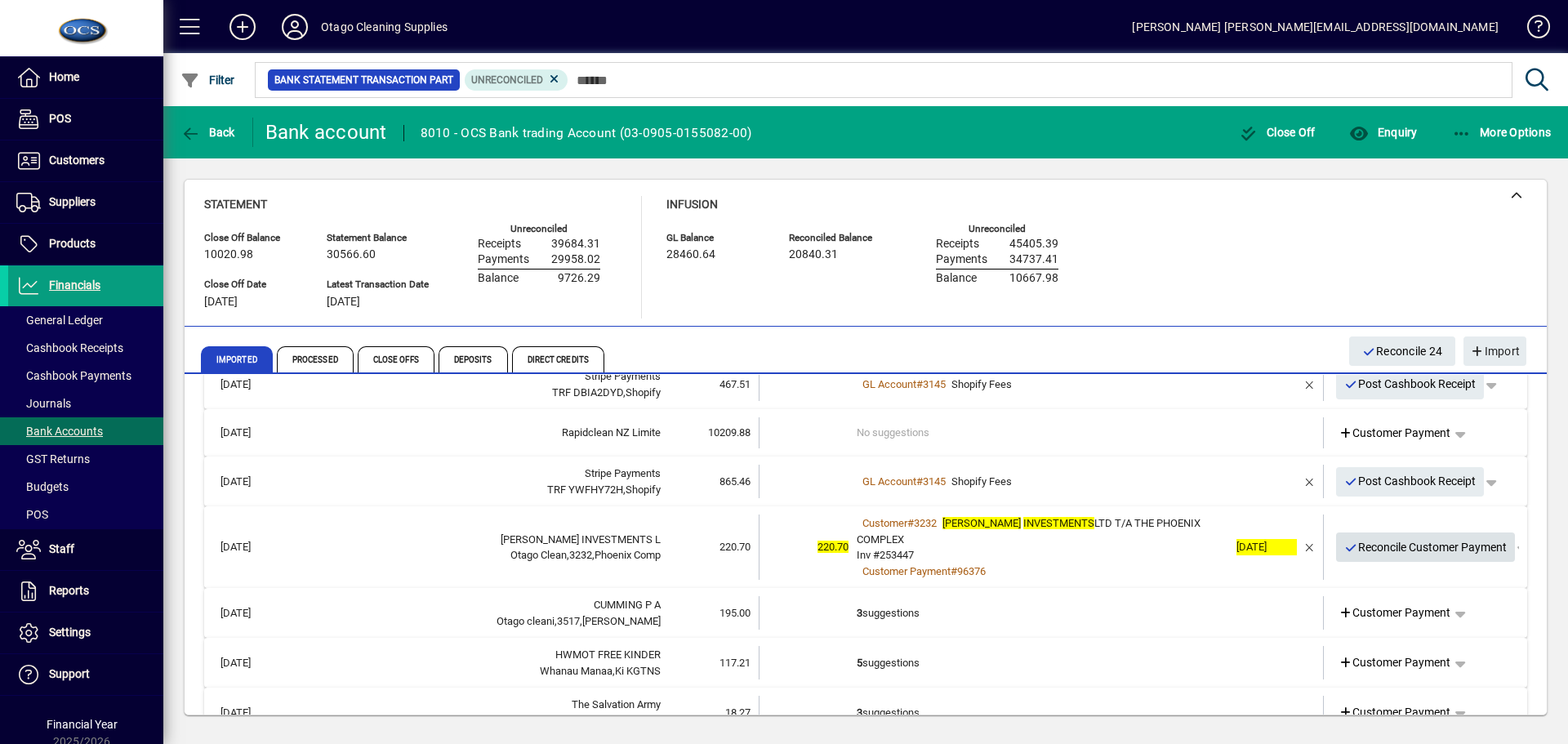
click at [1381, 542] on span "Reconcile Customer Payment" at bounding box center [1425, 548] width 163 height 27
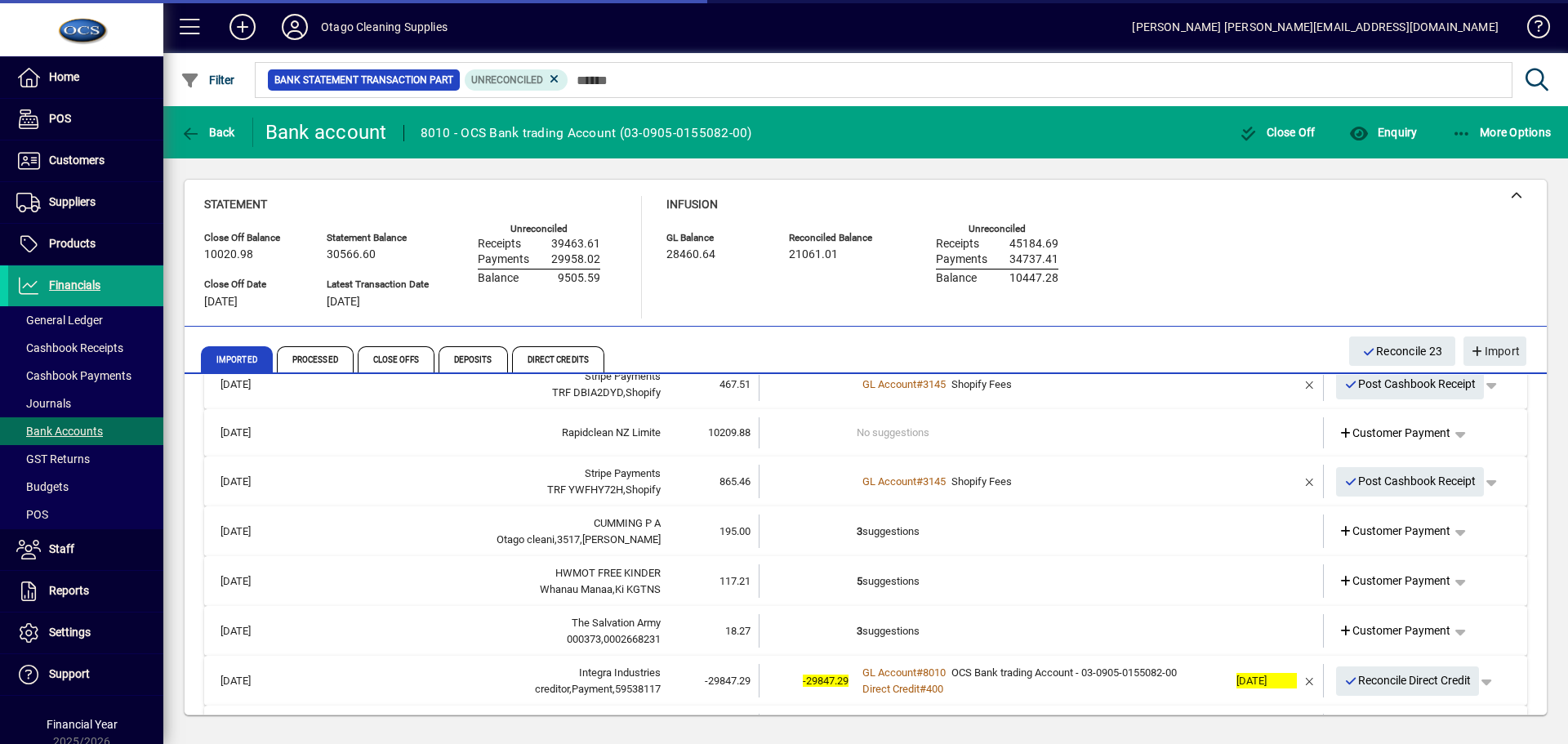
click at [1118, 530] on td "3 suggestions" at bounding box center [1042, 531] width 372 height 34
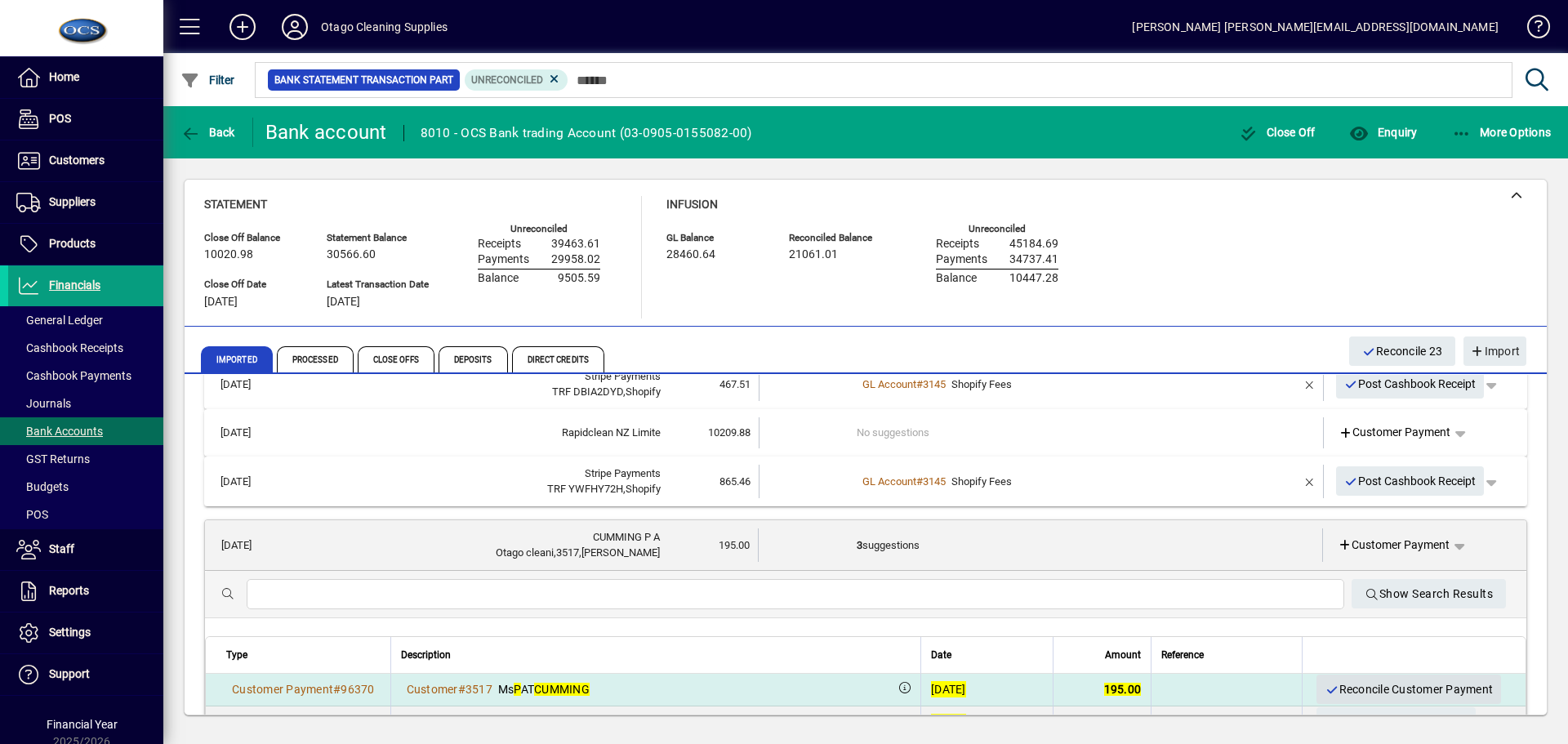
click at [1357, 688] on span "Reconcile Customer Payment" at bounding box center [1408, 690] width 168 height 27
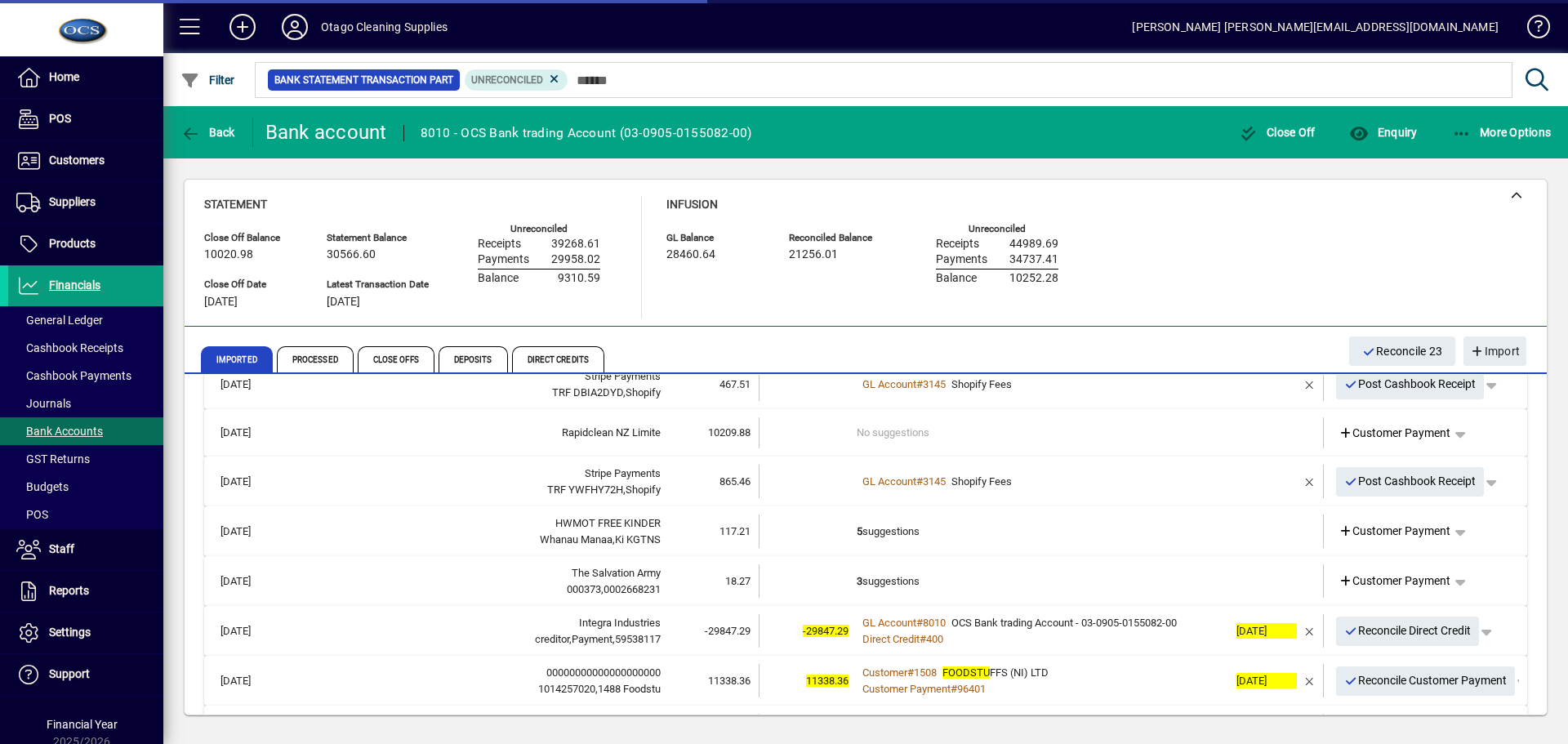
click at [1107, 539] on td "5 suggestions" at bounding box center [1042, 531] width 372 height 34
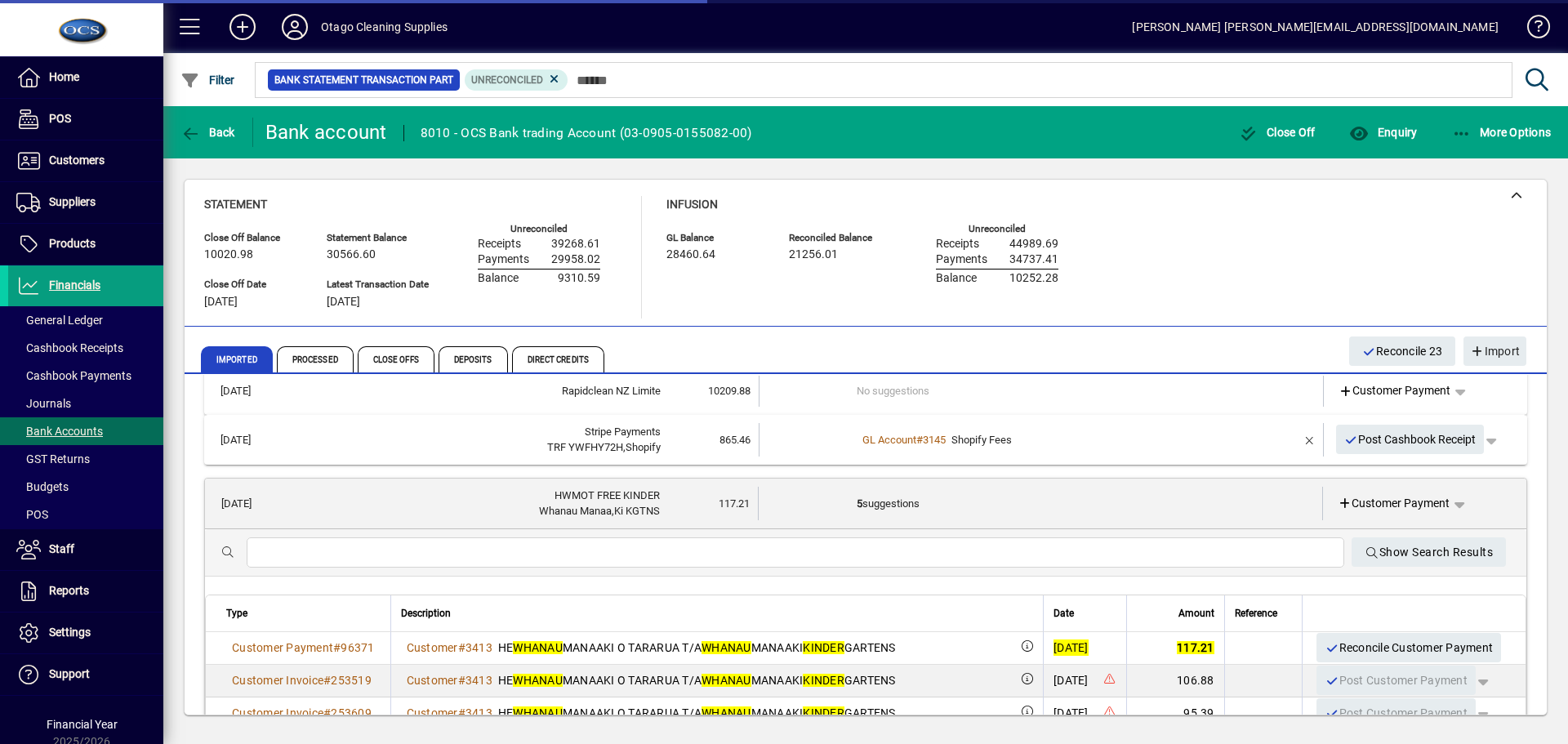
scroll to position [163, 0]
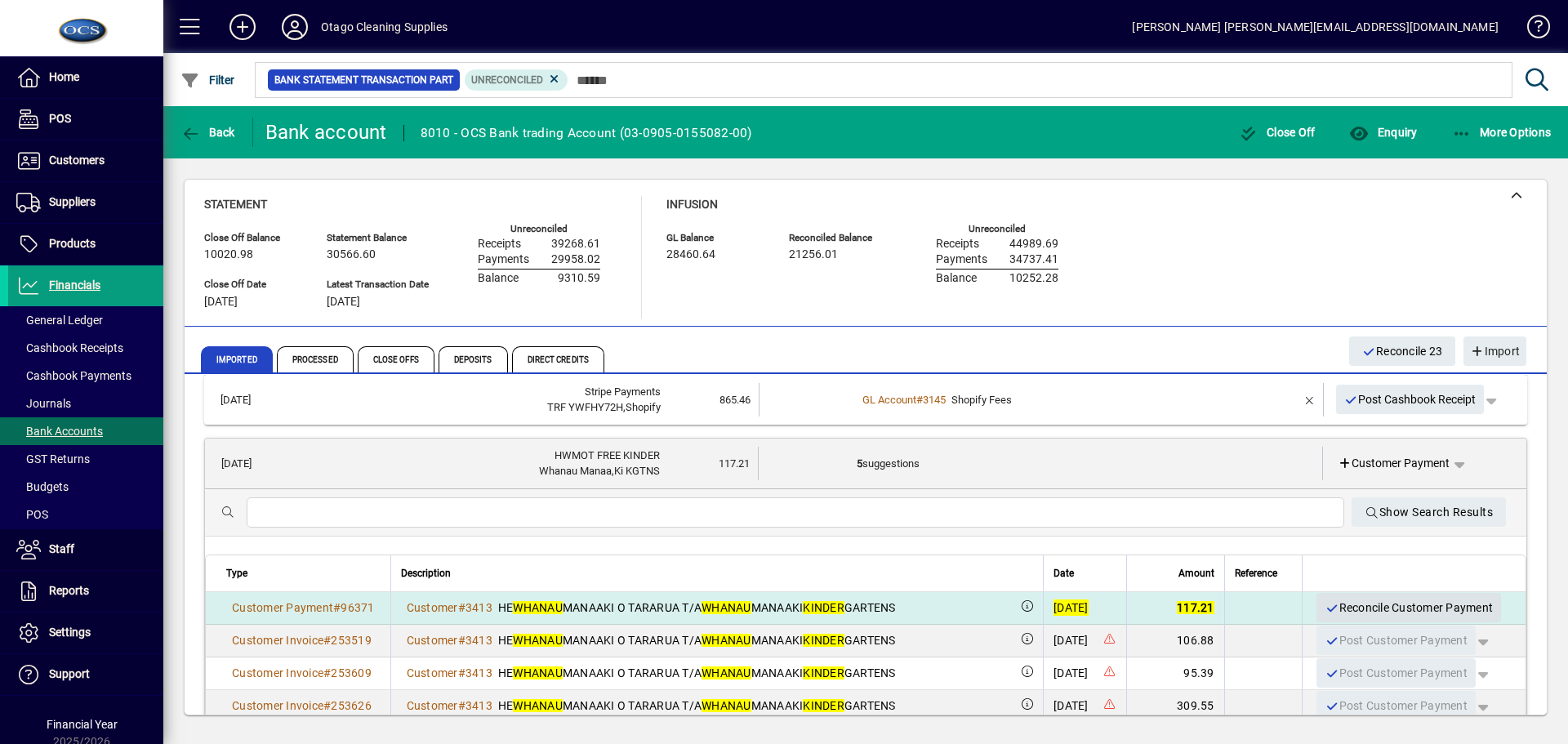
click at [1356, 605] on span "Reconcile Customer Payment" at bounding box center [1408, 608] width 168 height 27
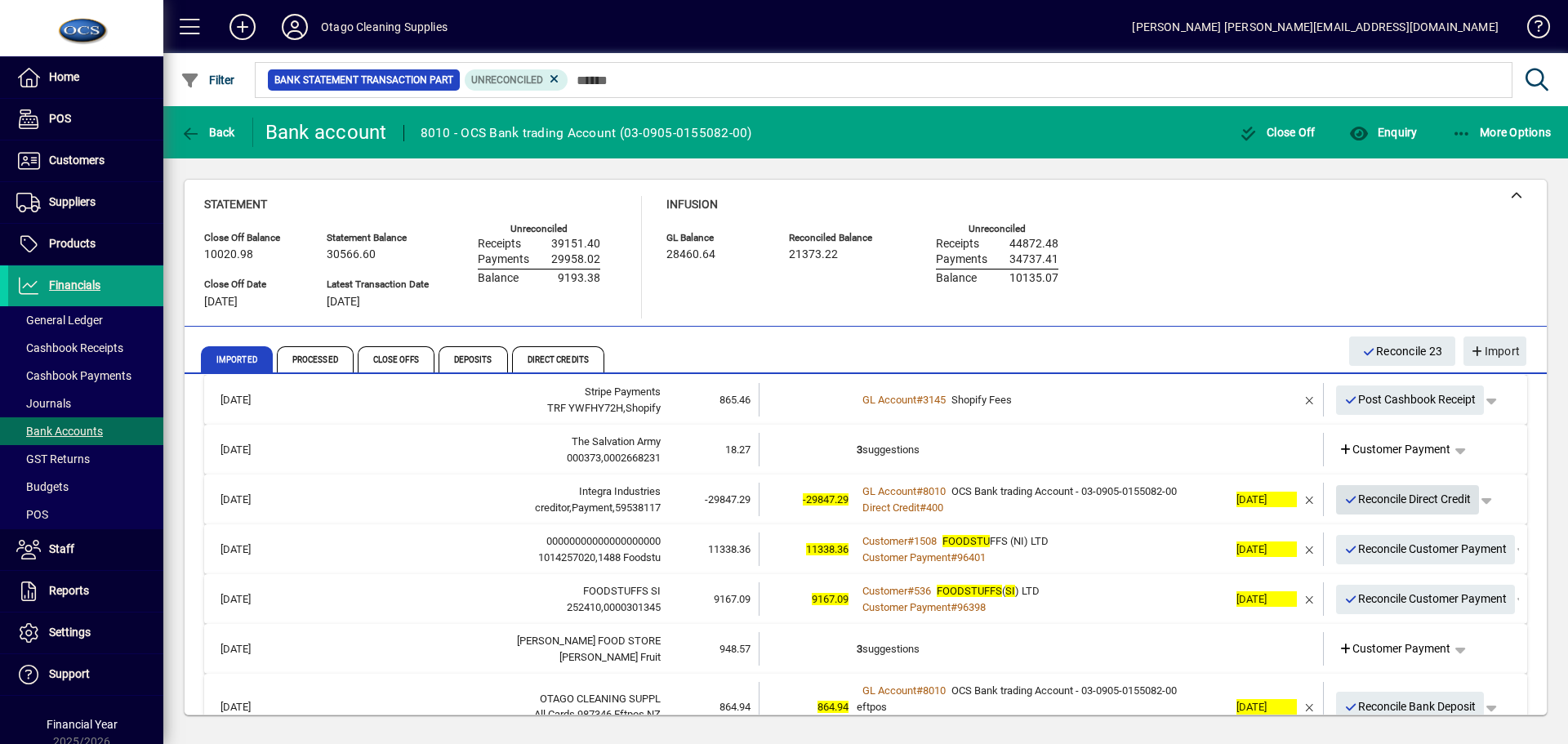
click at [1355, 500] on span "Reconcile Direct Credit" at bounding box center [1407, 499] width 128 height 27
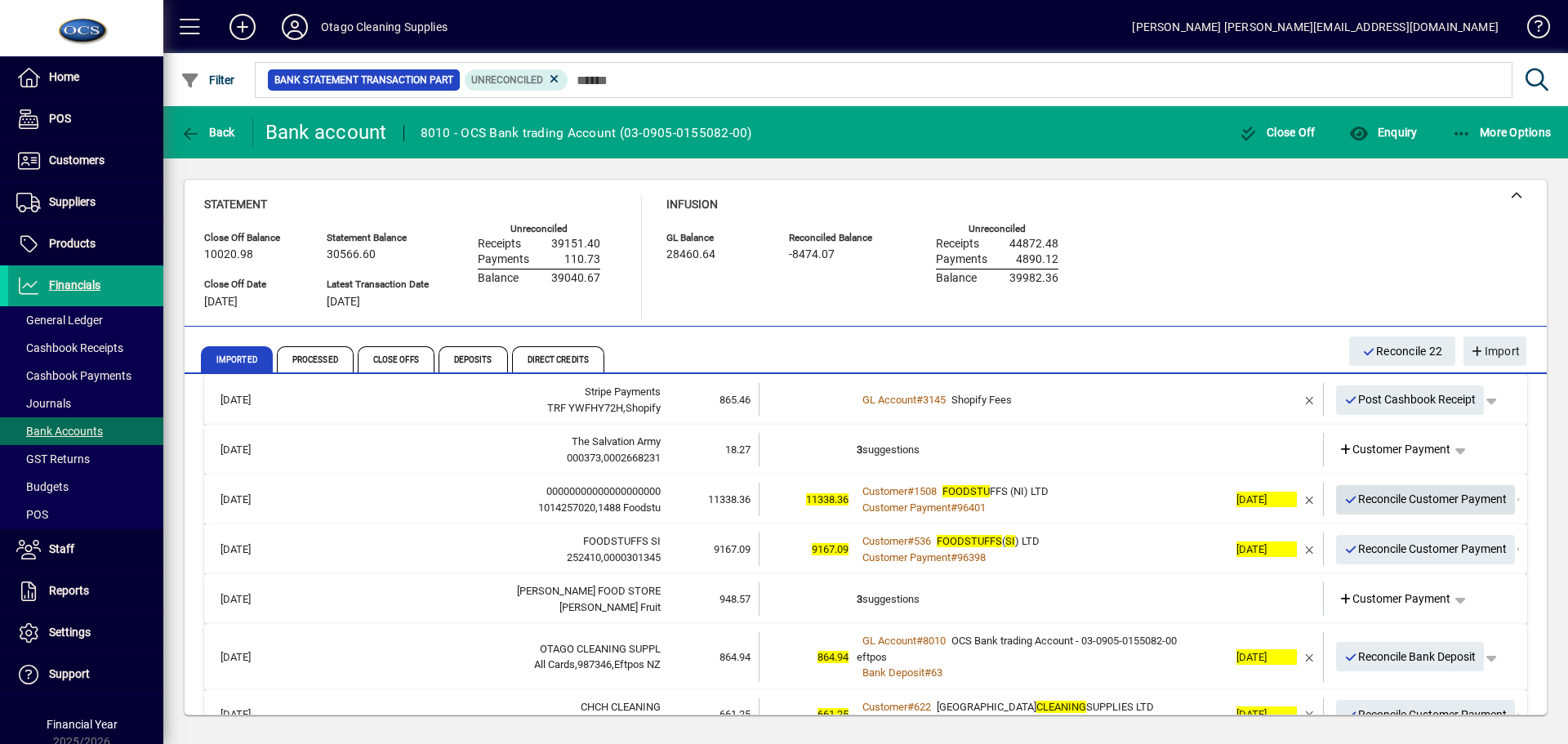
click at [1364, 498] on span "Reconcile Customer Payment" at bounding box center [1425, 499] width 163 height 27
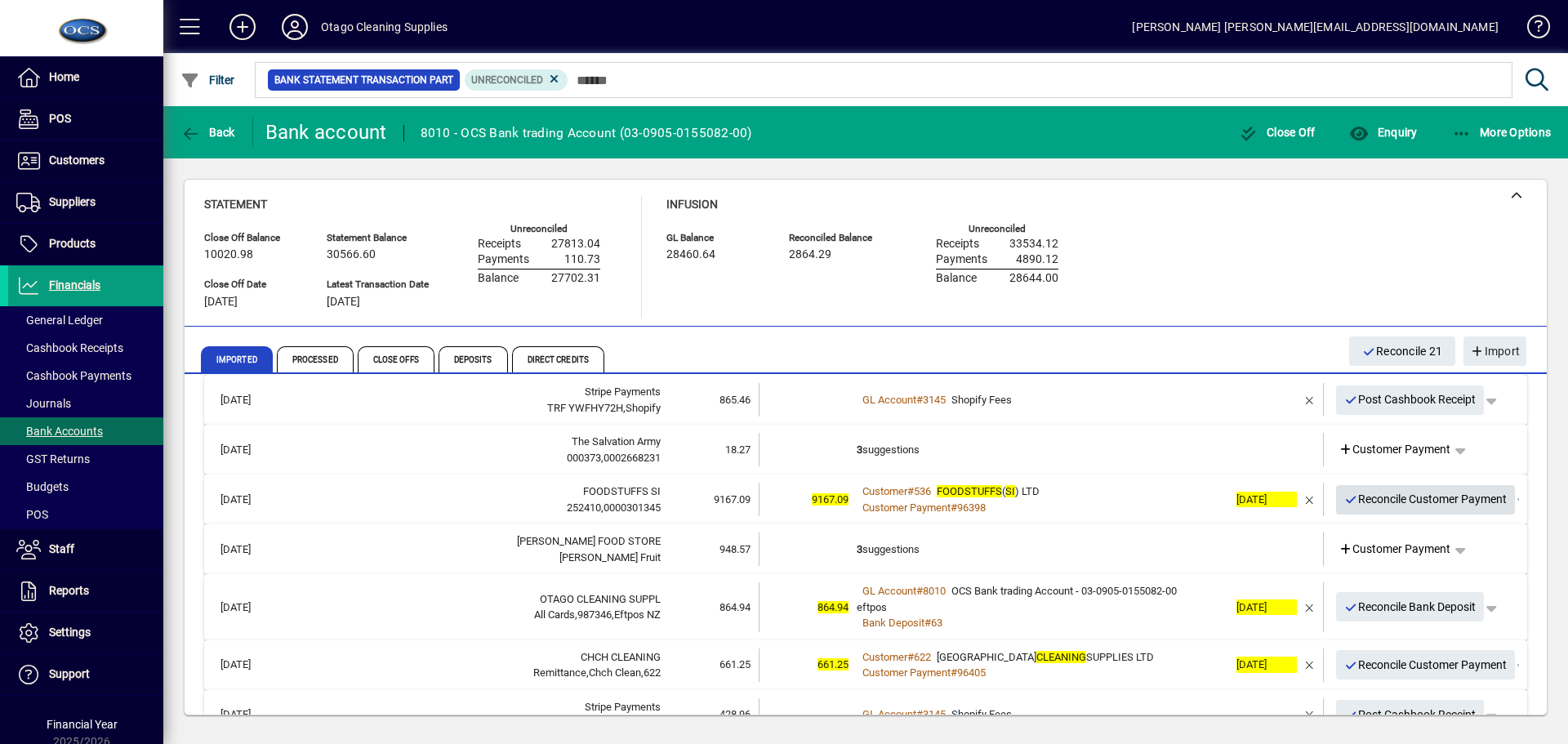
click at [1364, 498] on span "Reconcile Customer Payment" at bounding box center [1425, 499] width 163 height 27
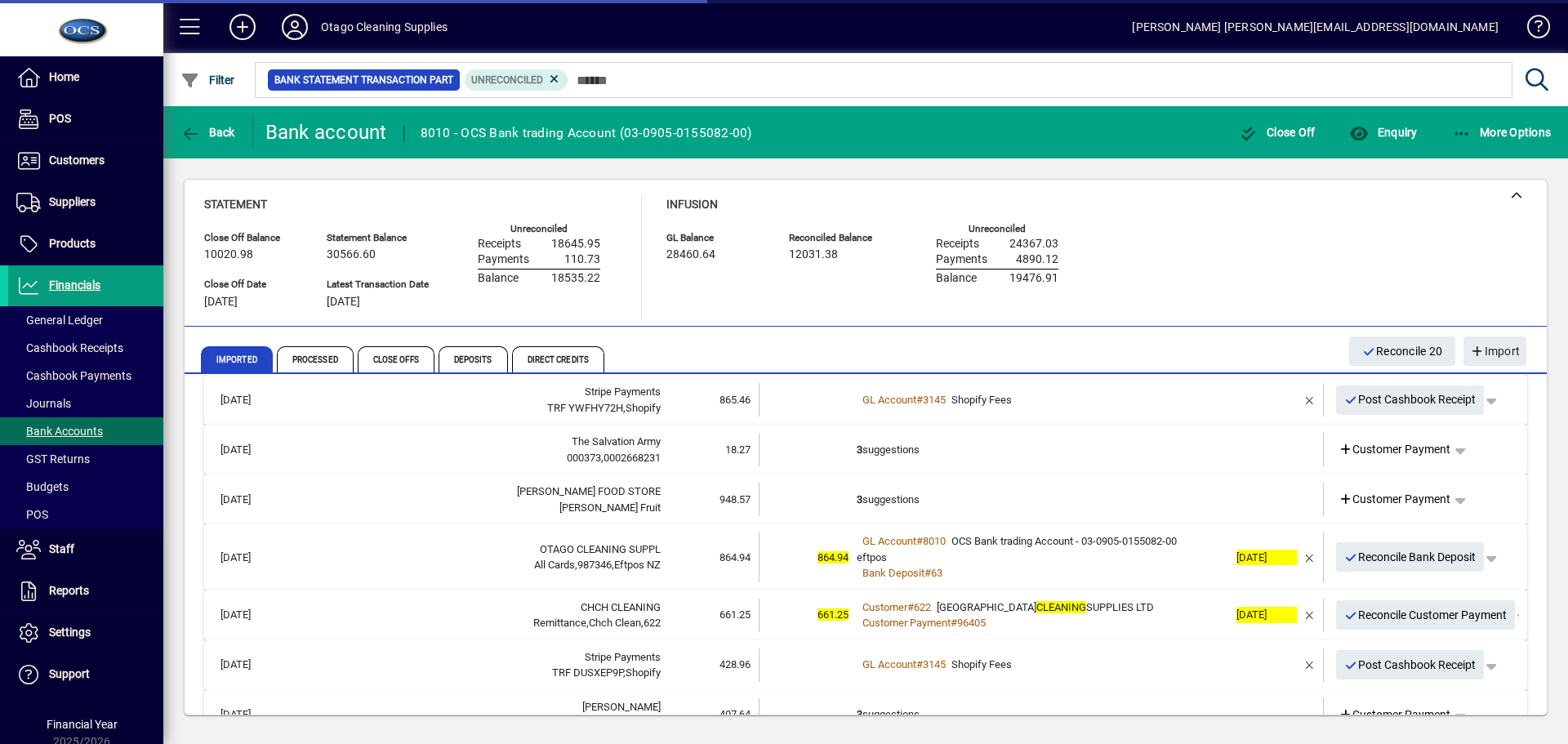
scroll to position [82, 0]
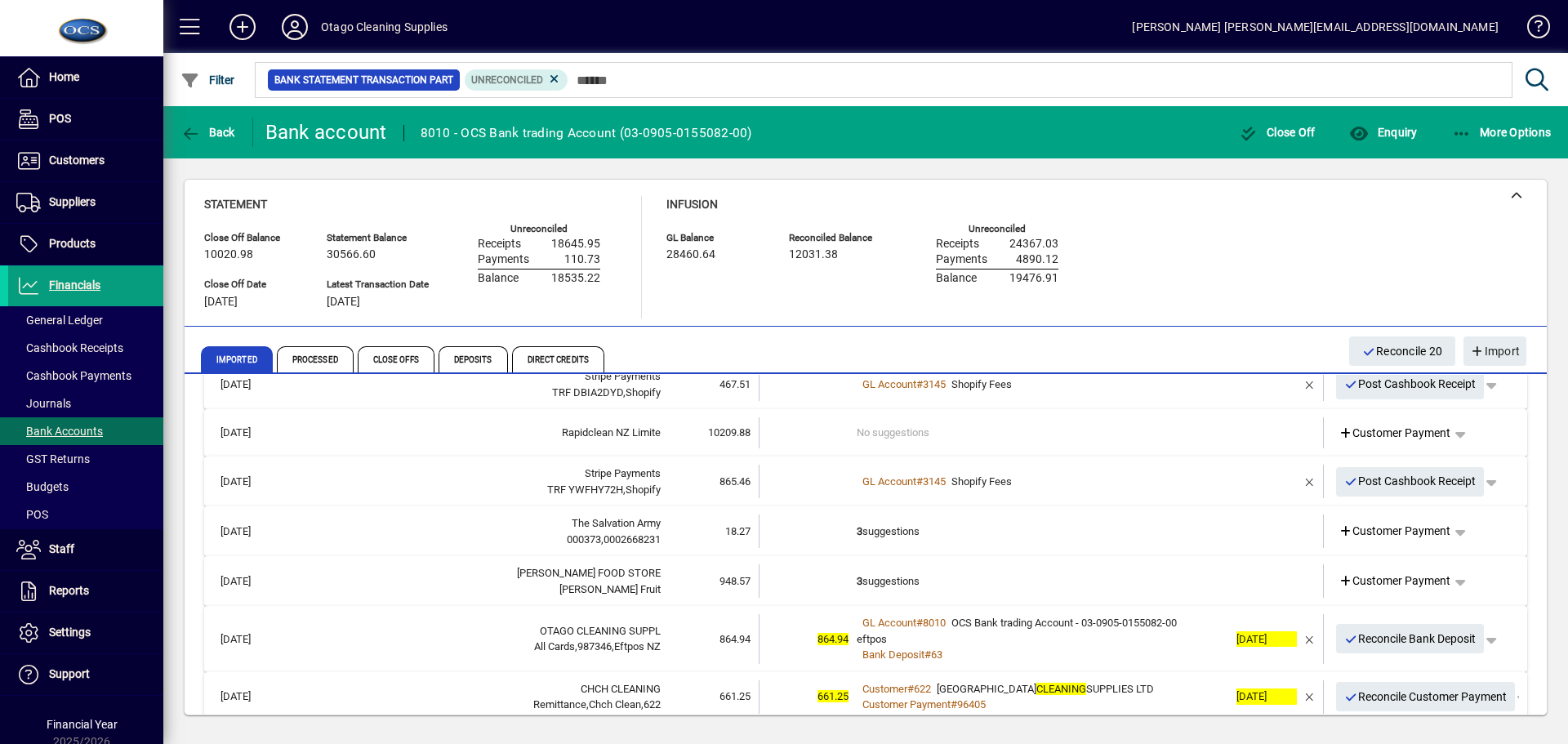
click at [1153, 541] on td "3 suggestions" at bounding box center [1042, 531] width 372 height 34
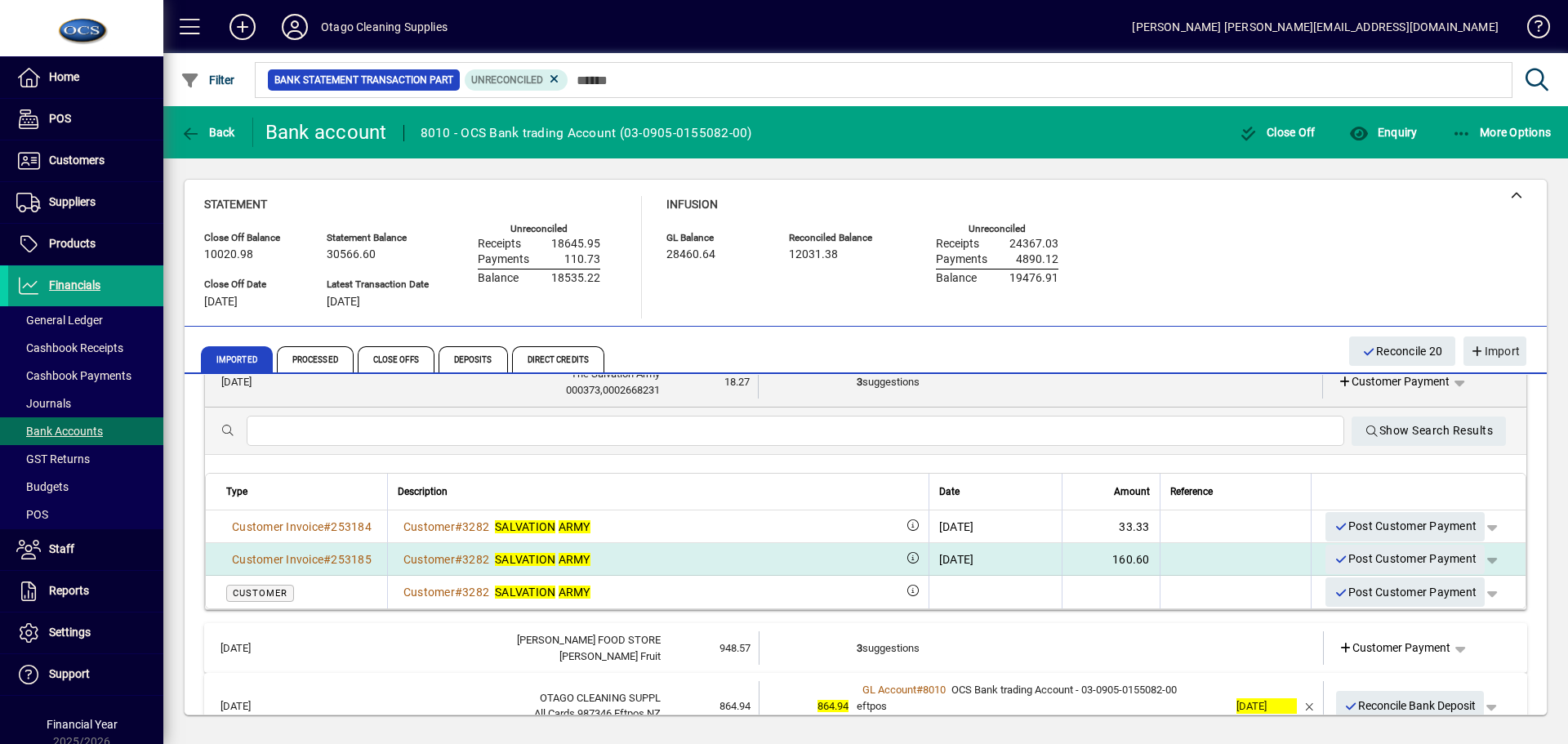
scroll to position [163, 0]
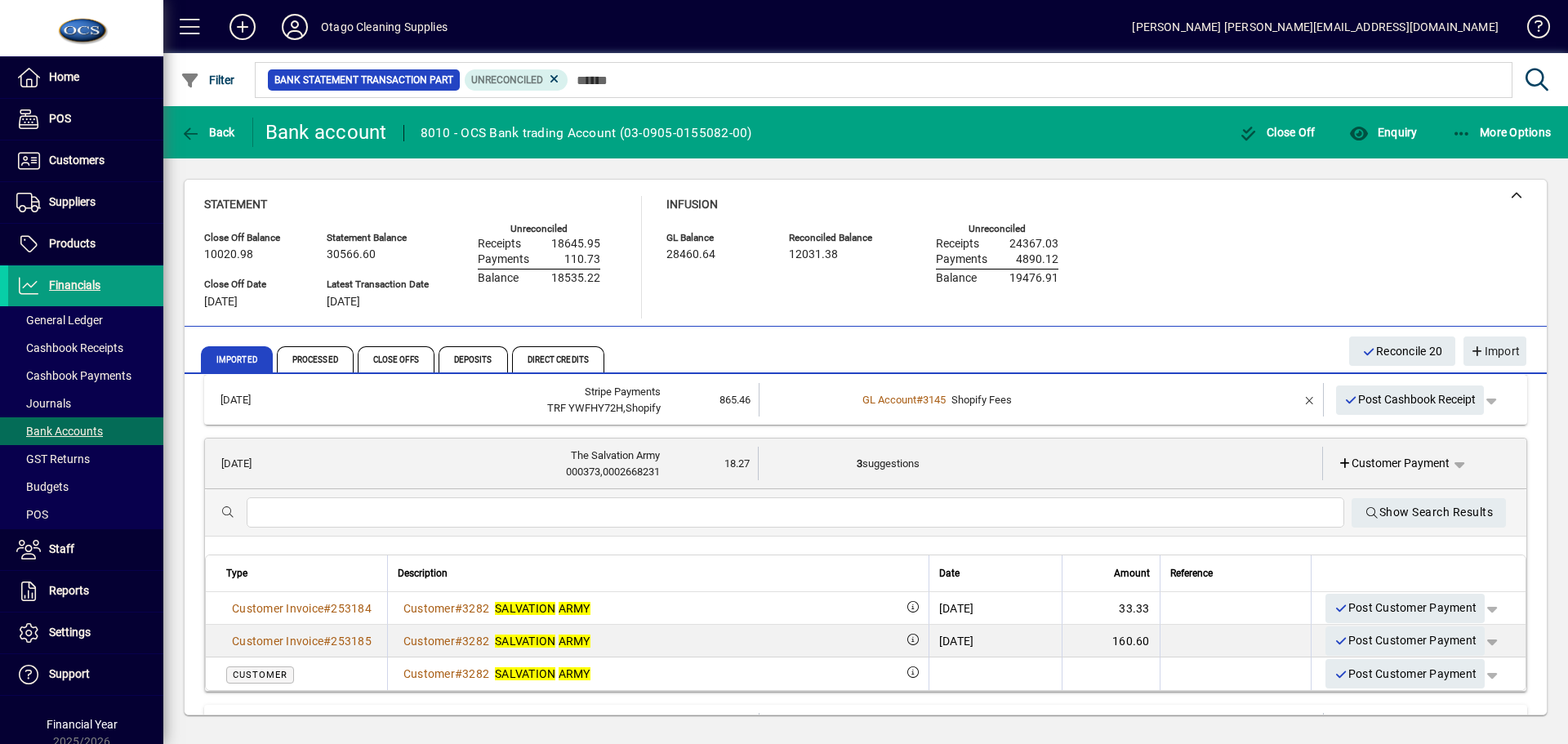
click at [968, 460] on td "3 suggestions" at bounding box center [1042, 464] width 371 height 34
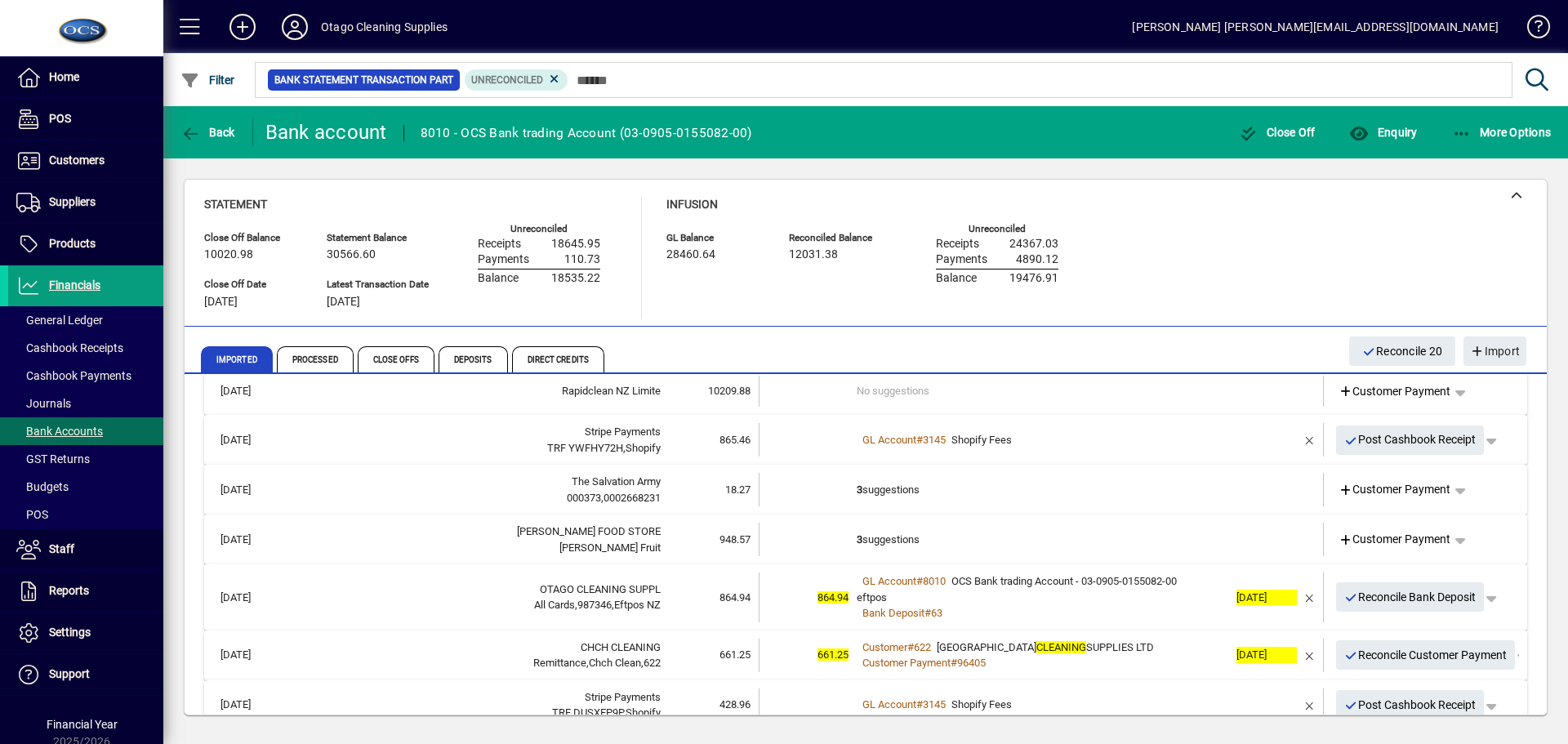
scroll to position [163, 0]
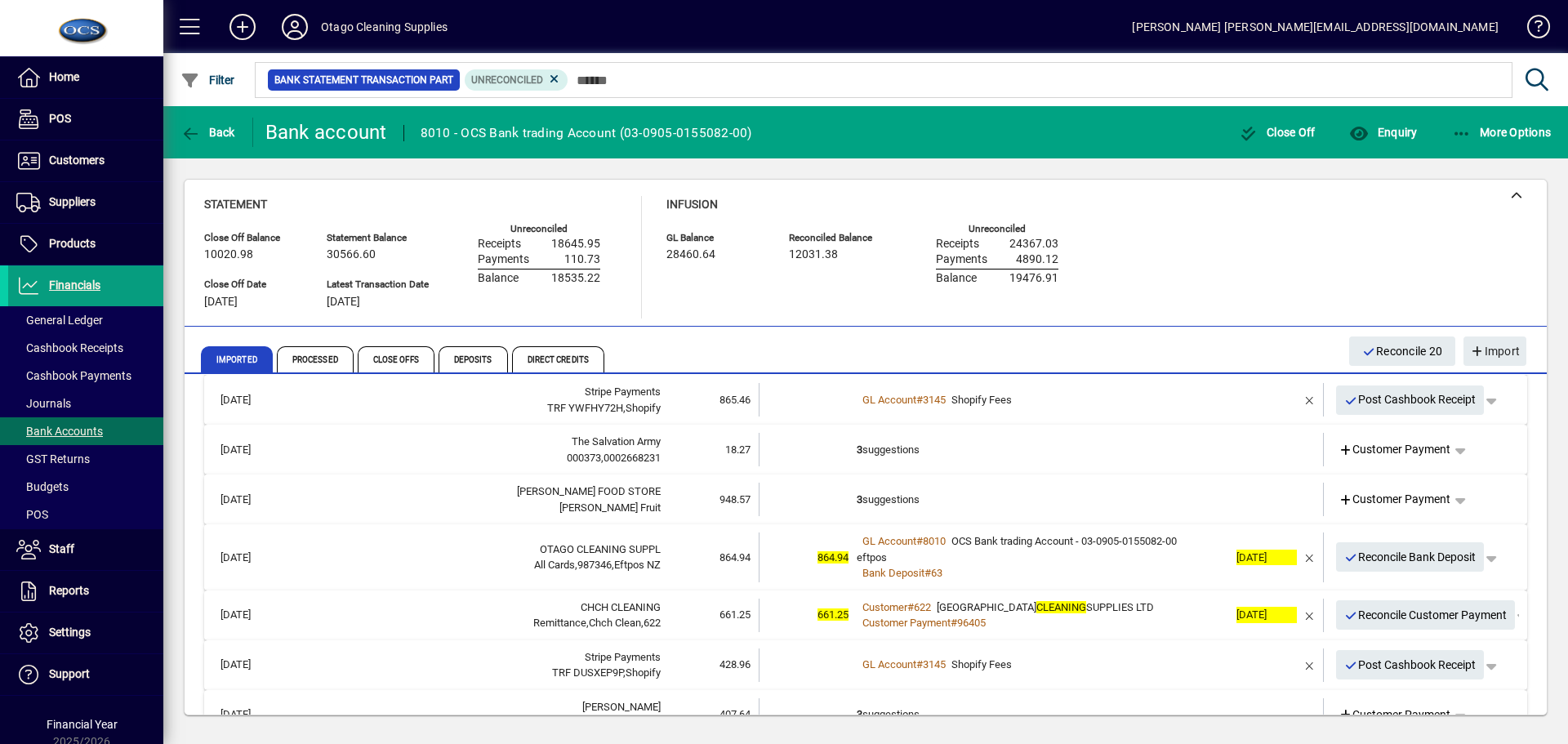
click at [1072, 500] on td "3 suggestions" at bounding box center [1042, 499] width 372 height 34
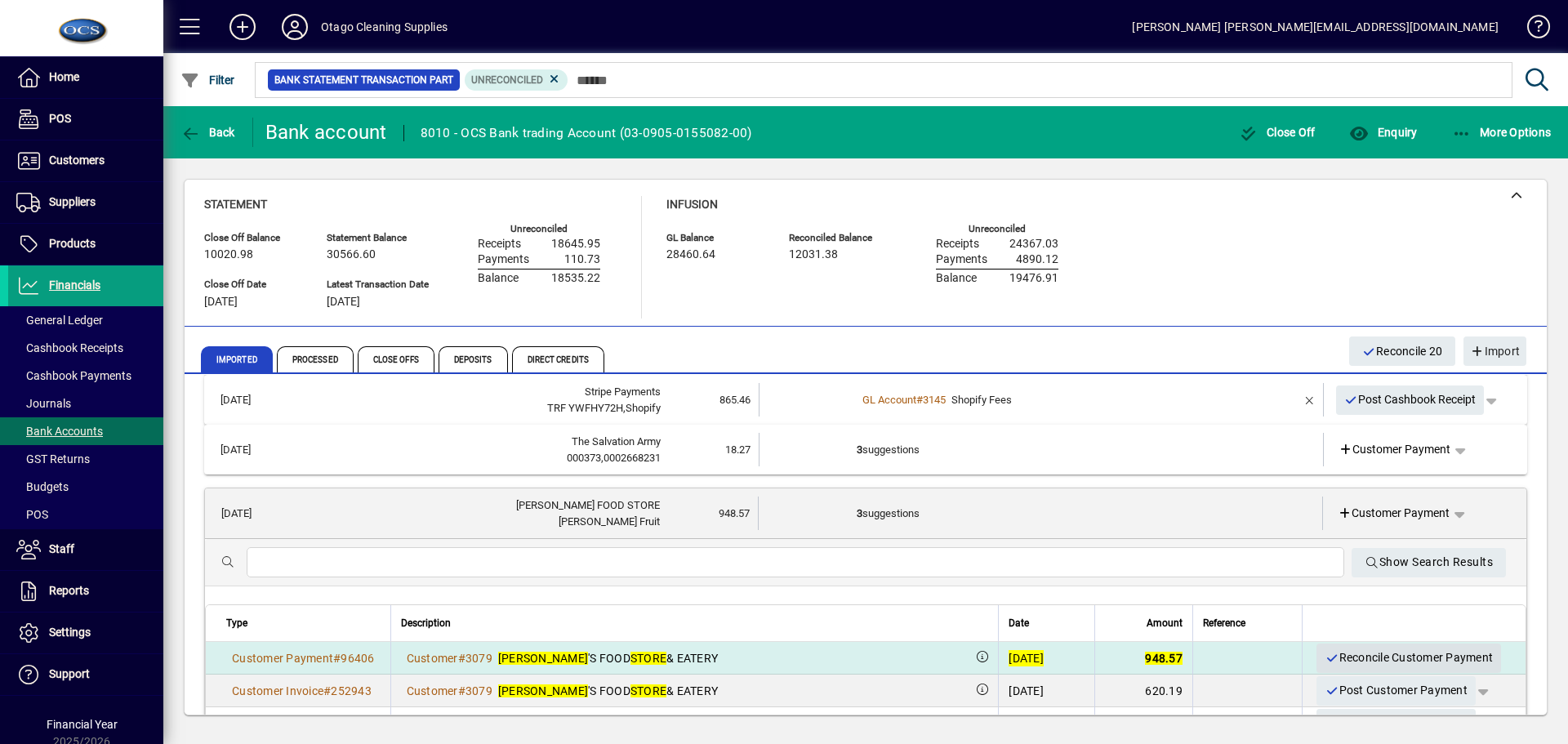
click at [1360, 653] on span "Reconcile Customer Payment" at bounding box center [1408, 657] width 168 height 27
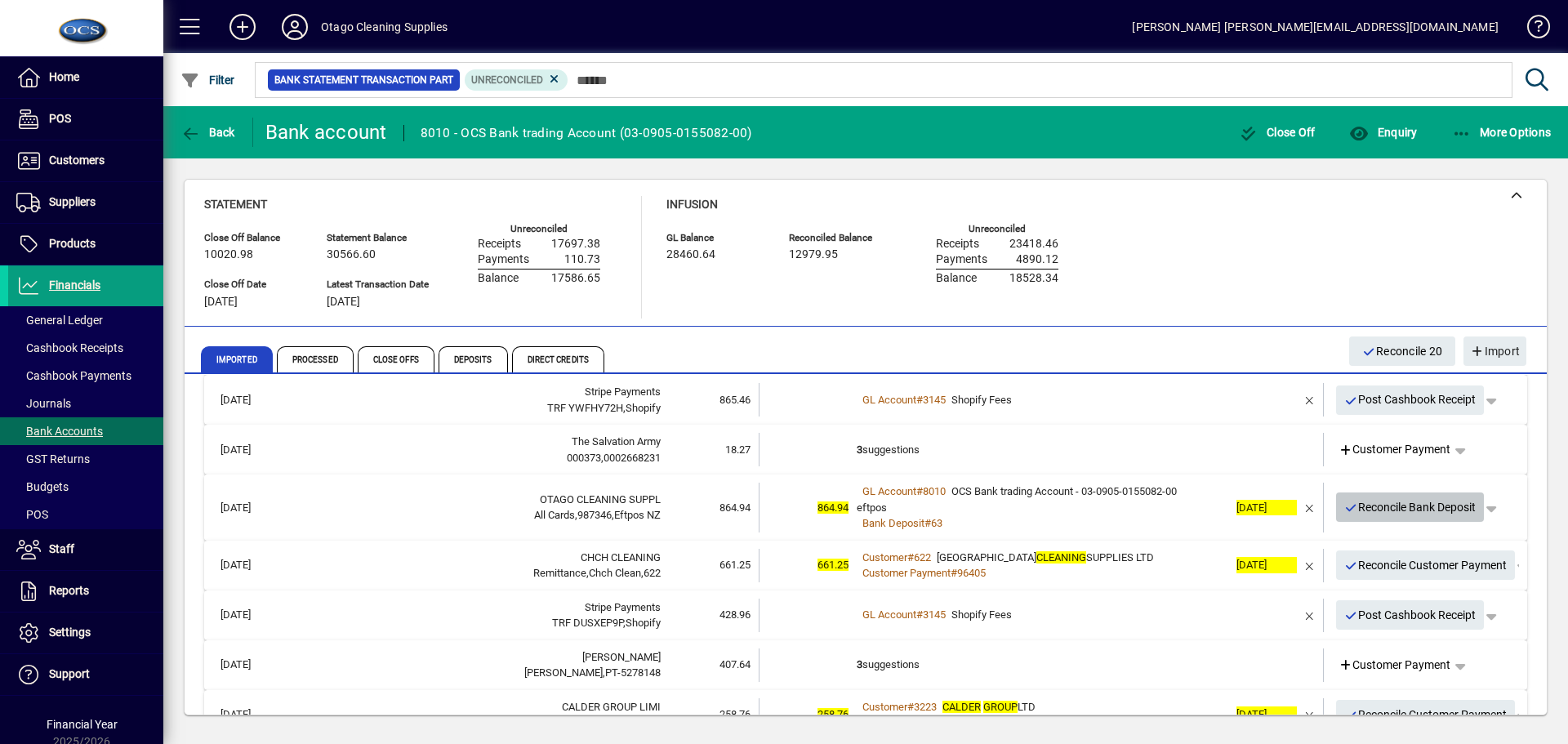
click at [1354, 510] on span "Reconcile Bank Deposit" at bounding box center [1410, 507] width 132 height 27
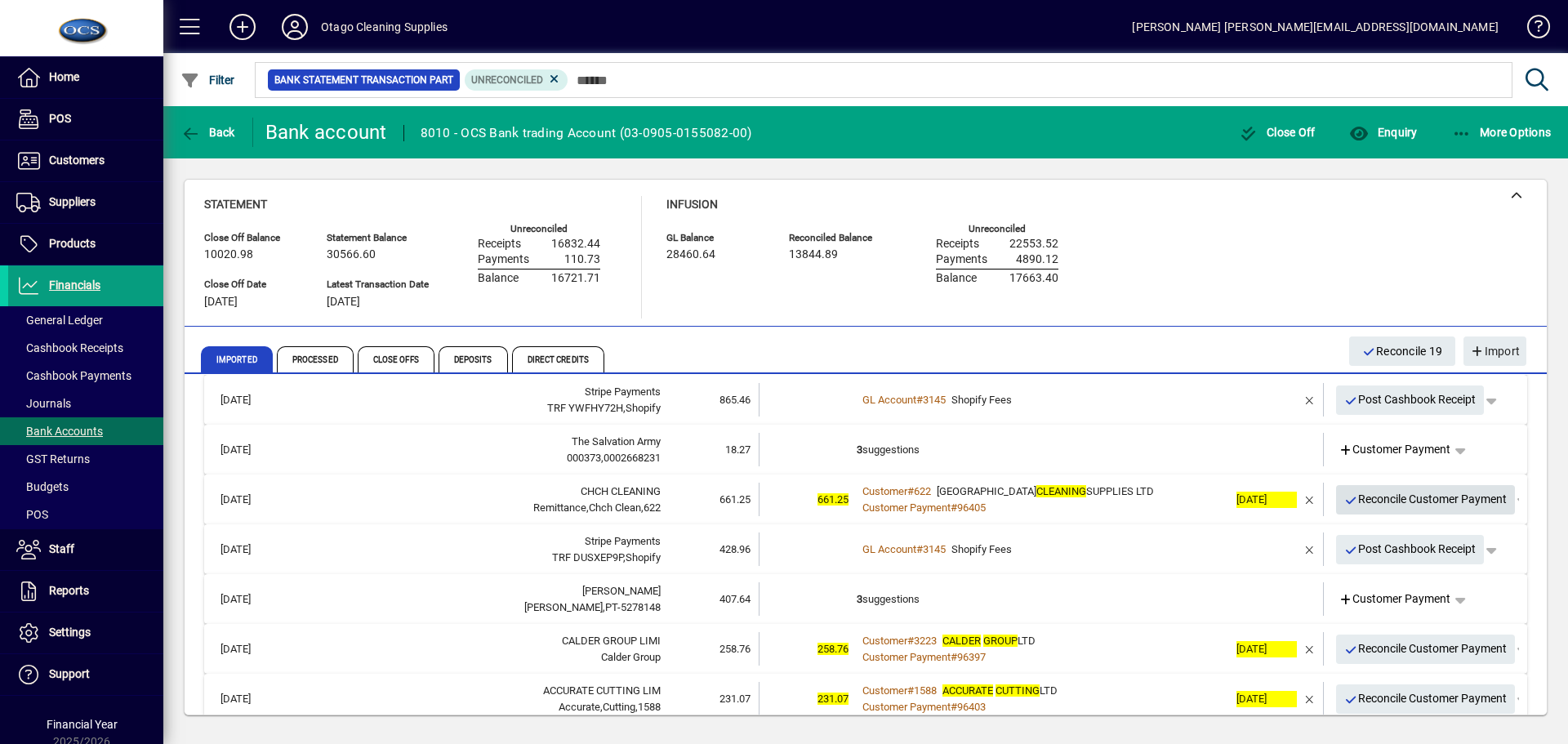
click at [1359, 499] on span "Reconcile Customer Payment" at bounding box center [1425, 499] width 163 height 27
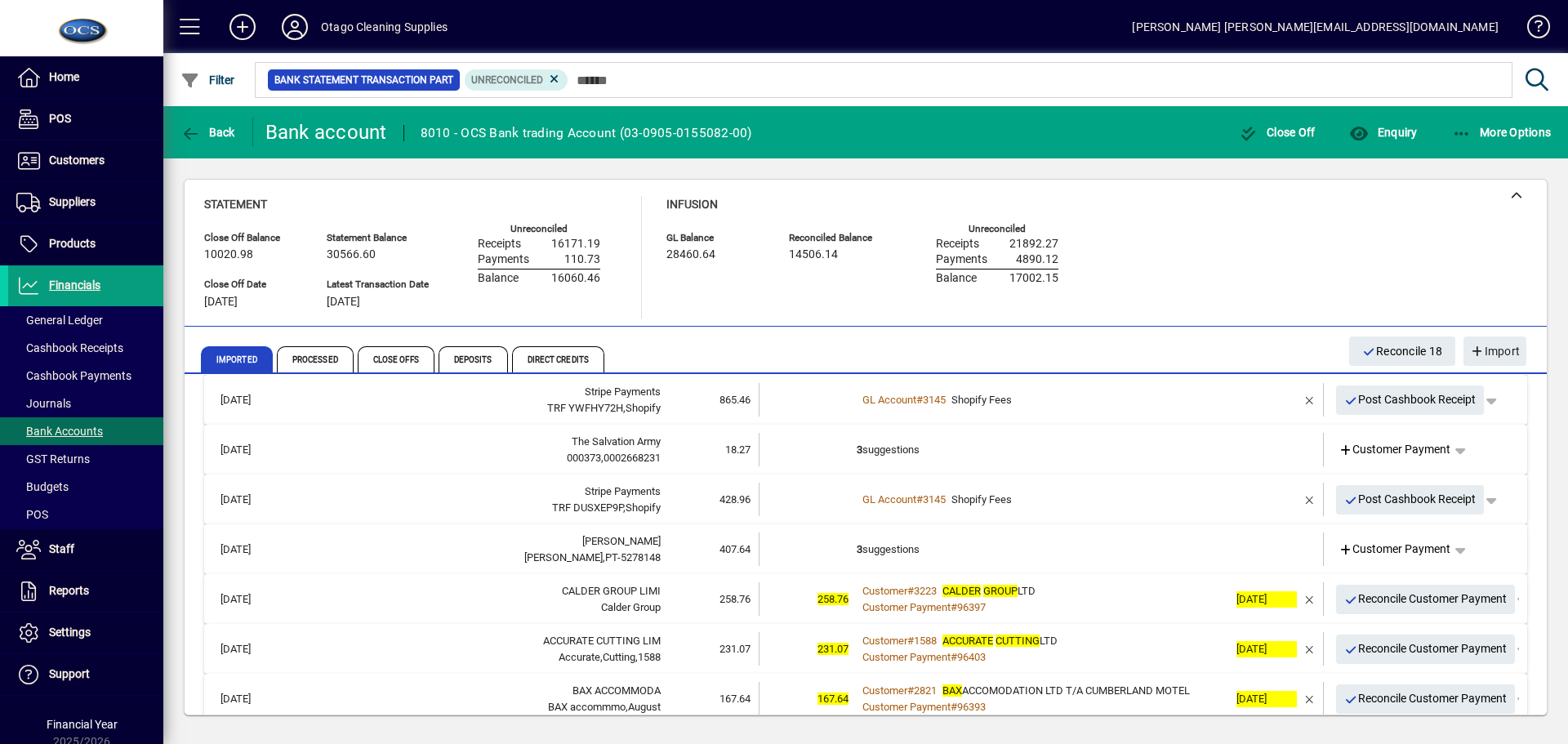
click at [1091, 550] on td "3 suggestions" at bounding box center [1042, 549] width 372 height 34
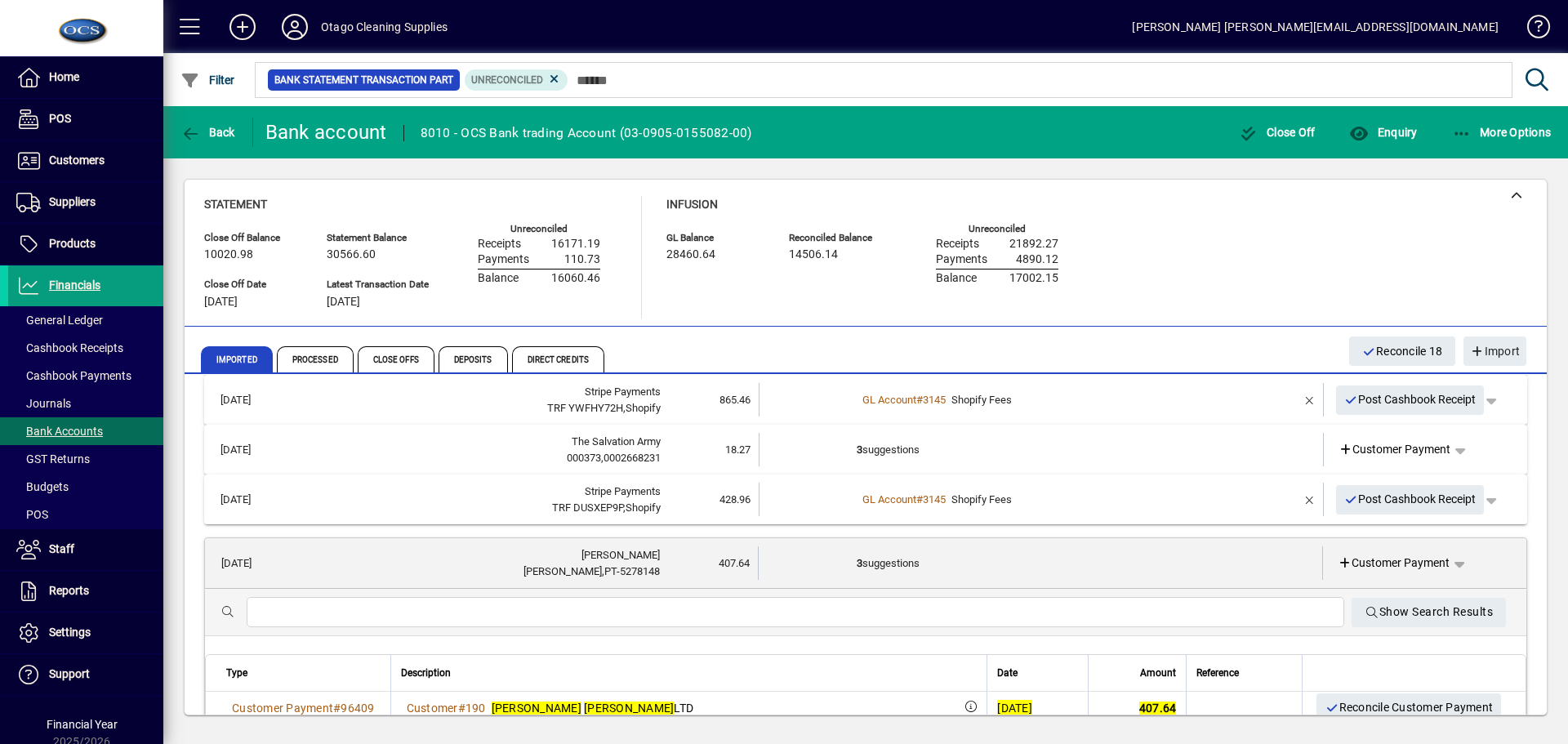
scroll to position [245, 0]
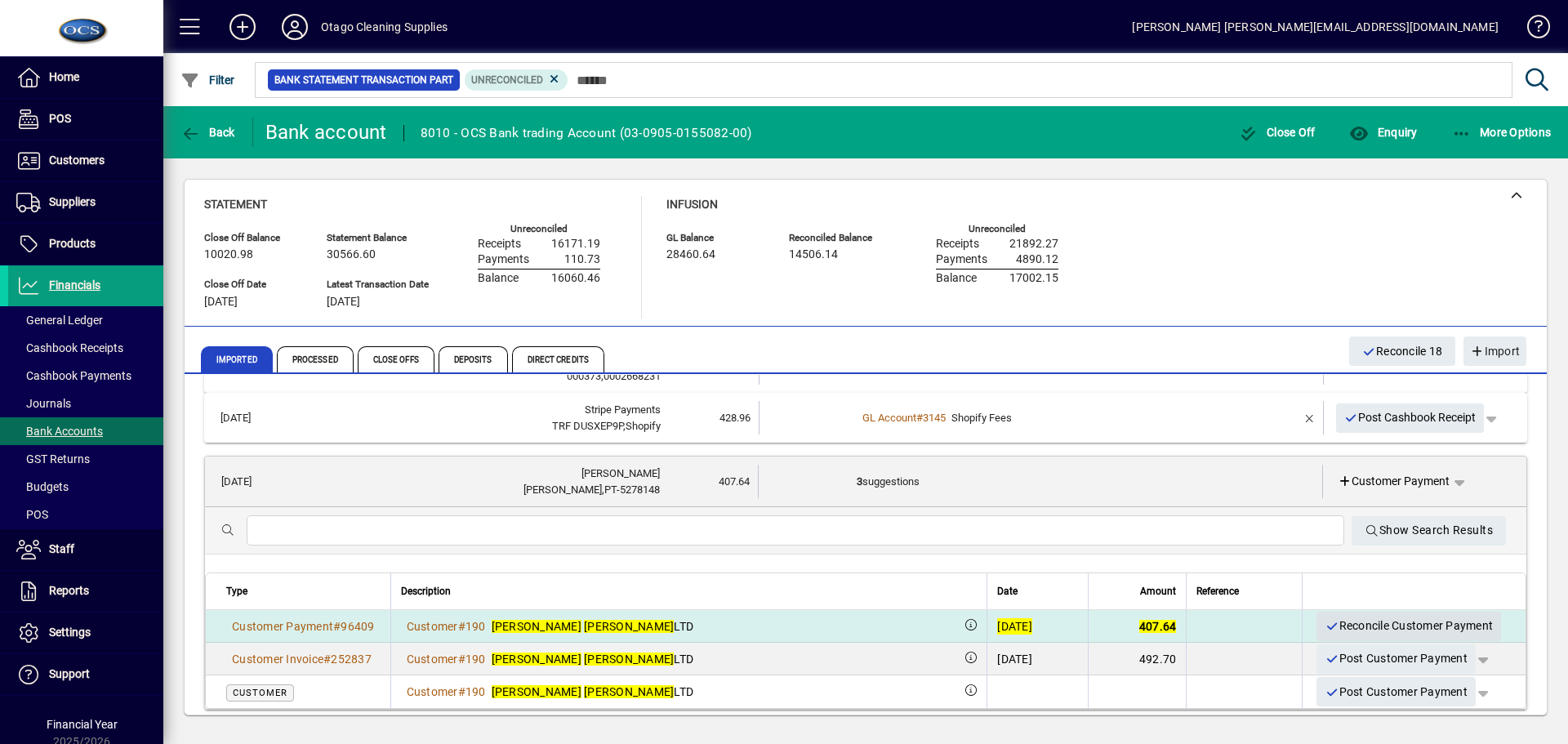
click at [1340, 622] on span "Reconcile Customer Payment" at bounding box center [1408, 626] width 168 height 27
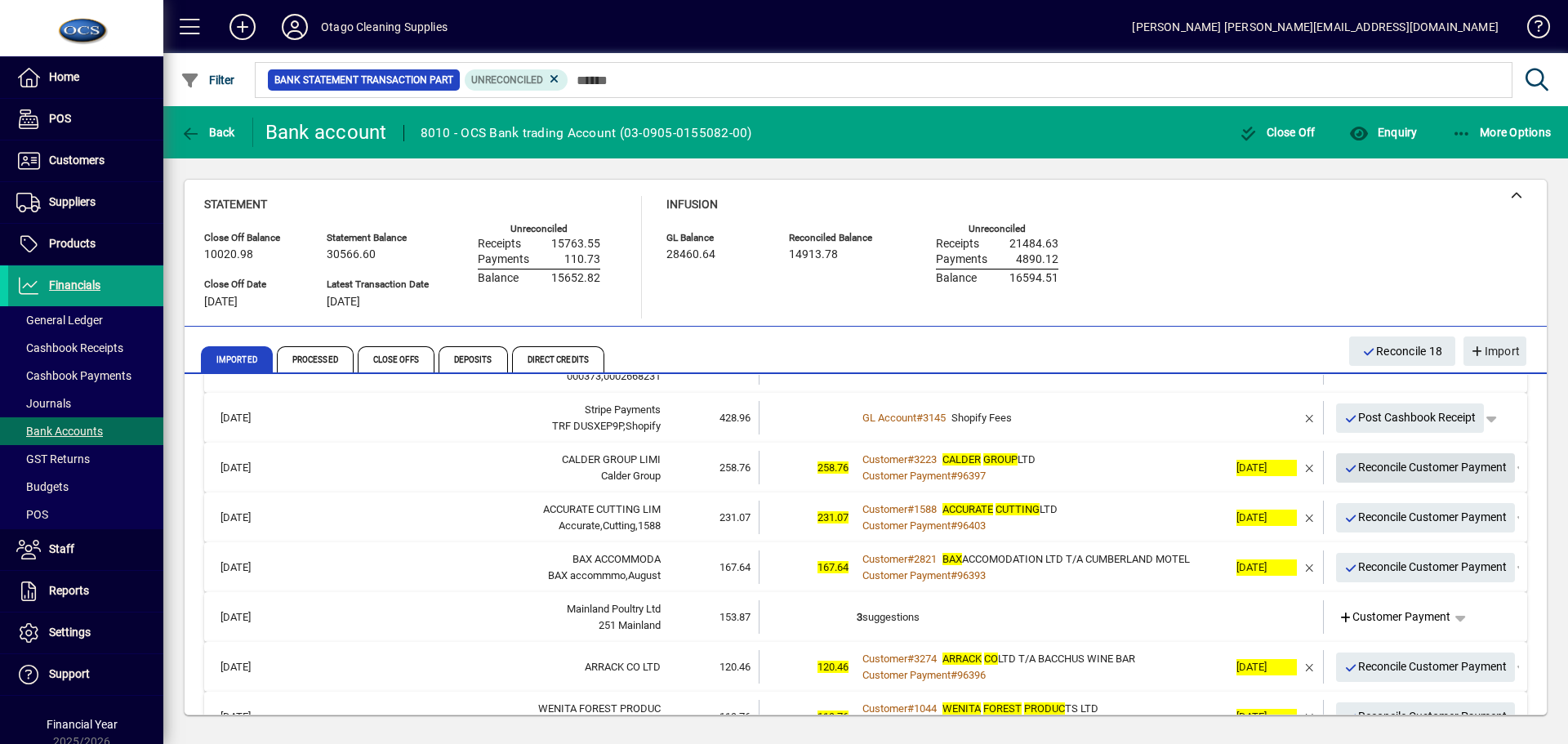
click at [1346, 465] on span "Reconcile Customer Payment" at bounding box center [1425, 468] width 163 height 27
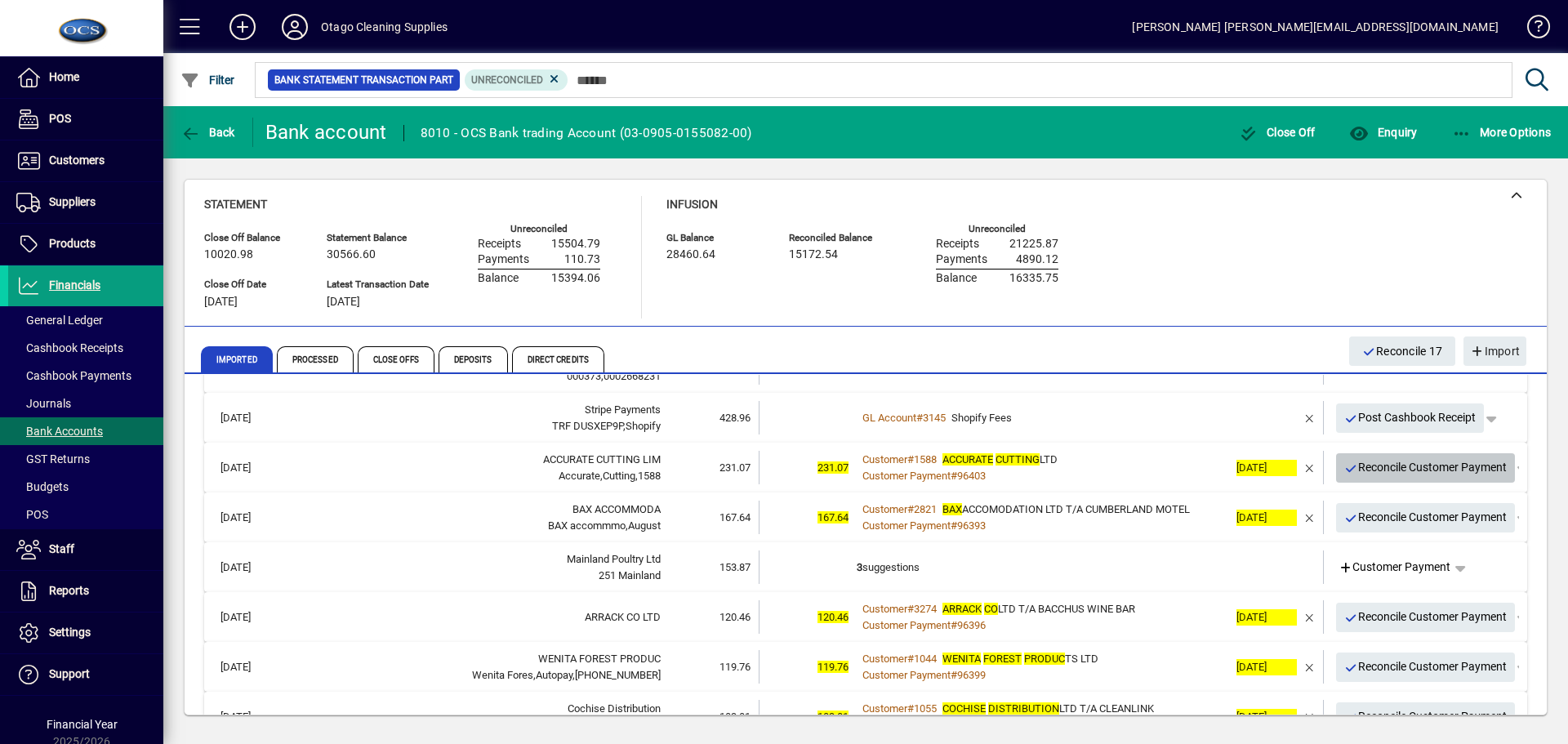
click at [1352, 469] on span "Reconcile Customer Payment" at bounding box center [1425, 468] width 163 height 27
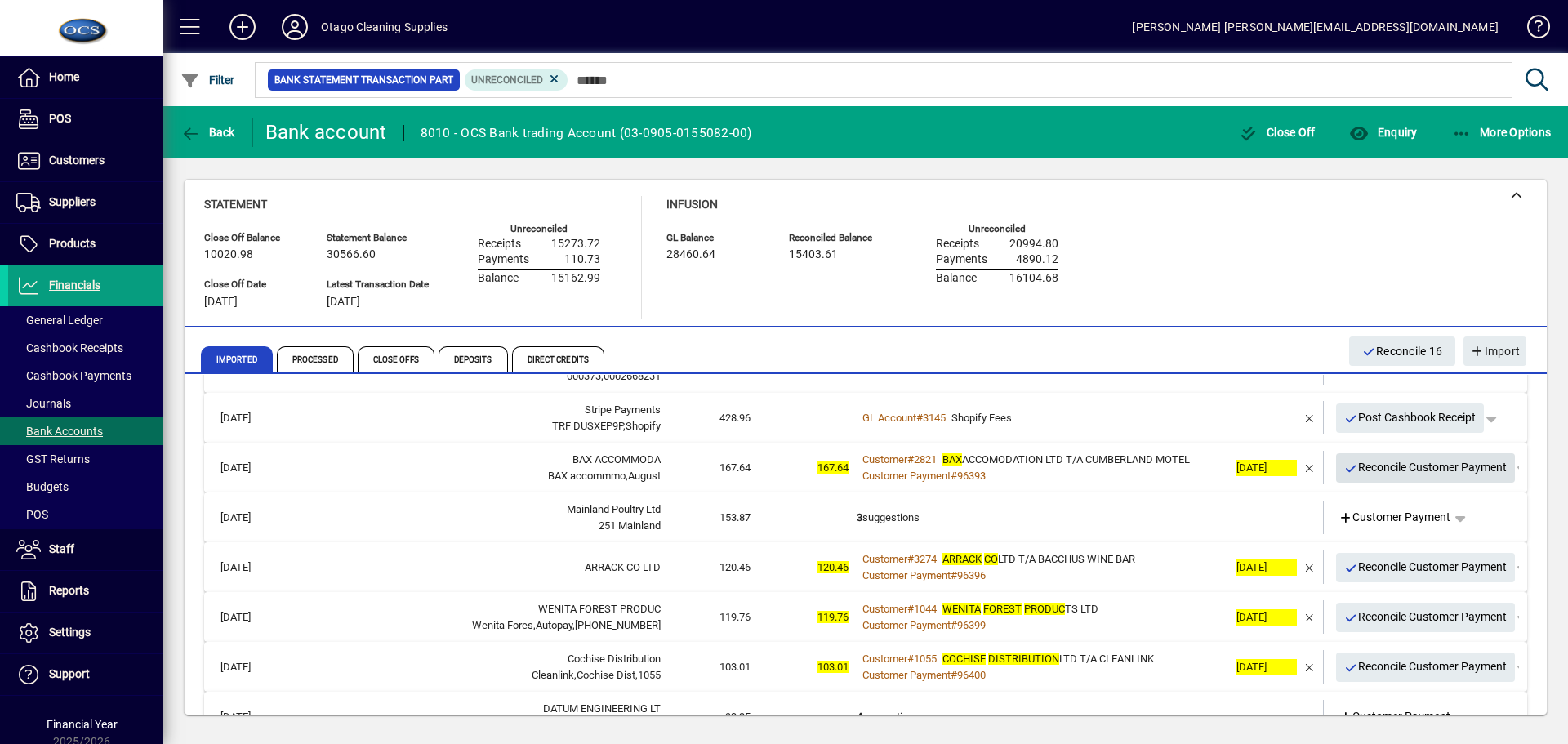
click at [1352, 469] on span "Reconcile Customer Payment" at bounding box center [1425, 468] width 163 height 27
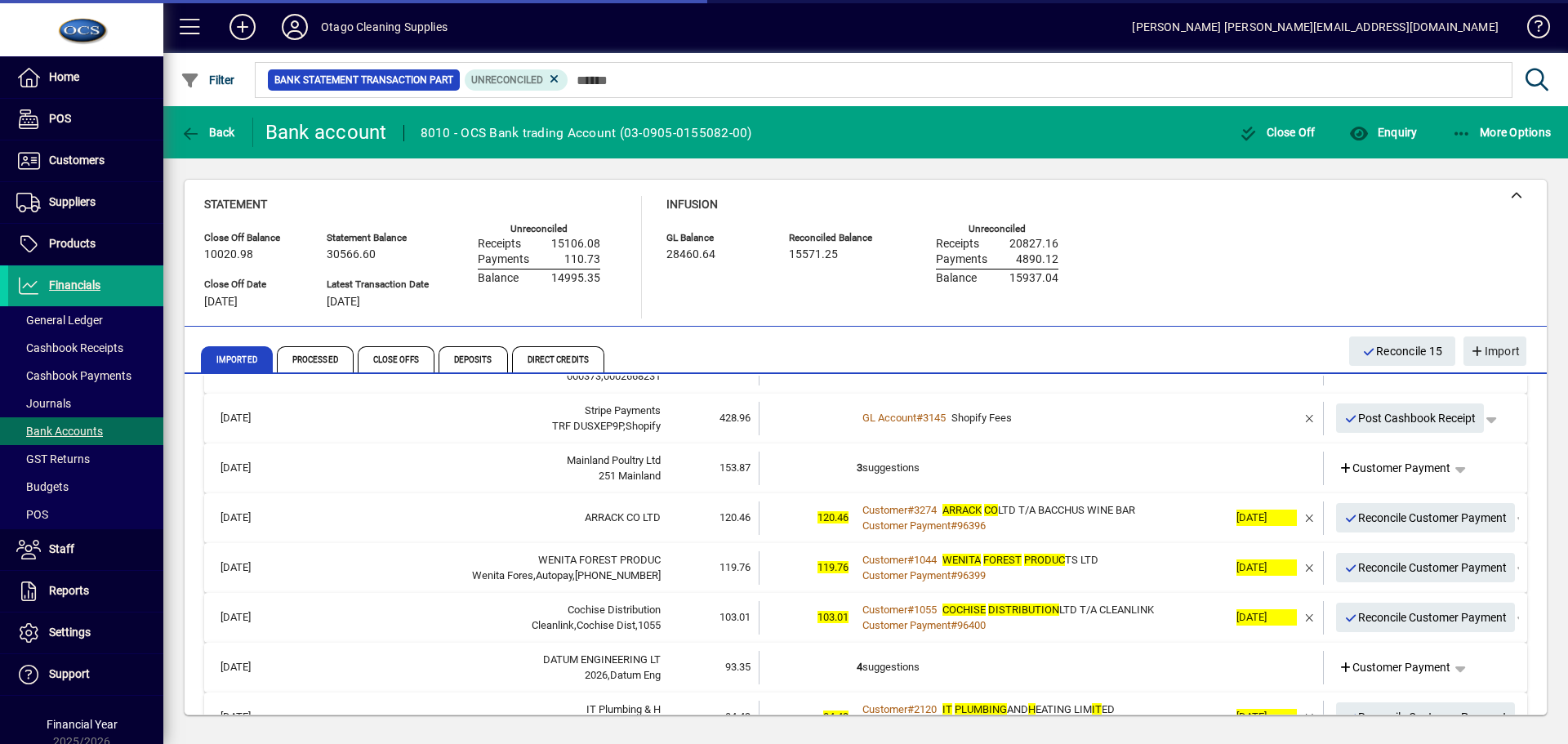
click at [1052, 471] on td "3 suggestions" at bounding box center [1042, 469] width 372 height 34
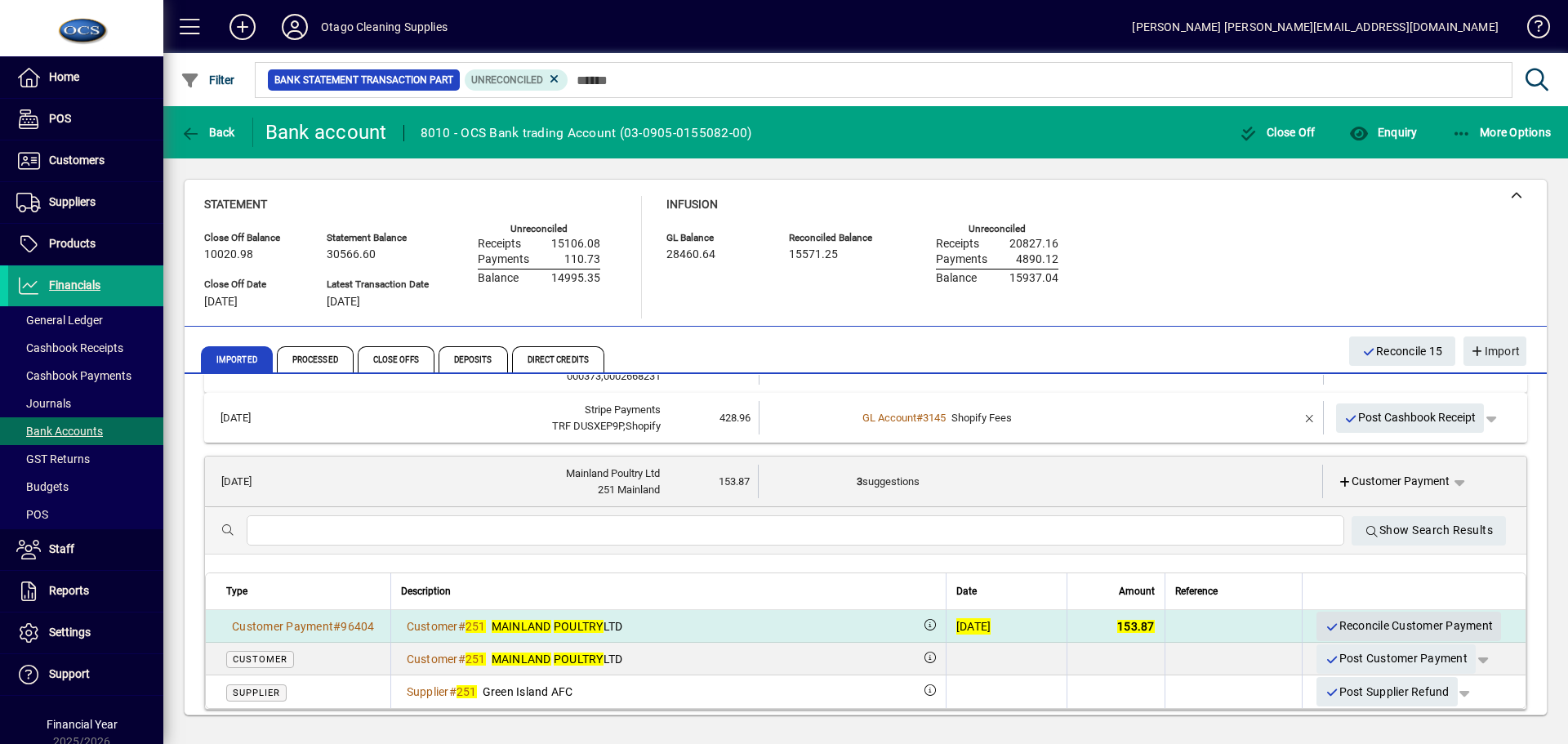
click at [1329, 624] on span "Reconcile Customer Payment" at bounding box center [1408, 626] width 168 height 27
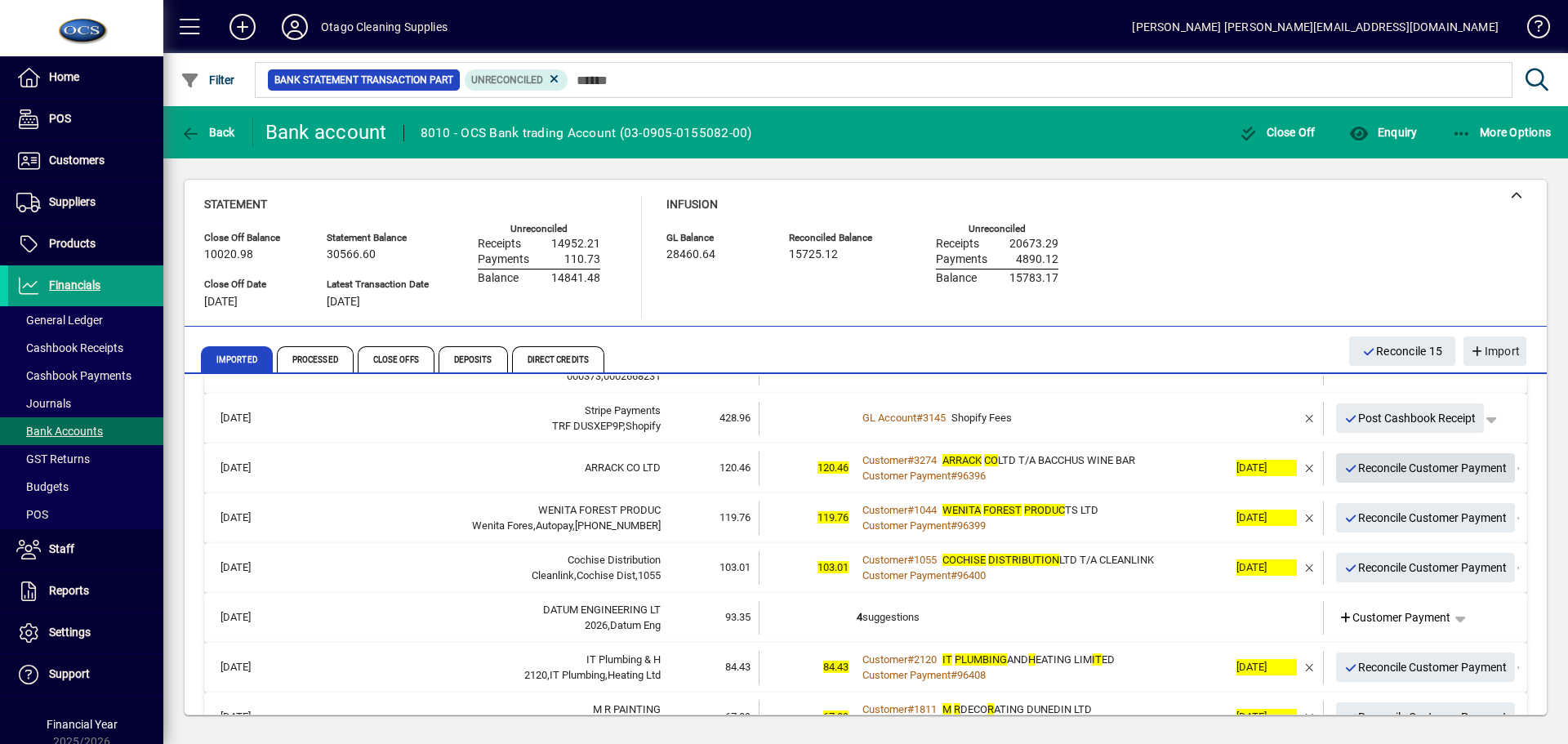
click at [1359, 472] on span "Reconcile Customer Payment" at bounding box center [1425, 469] width 163 height 27
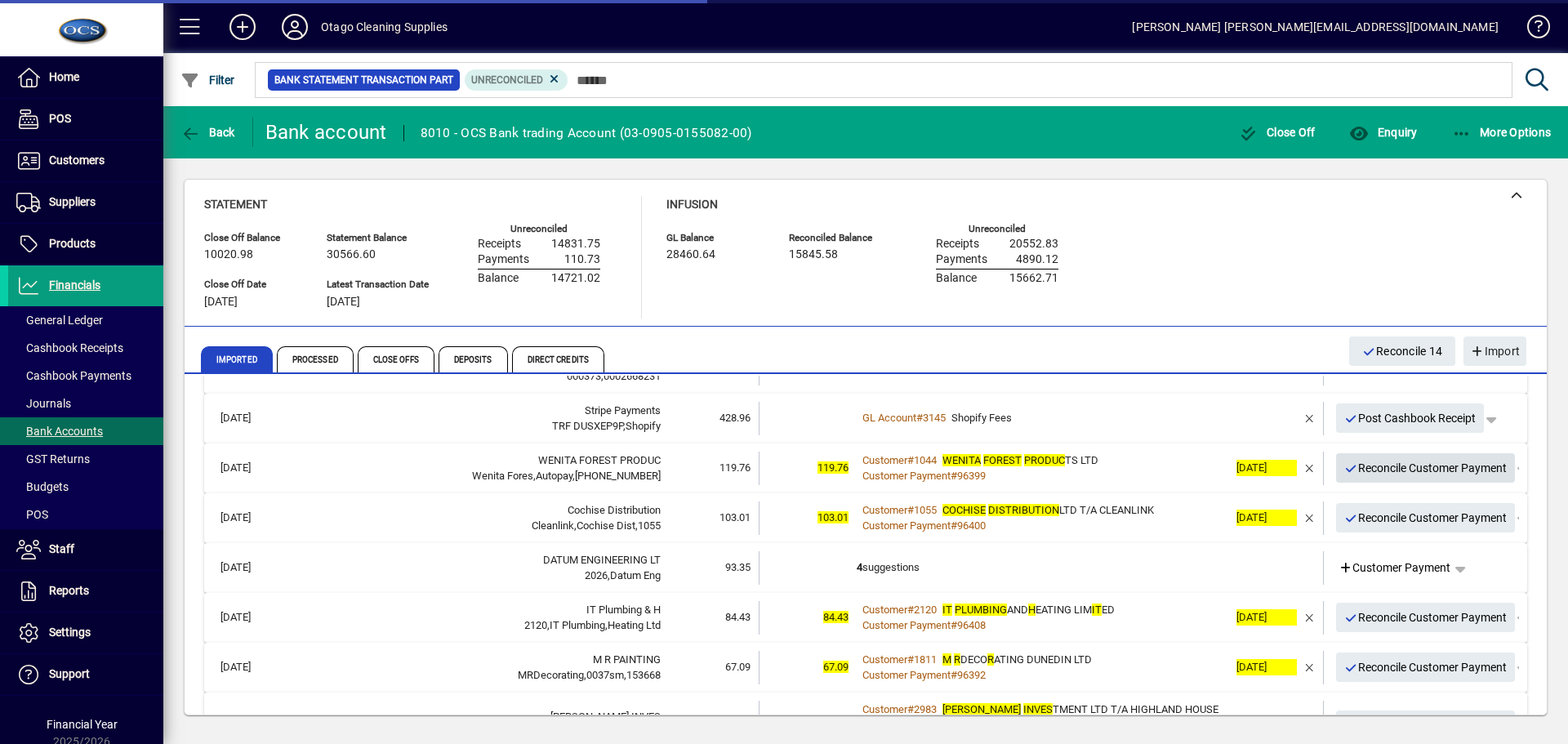
click at [1359, 472] on span "Reconcile Customer Payment" at bounding box center [1425, 469] width 163 height 27
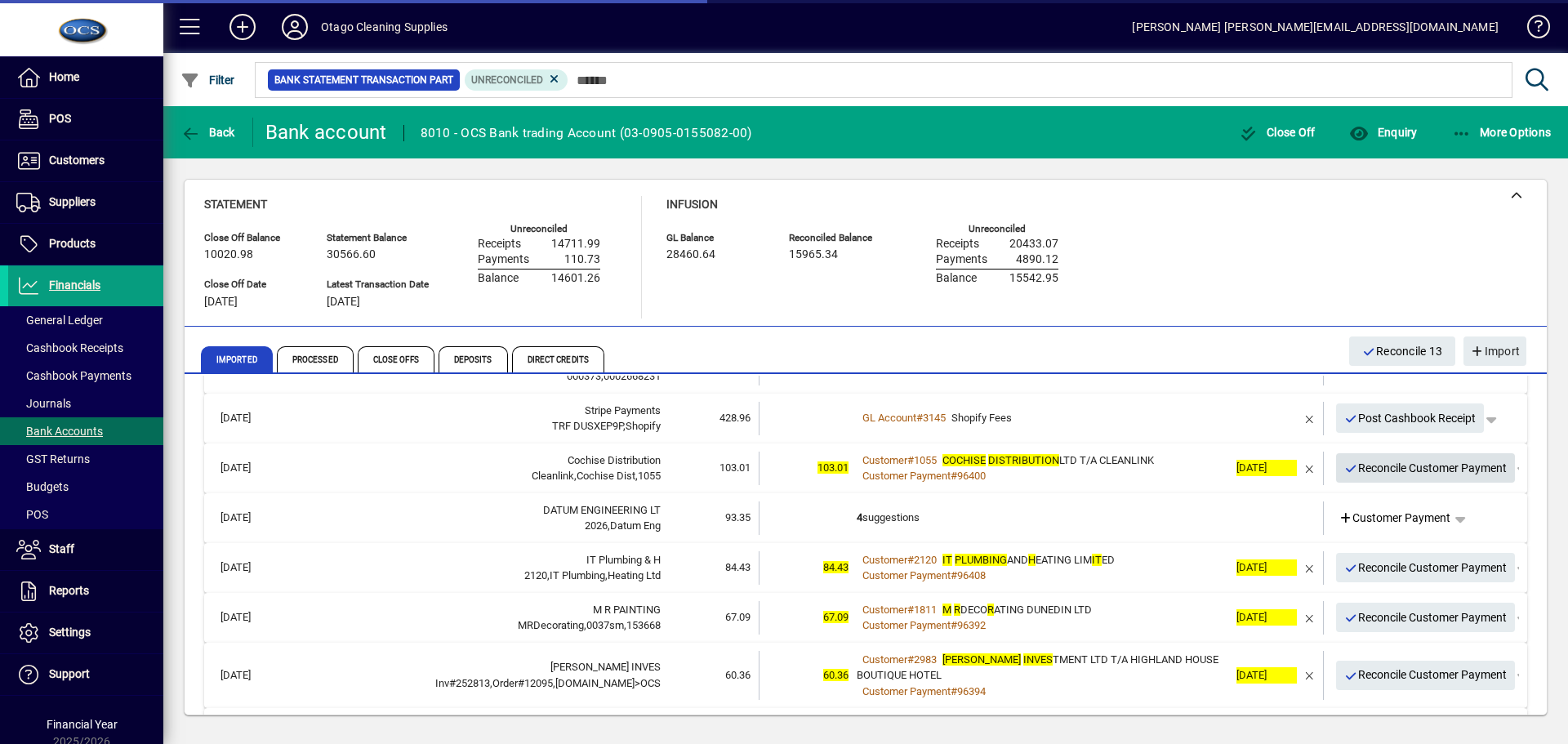
click at [1359, 472] on span "Reconcile Customer Payment" at bounding box center [1425, 469] width 163 height 27
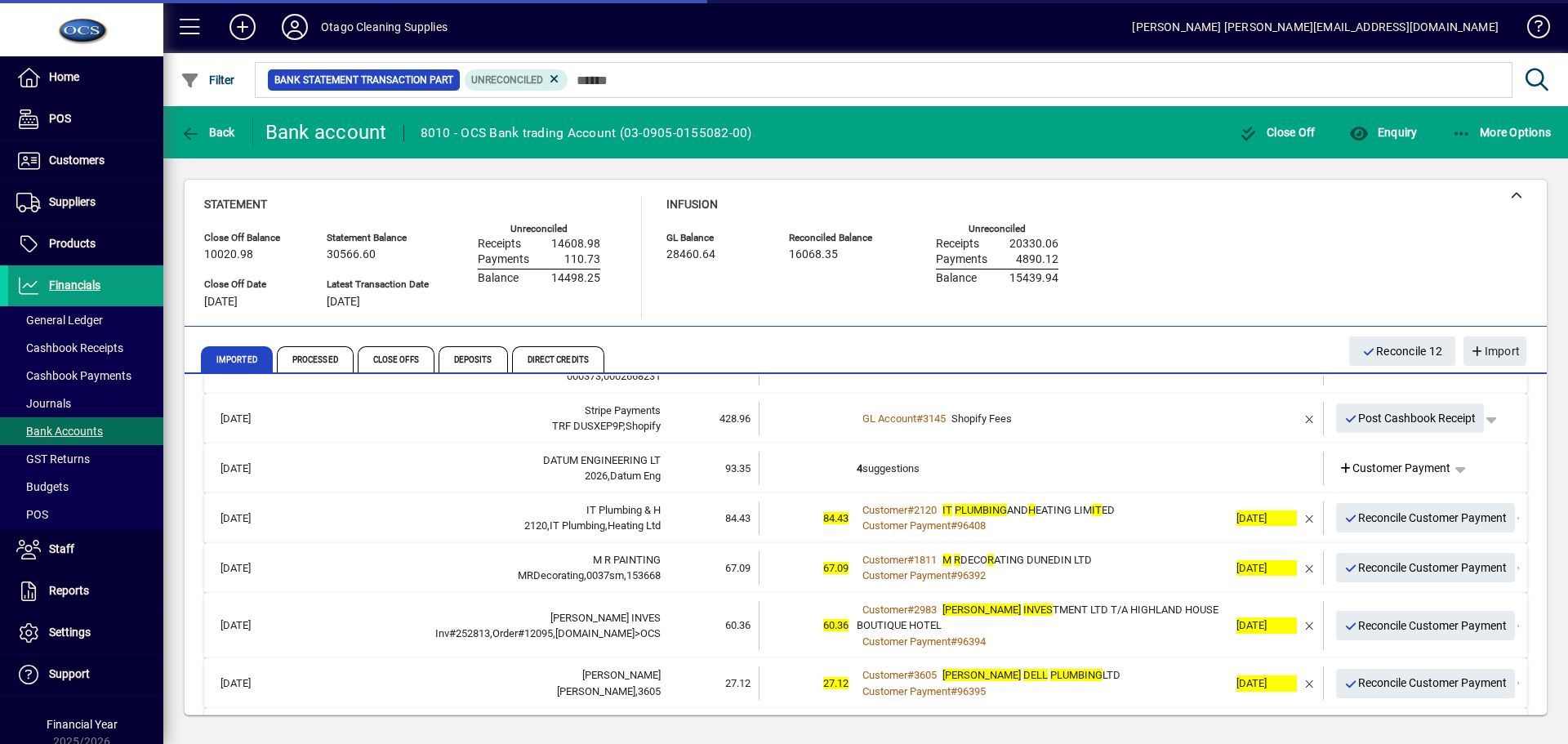
click at [1021, 465] on td "4 suggestions" at bounding box center [1042, 469] width 372 height 34
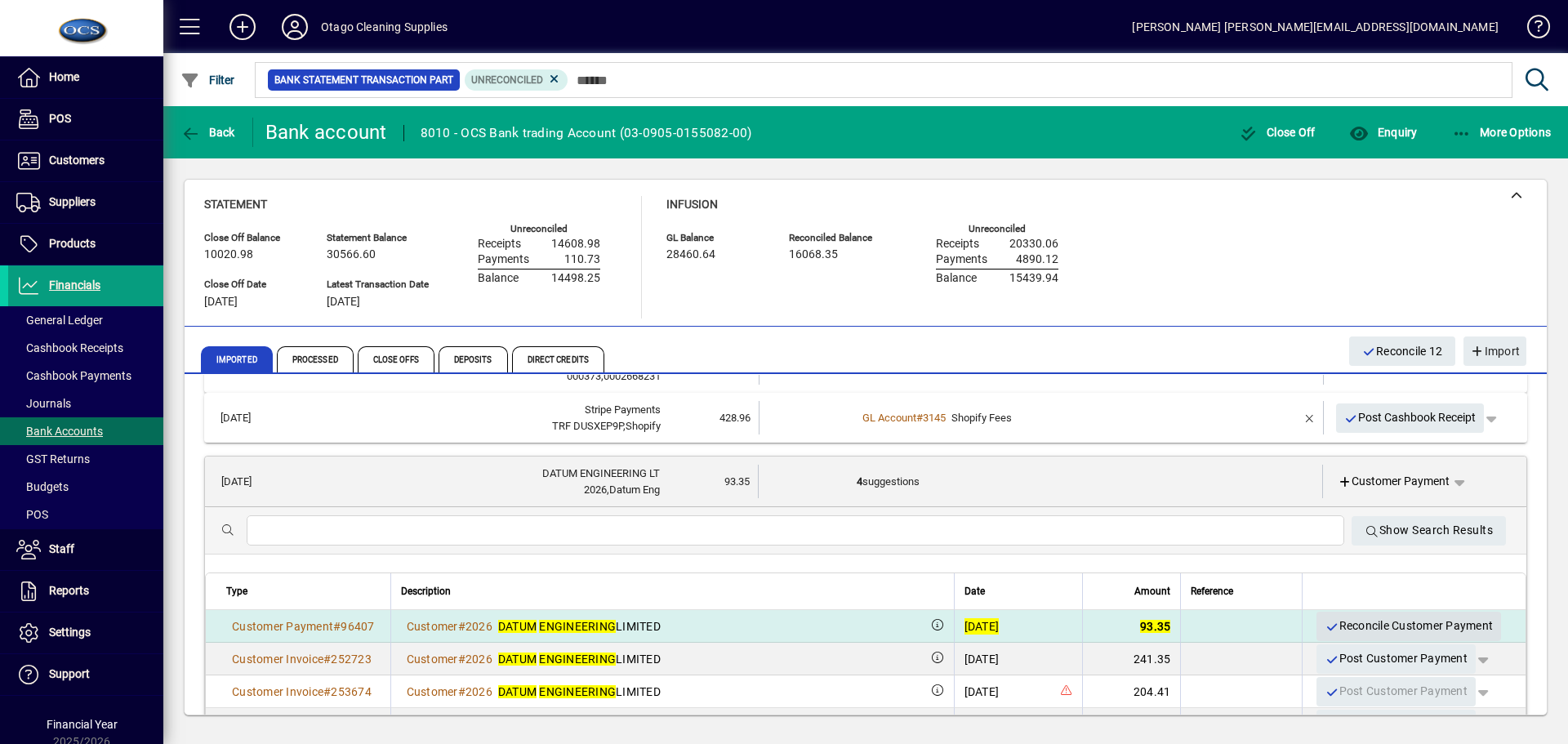
click at [1348, 624] on span "Reconcile Customer Payment" at bounding box center [1408, 626] width 168 height 27
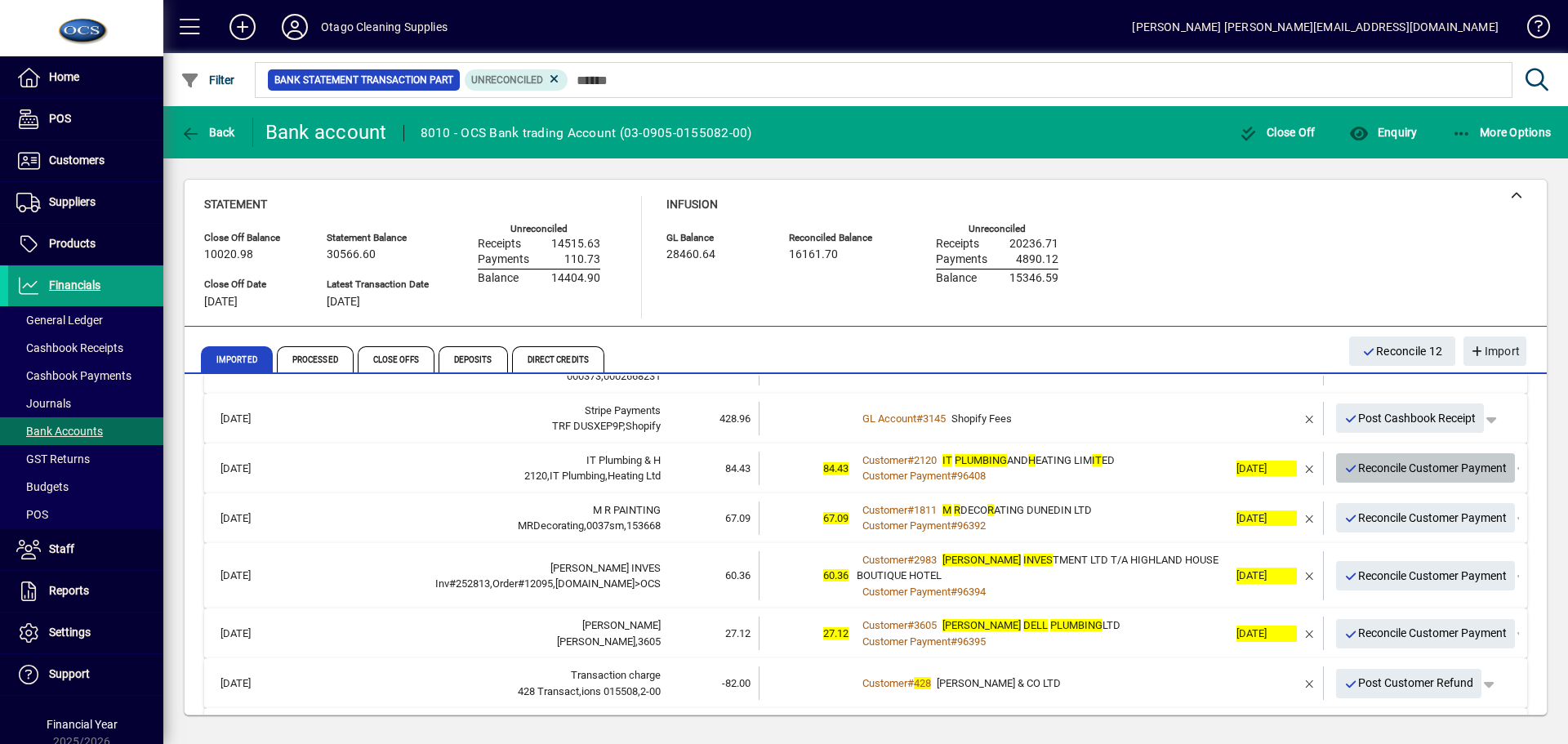
click at [1353, 470] on span "Reconcile Customer Payment" at bounding box center [1425, 469] width 163 height 27
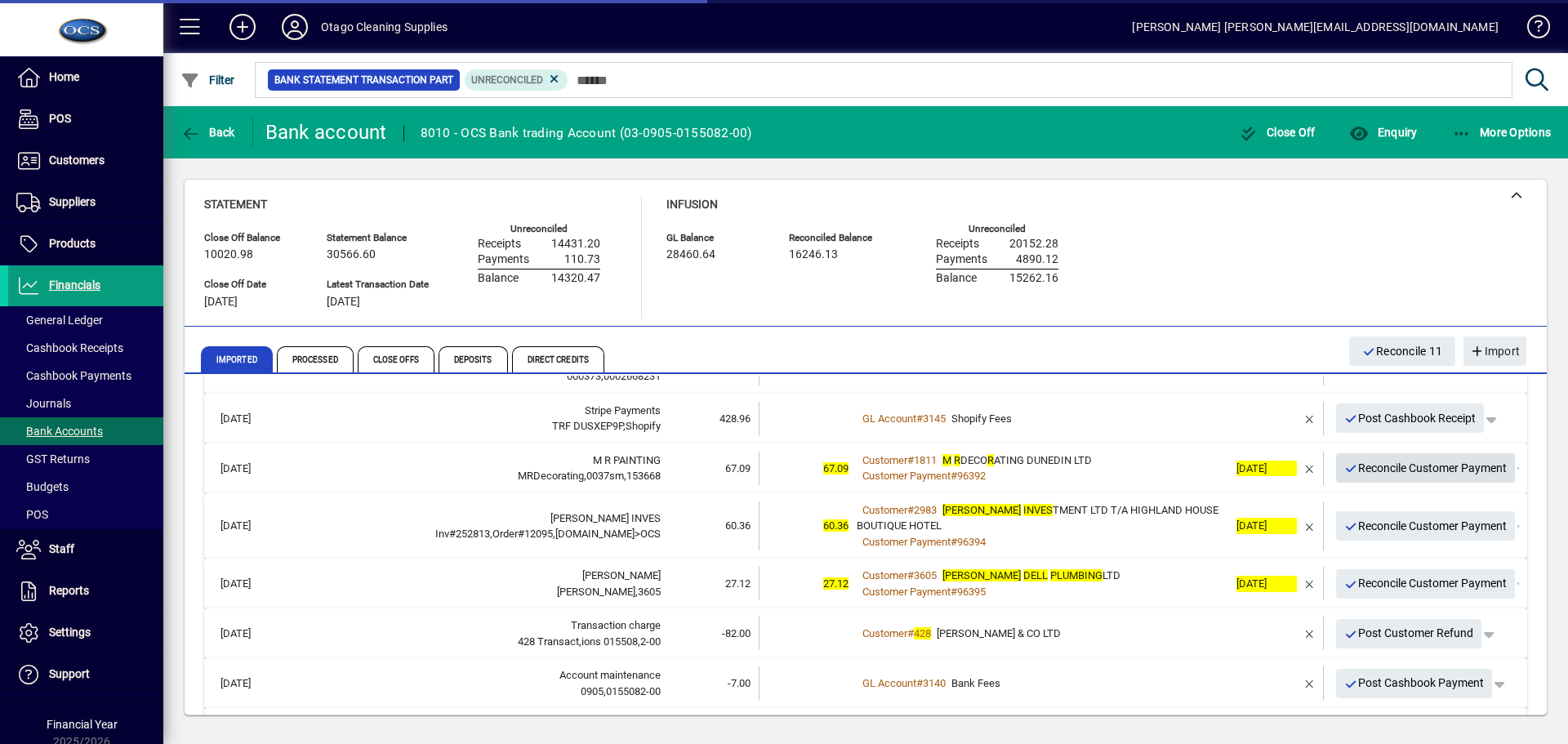
click at [1353, 470] on span "Reconcile Customer Payment" at bounding box center [1425, 469] width 163 height 27
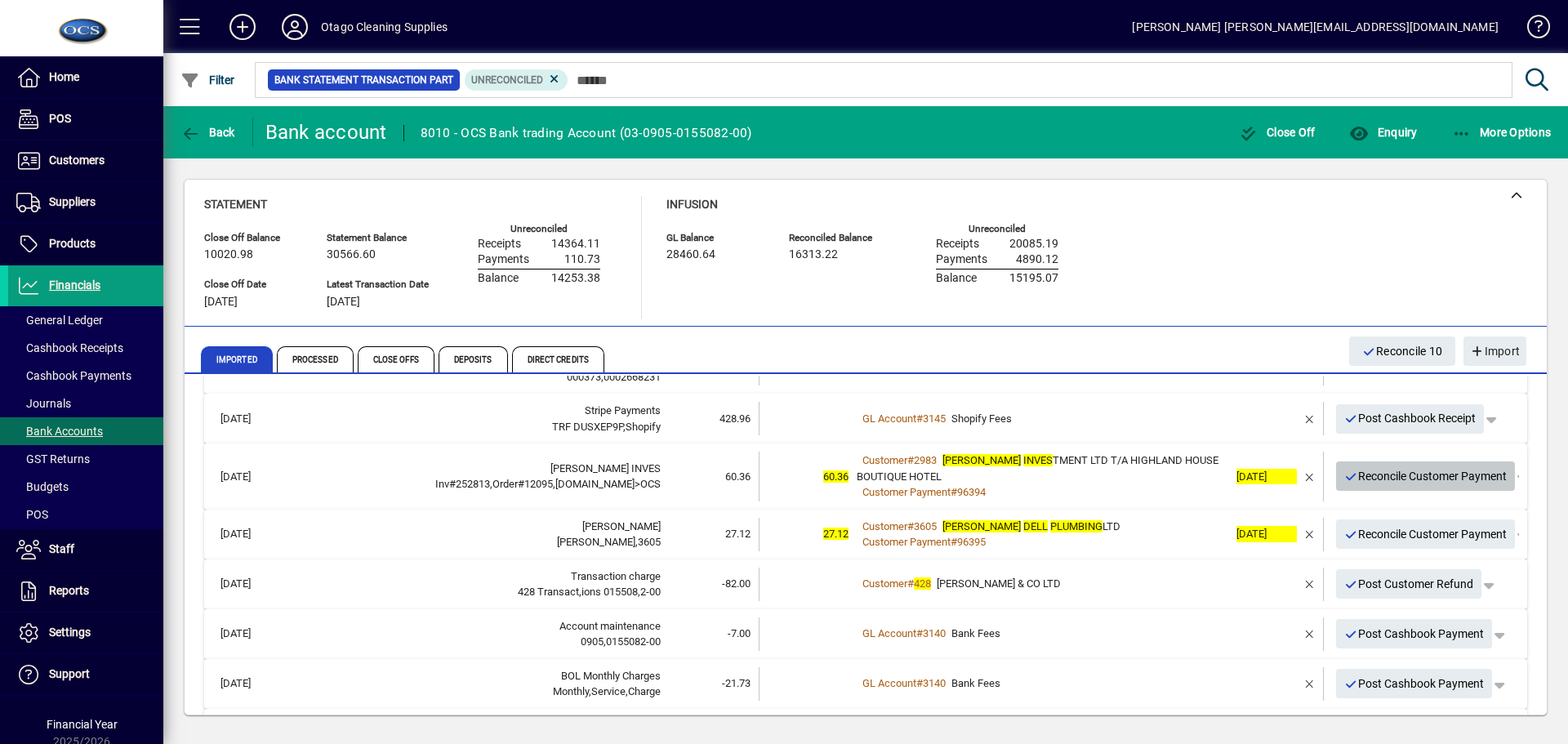
click at [1353, 472] on span "Reconcile Customer Payment" at bounding box center [1425, 477] width 163 height 27
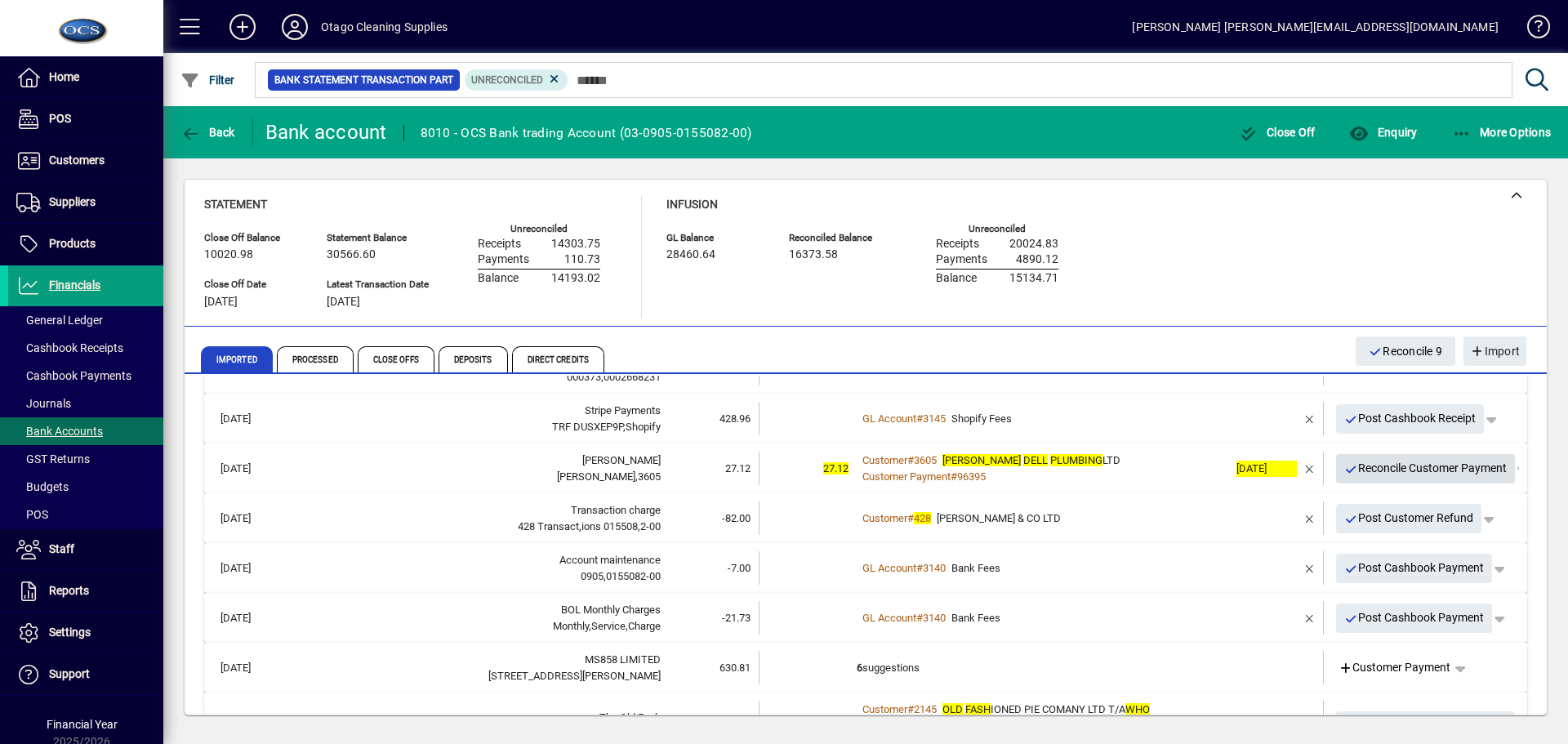
click at [1353, 472] on span "Reconcile Customer Payment" at bounding box center [1425, 469] width 163 height 27
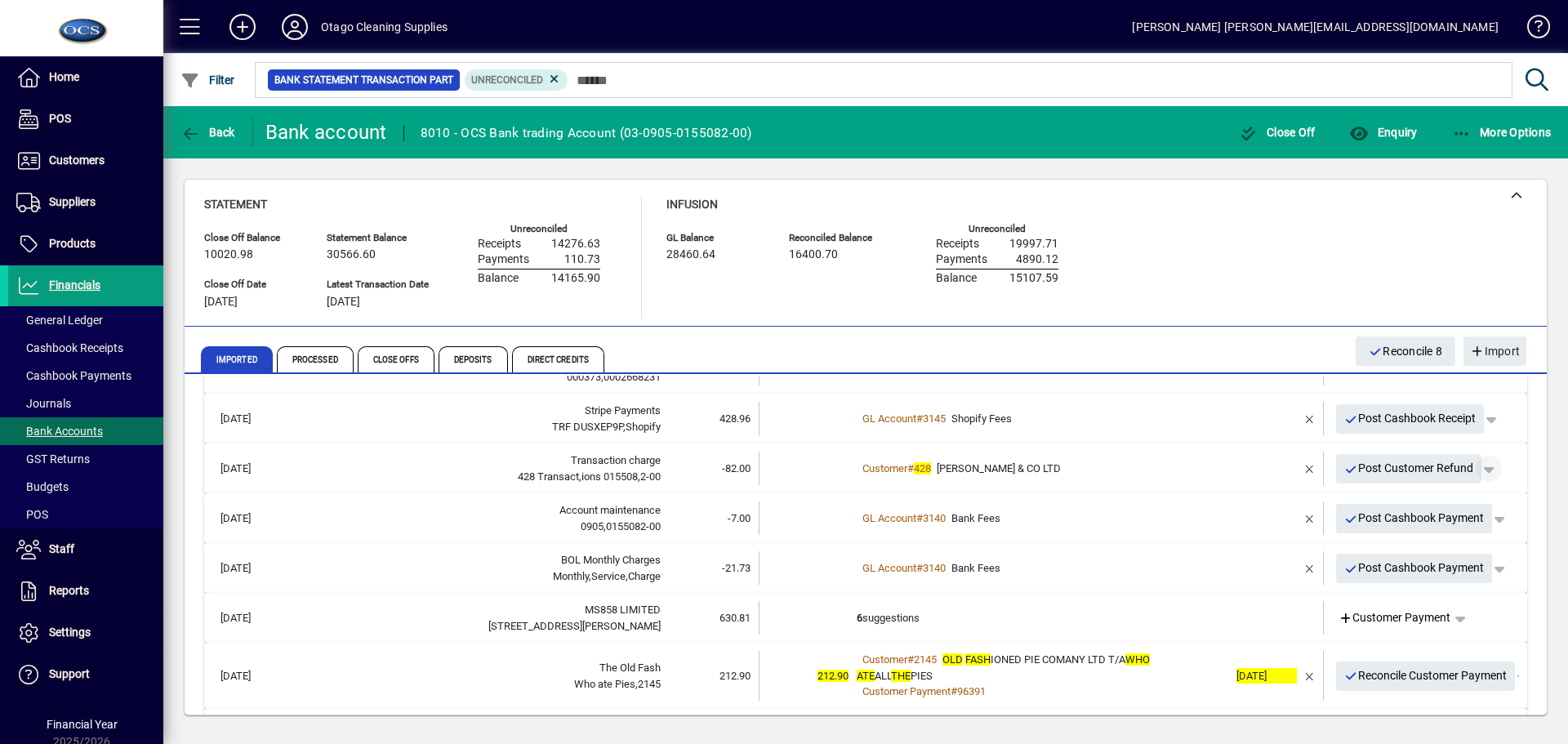
click at [1481, 463] on span "button" at bounding box center [1489, 469] width 40 height 40
click at [1481, 463] on div at bounding box center [784, 372] width 1568 height 744
click at [1297, 462] on span "button" at bounding box center [1310, 469] width 40 height 40
click at [1439, 469] on span "button" at bounding box center [1451, 469] width 40 height 40
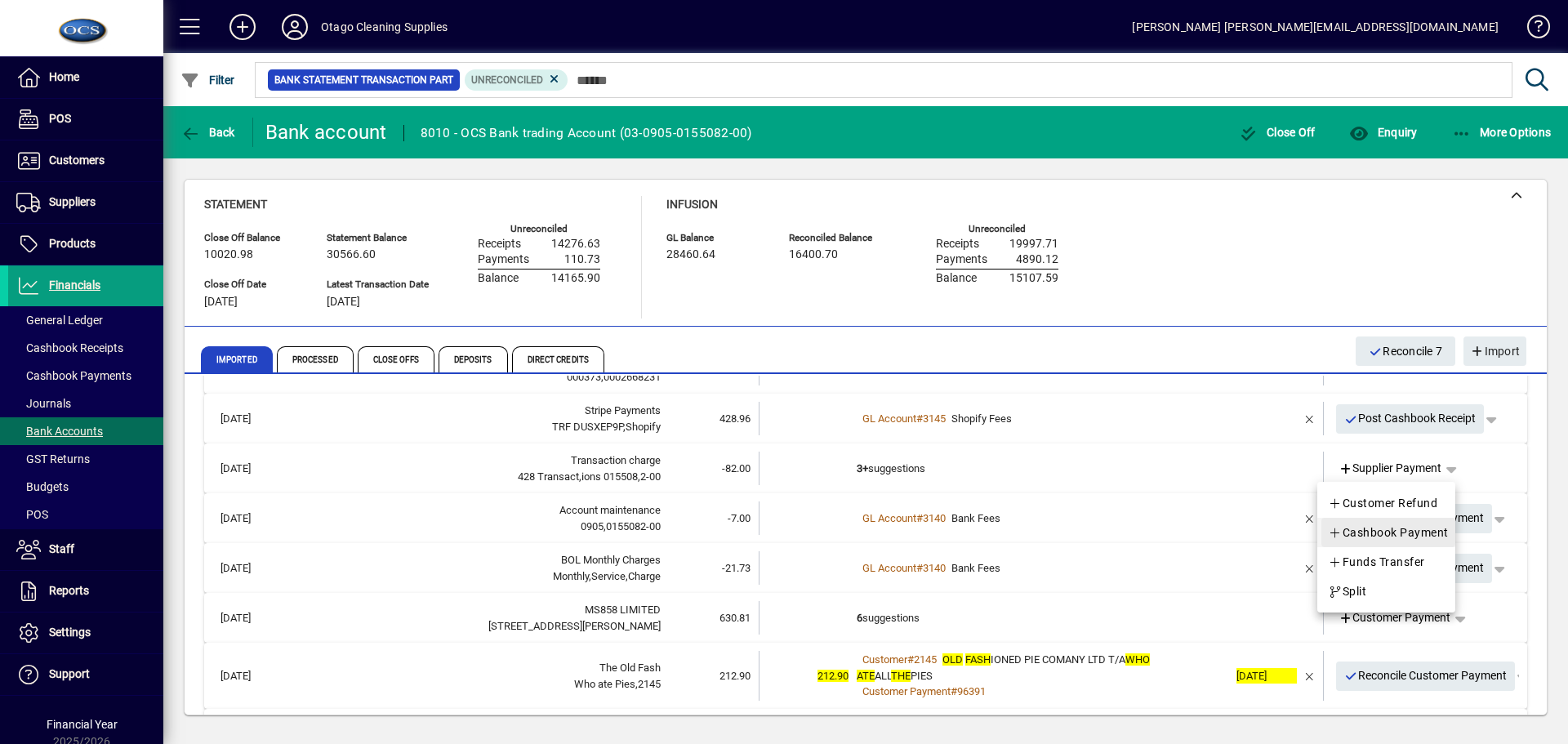
click at [1399, 529] on span "Cashbook Payment" at bounding box center [1387, 533] width 121 height 20
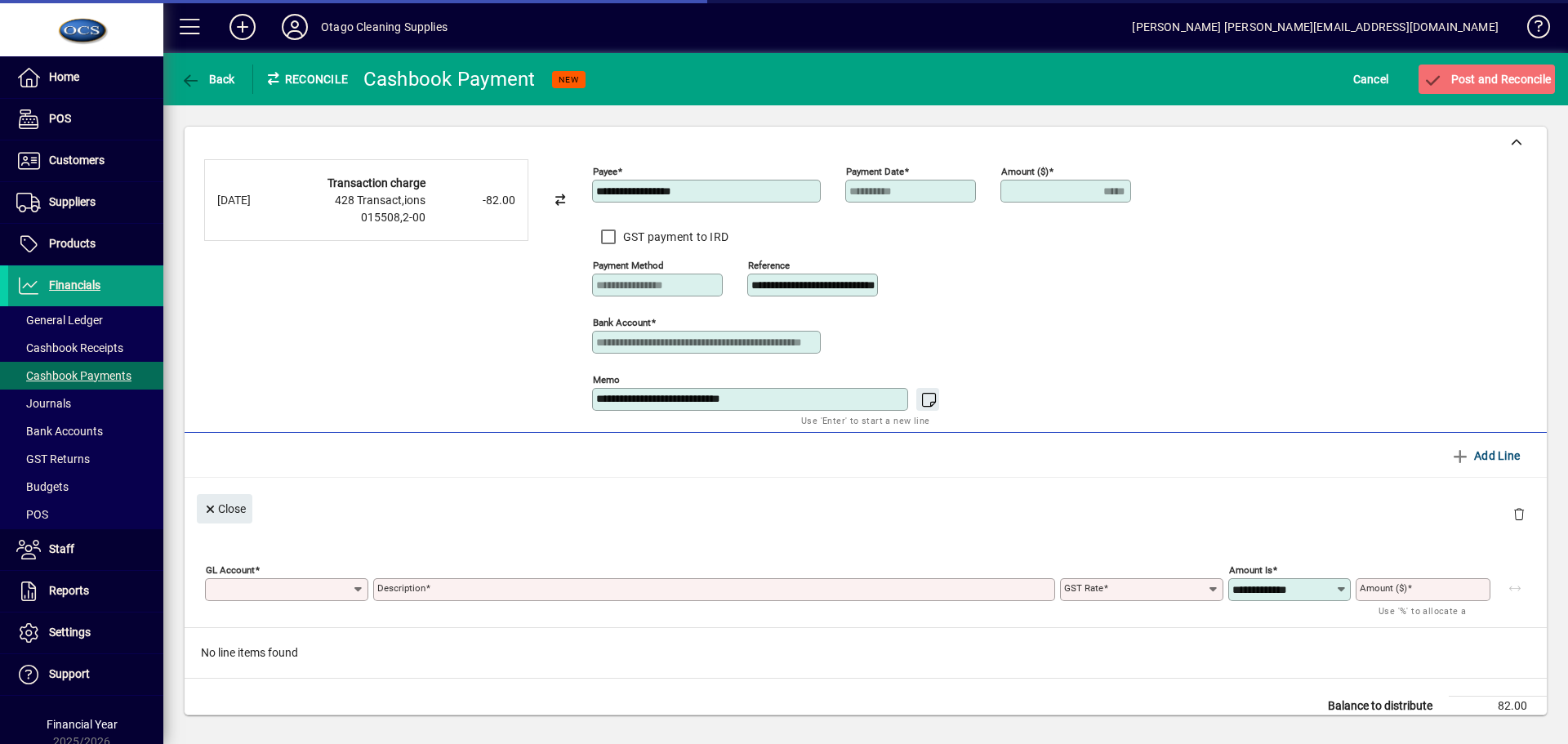
type input "*****"
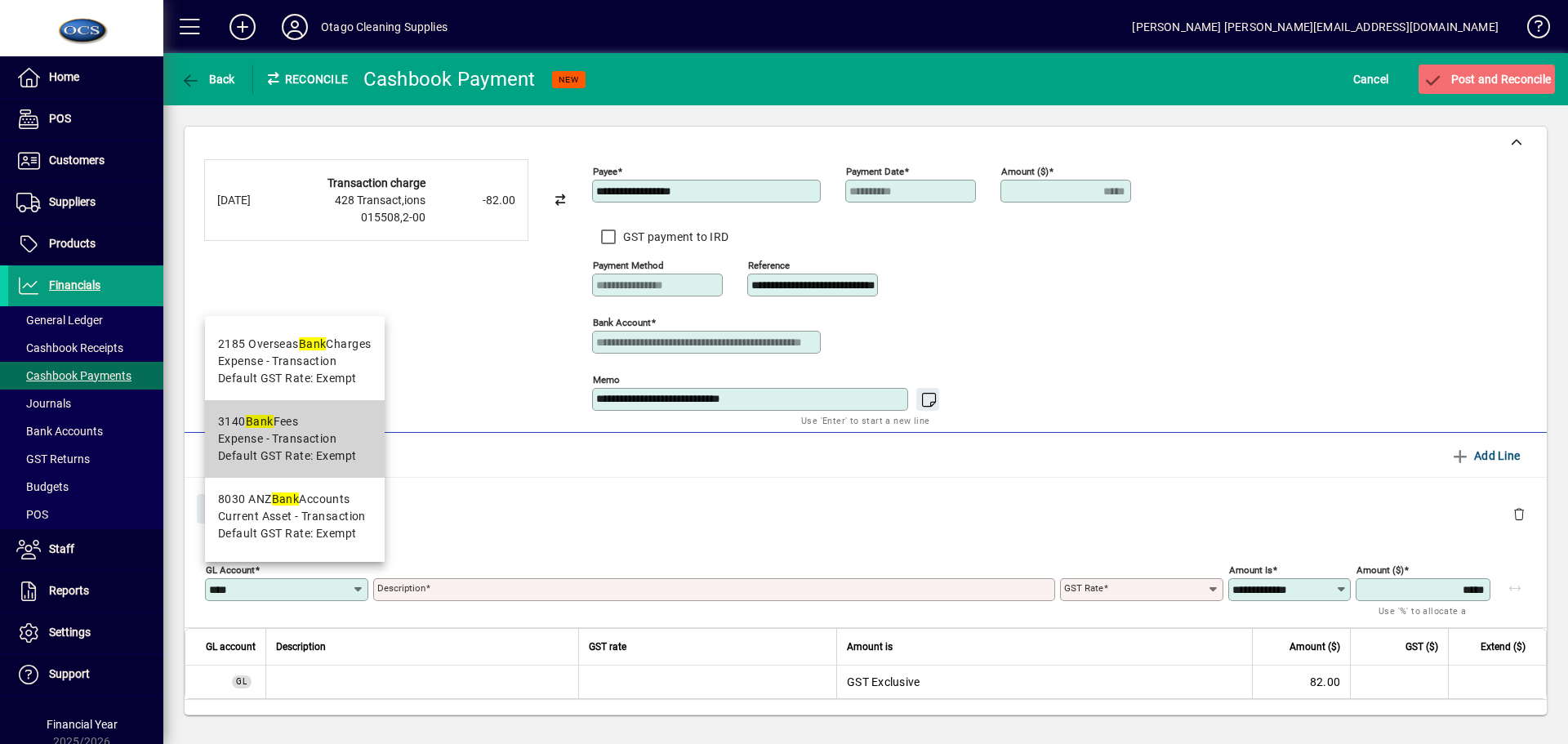
click at [271, 436] on span "Expense - Transaction" at bounding box center [277, 439] width 119 height 17
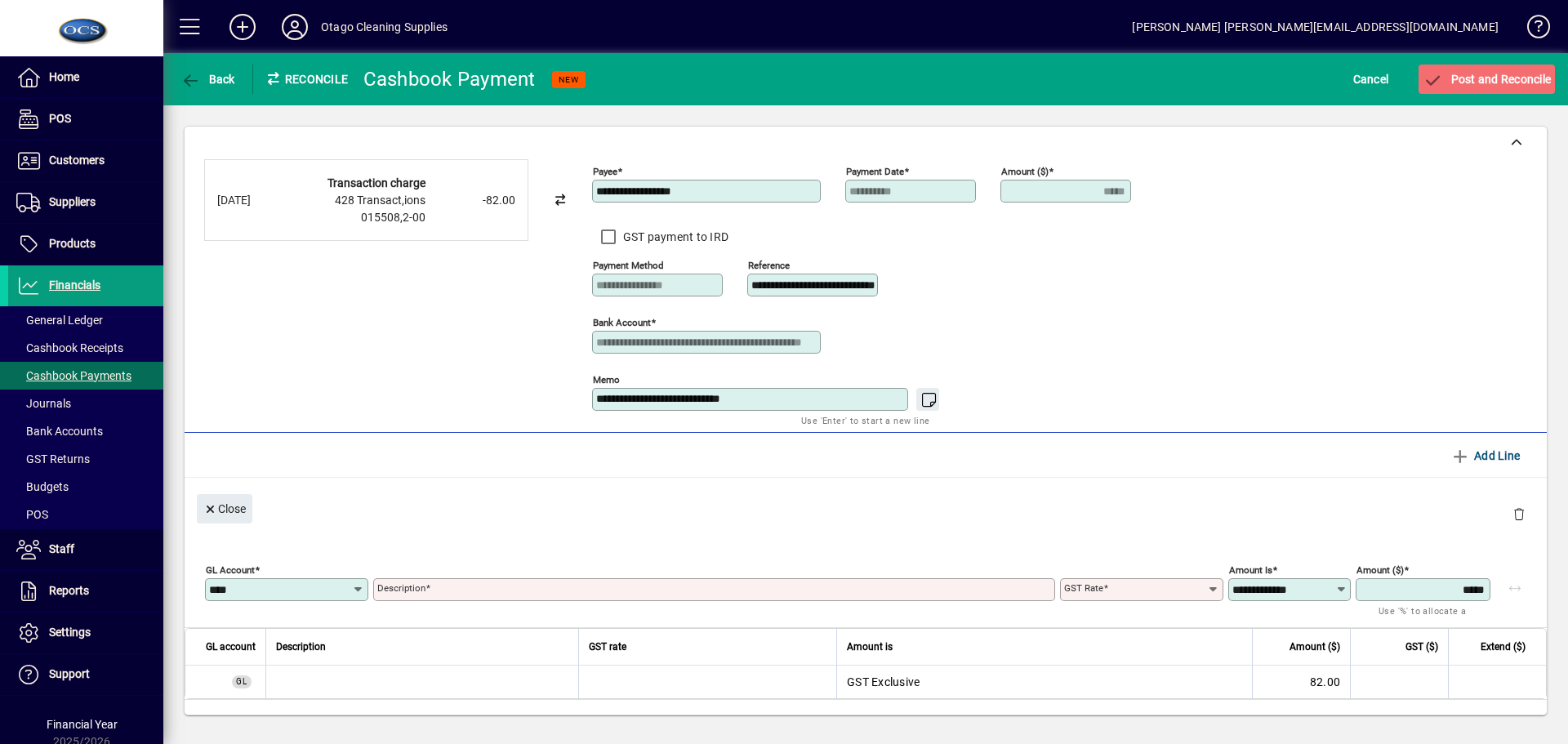
type input "****"
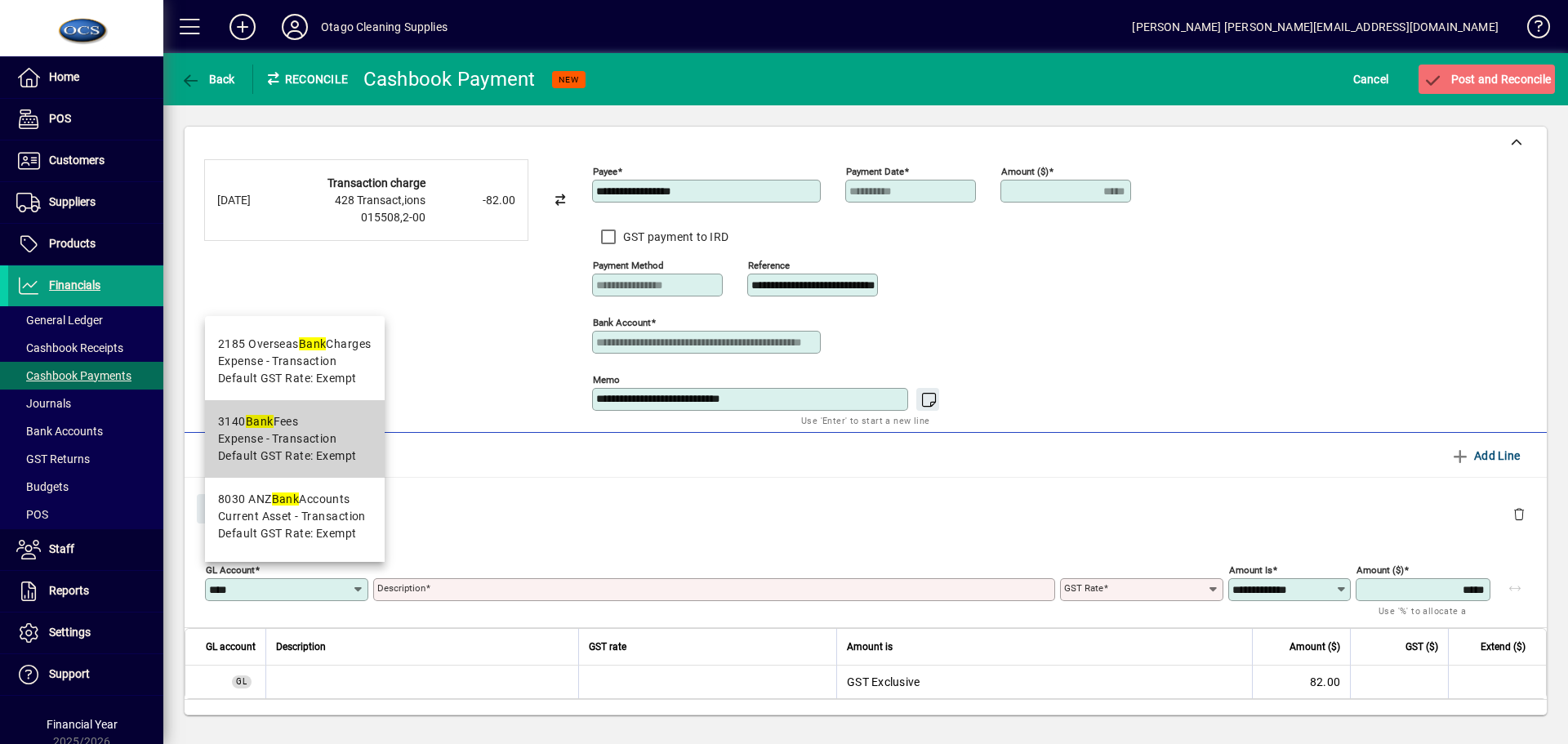
type input "*********"
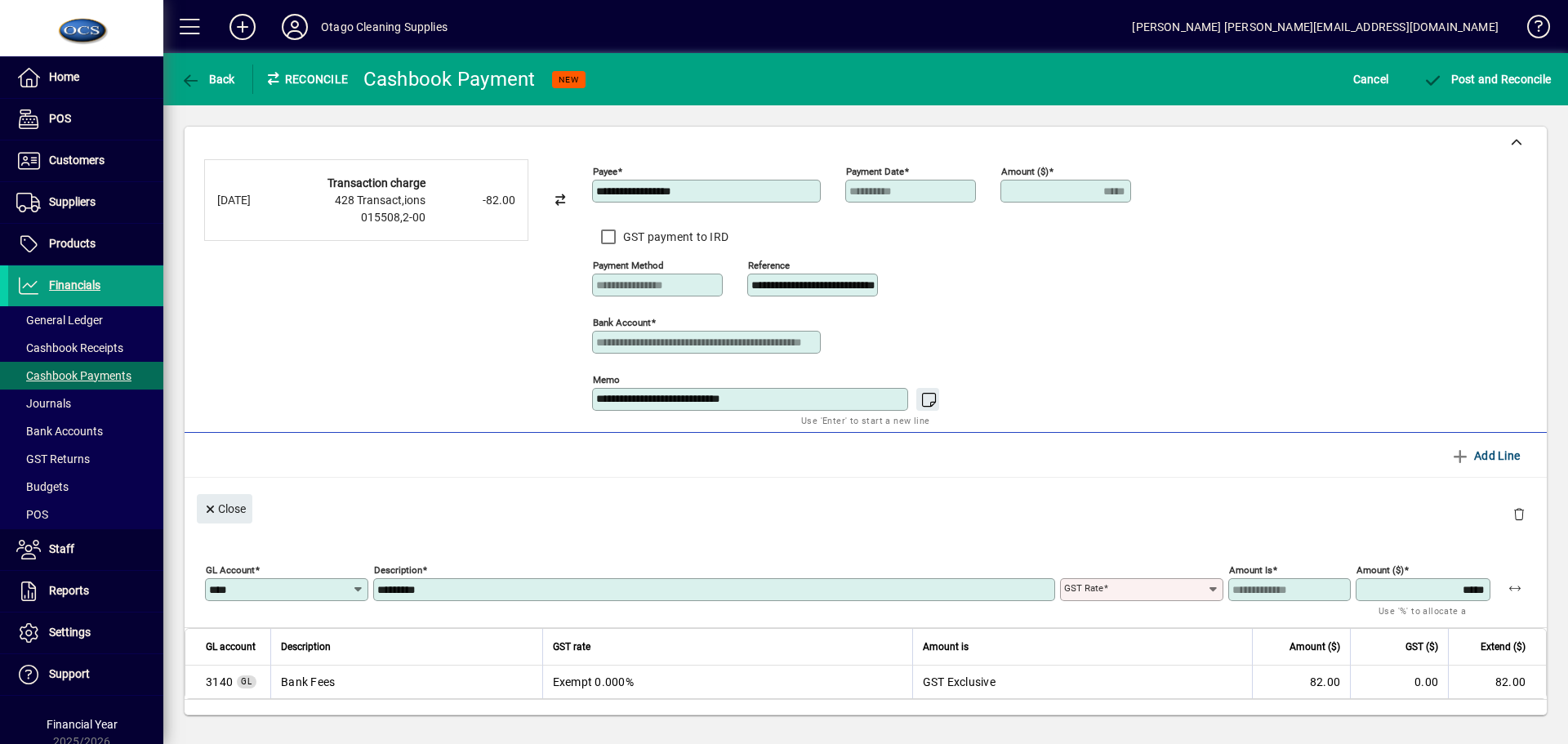
type input "******"
click at [1483, 73] on span "Post and Reconcile" at bounding box center [1486, 79] width 128 height 13
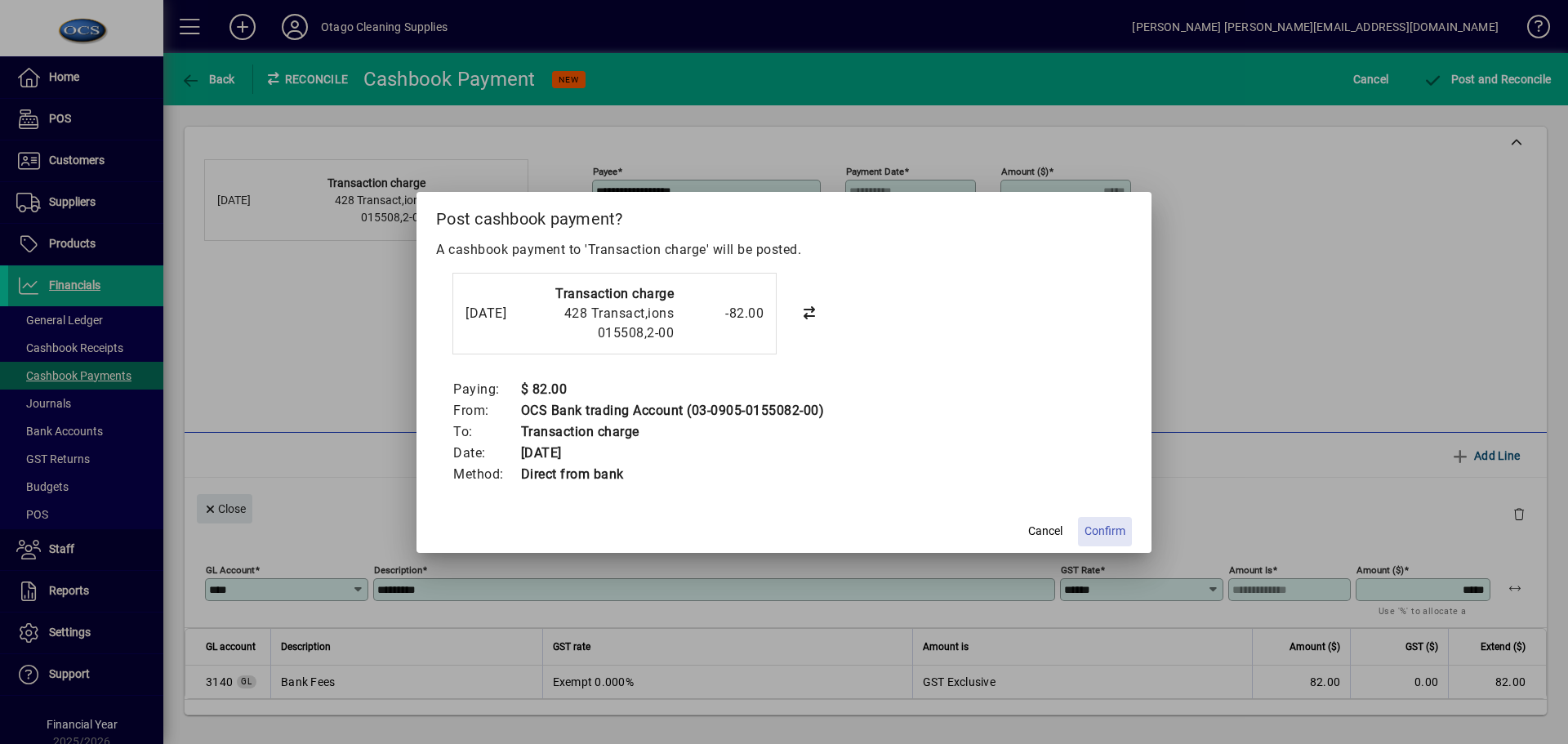
click at [1116, 528] on span "Confirm" at bounding box center [1105, 531] width 41 height 17
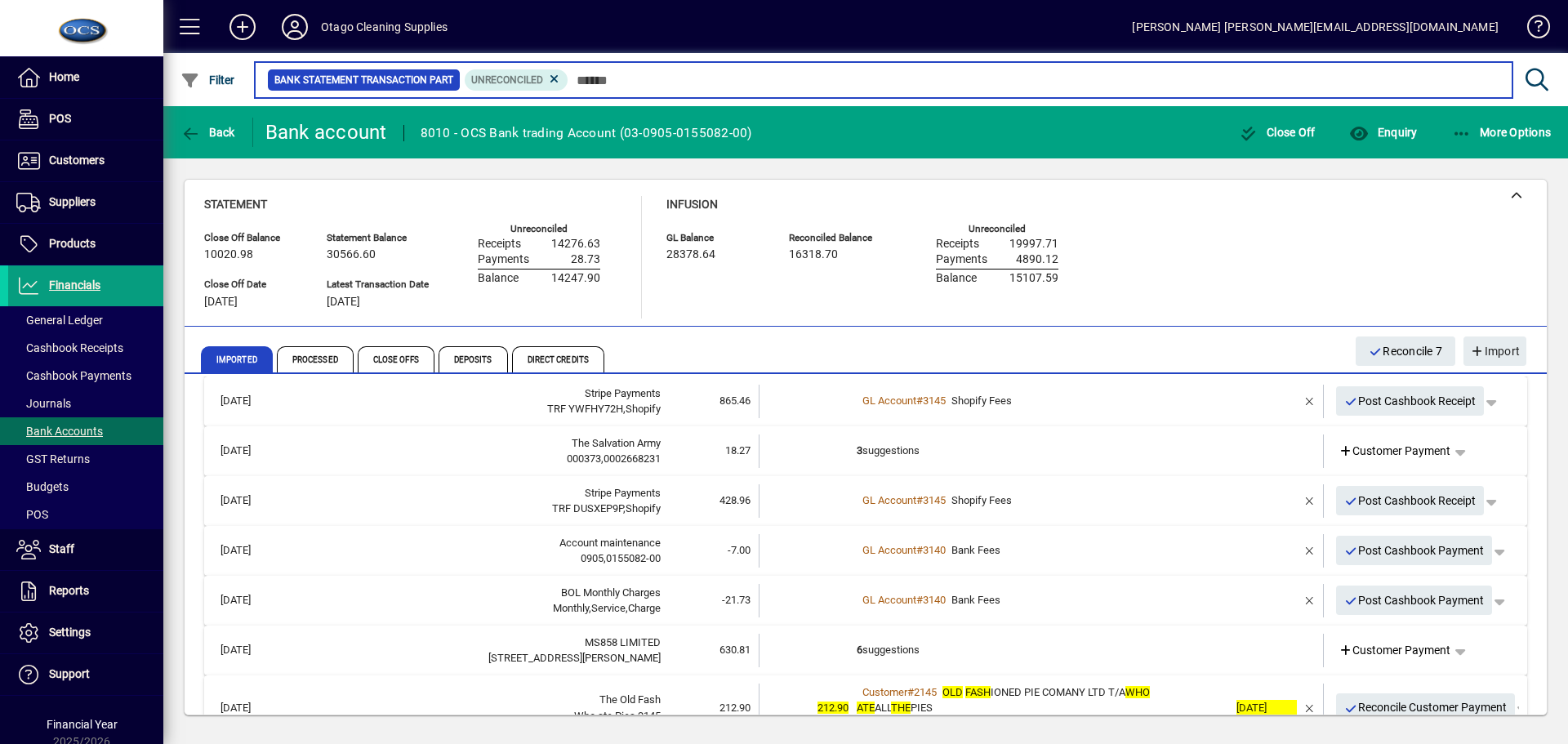
scroll to position [245, 0]
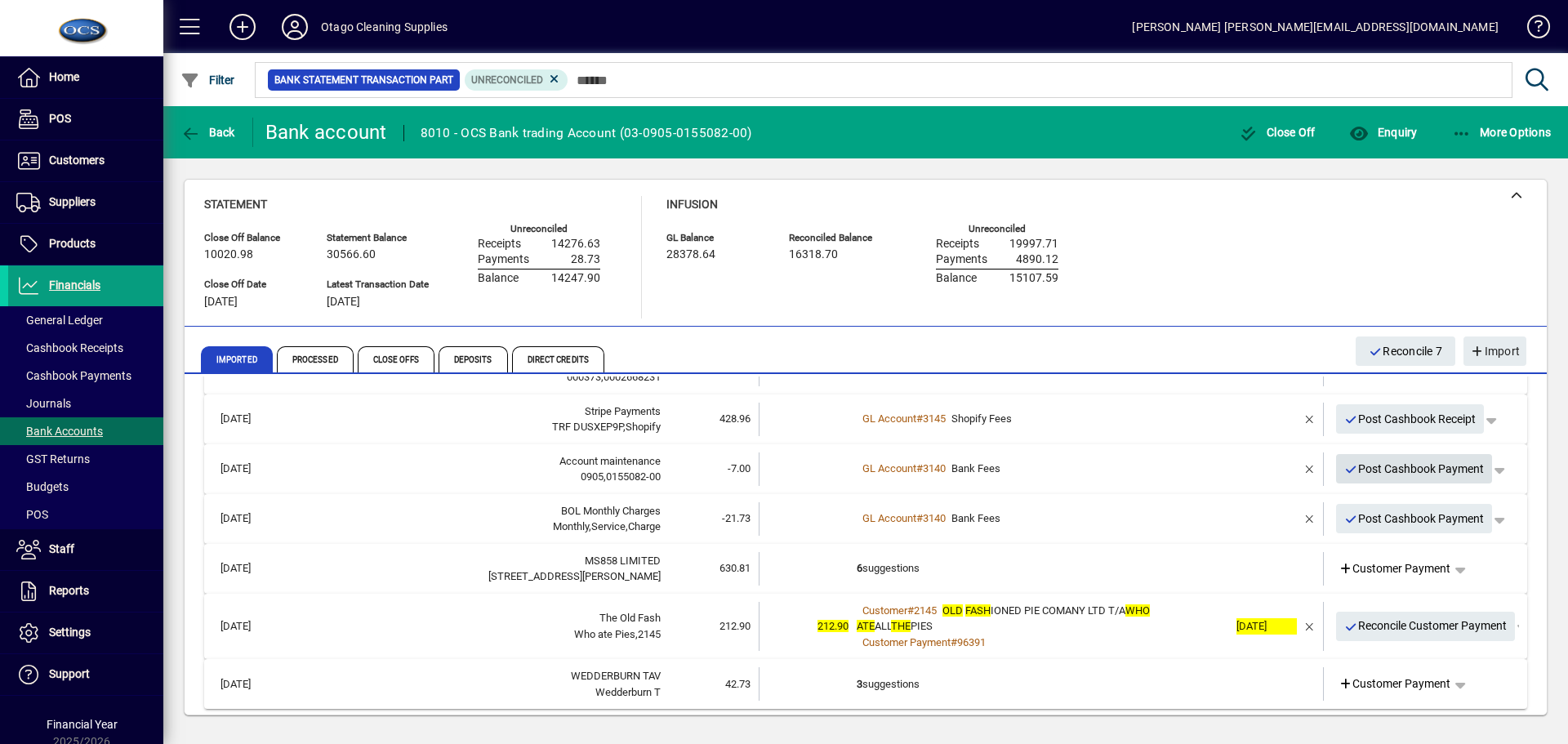
click at [1376, 466] on span "Post Cashbook Payment" at bounding box center [1414, 469] width 140 height 27
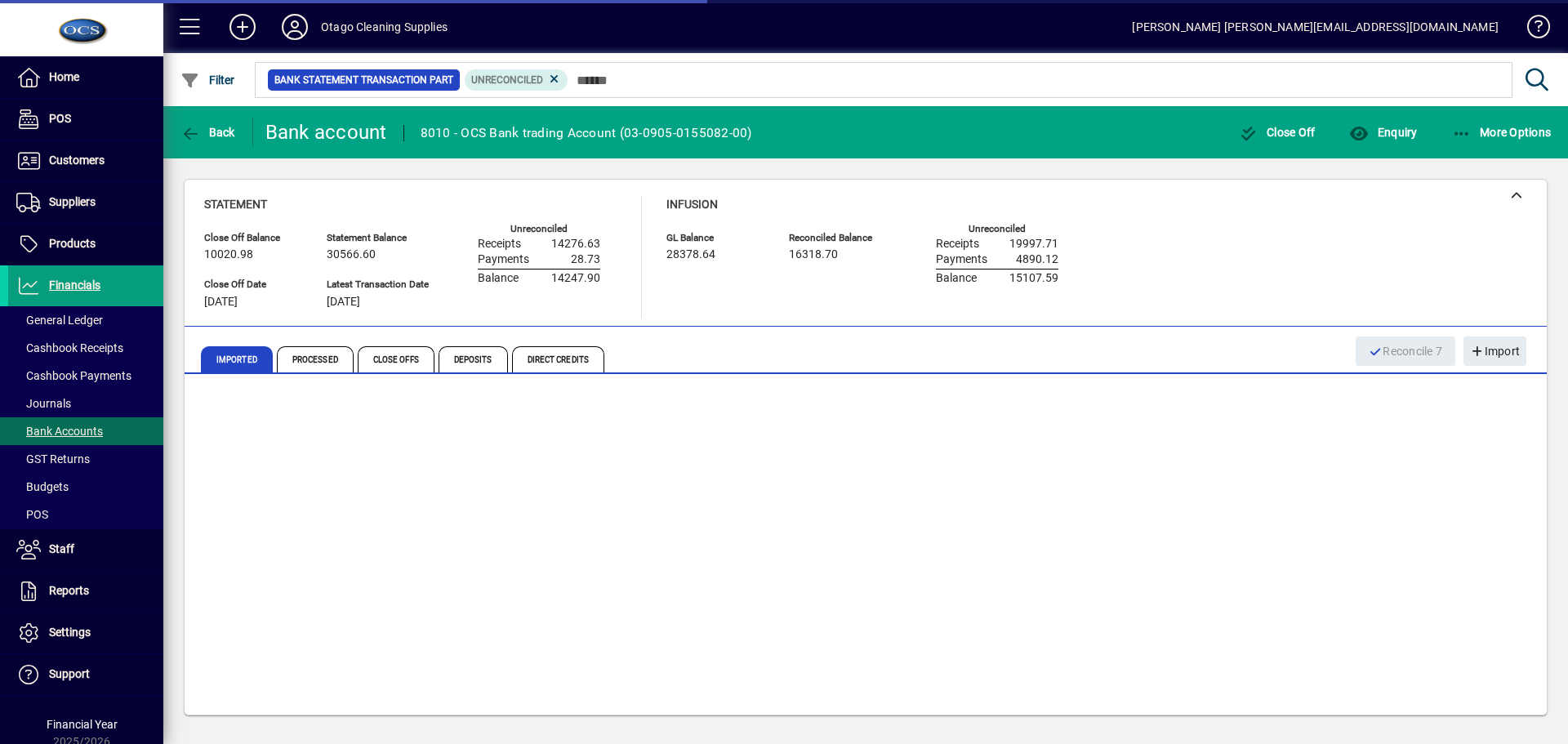
scroll to position [204, 0]
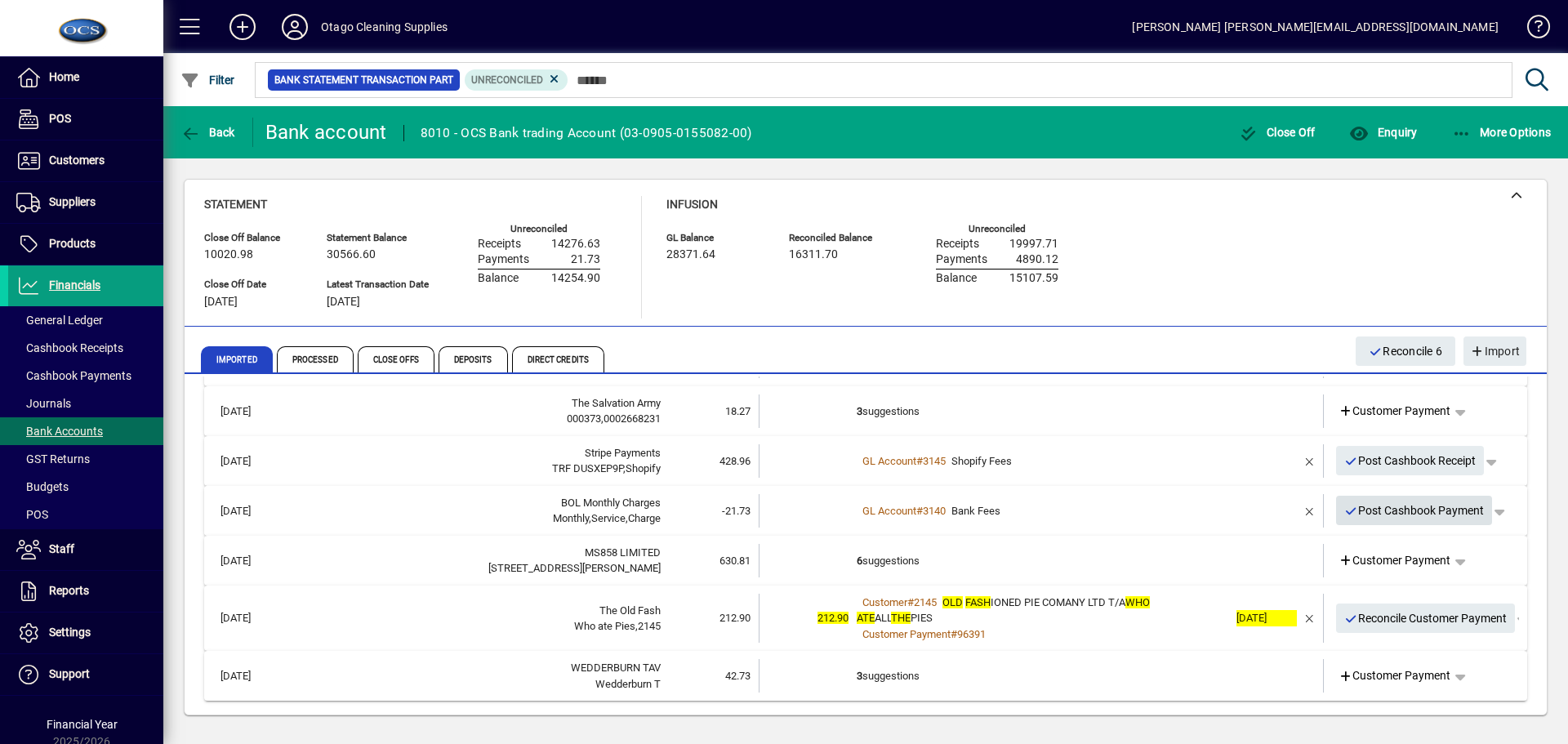
click at [1379, 517] on span "Post Cashbook Payment" at bounding box center [1414, 511] width 140 height 27
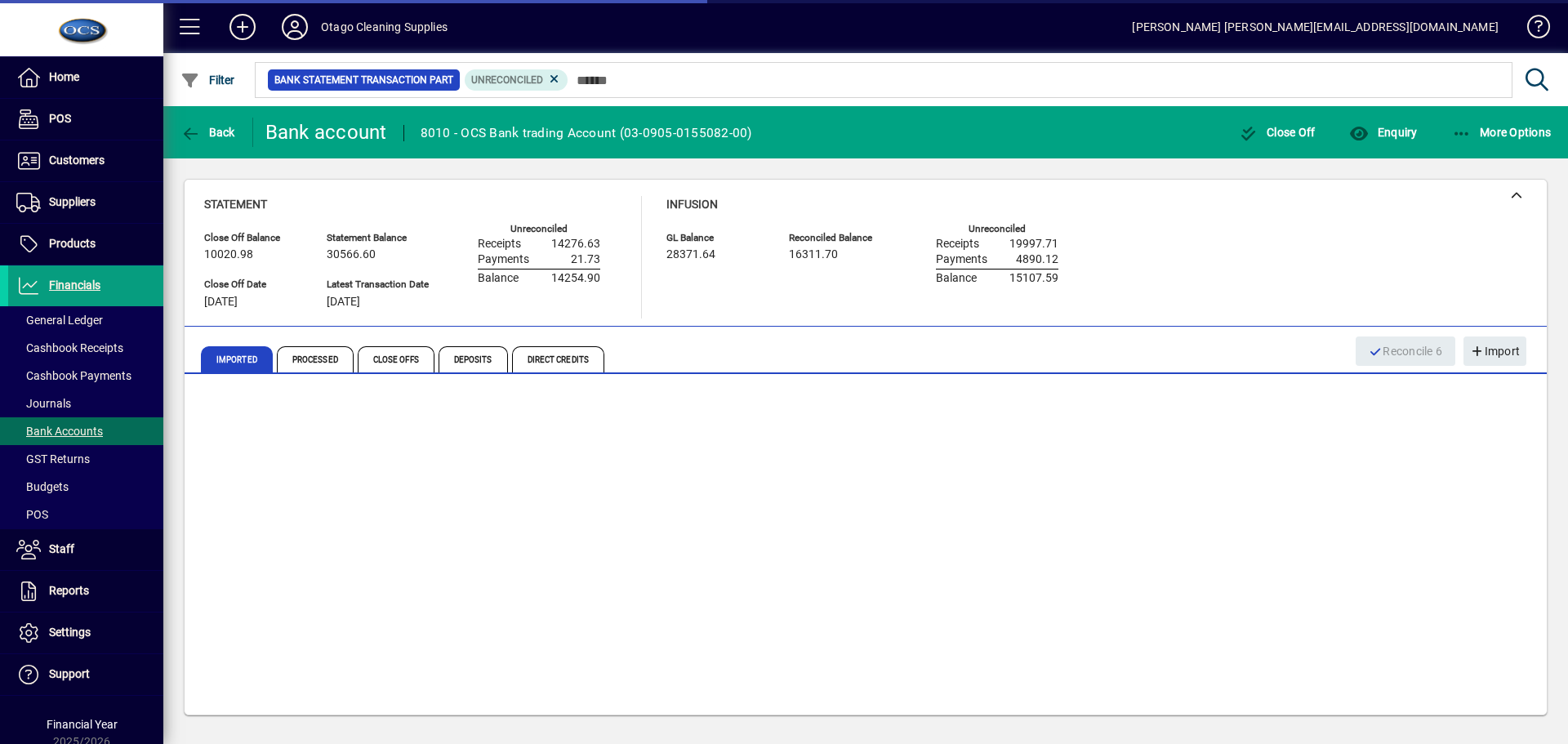
scroll to position [153, 0]
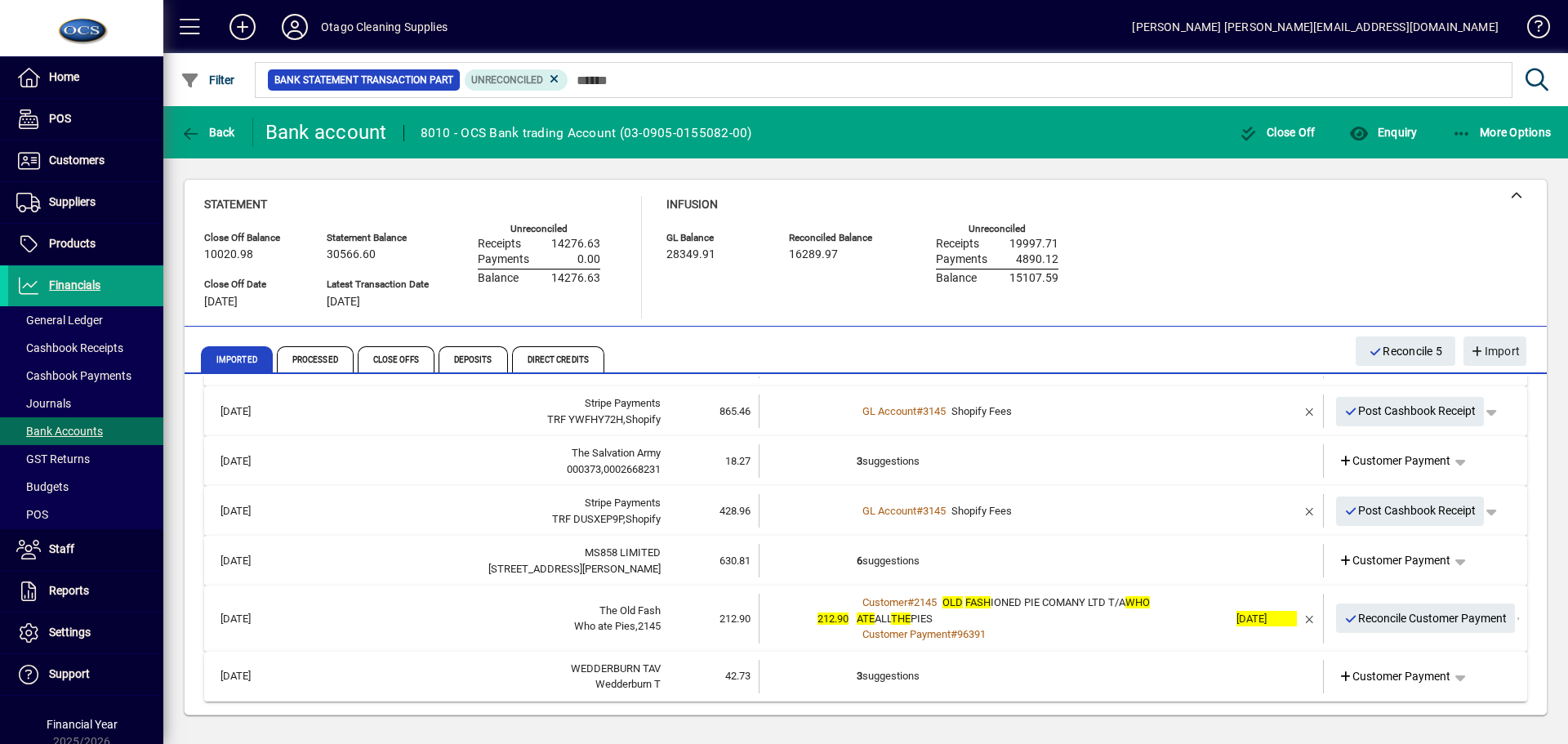
click at [1121, 565] on td "6 suggestions" at bounding box center [1042, 561] width 372 height 34
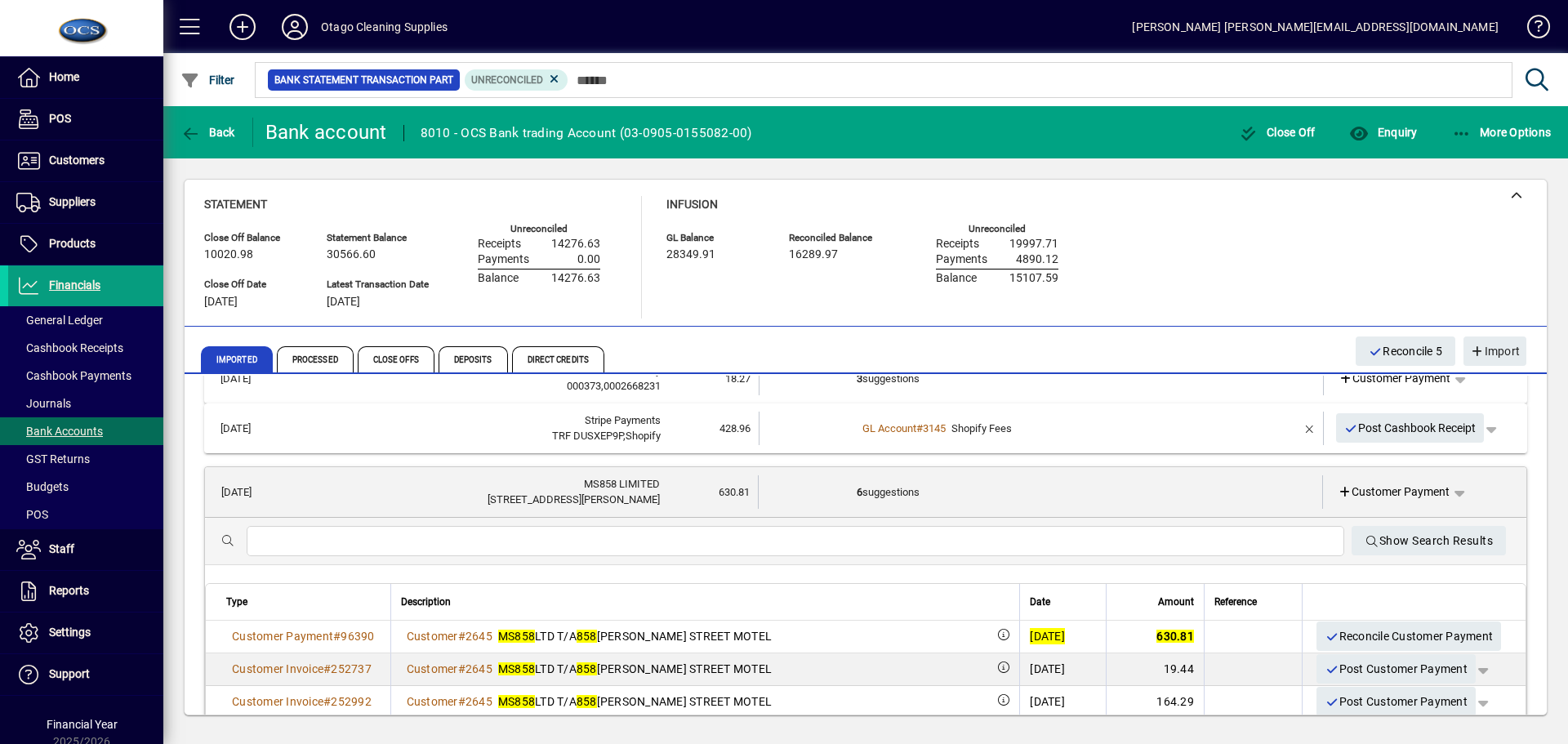
scroll to position [317, 0]
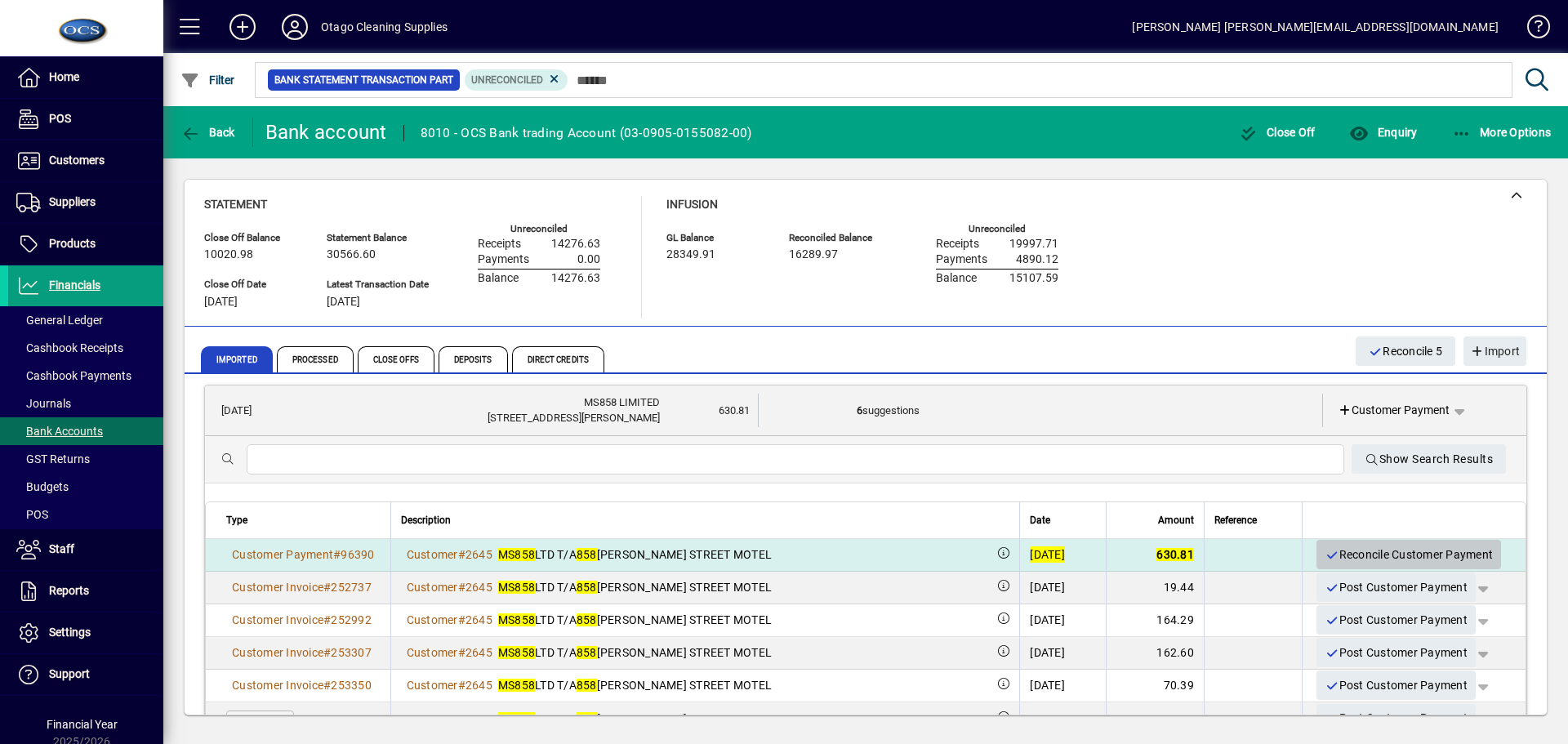
click at [1368, 550] on span "Reconcile Customer Payment" at bounding box center [1408, 555] width 168 height 27
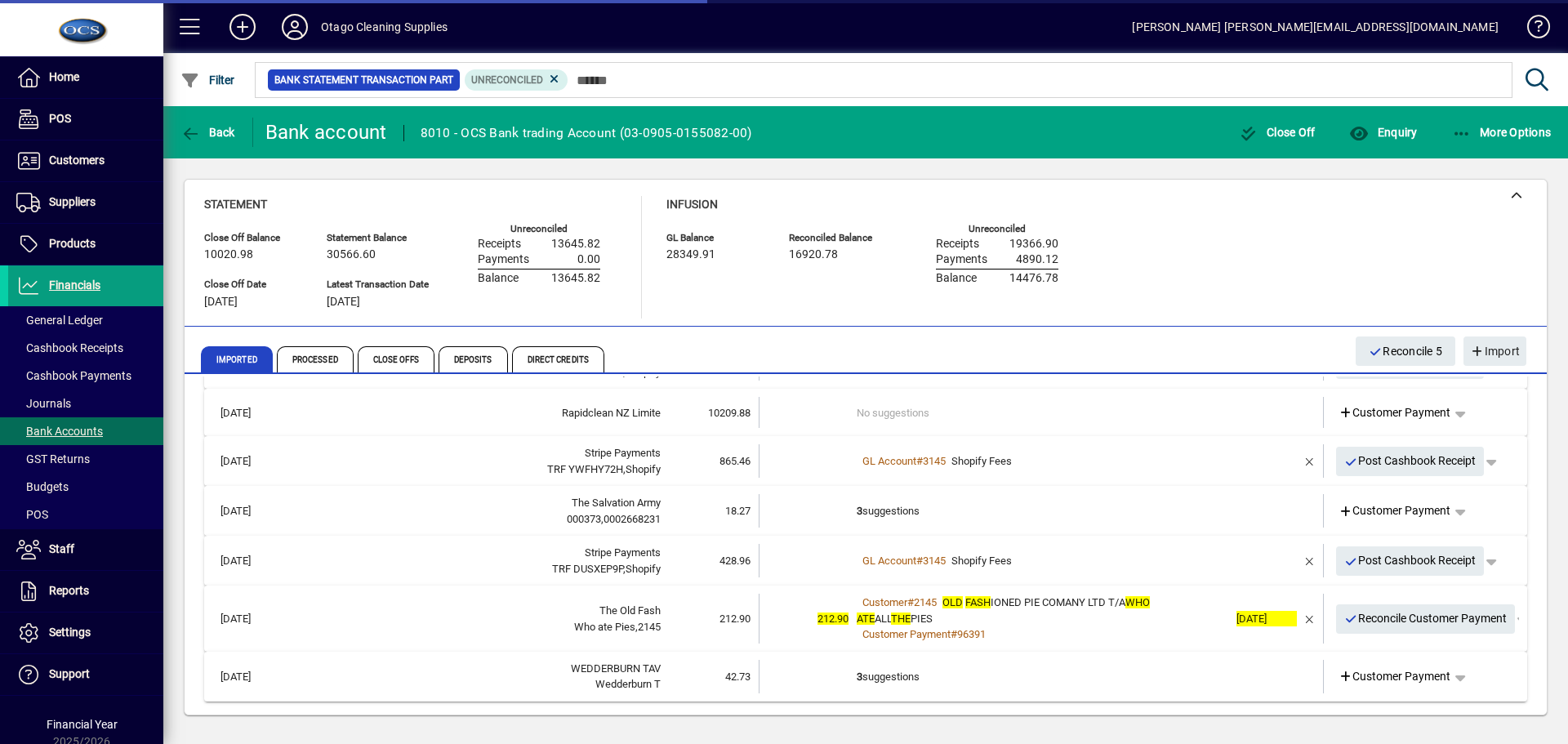
scroll to position [104, 0]
click at [1351, 618] on span "Reconcile Customer Payment" at bounding box center [1425, 619] width 163 height 27
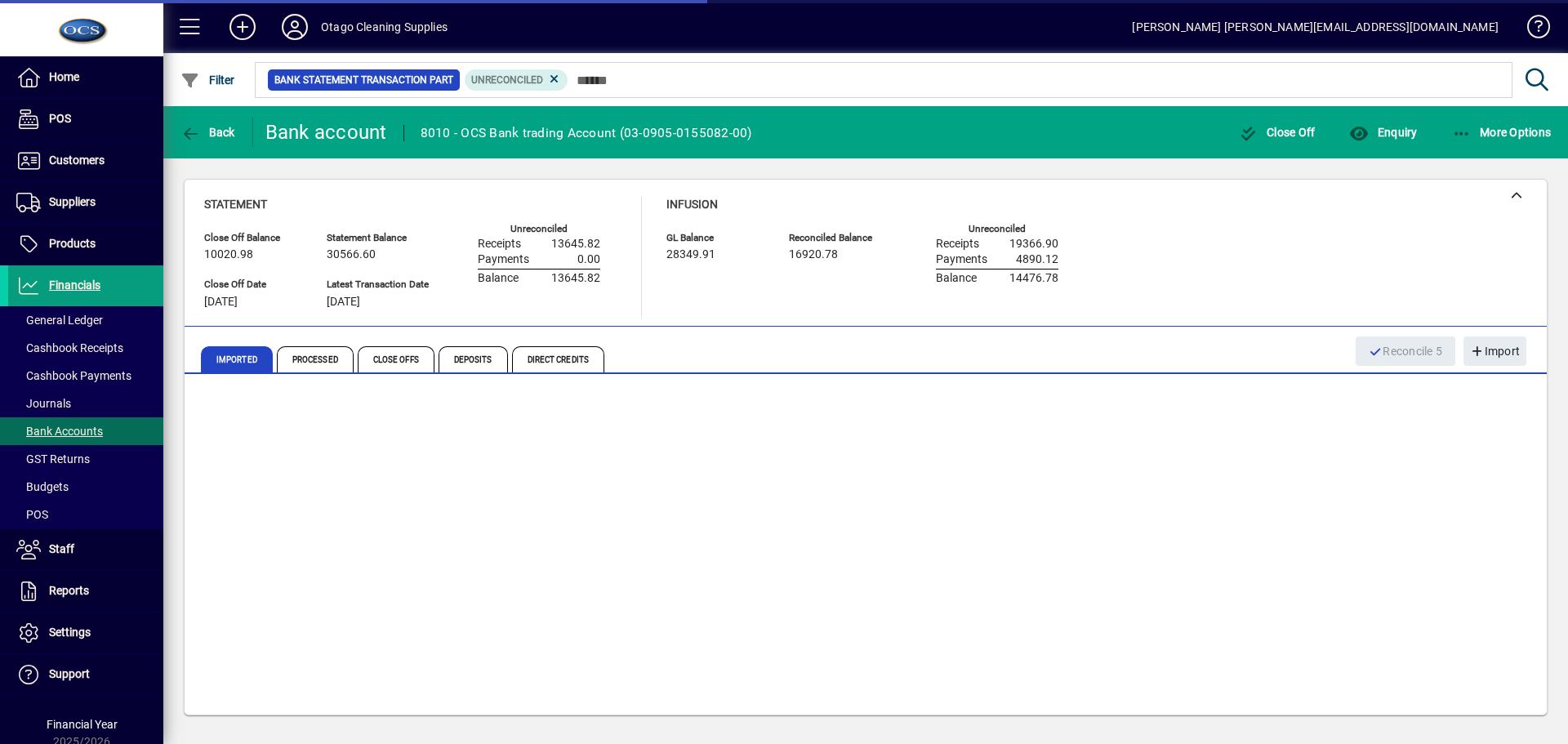
scroll to position [39, 0]
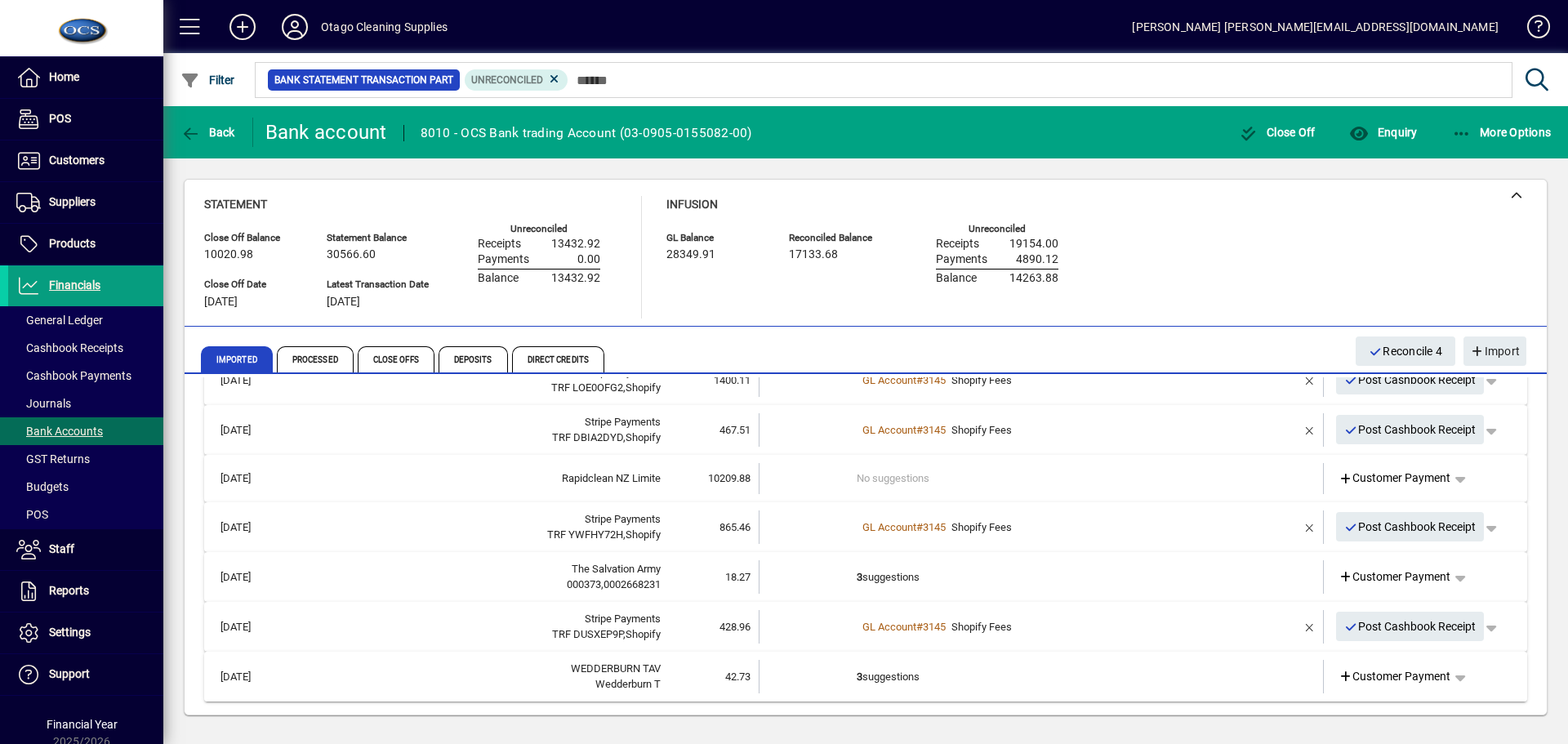
click at [1045, 679] on td "3 suggestions" at bounding box center [1042, 676] width 372 height 34
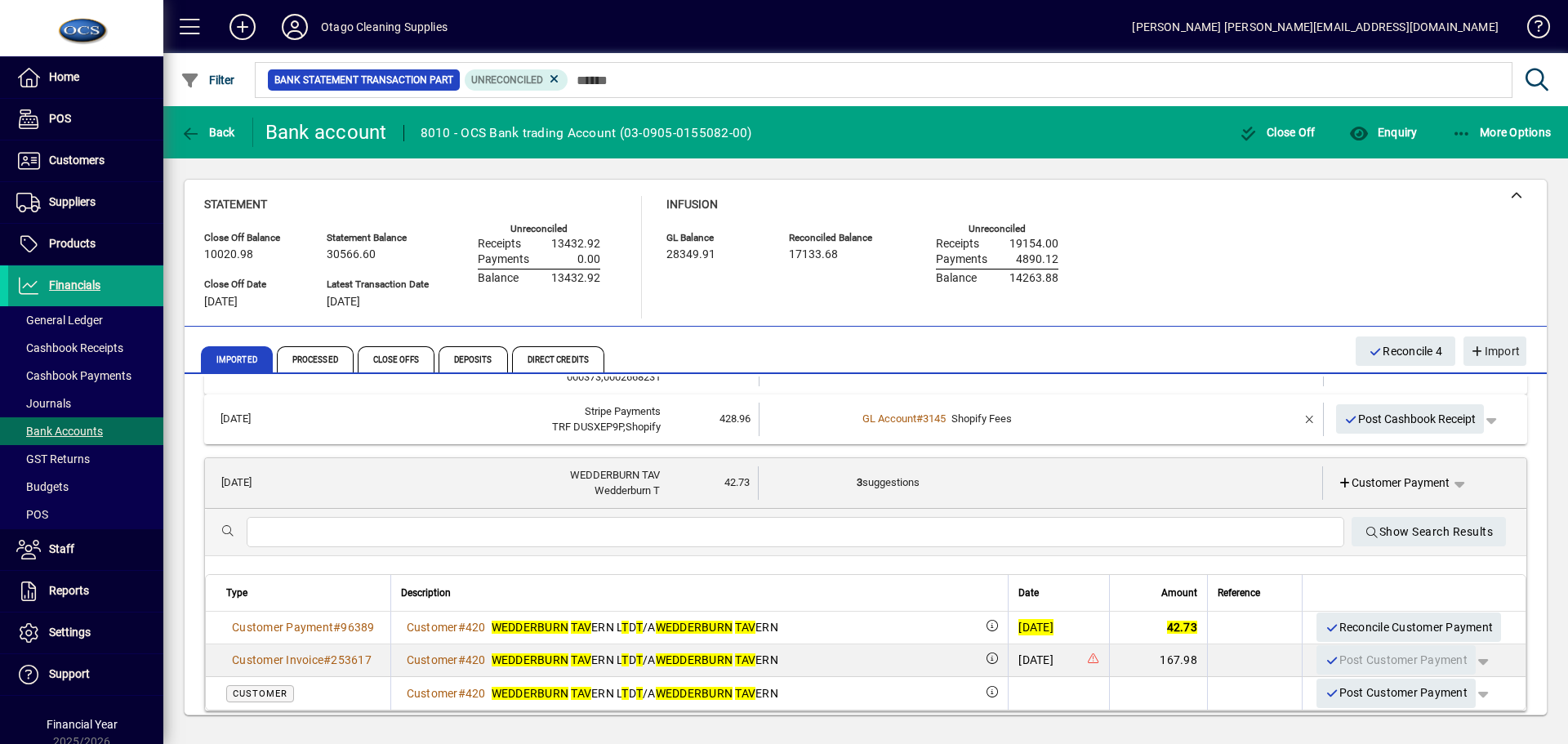
scroll to position [254, 0]
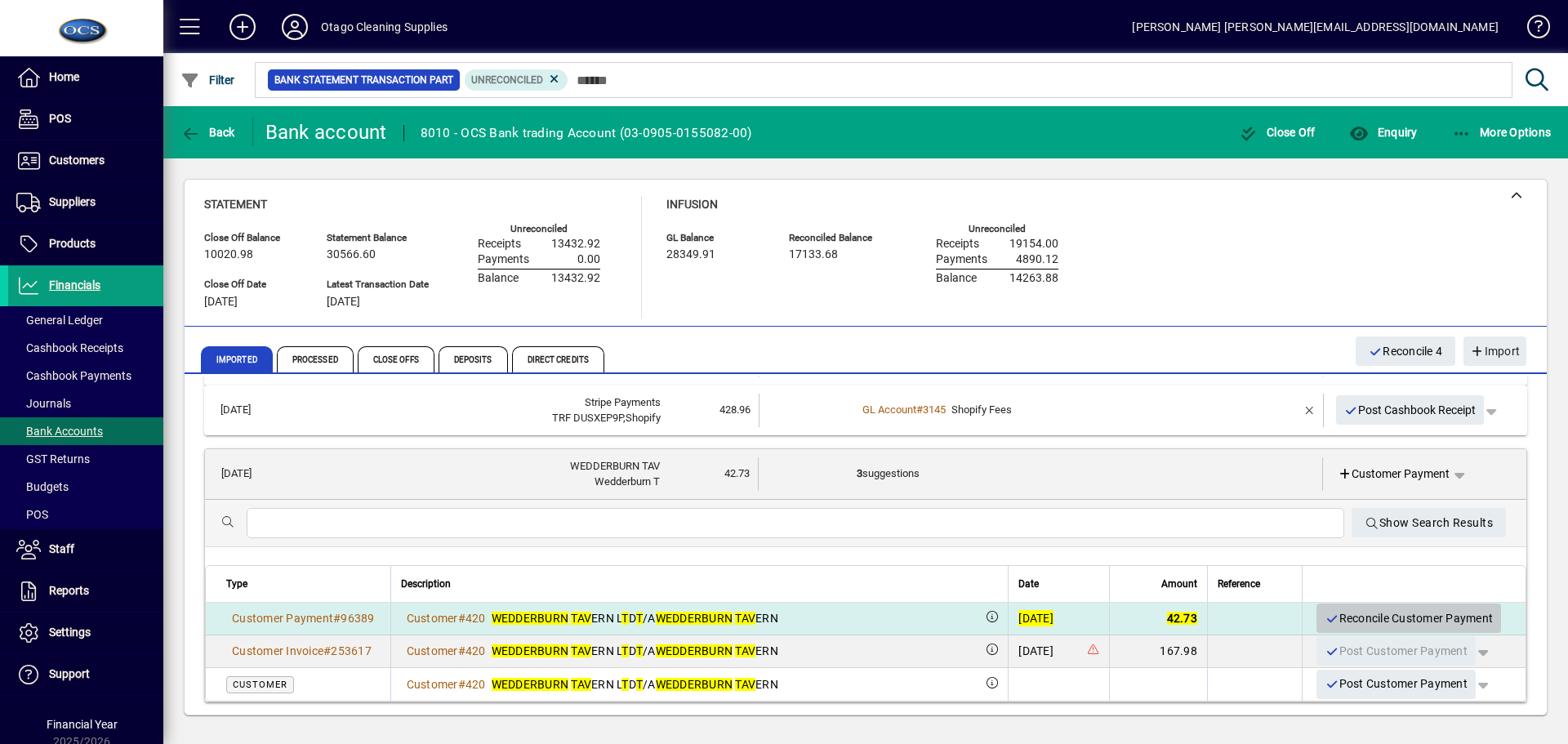
click at [1331, 612] on span "Reconcile Customer Payment" at bounding box center [1408, 619] width 168 height 27
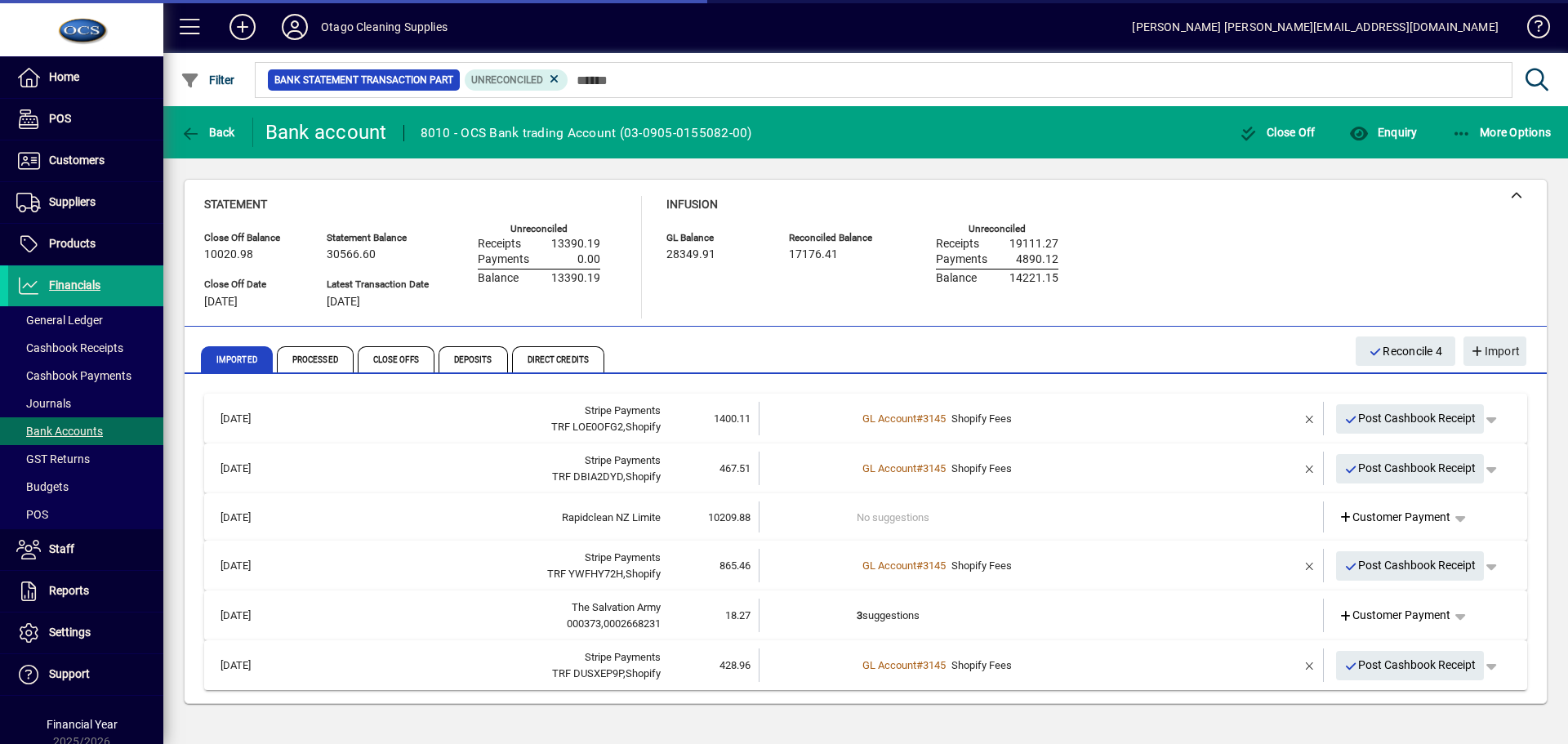
scroll to position [0, 0]
click at [1115, 619] on td "3 suggestions" at bounding box center [1042, 615] width 372 height 34
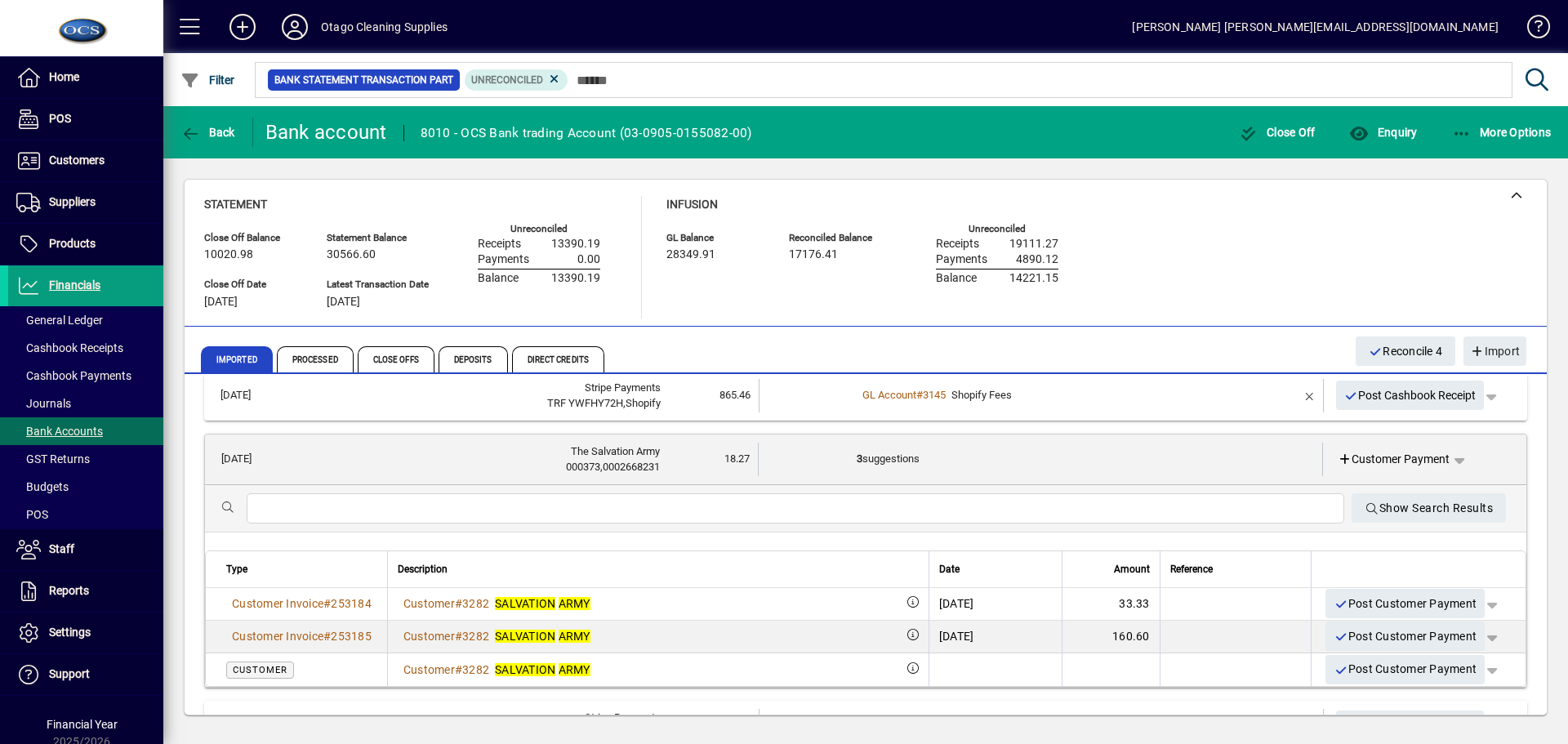
scroll to position [217, 0]
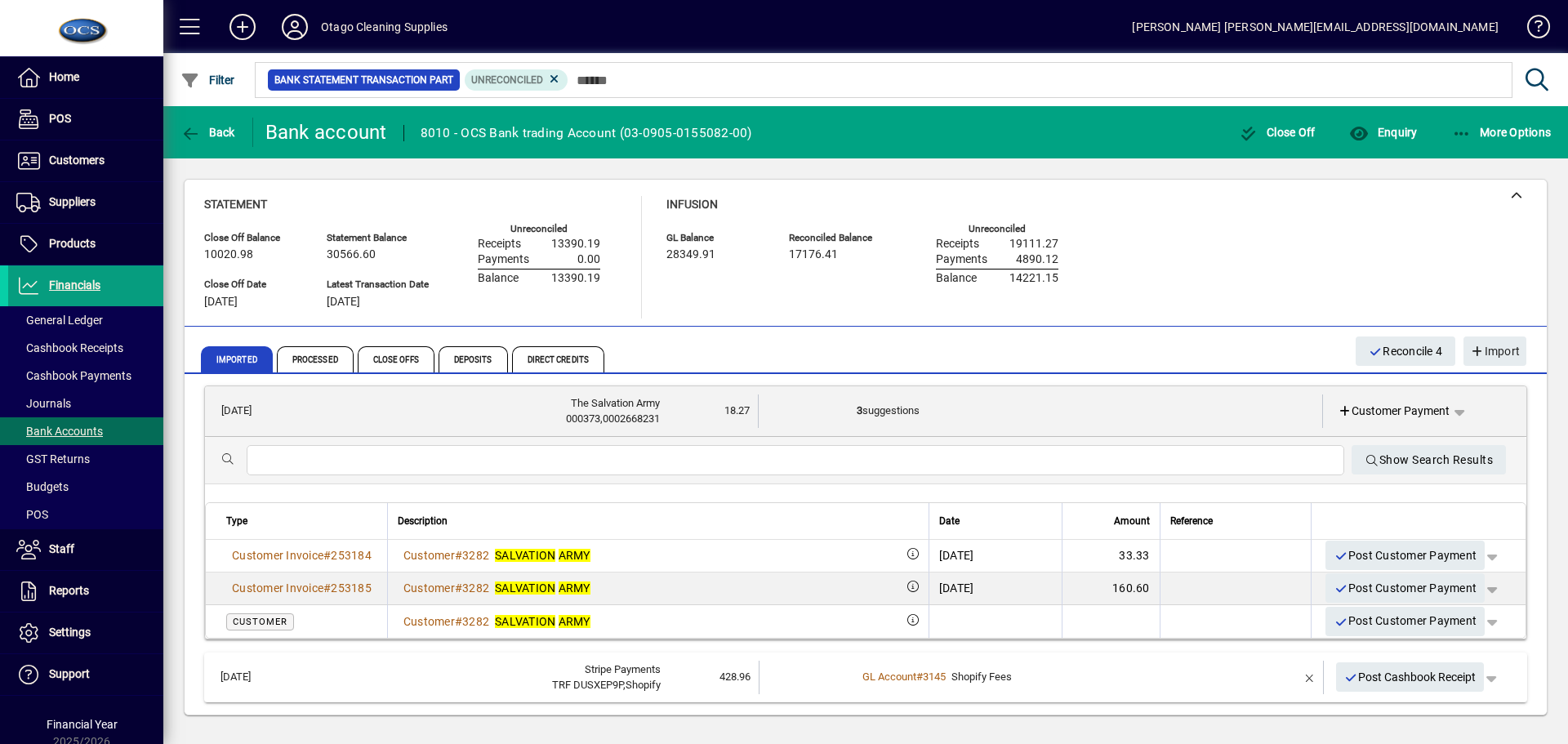
click at [1077, 417] on td "3 suggestions" at bounding box center [1042, 411] width 371 height 34
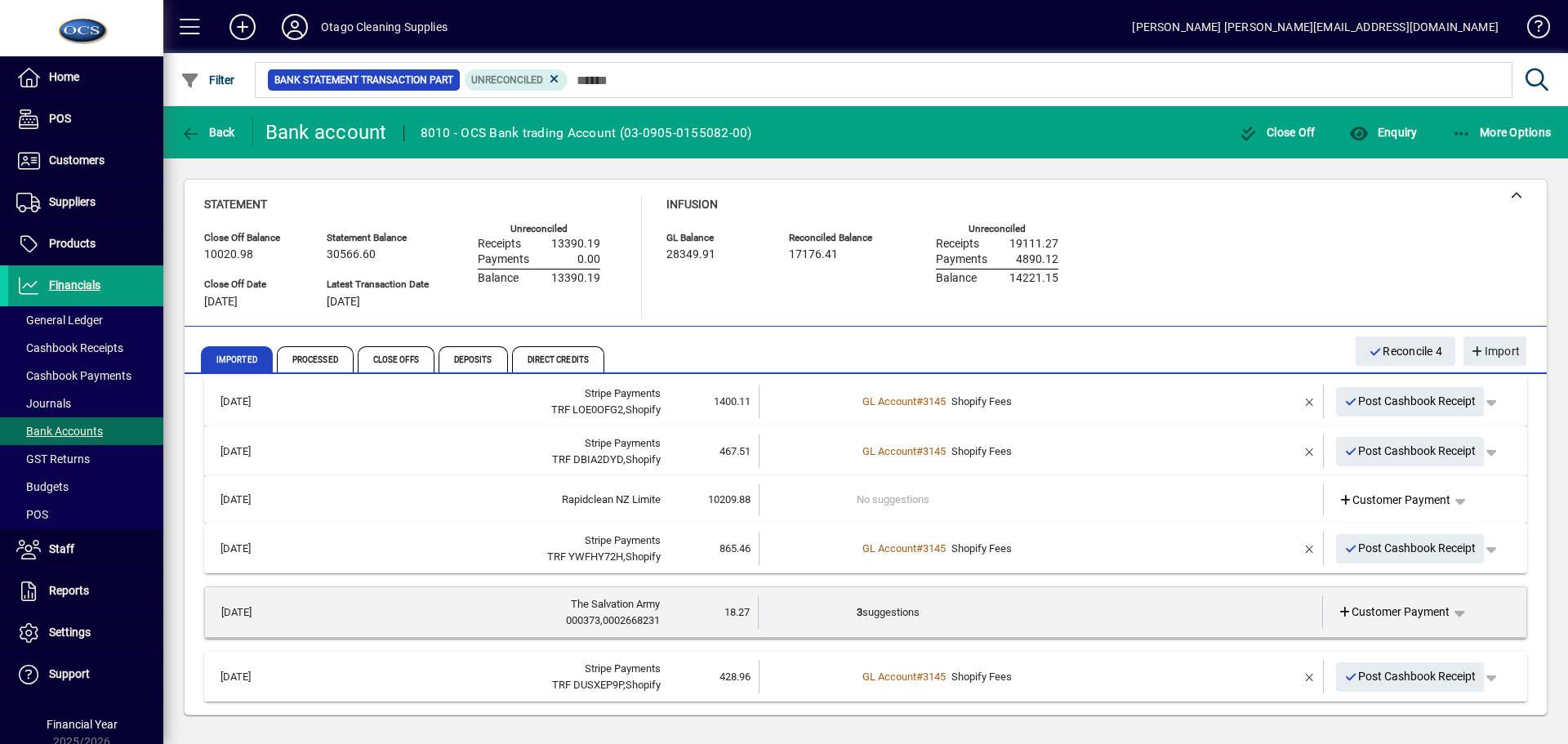
scroll to position [0, 0]
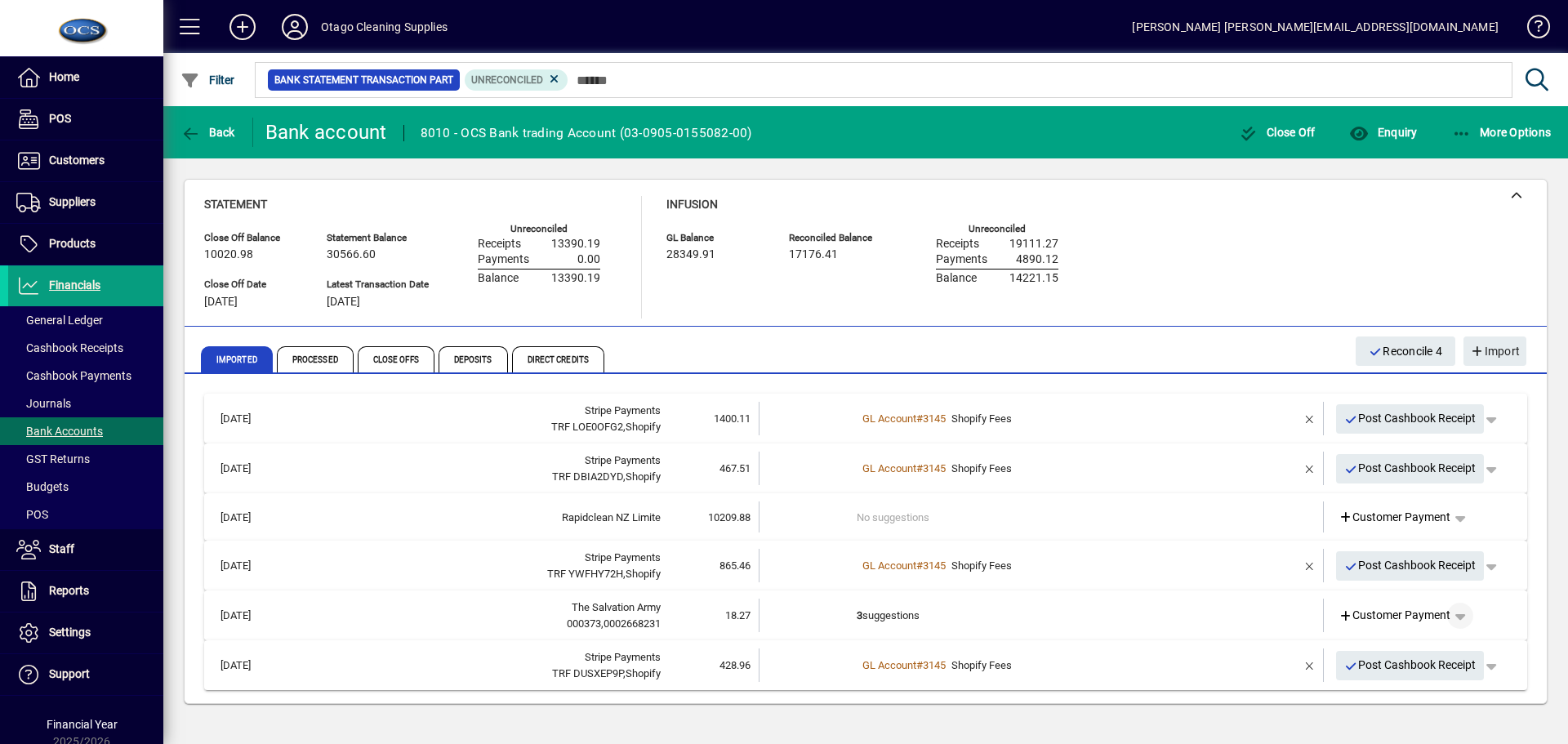
click at [1464, 614] on span "button" at bounding box center [1460, 616] width 40 height 40
click at [1204, 292] on div at bounding box center [784, 372] width 1568 height 744
click at [623, 617] on div "000373,0002668231" at bounding box center [475, 624] width 372 height 16
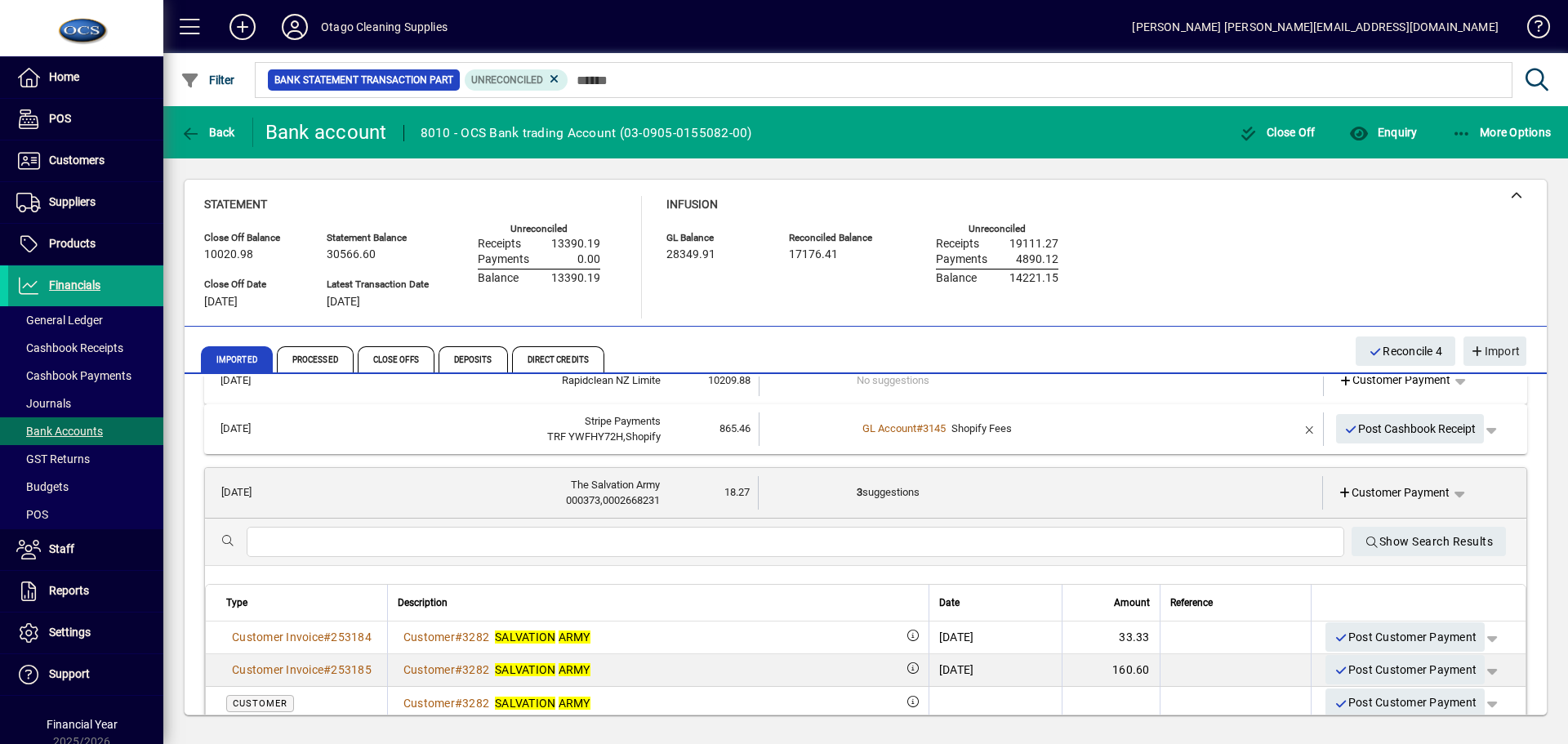
scroll to position [54, 0]
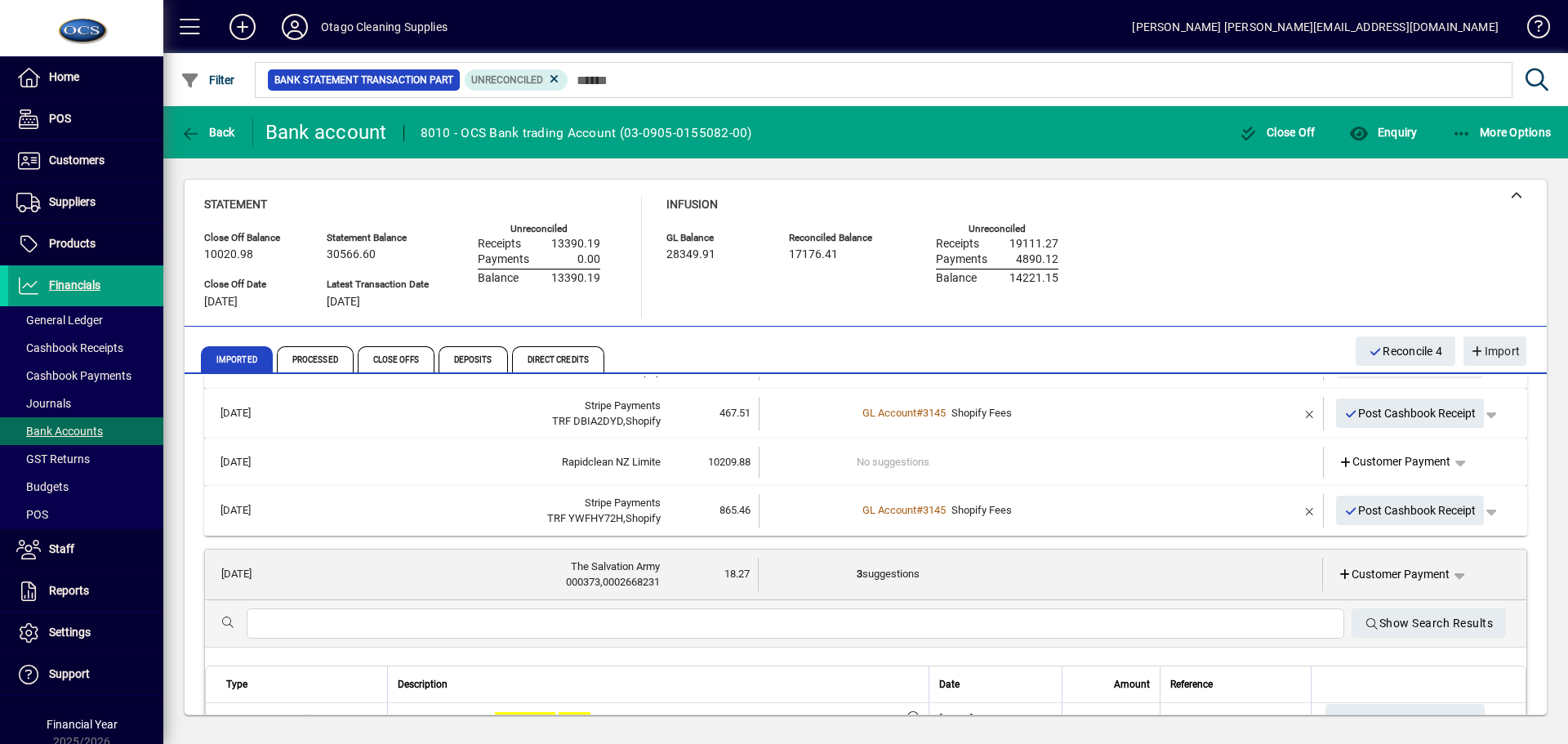
click at [669, 581] on td "18.27" at bounding box center [708, 574] width 98 height 34
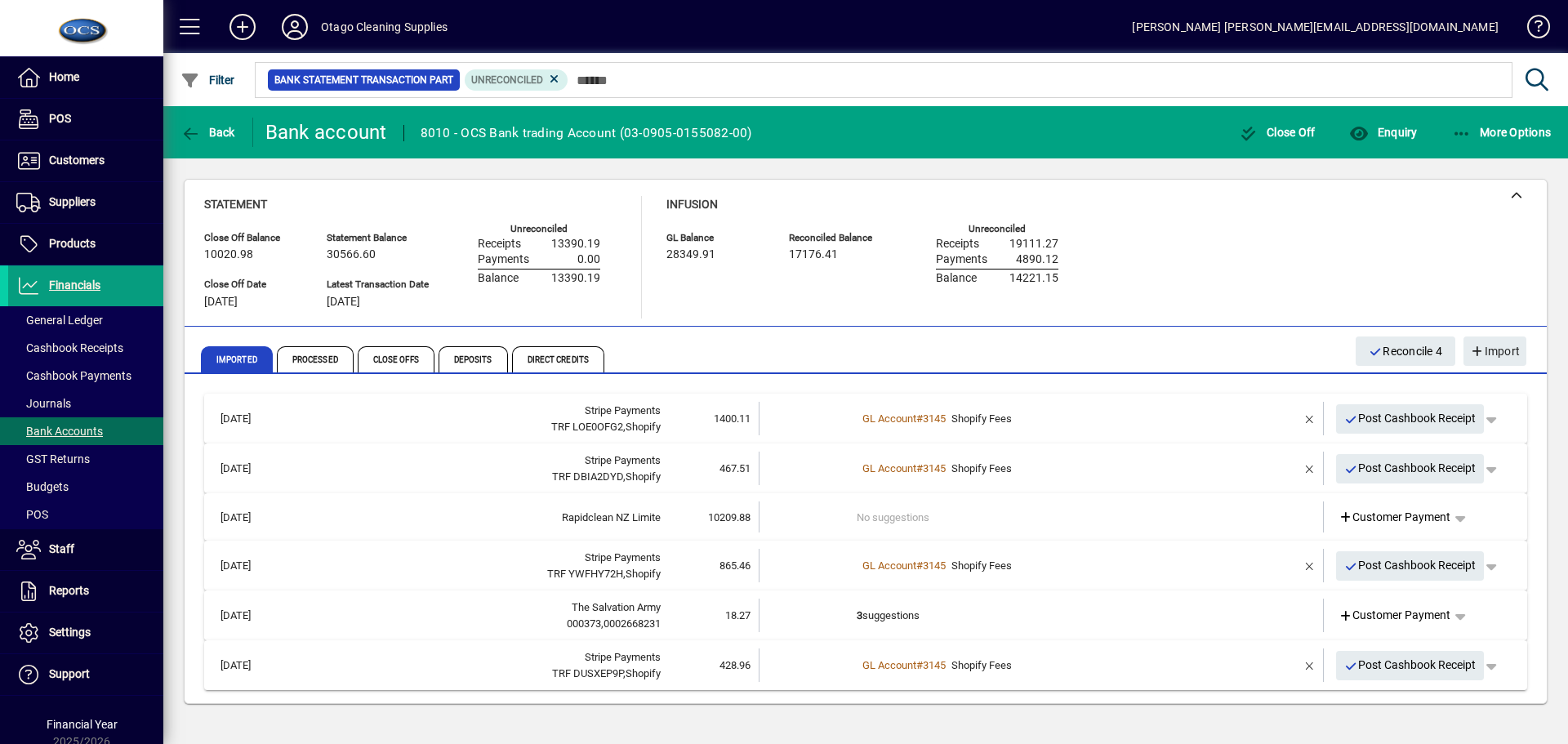
scroll to position [0, 0]
click at [1259, 619] on td at bounding box center [1262, 615] width 68 height 34
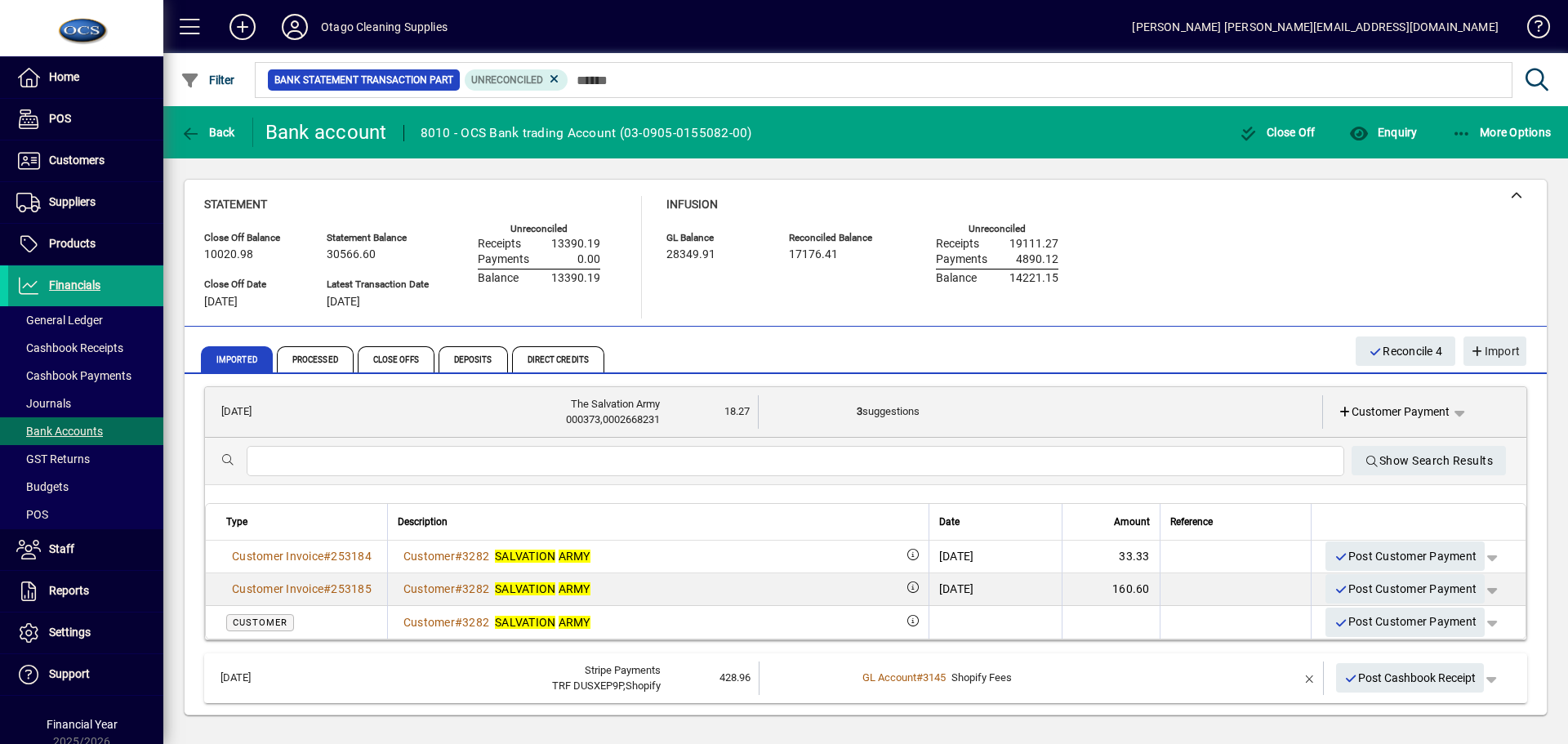
scroll to position [217, 0]
click at [392, 463] on input "text" at bounding box center [795, 461] width 1071 height 20
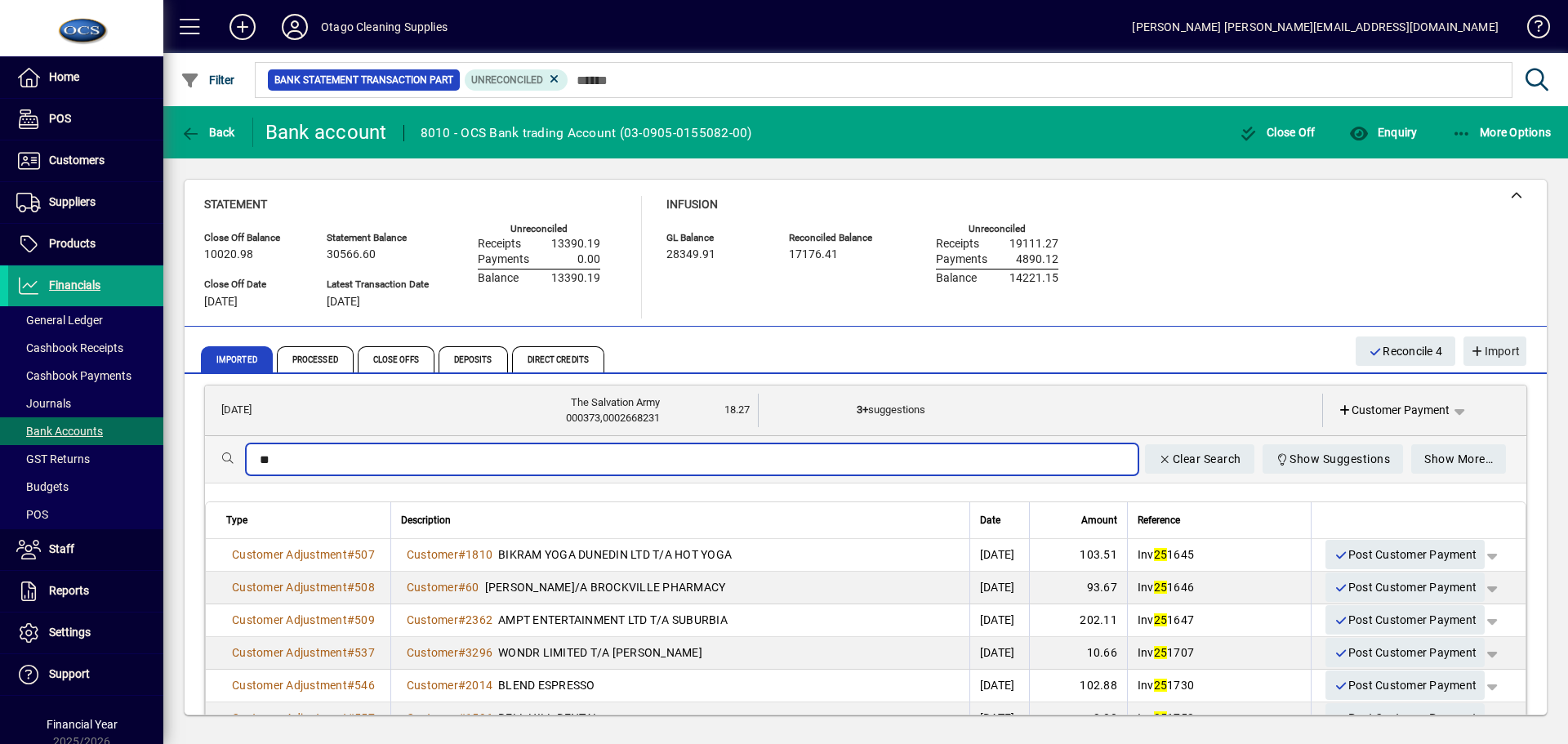
type input "*"
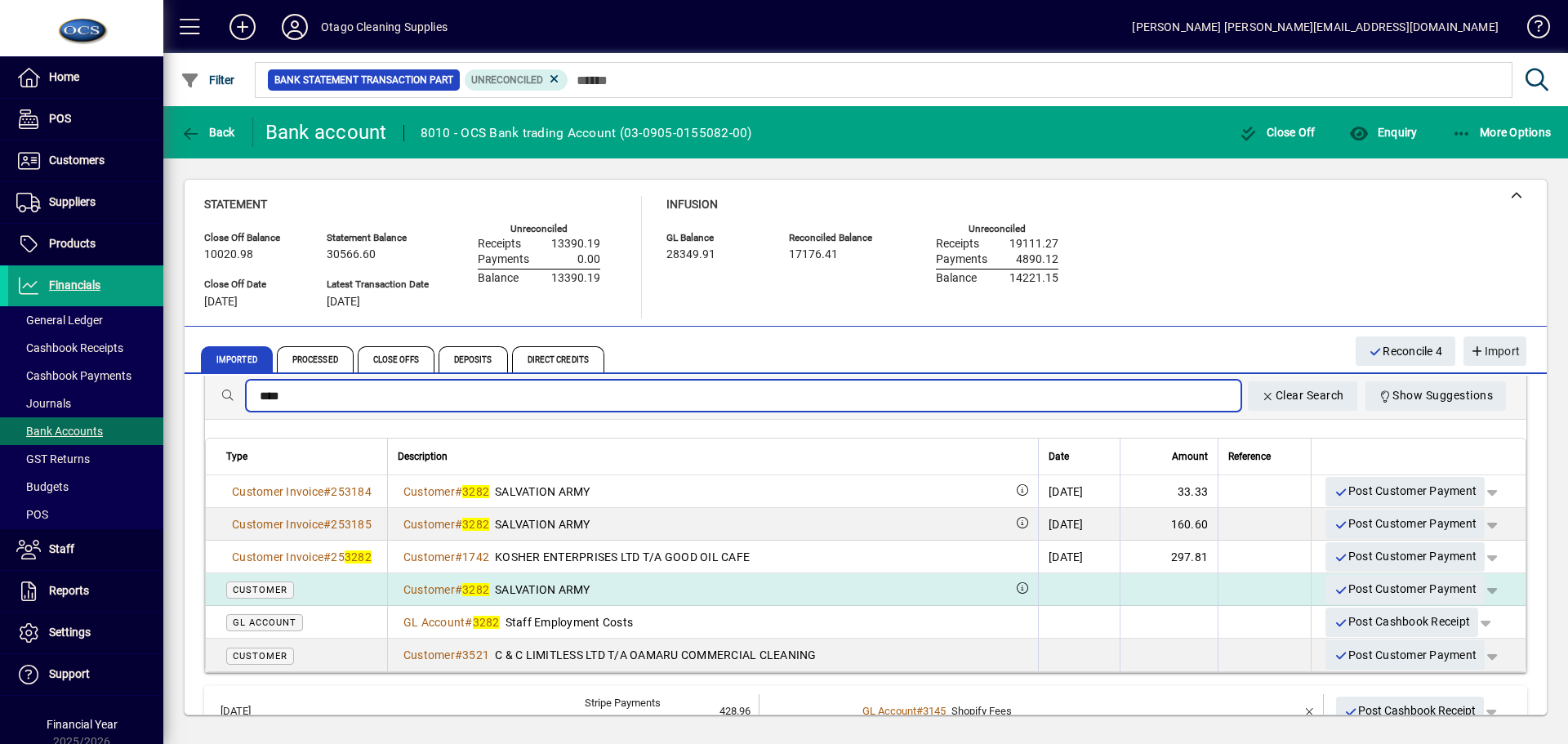
scroll to position [299, 0]
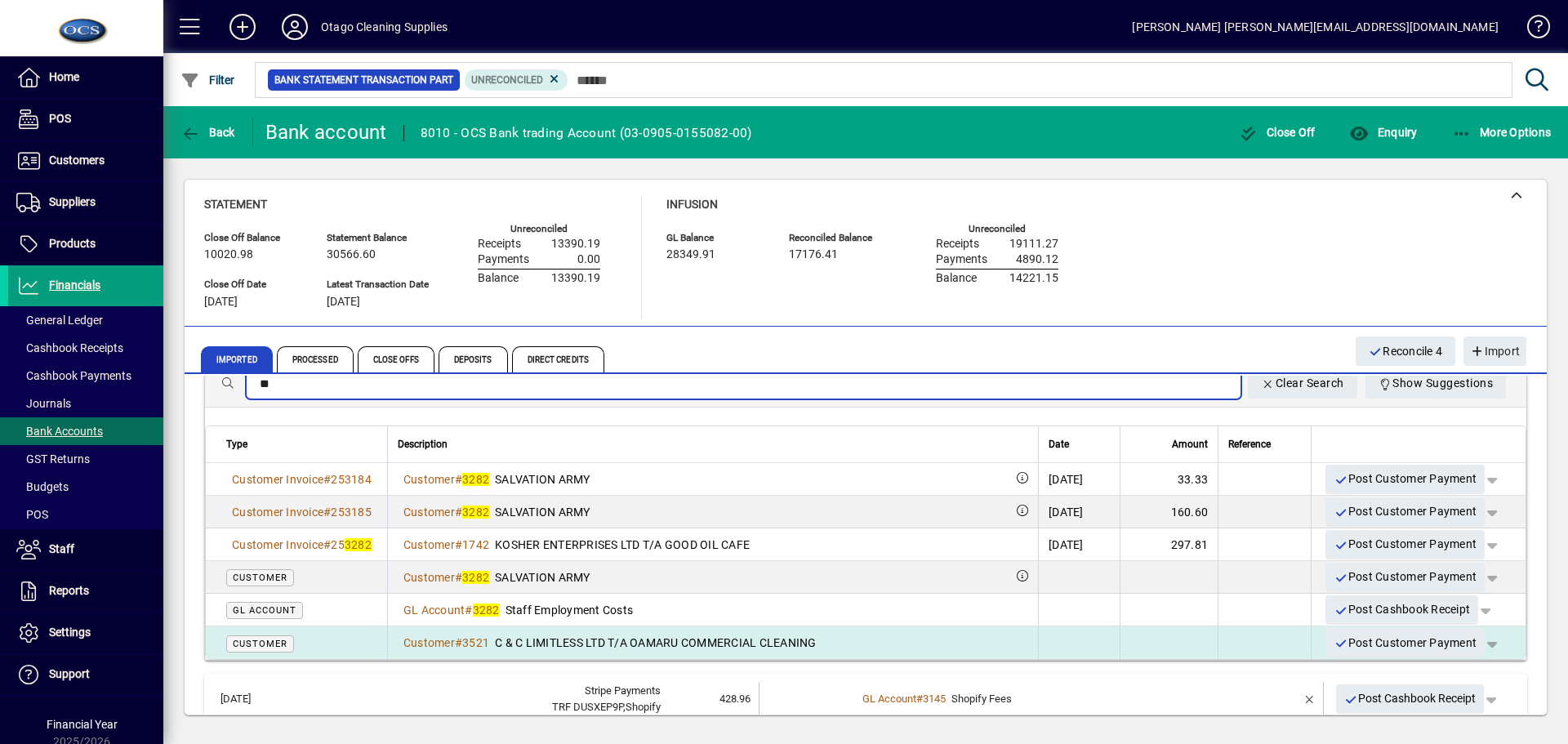
type input "*"
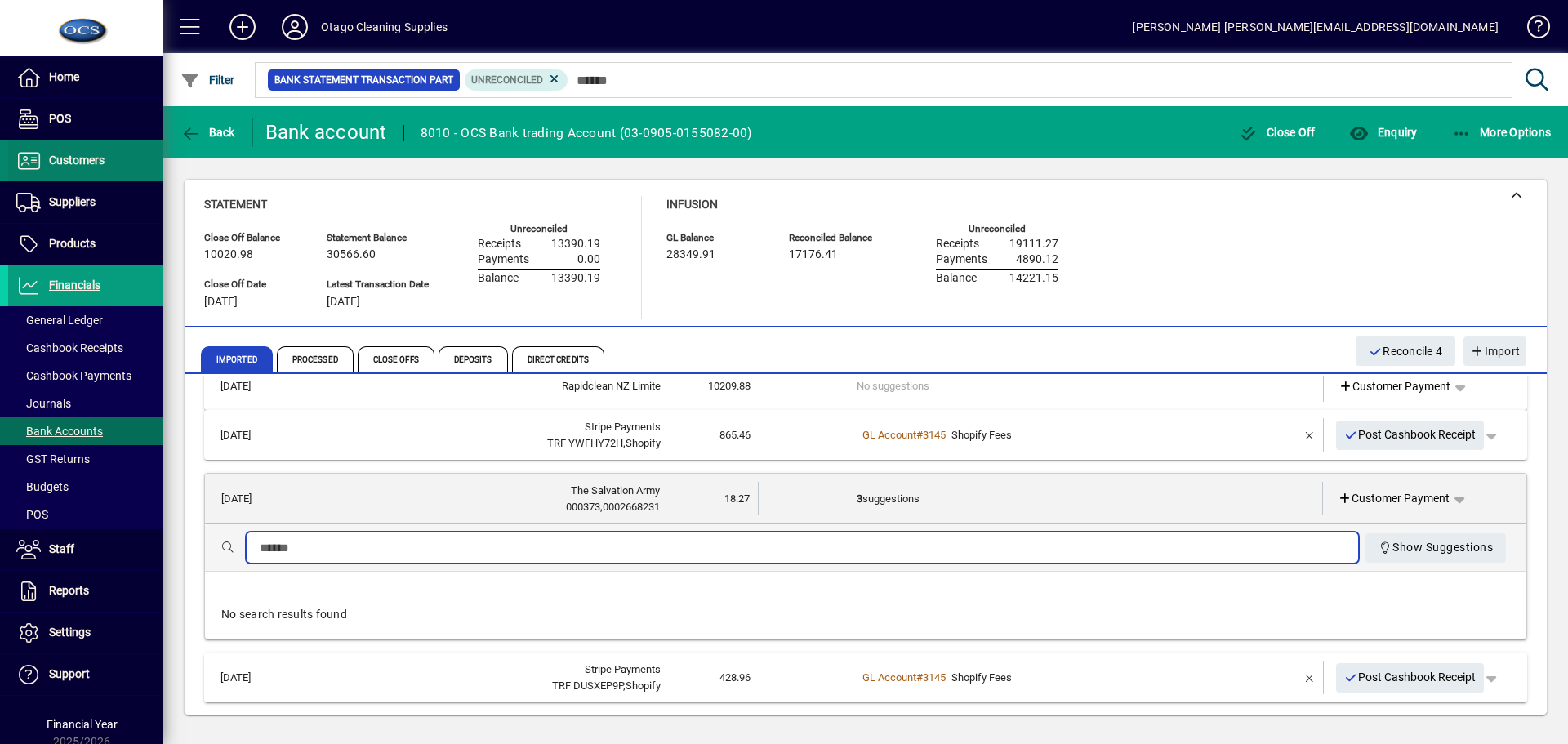
click at [106, 156] on span at bounding box center [86, 161] width 155 height 40
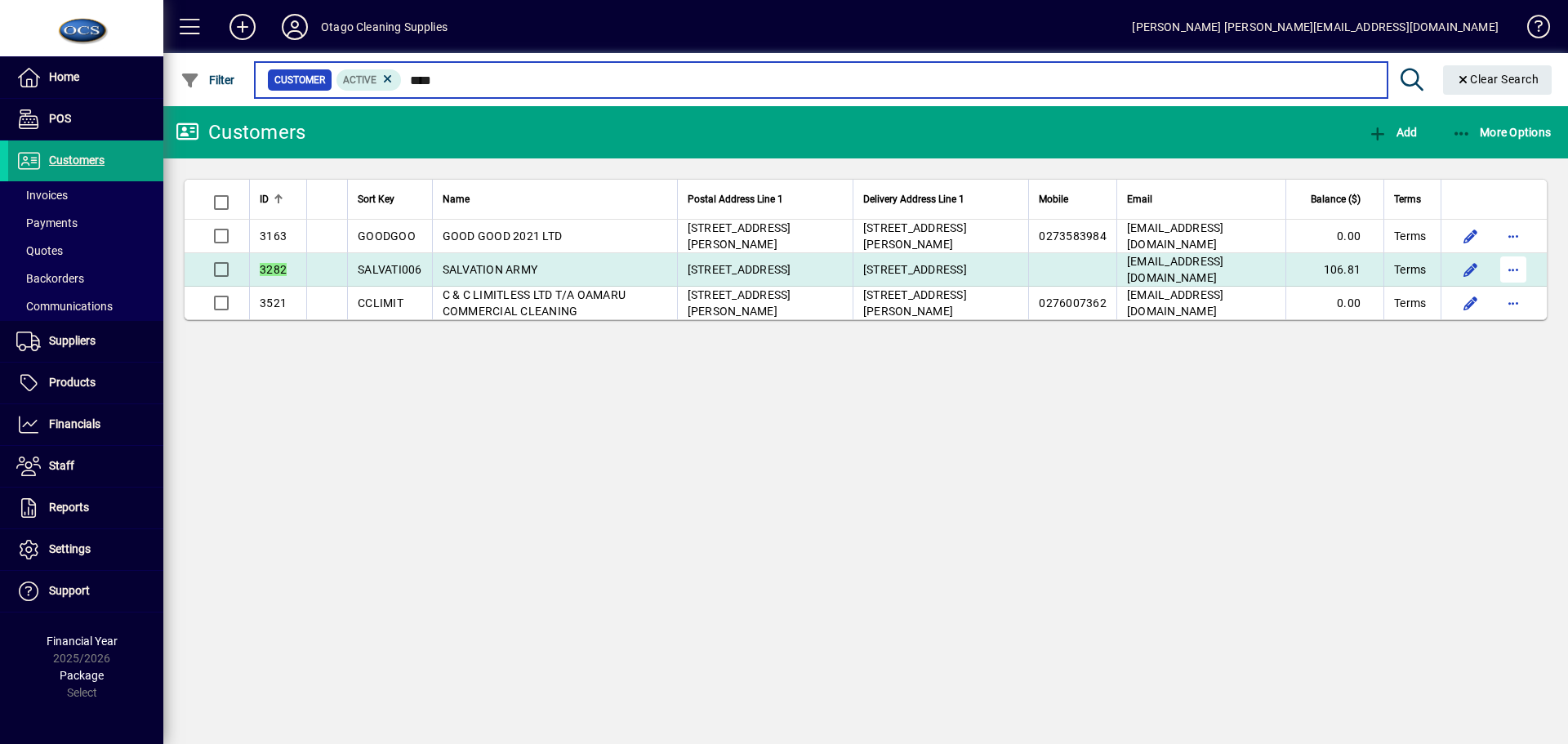
type input "****"
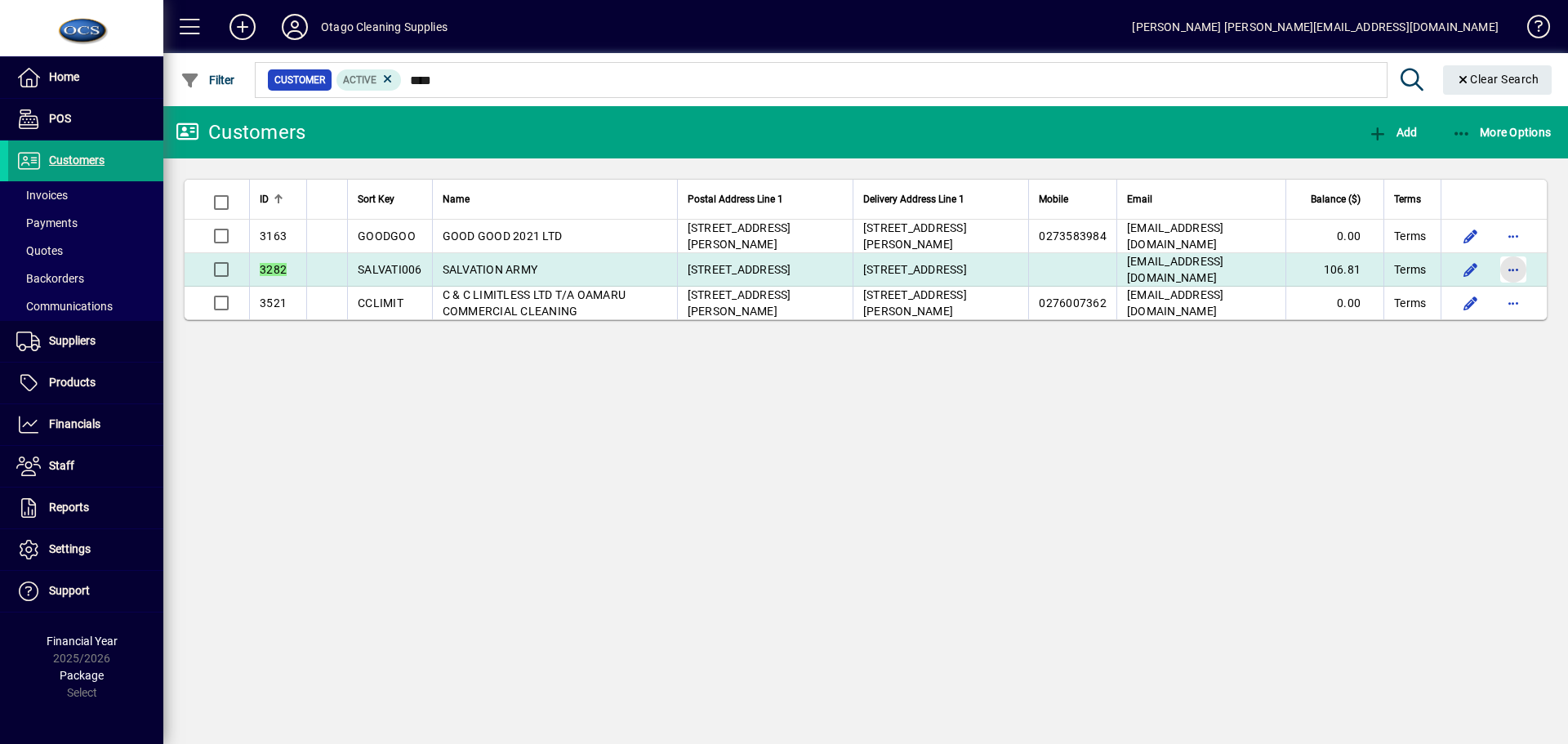
click at [1517, 268] on span "button" at bounding box center [1513, 270] width 40 height 40
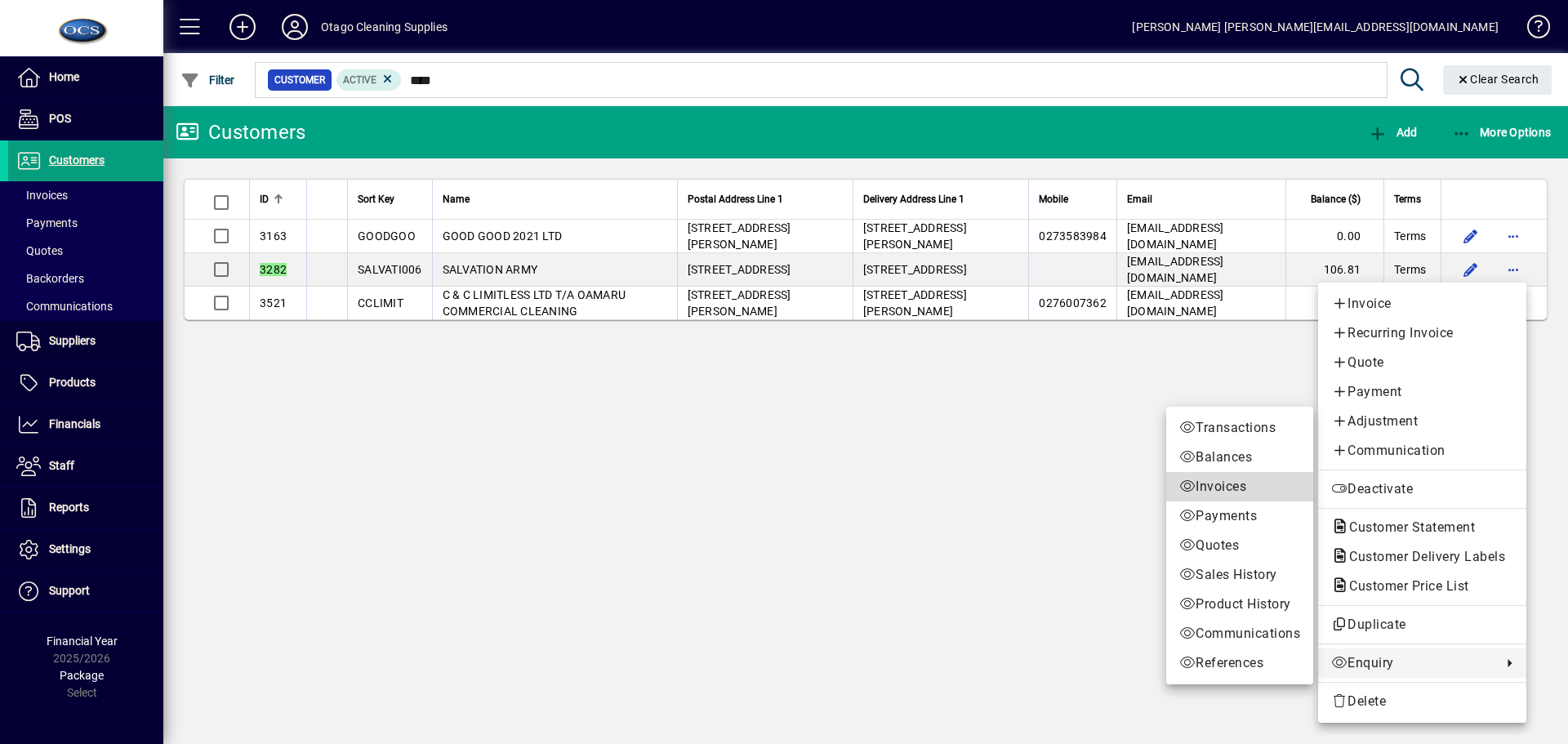
click at [1223, 492] on span "Invoices" at bounding box center [1239, 487] width 121 height 20
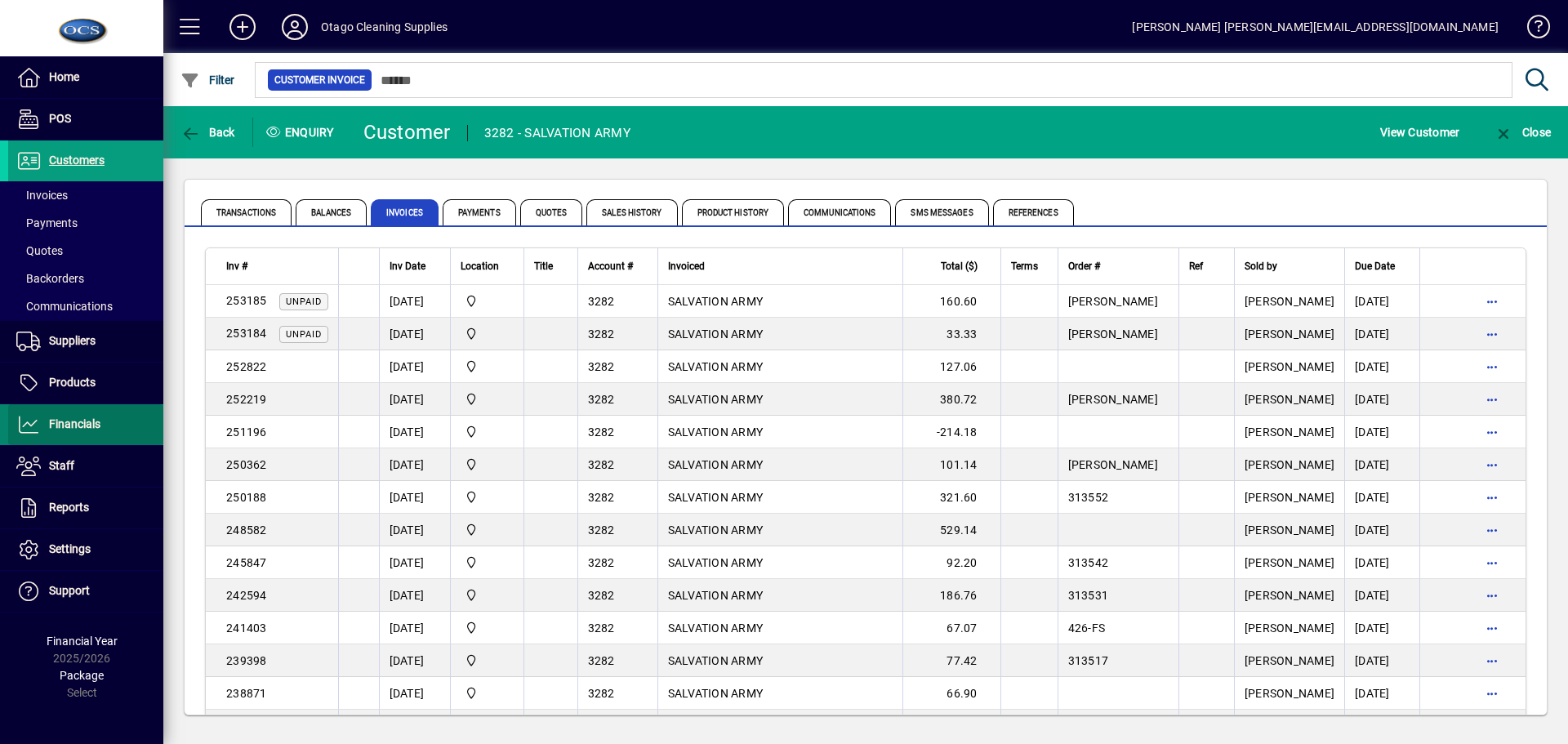
click at [80, 431] on span "Financials" at bounding box center [54, 425] width 92 height 20
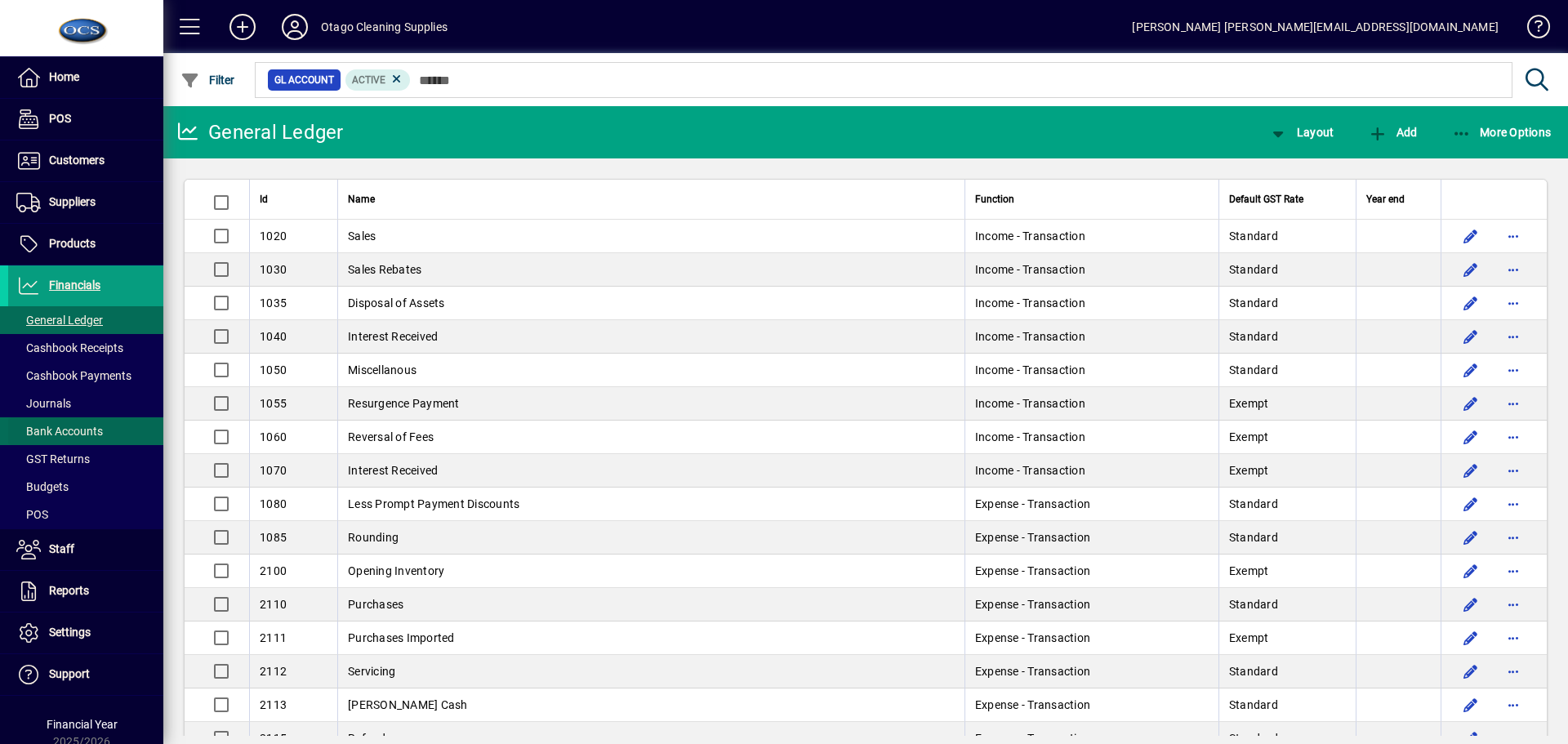
click at [54, 437] on span "Bank Accounts" at bounding box center [59, 431] width 87 height 13
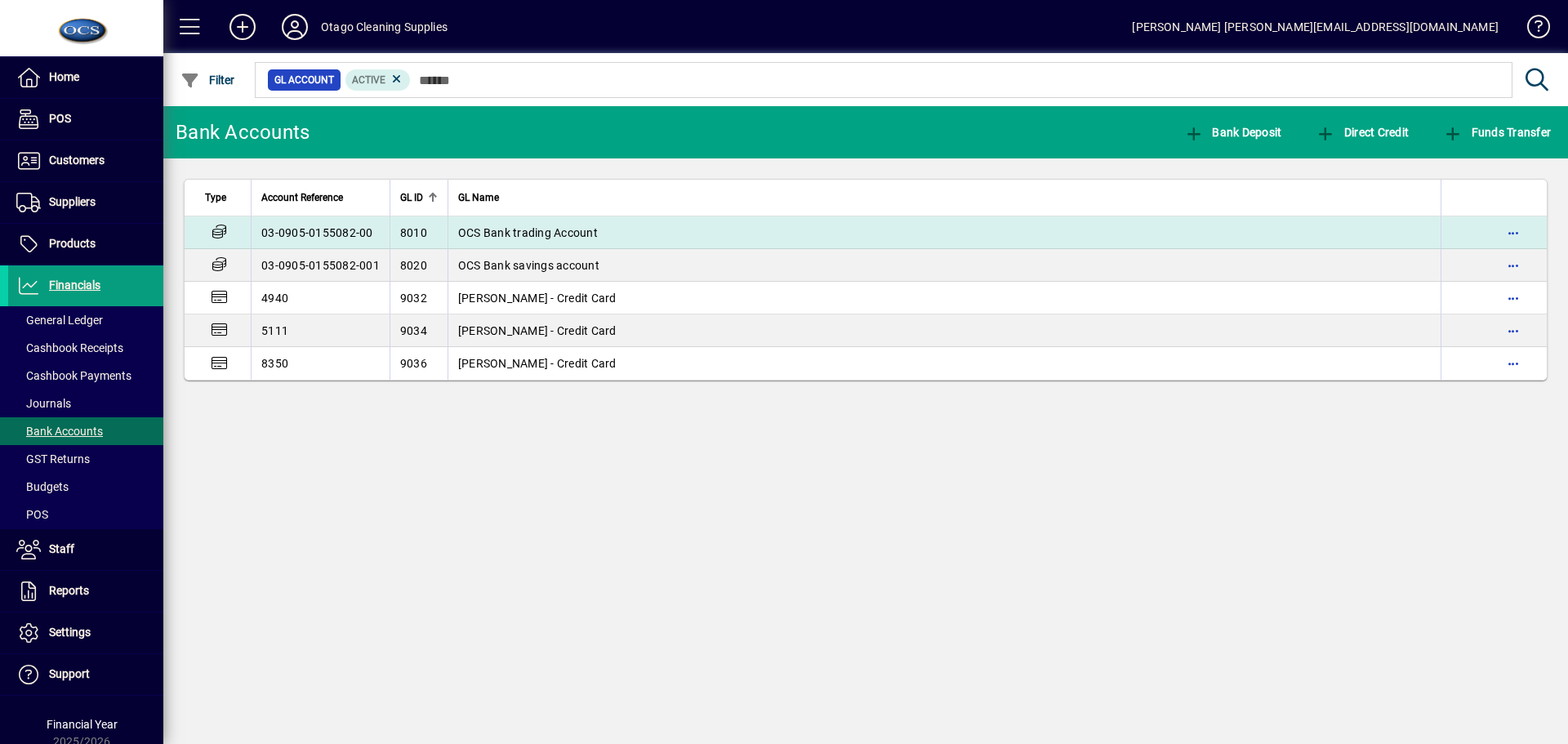
click at [532, 235] on span "OCS Bank trading Account" at bounding box center [528, 233] width 139 height 13
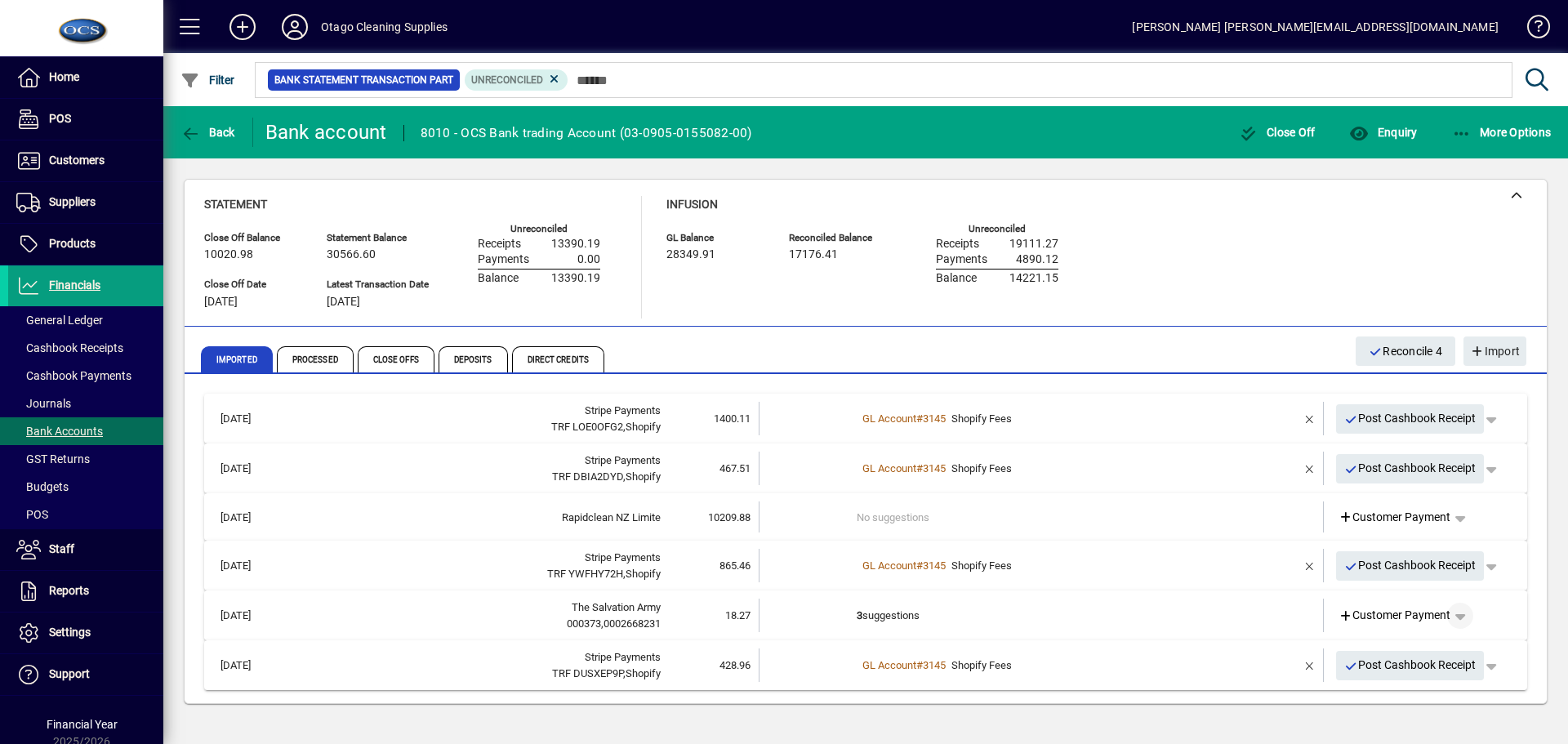
click at [1464, 618] on span "button" at bounding box center [1460, 616] width 40 height 40
click at [1387, 585] on span "Split" at bounding box center [1375, 582] width 39 height 20
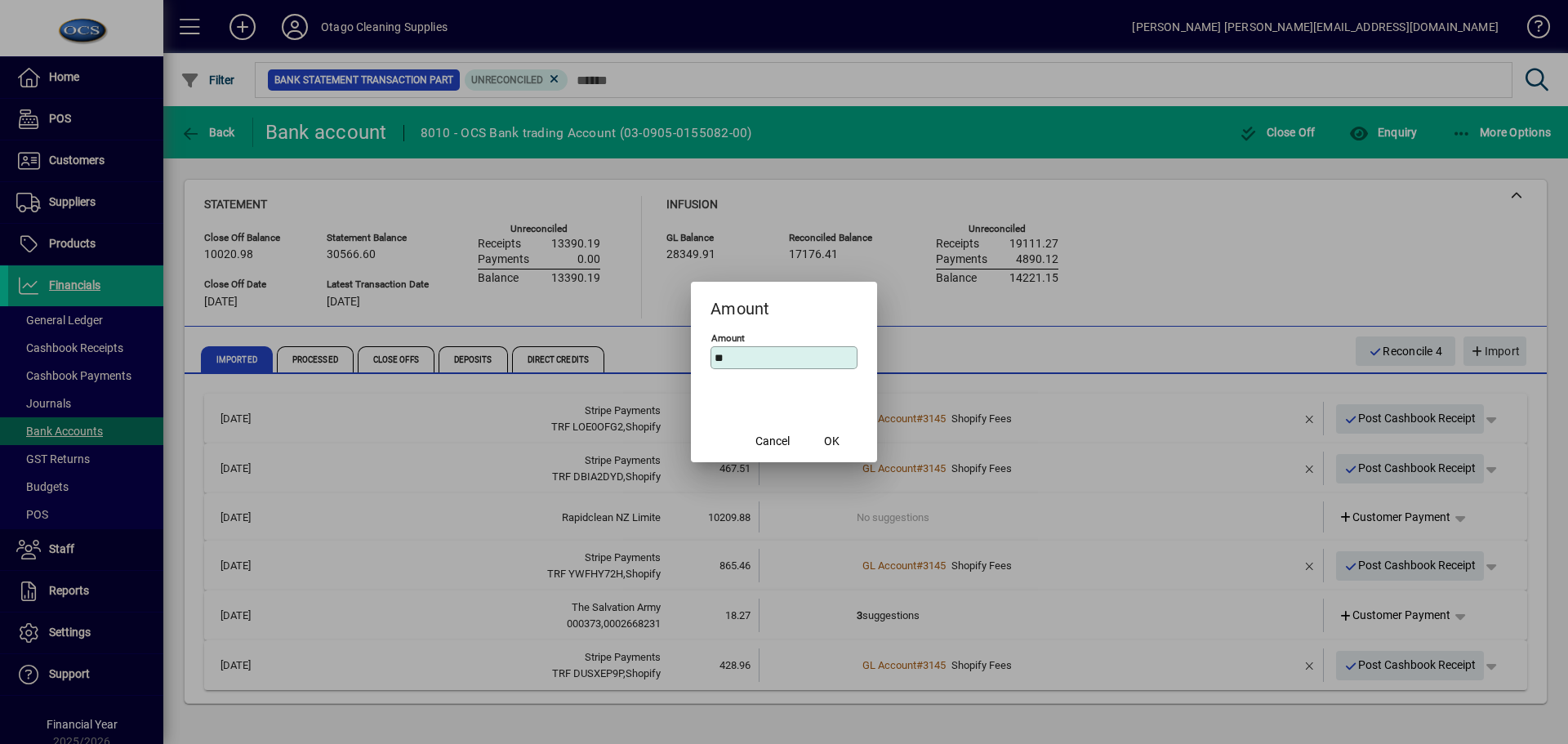
type input "*"
type input "*******"
click at [824, 442] on span "OK" at bounding box center [831, 441] width 16 height 17
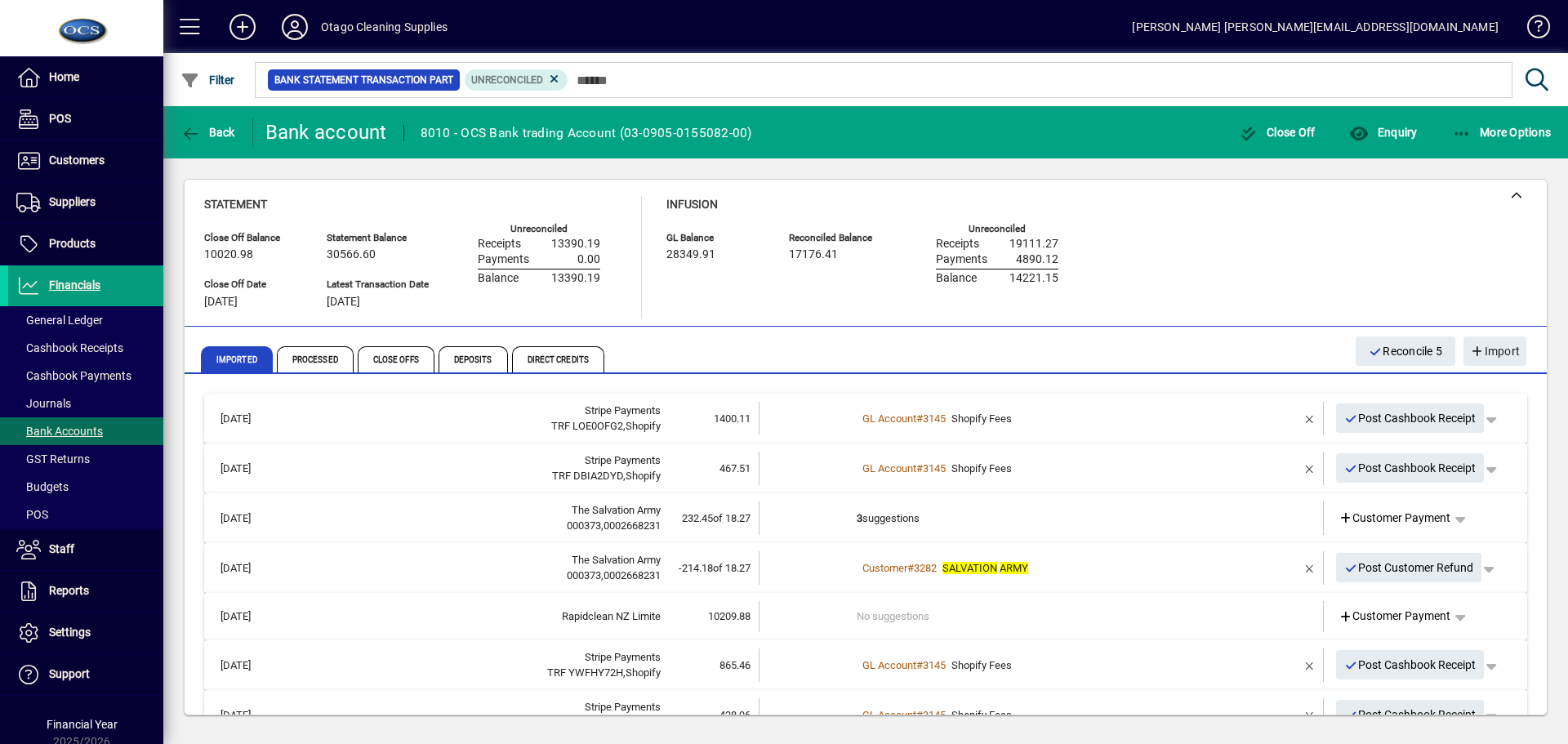
click at [1230, 572] on td at bounding box center [1262, 568] width 68 height 34
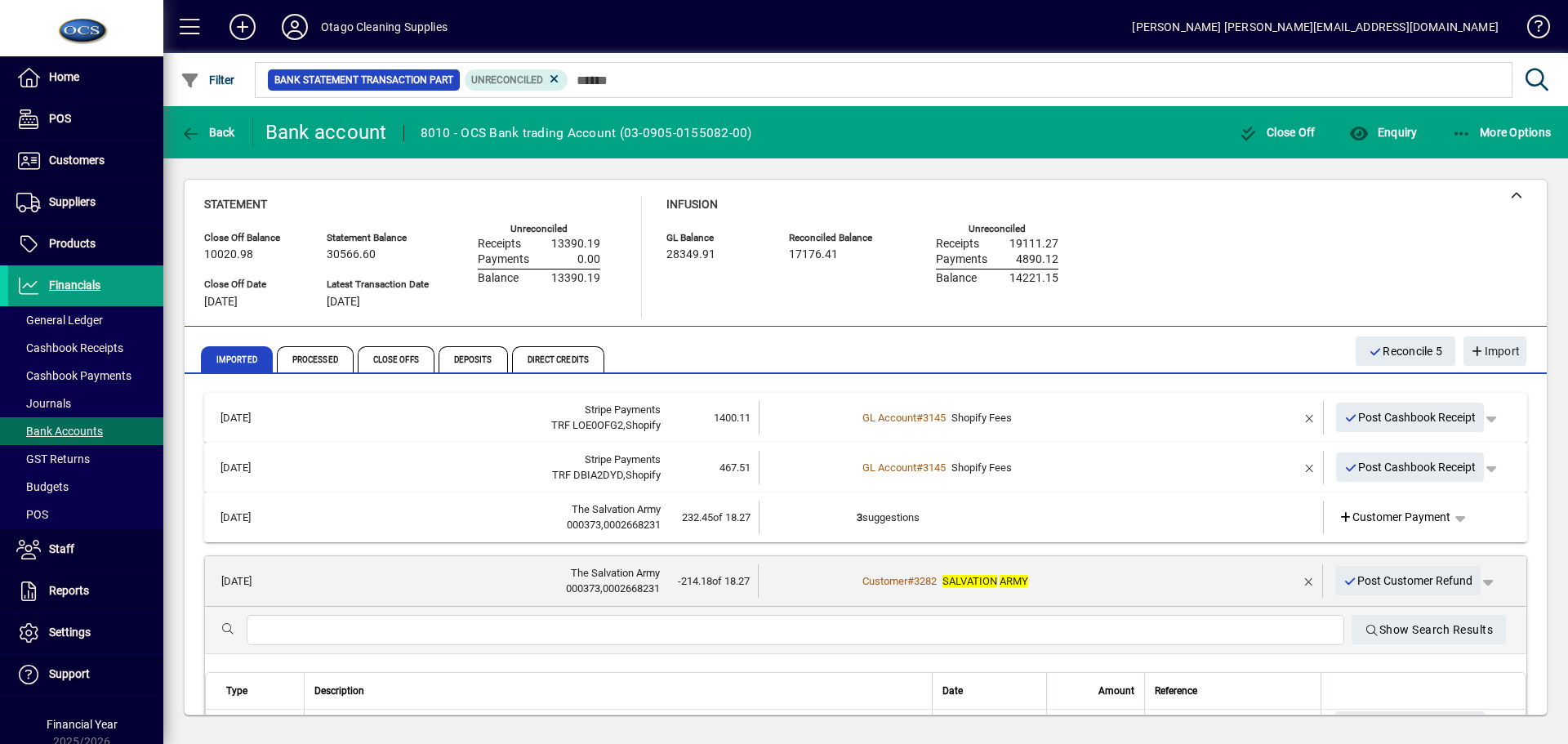
scroll to position [82, 0]
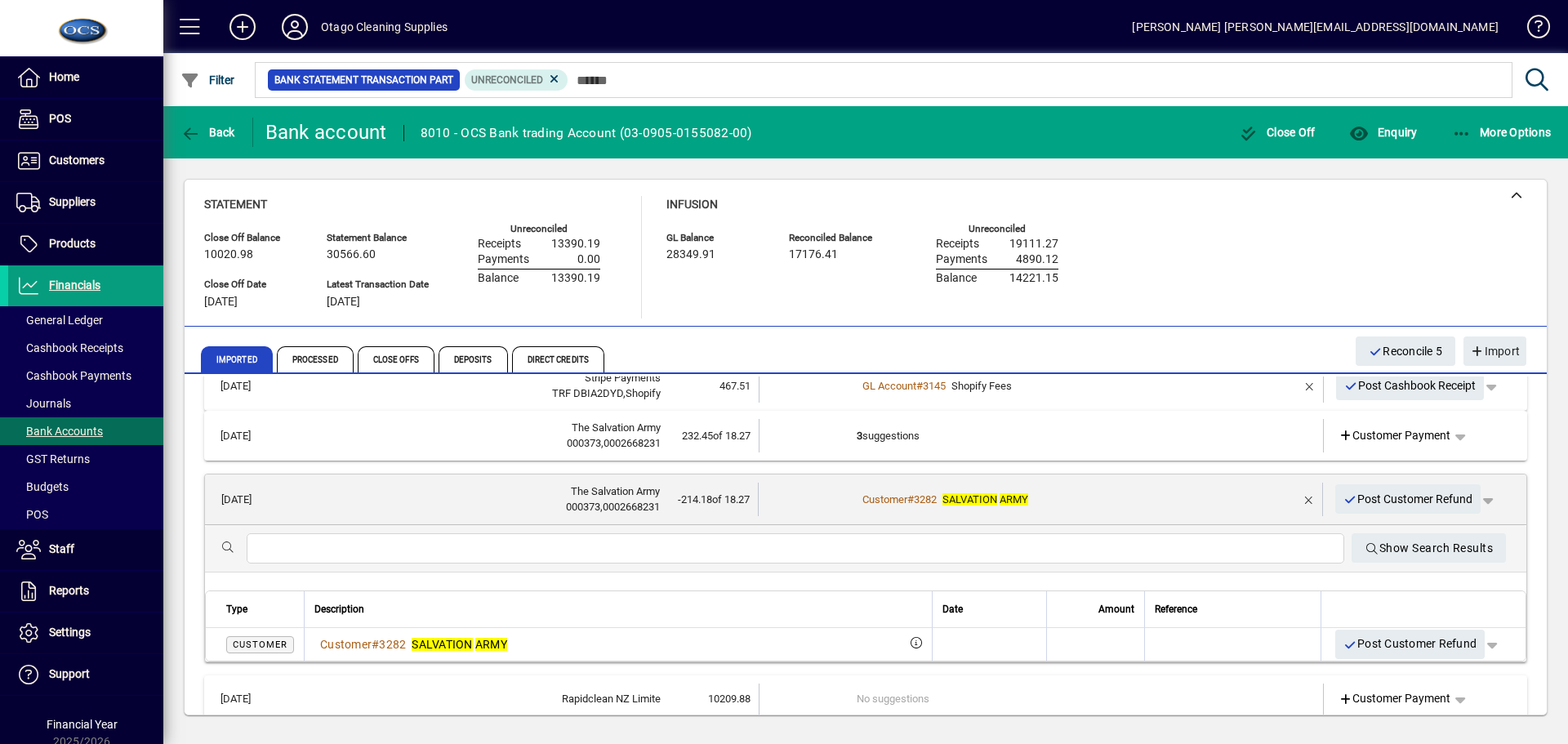
click at [1207, 508] on td "Customer # 3282 SALVATION ARMY" at bounding box center [1042, 499] width 371 height 34
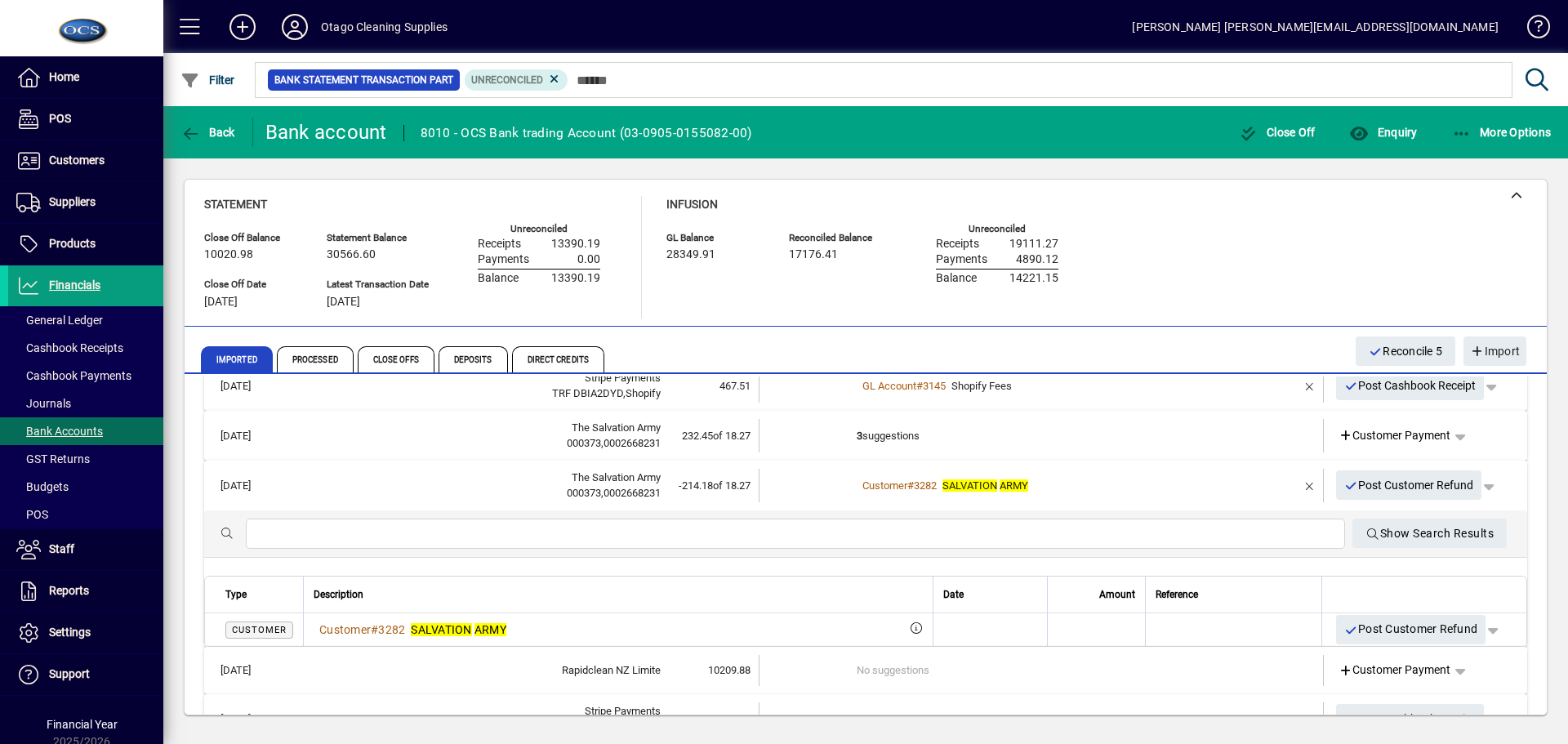
scroll to position [39, 0]
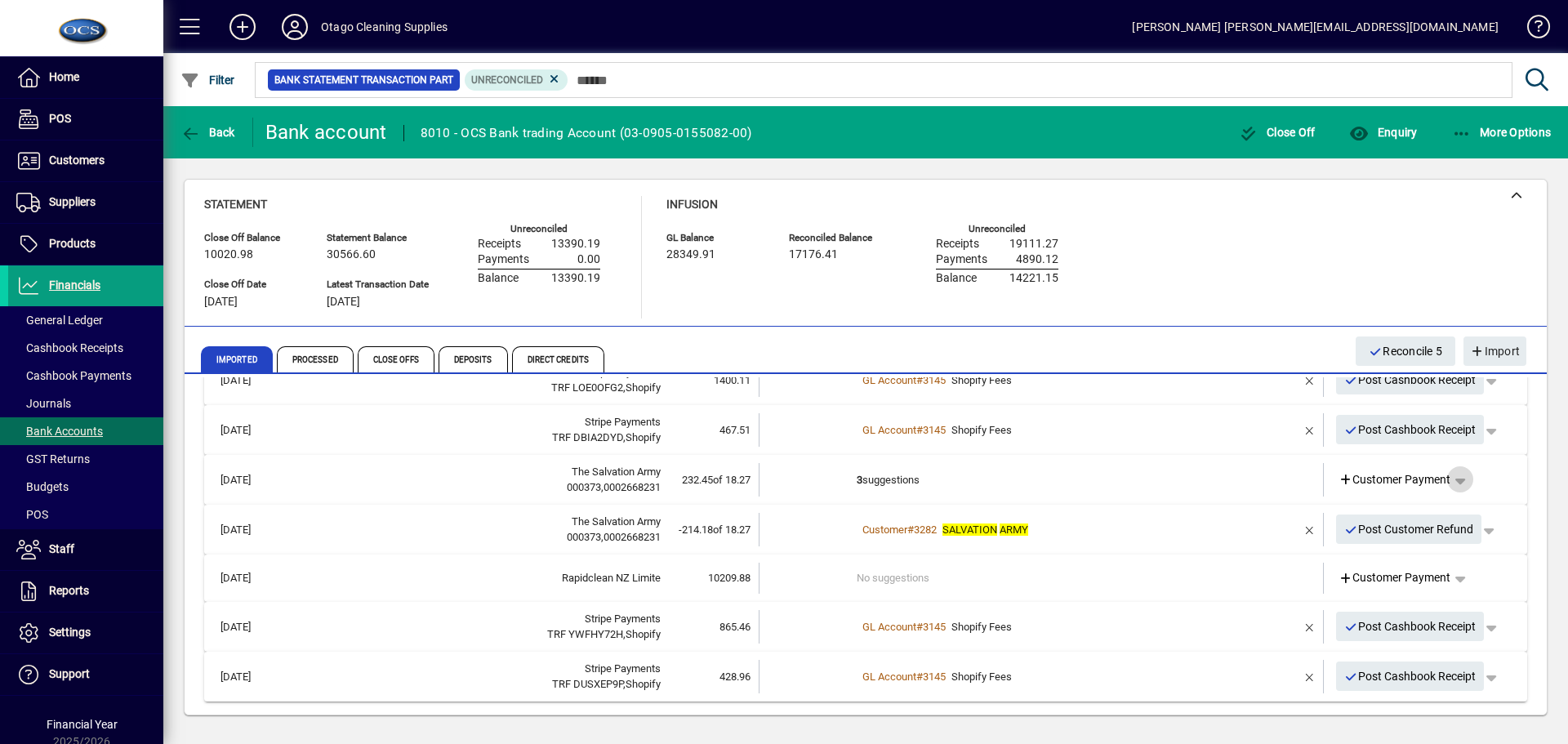
click at [1454, 478] on span "button" at bounding box center [1460, 480] width 40 height 40
click at [1376, 603] on span "Split" at bounding box center [1363, 602] width 39 height 20
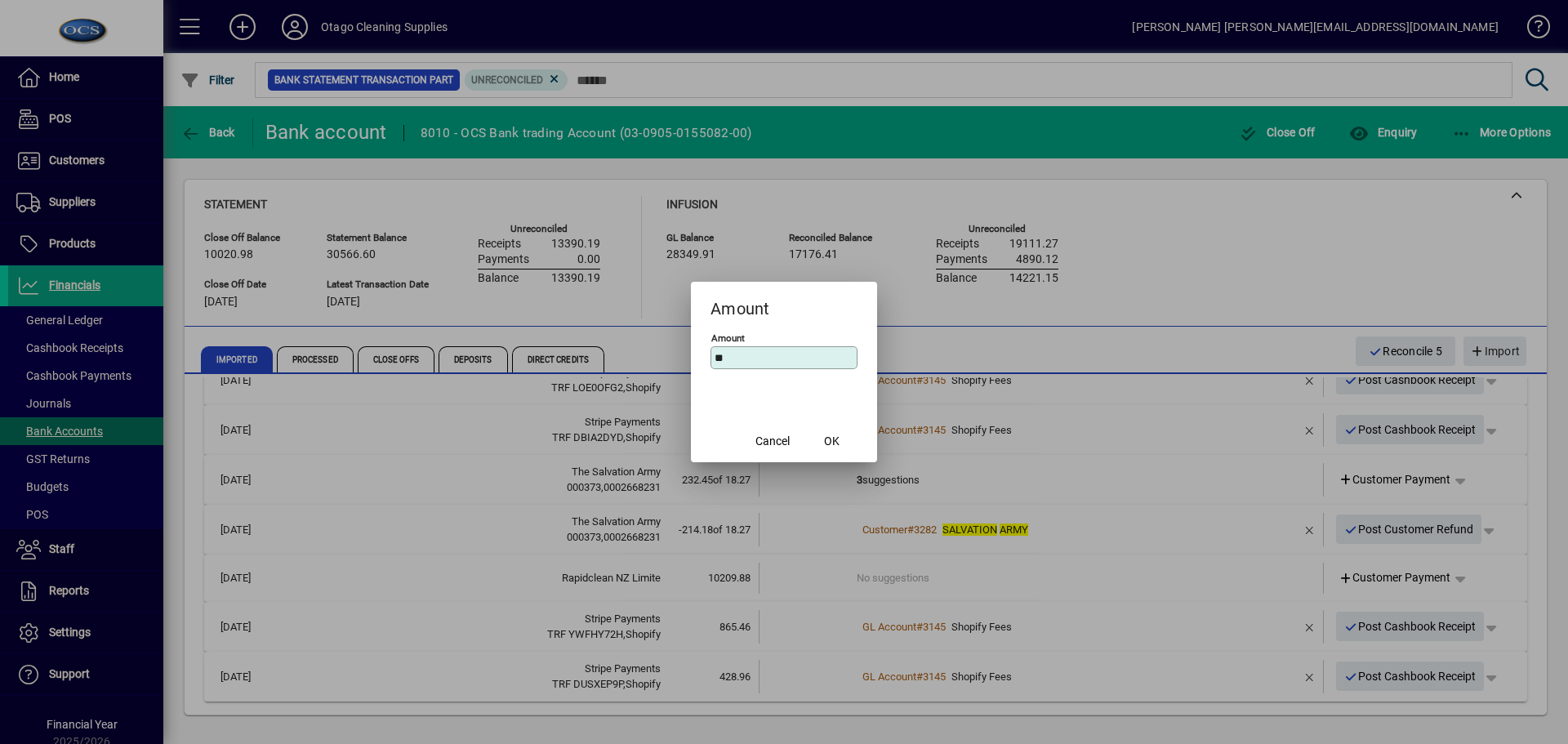
type input "*"
type input "******"
click at [836, 436] on span "OK" at bounding box center [831, 441] width 16 height 17
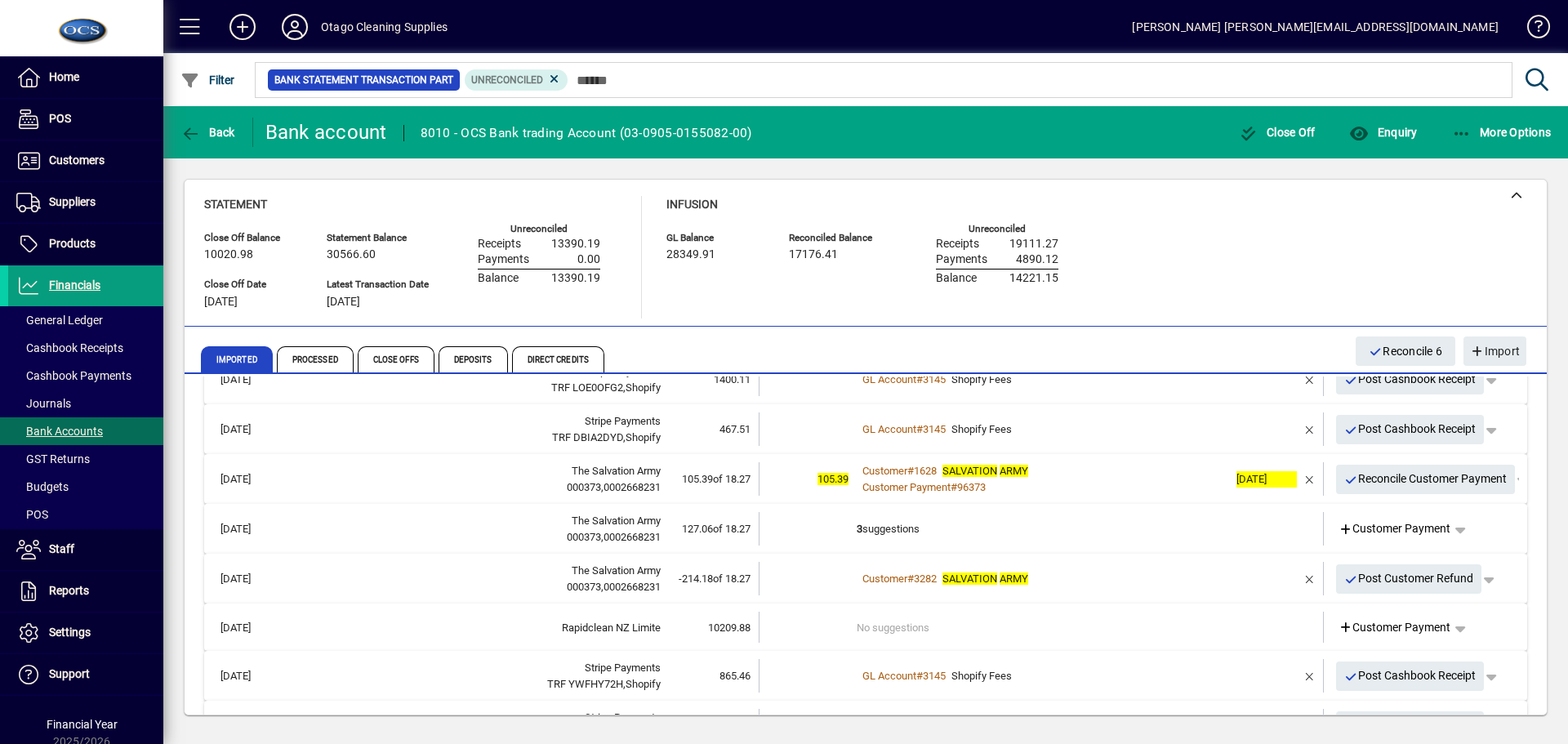
click at [1101, 525] on td "3 suggestions" at bounding box center [1042, 529] width 372 height 34
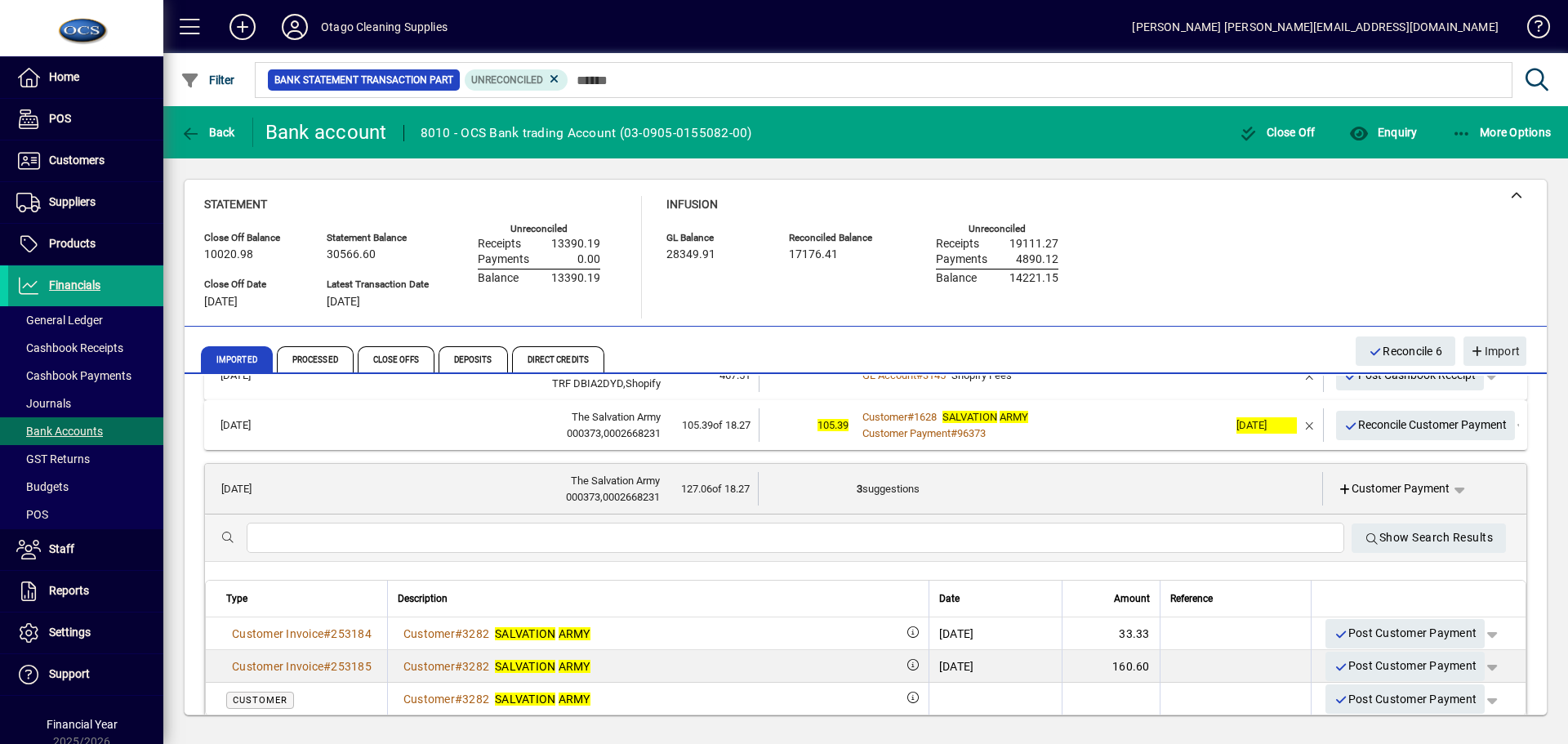
scroll to position [120, 0]
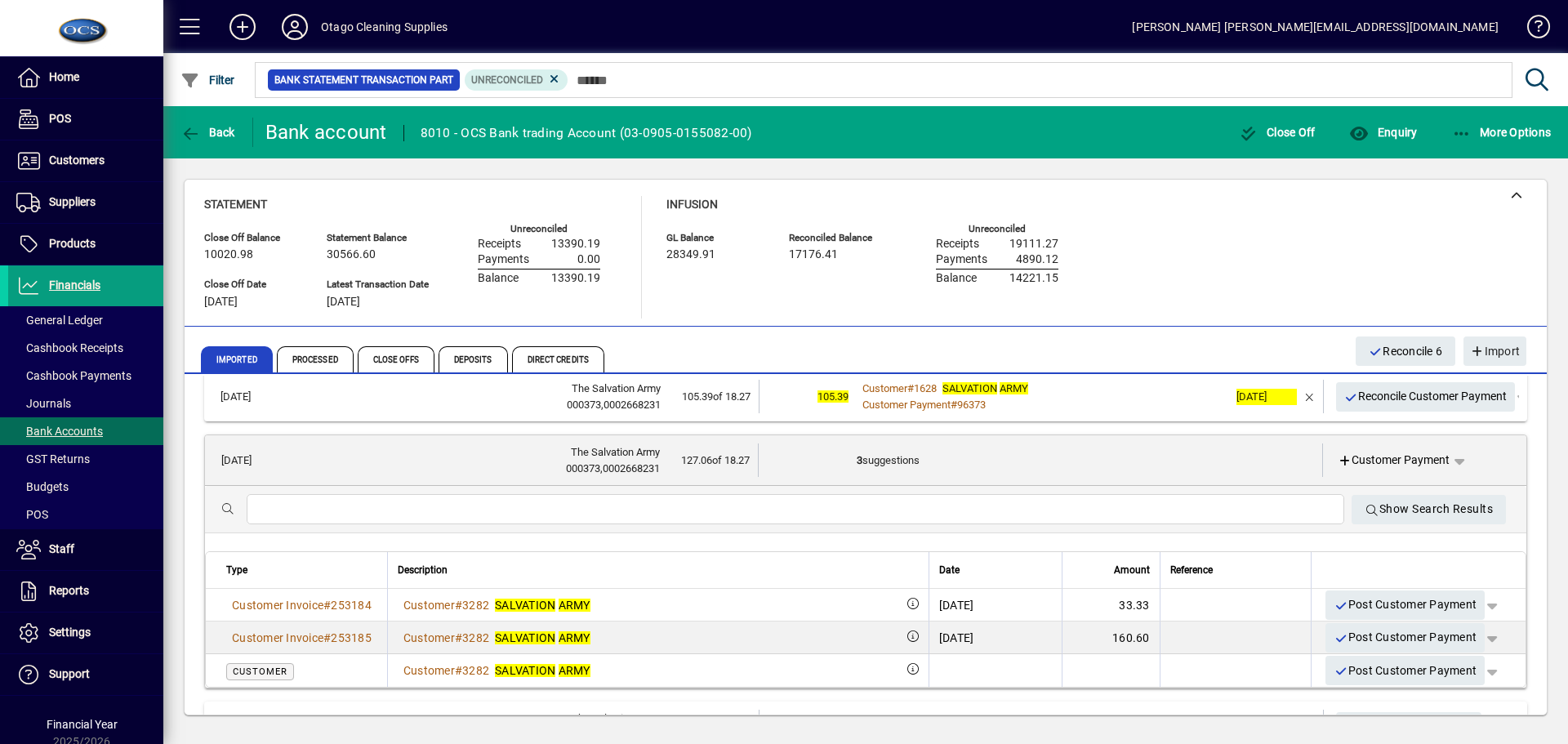
click at [1156, 461] on td "3 suggestions" at bounding box center [1042, 460] width 371 height 34
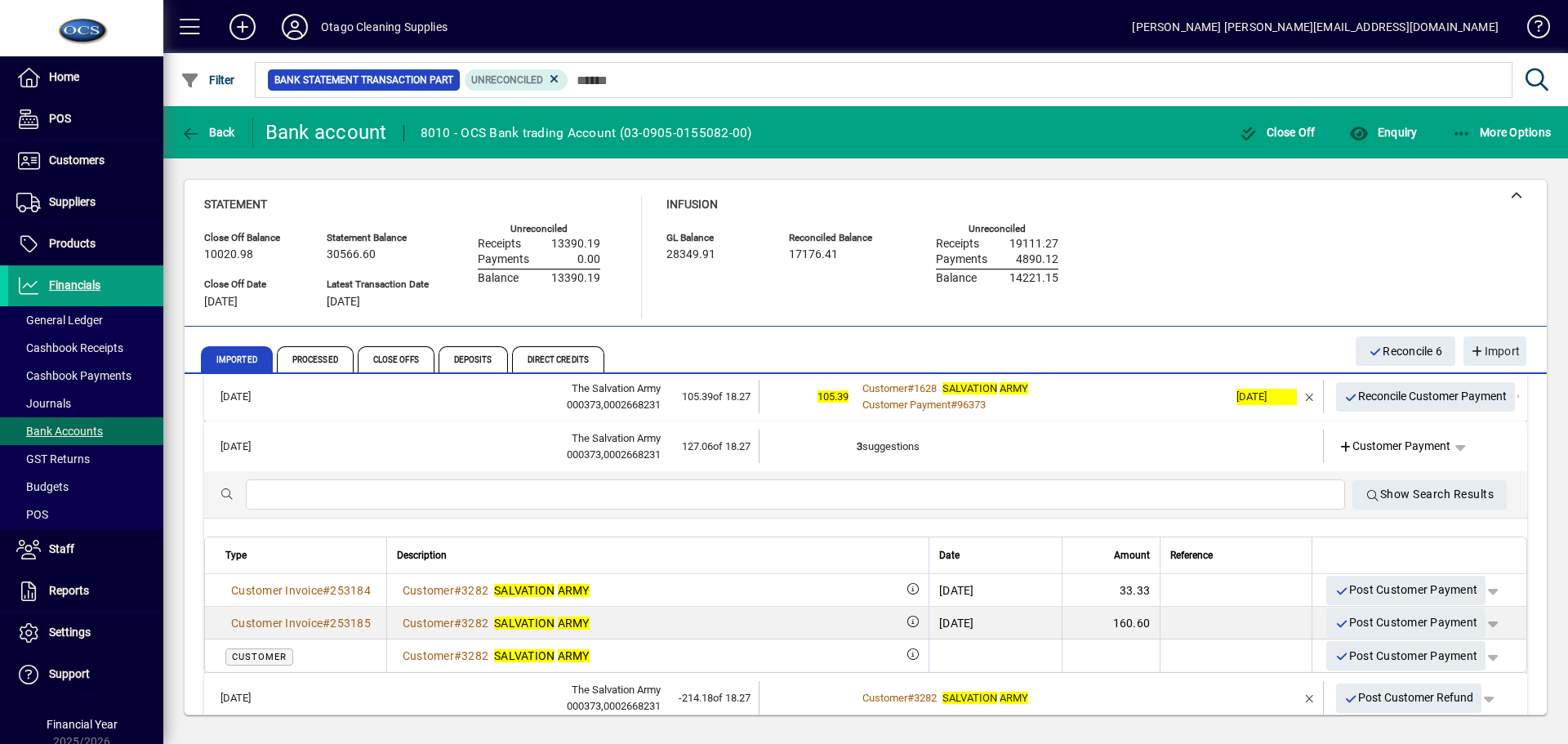
scroll to position [87, 0]
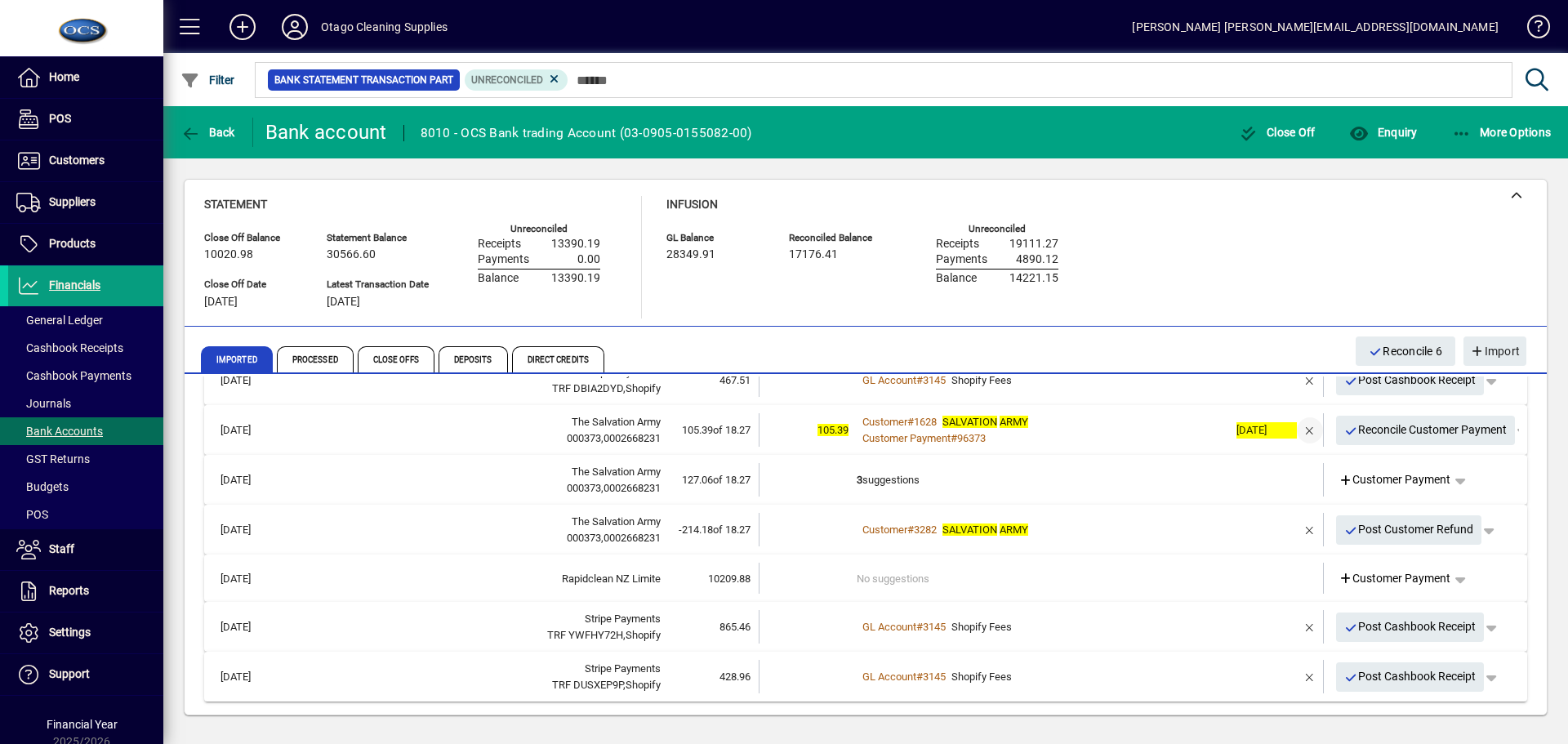
click at [1298, 428] on span "button" at bounding box center [1310, 431] width 40 height 40
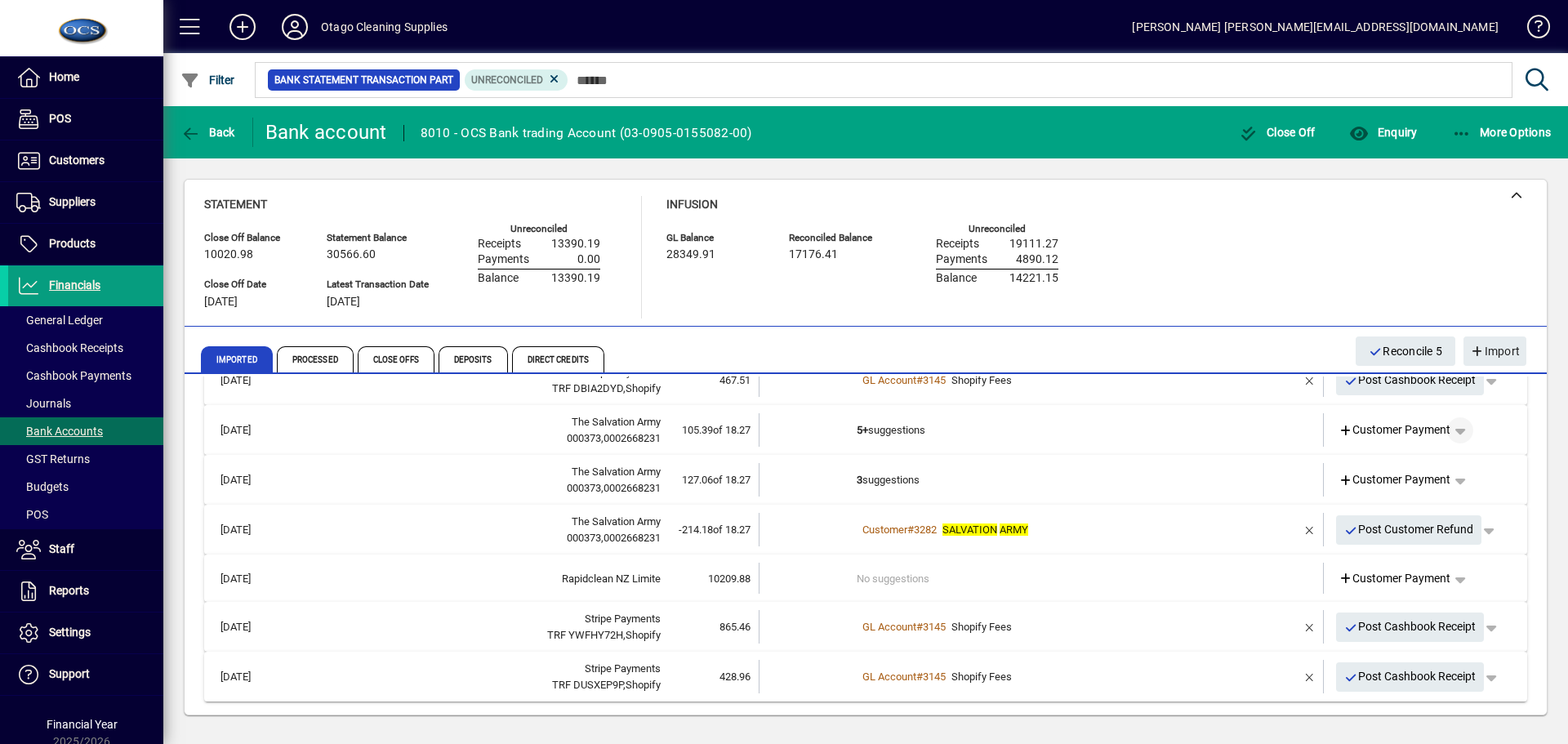
click at [1452, 433] on span "button" at bounding box center [1460, 431] width 40 height 40
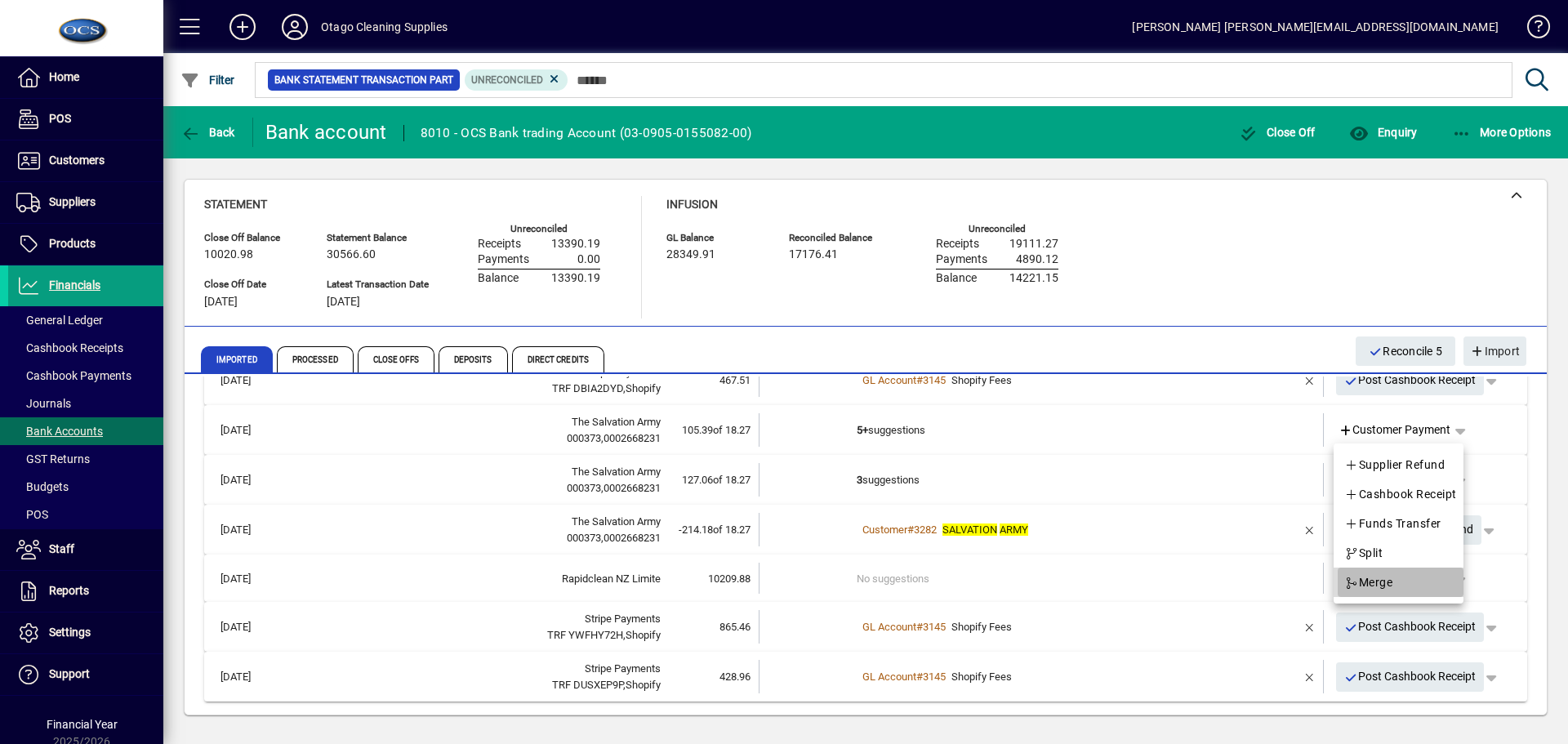
click at [1374, 583] on span "Merge" at bounding box center [1368, 582] width 48 height 20
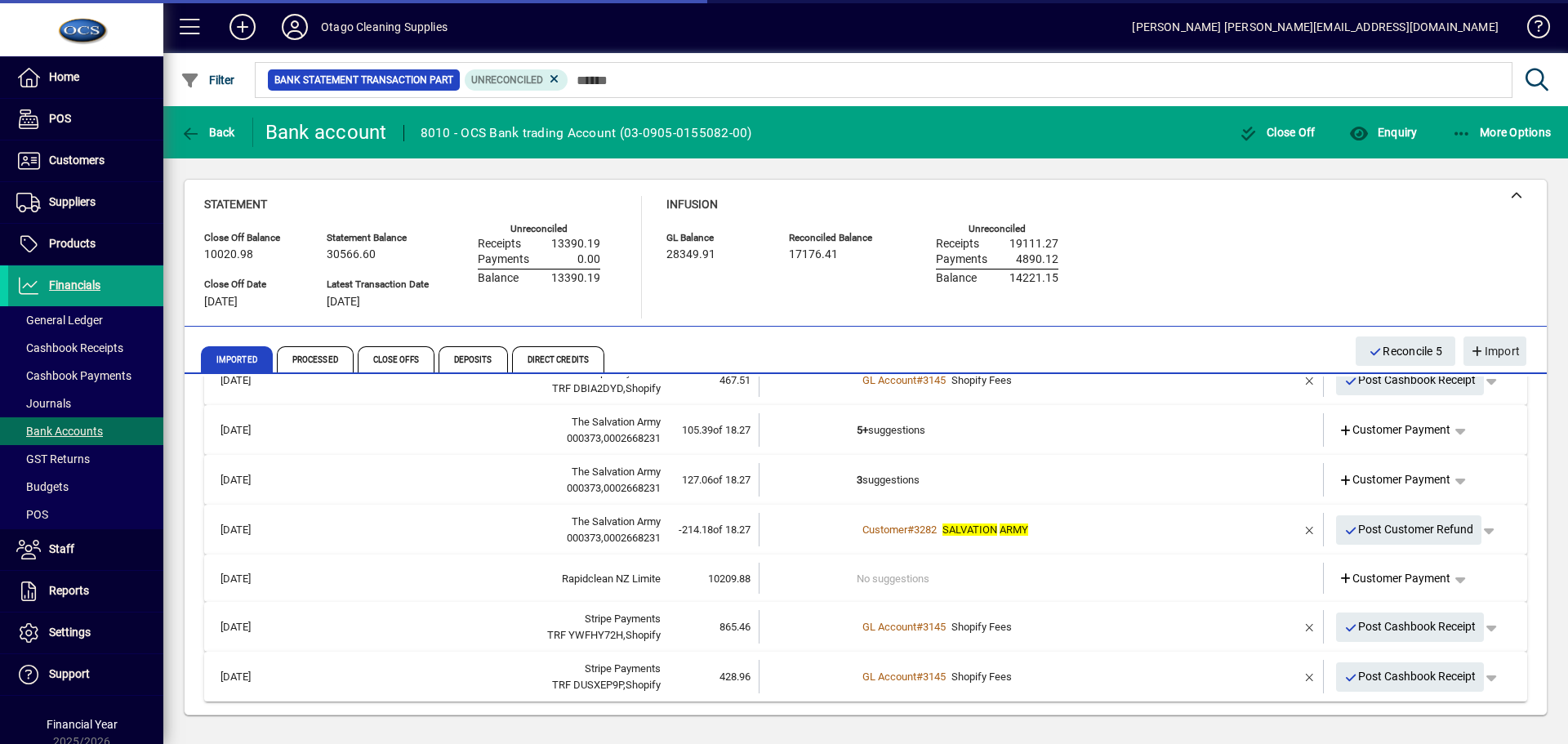
scroll to position [0, 0]
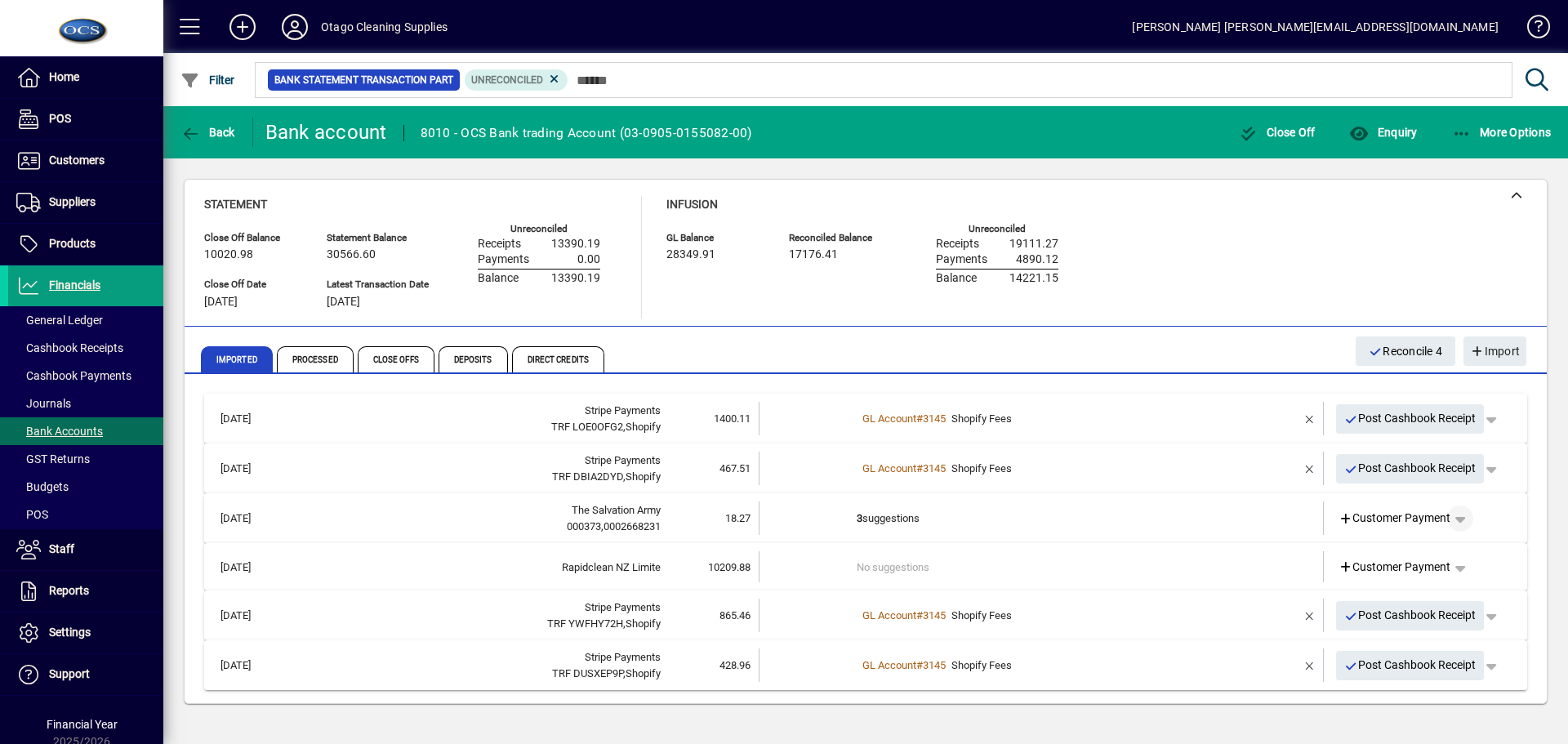
click at [1463, 516] on span "button" at bounding box center [1460, 519] width 40 height 40
click at [1385, 634] on span "Split" at bounding box center [1375, 642] width 39 height 20
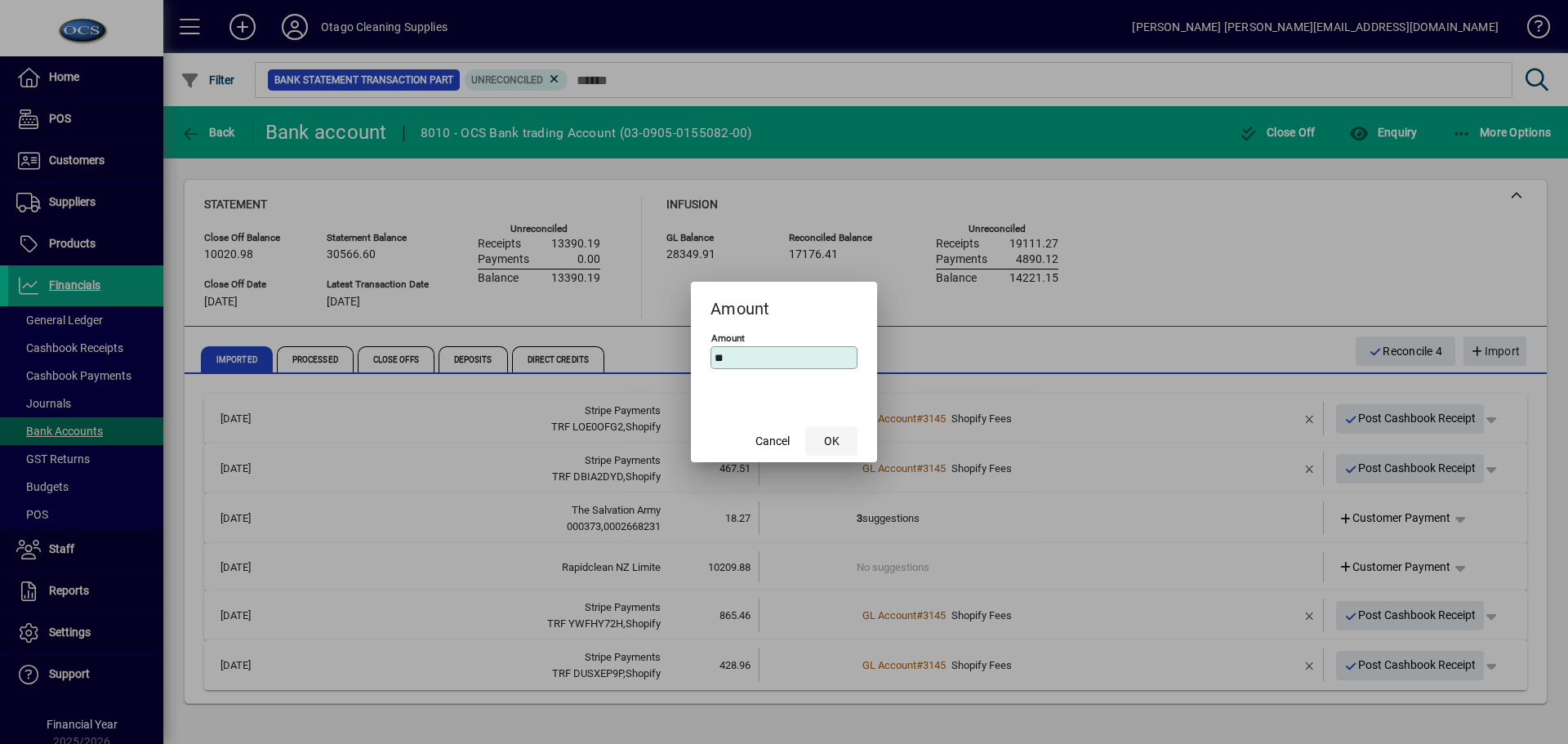
type input "*"
type input "******"
click at [830, 440] on span "OK" at bounding box center [831, 441] width 16 height 17
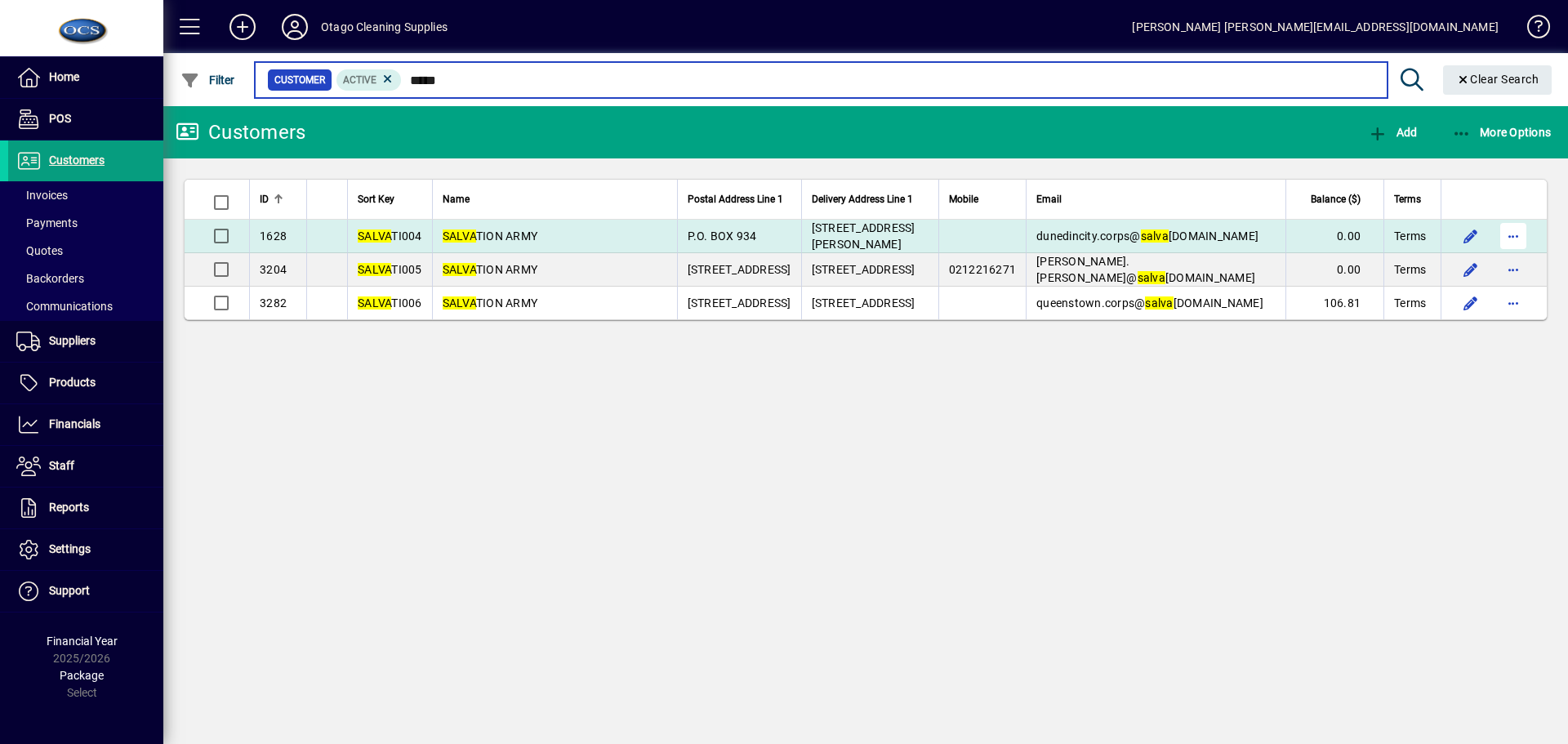
type input "*****"
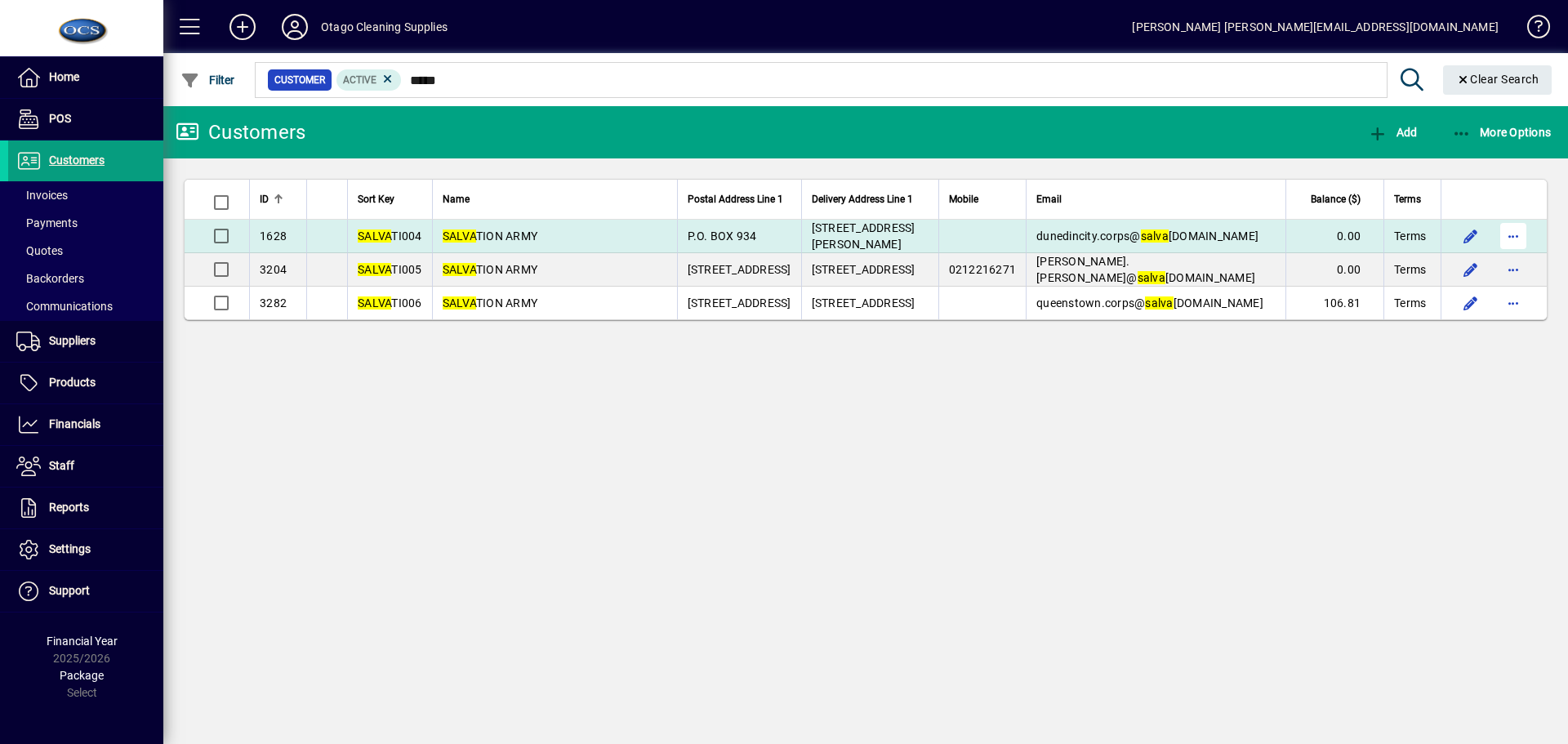
click at [1515, 233] on span "button" at bounding box center [1513, 236] width 40 height 40
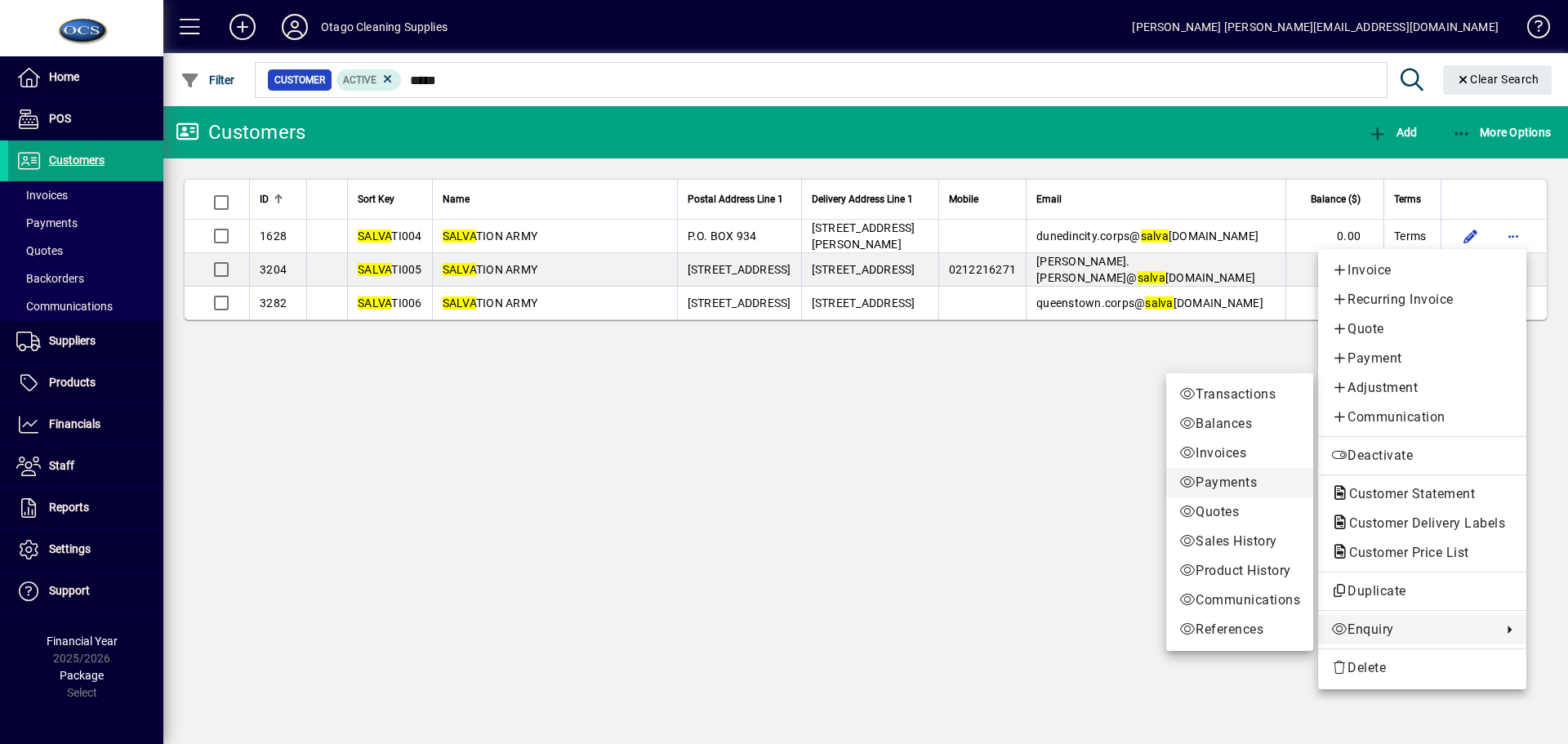
click at [1220, 484] on span "Payments" at bounding box center [1239, 483] width 121 height 20
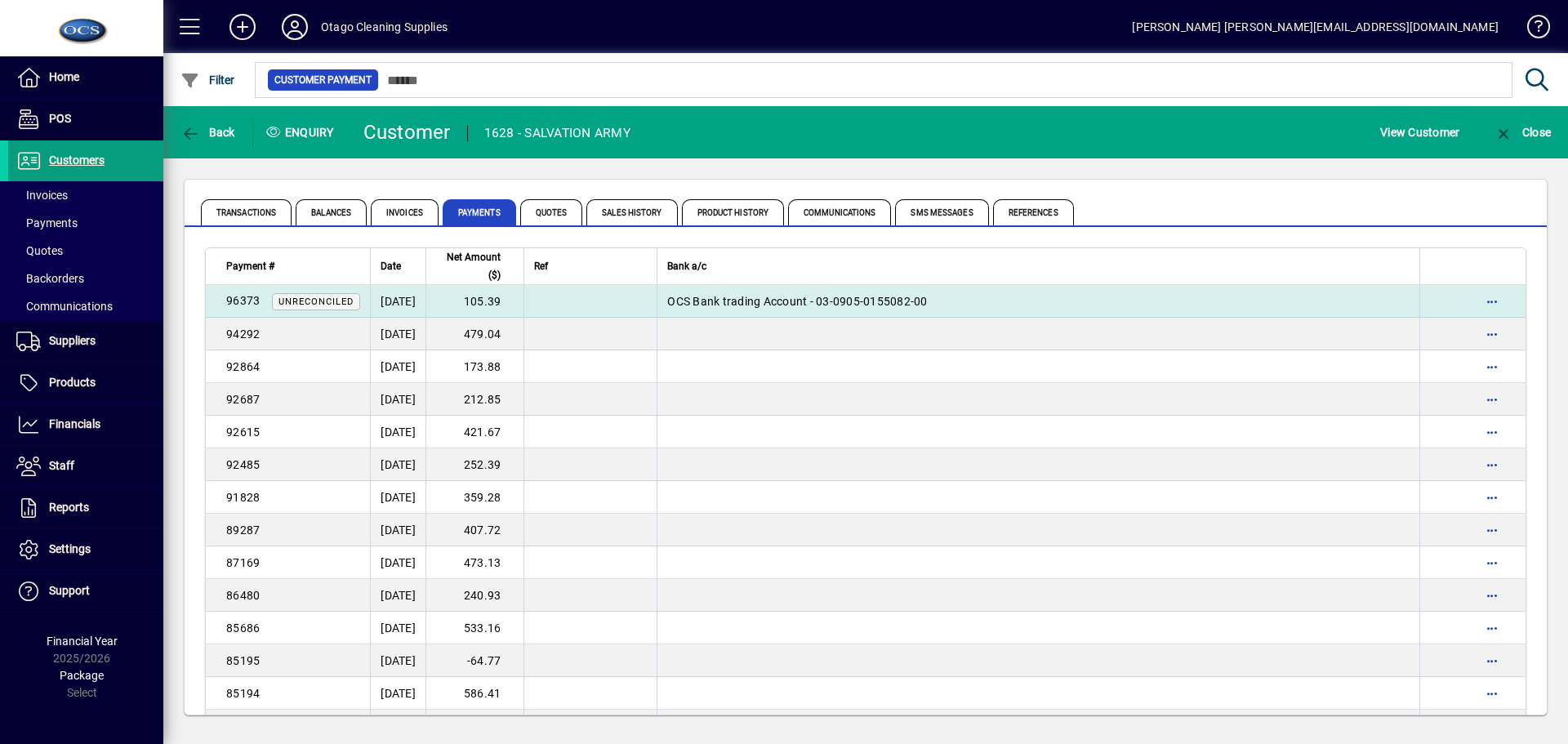
click at [516, 308] on td "105.39" at bounding box center [474, 302] width 98 height 33
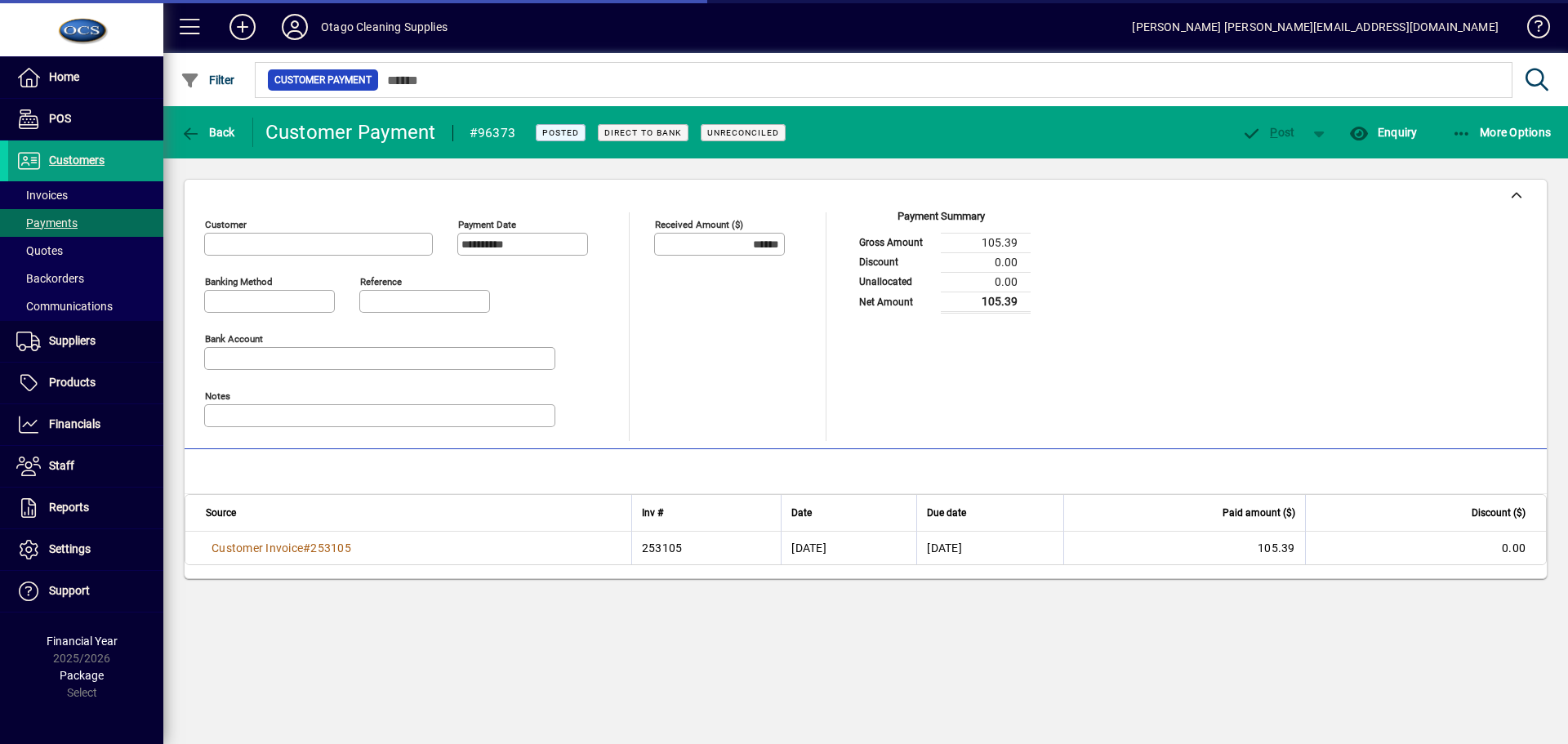
type input "**********"
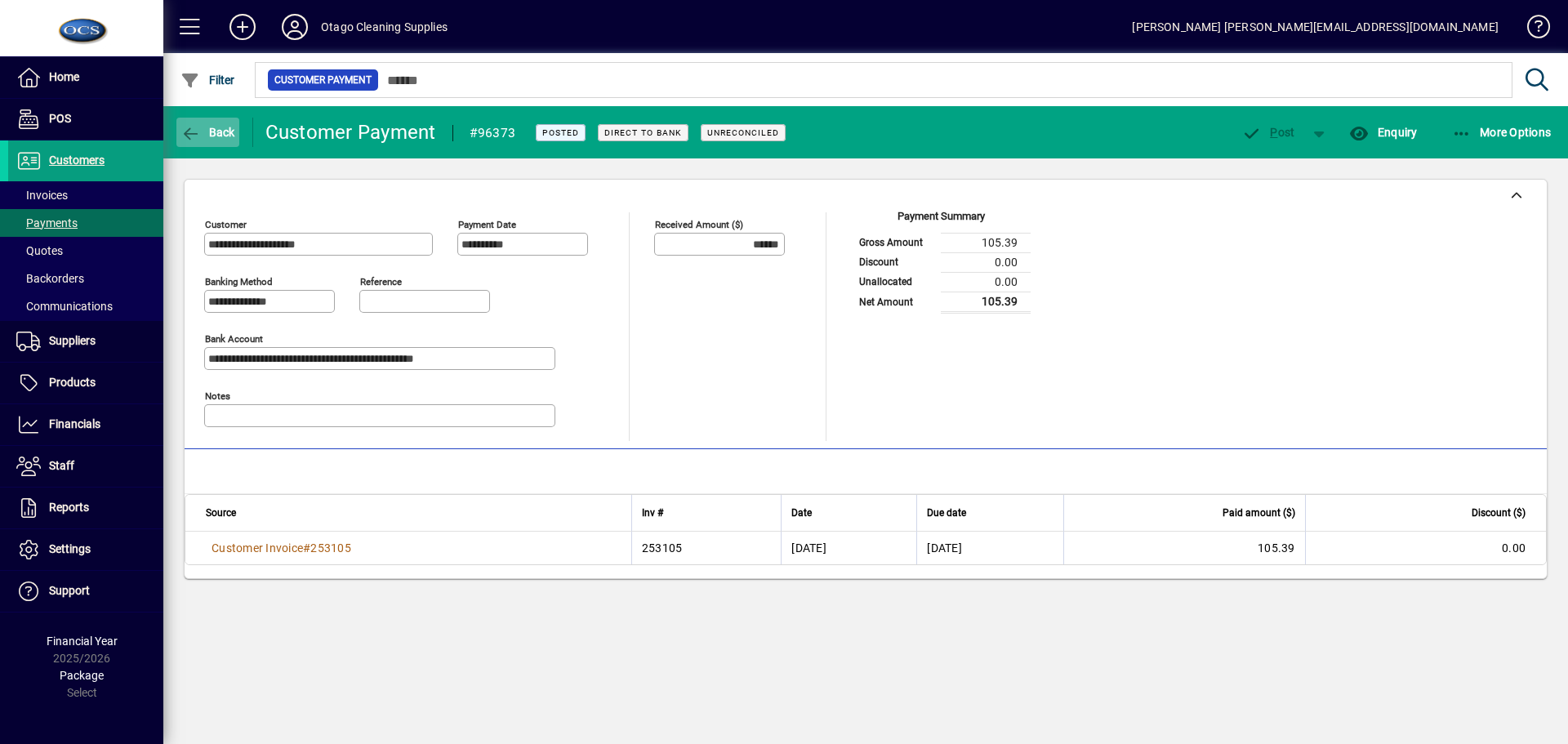
click at [209, 136] on span "Back" at bounding box center [208, 133] width 54 height 13
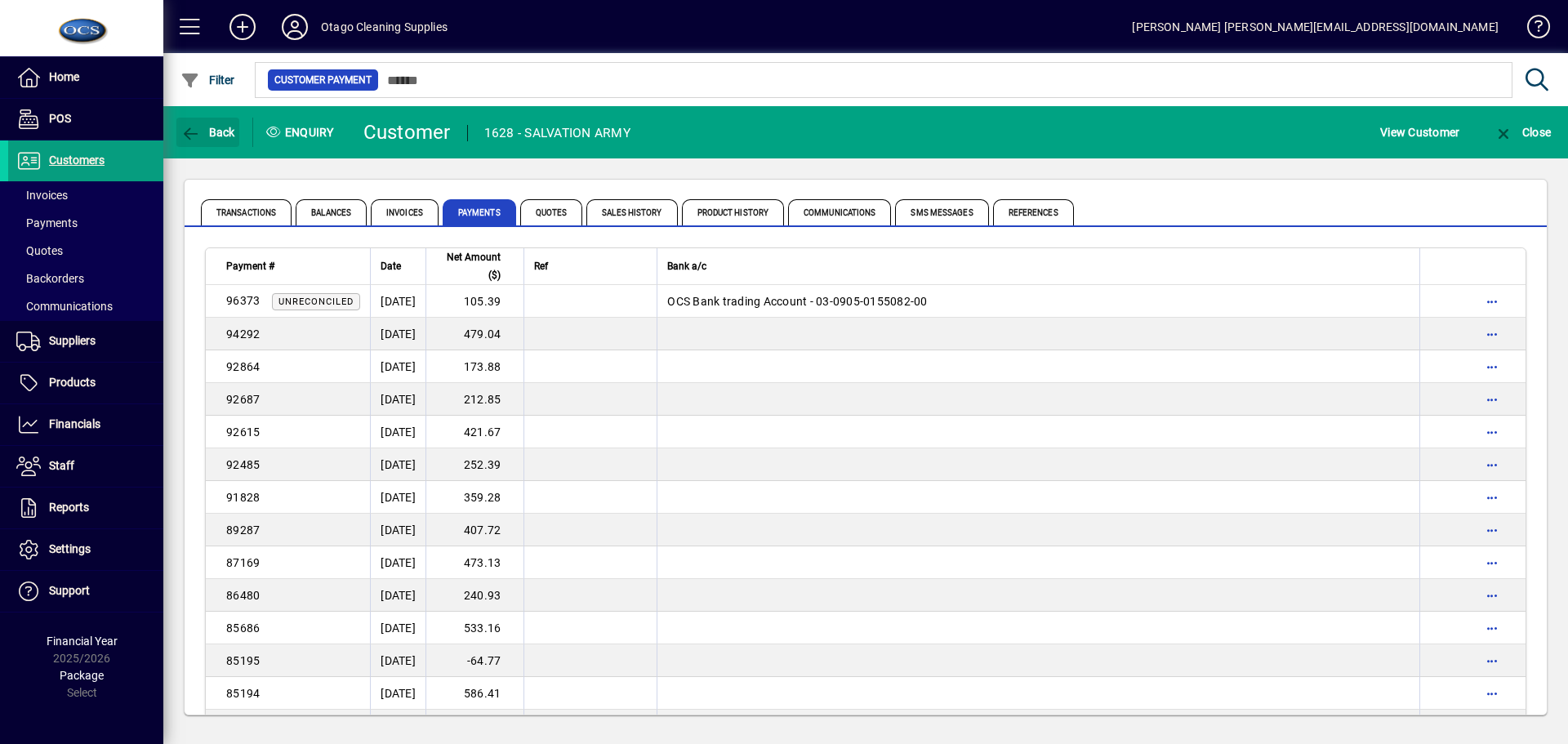
click at [209, 136] on span "Back" at bounding box center [208, 133] width 54 height 13
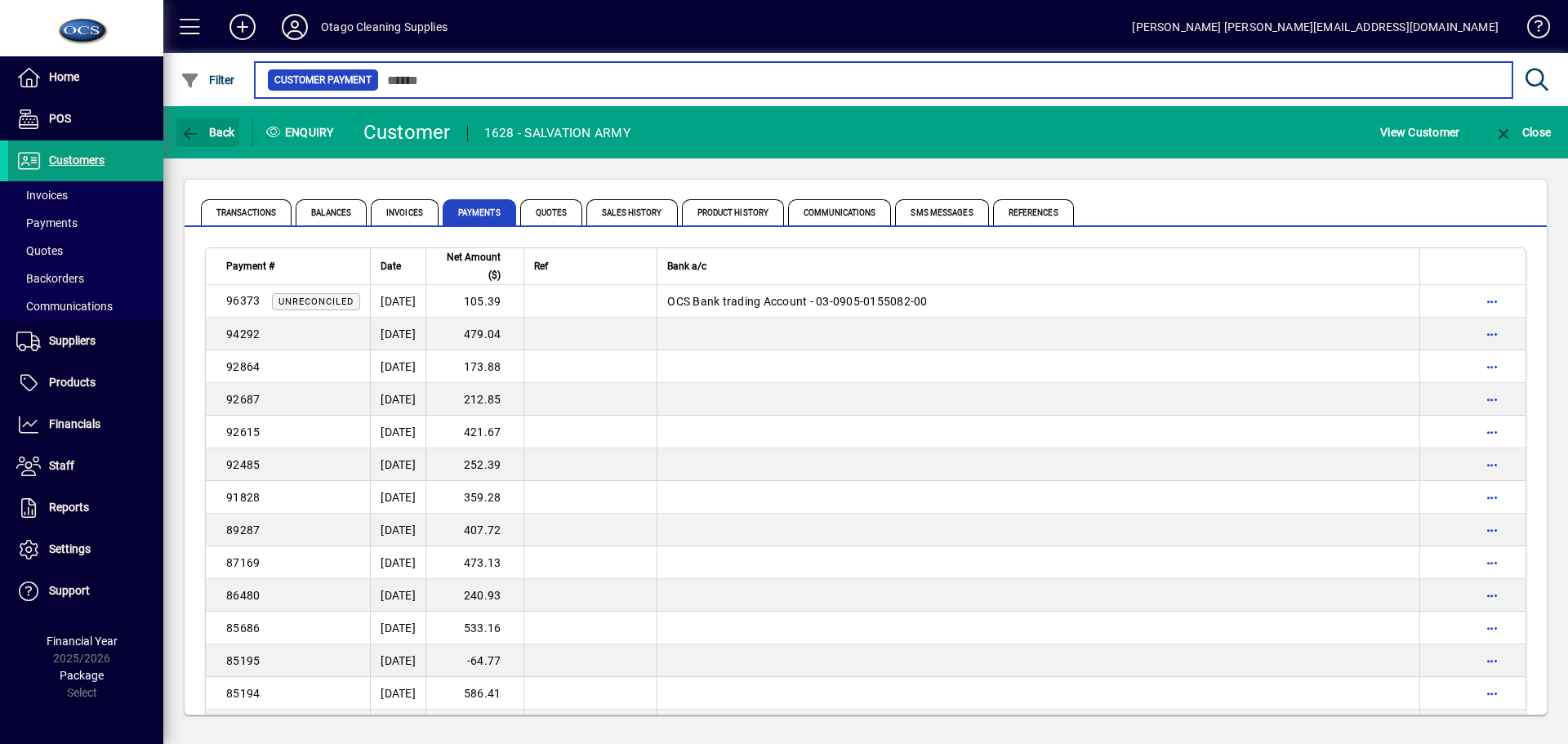
type input "*****"
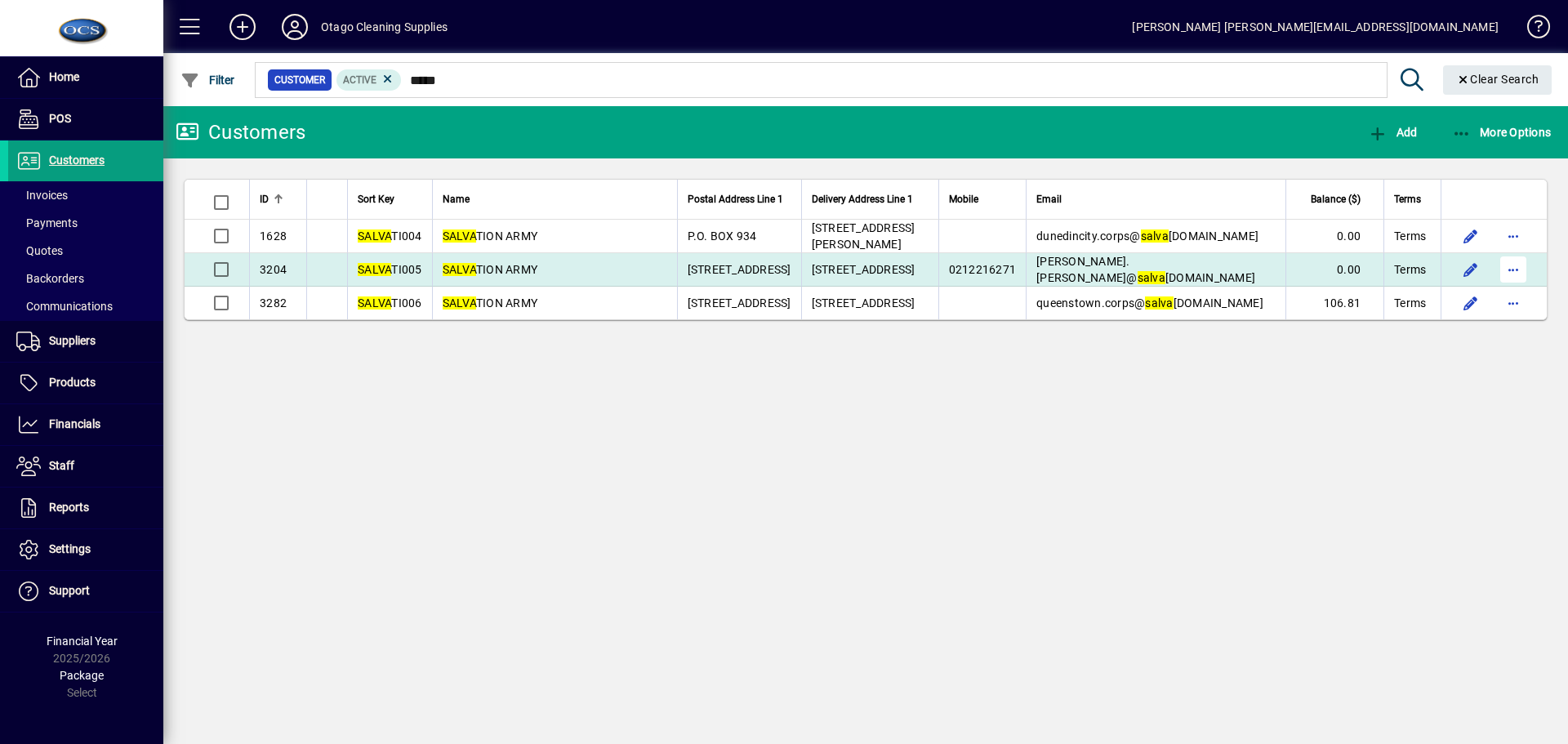
click at [1502, 271] on span "button" at bounding box center [1513, 270] width 40 height 40
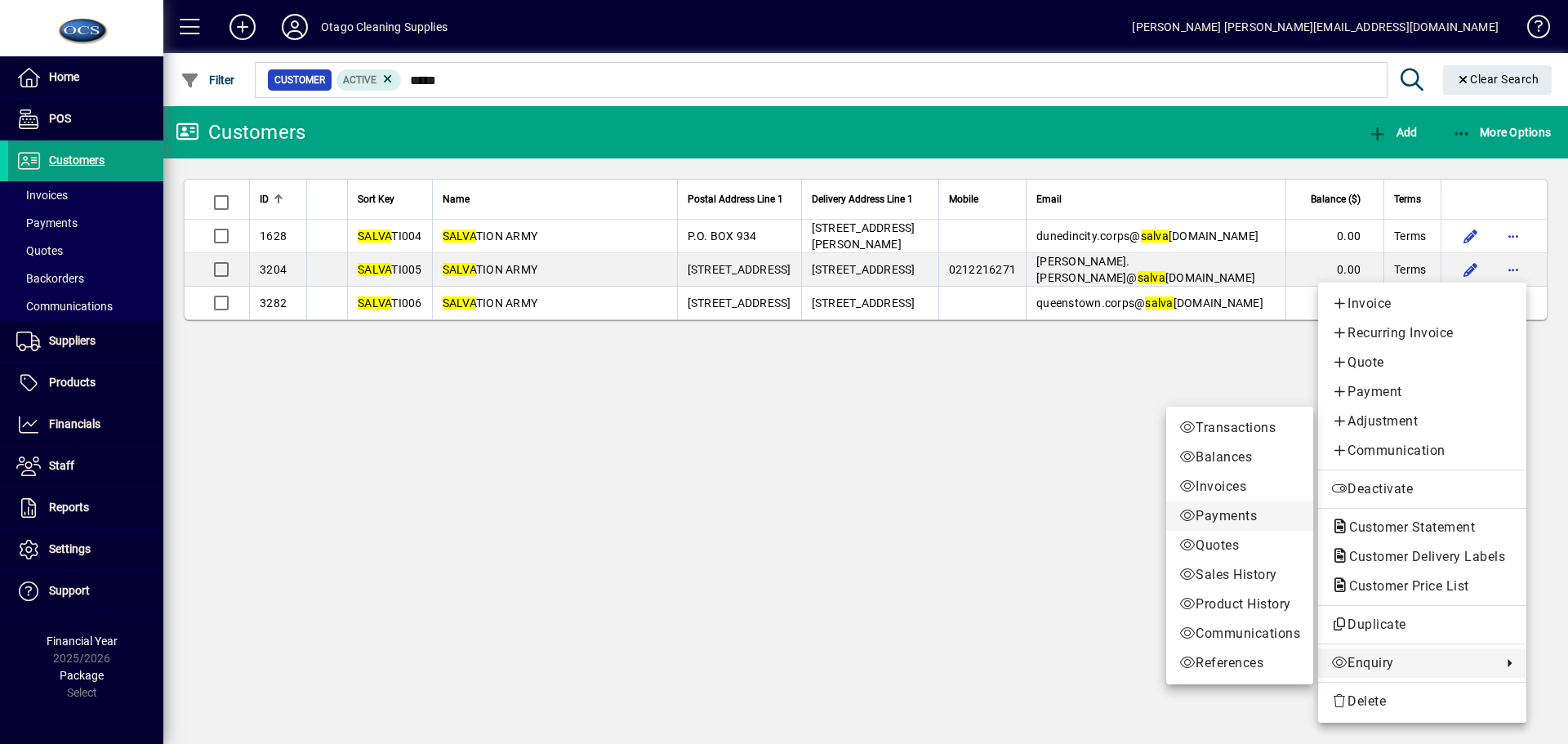
click at [1230, 520] on span "Payments" at bounding box center [1239, 516] width 121 height 20
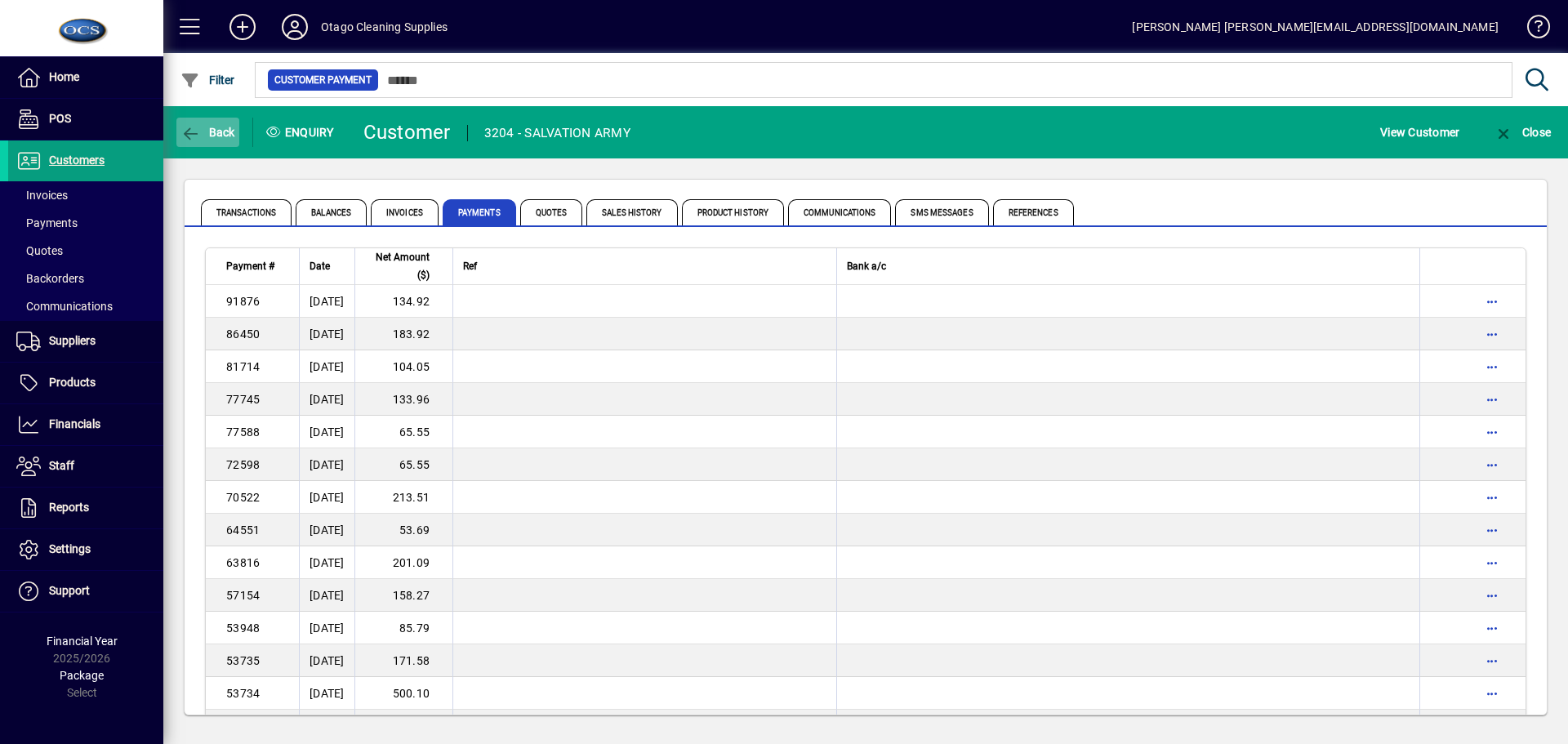
click at [202, 131] on span "Back" at bounding box center [208, 133] width 54 height 13
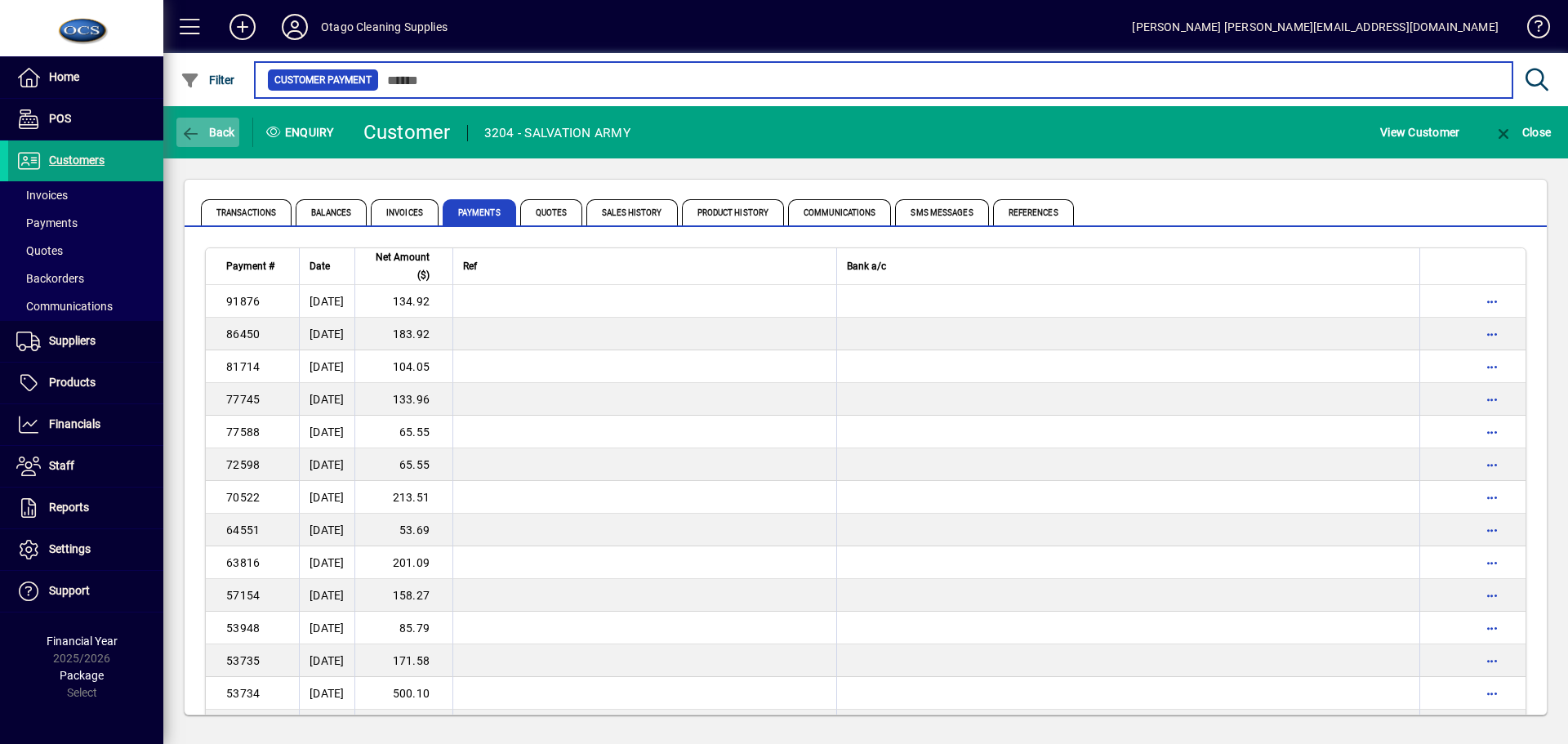
type input "*****"
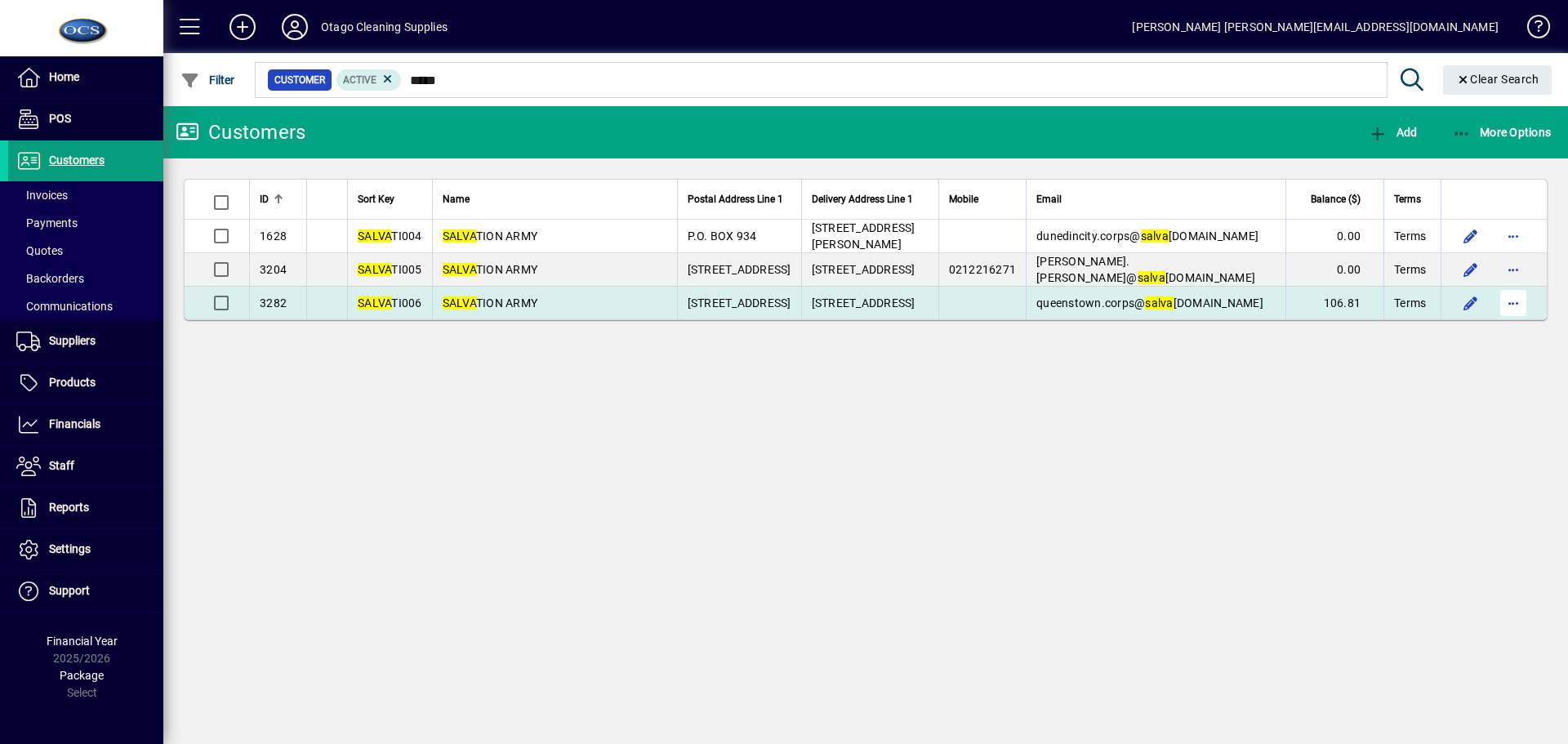
click at [1521, 306] on span "button" at bounding box center [1513, 304] width 40 height 40
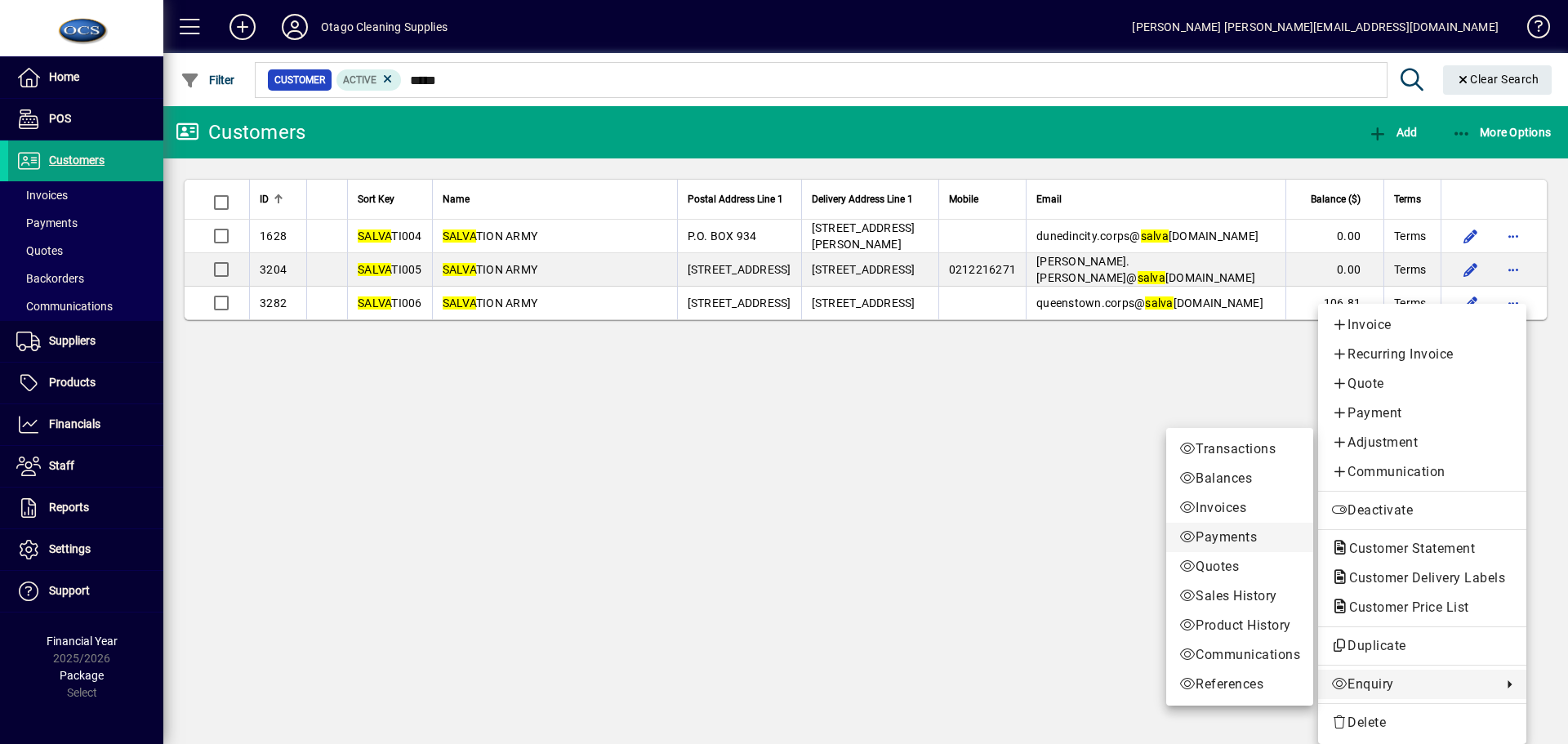
click at [1251, 539] on span "Payments" at bounding box center [1239, 538] width 121 height 20
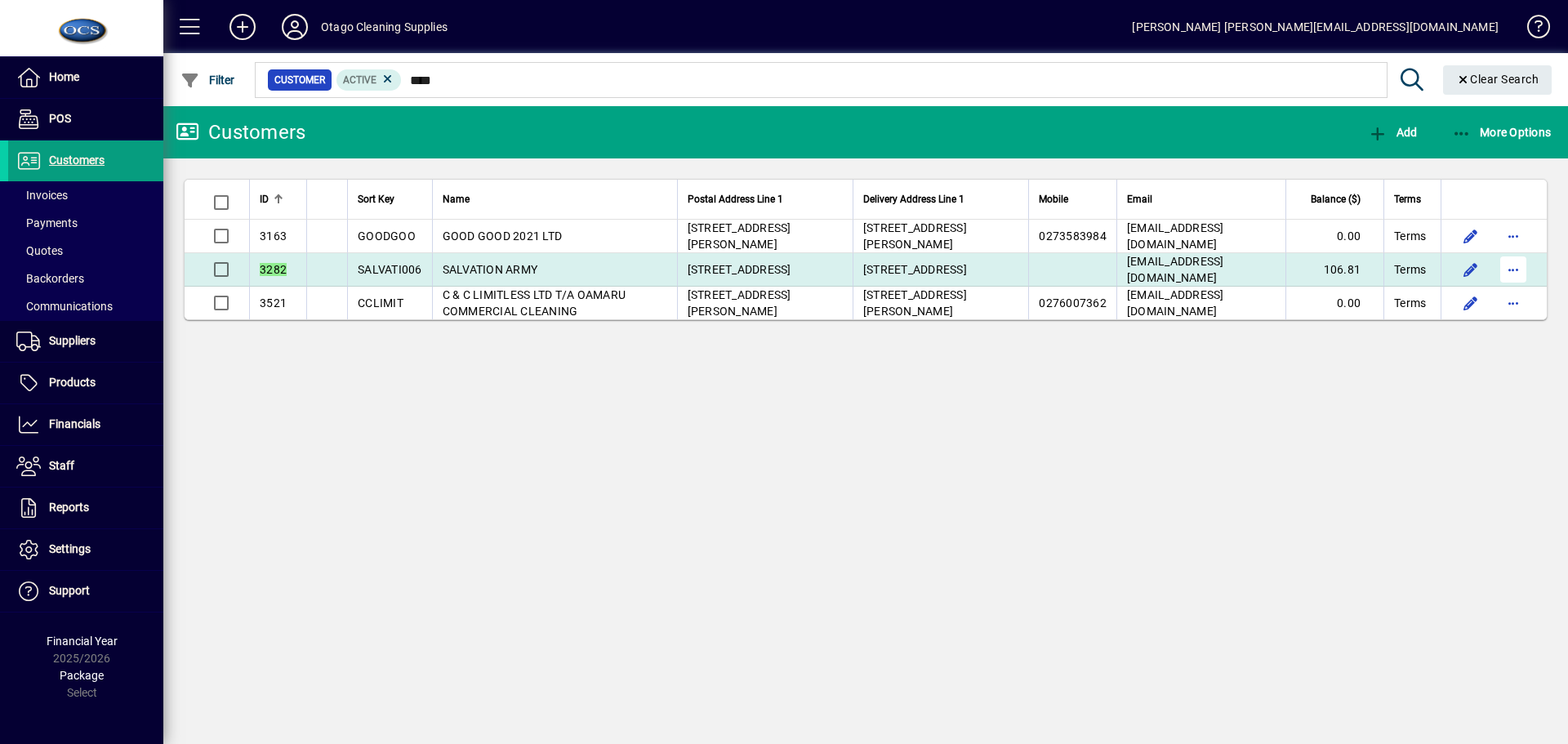
type input "****"
click at [1514, 273] on span "button" at bounding box center [1513, 270] width 40 height 40
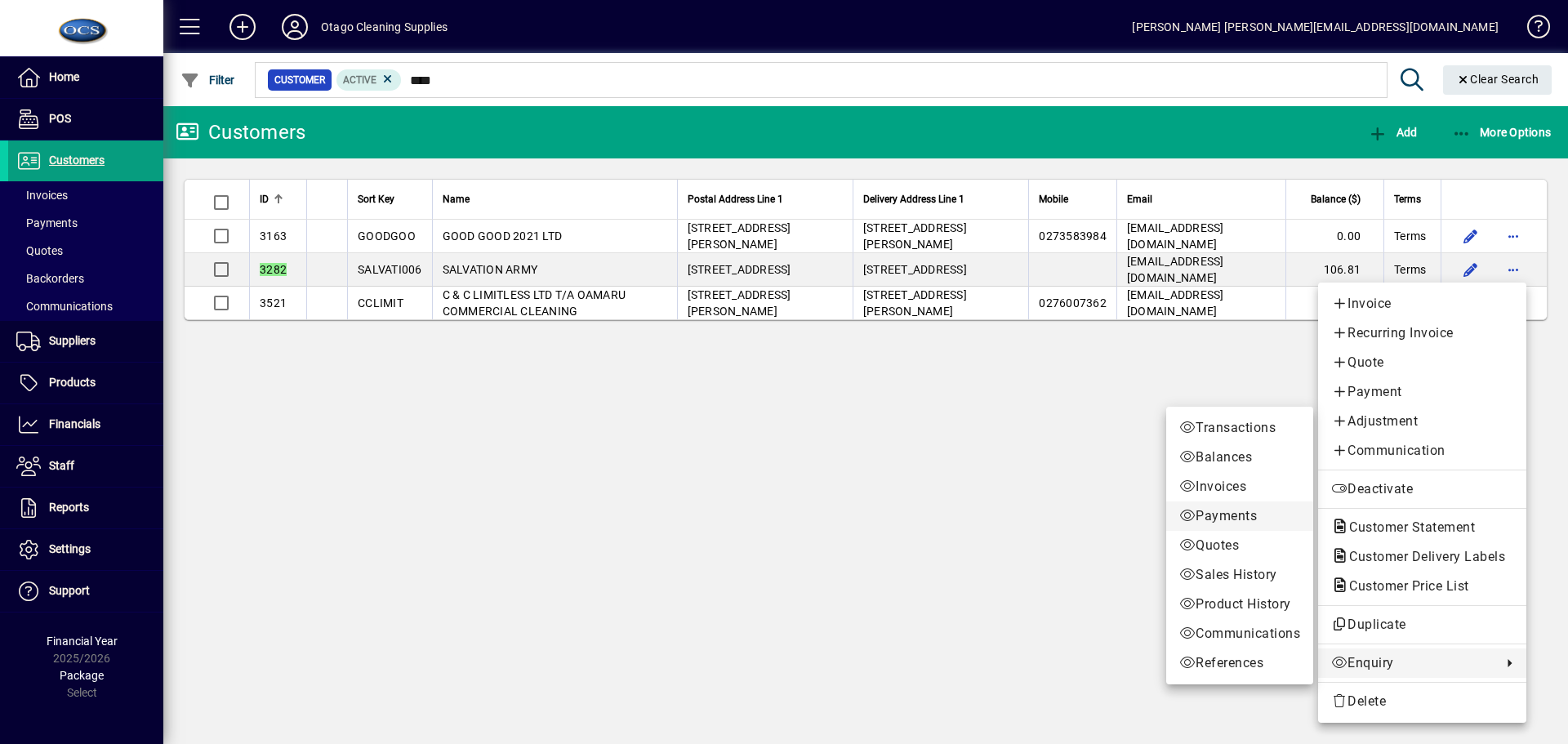
click at [1229, 521] on span "Payments" at bounding box center [1239, 516] width 121 height 20
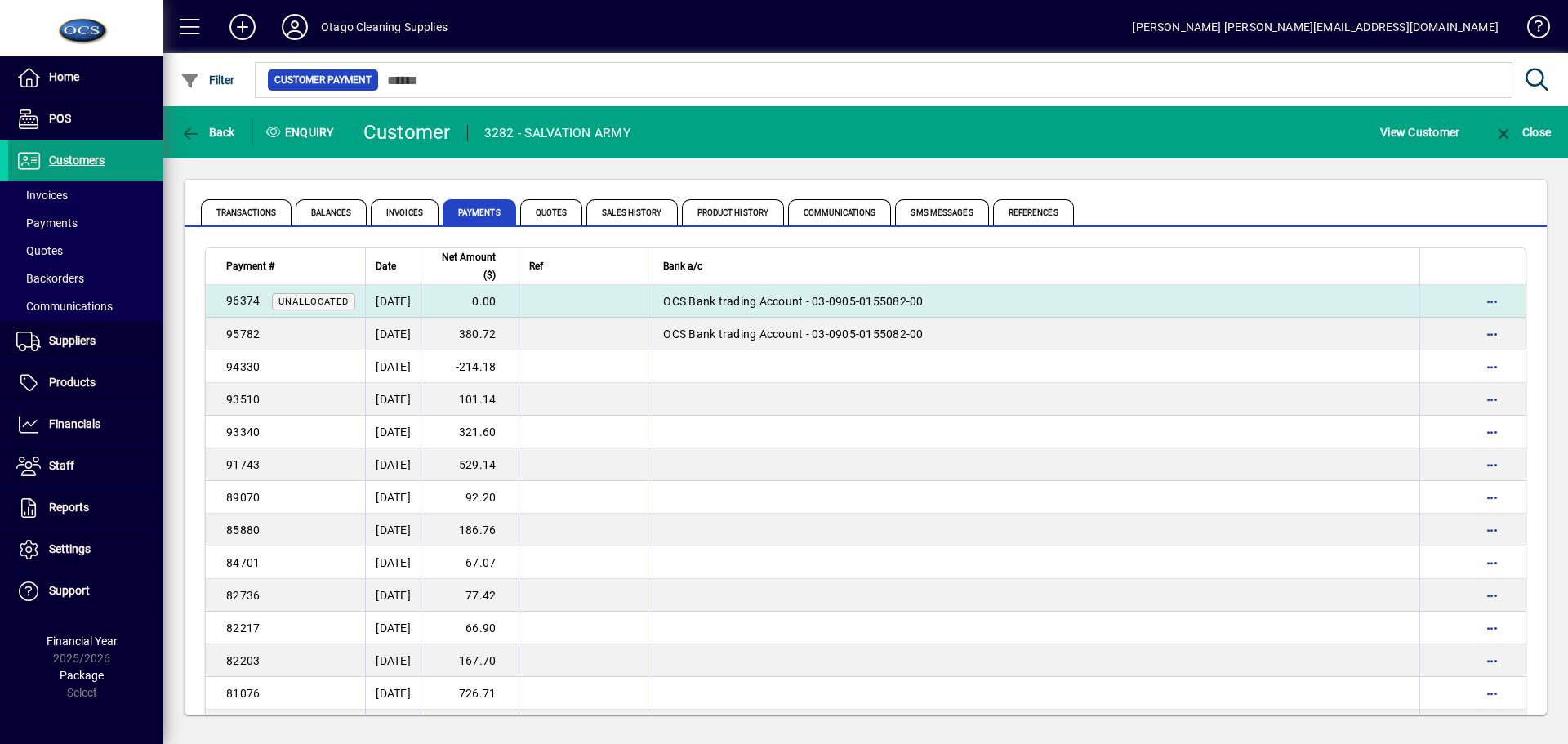
click at [708, 296] on span "OCS Bank trading Account - 03-0905-0155082-00" at bounding box center [792, 302] width 260 height 13
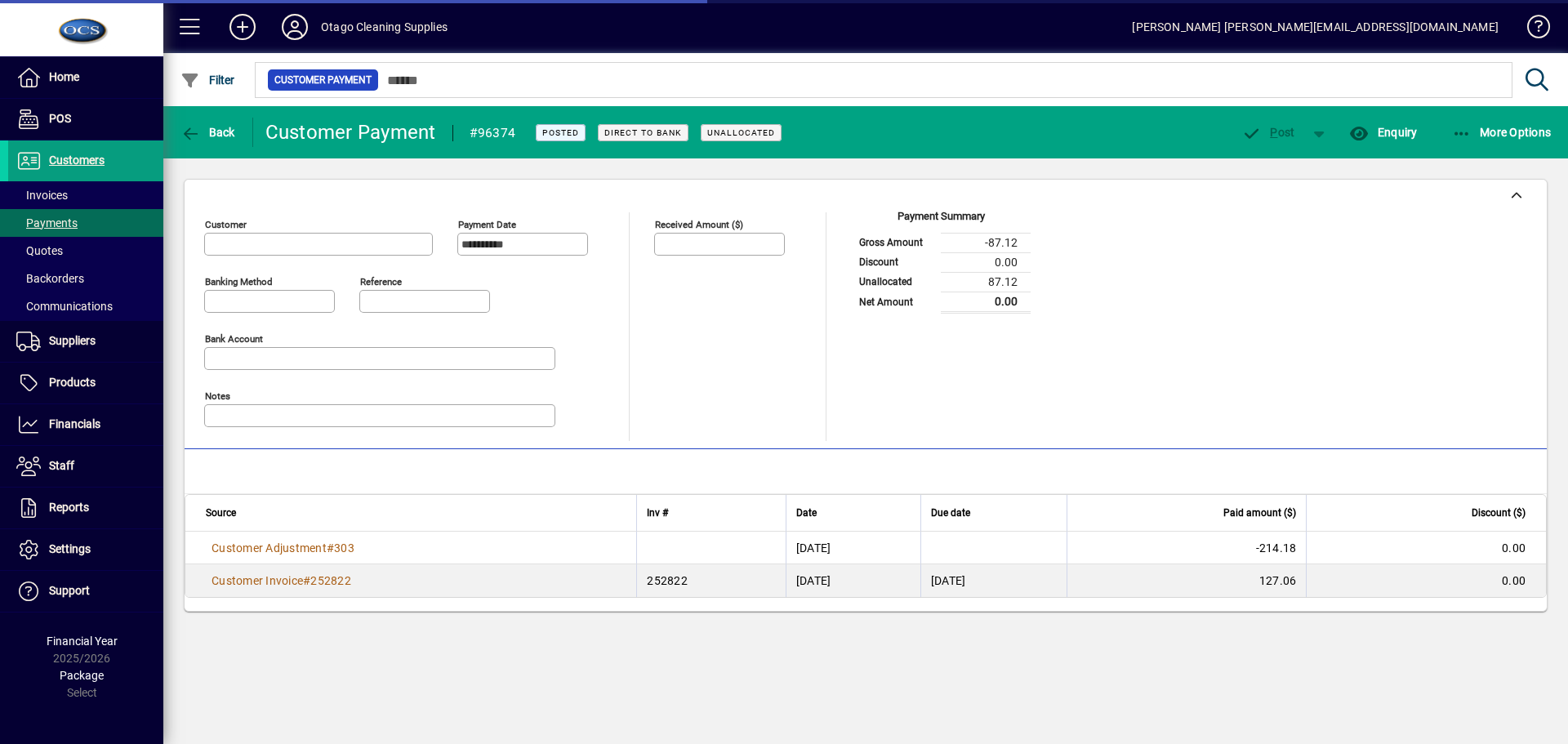
type input "**********"
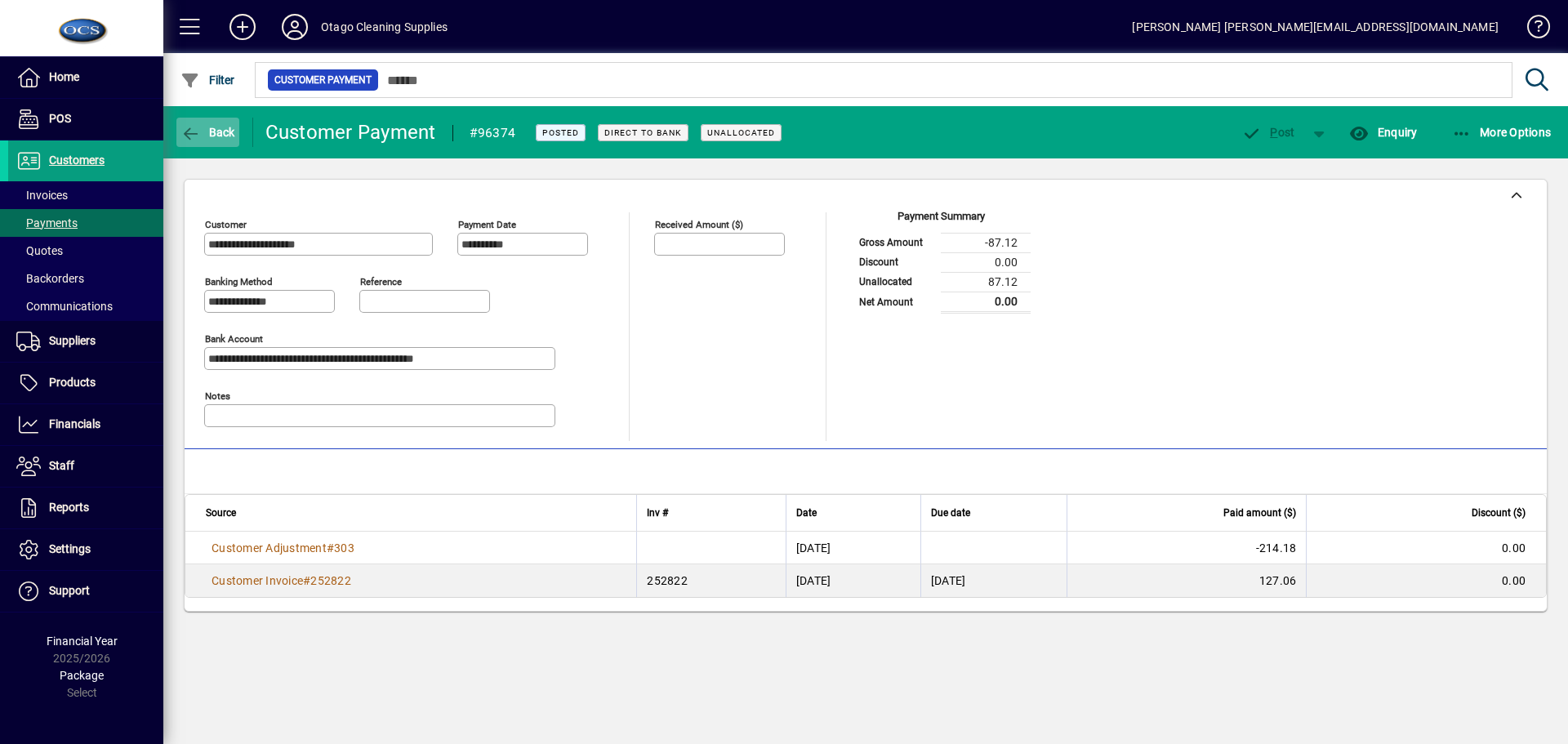
click at [208, 135] on span "Back" at bounding box center [208, 133] width 54 height 13
